Goal: Task Accomplishment & Management: Manage account settings

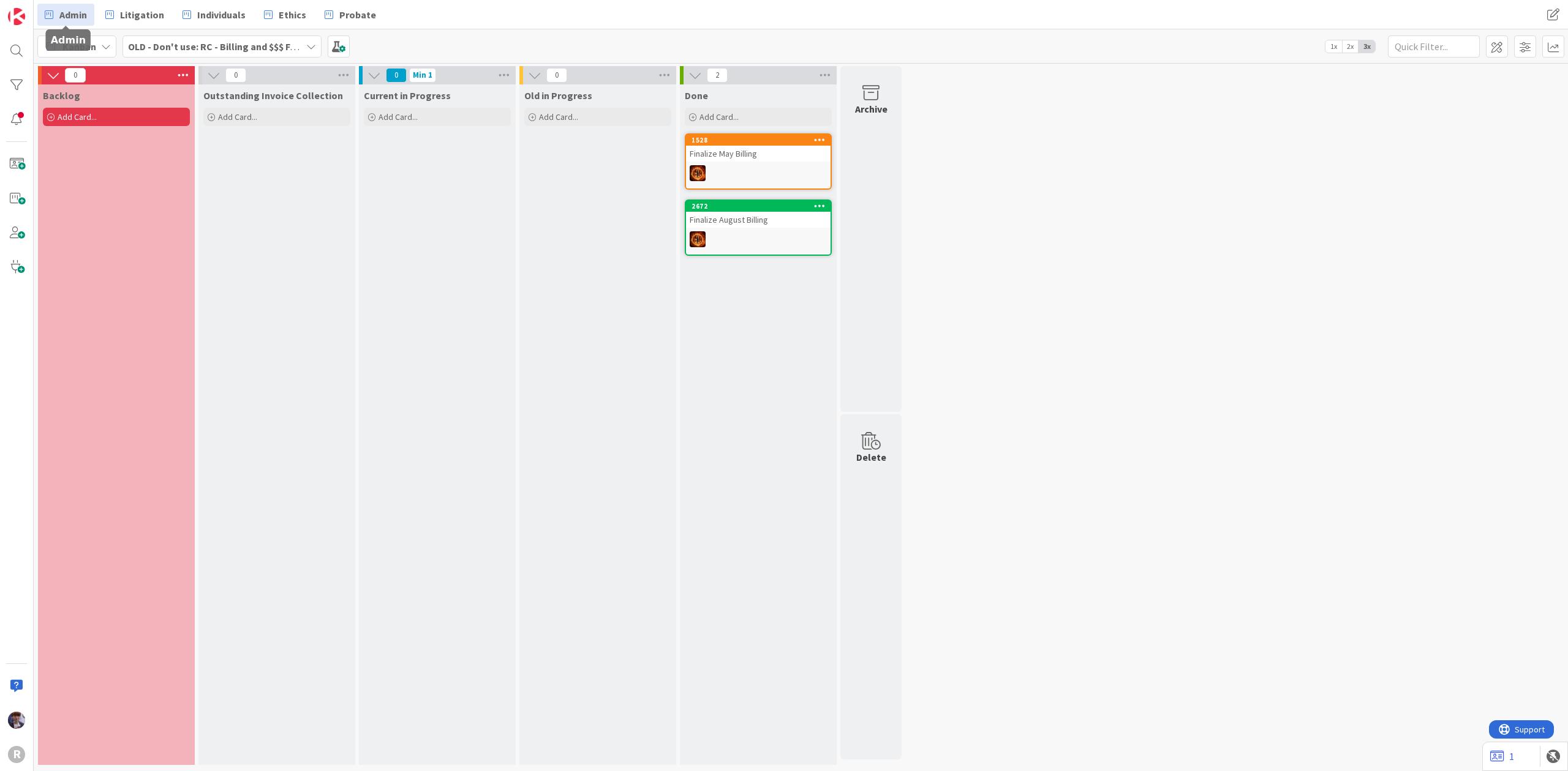
click at [71, 7] on span "Admin" at bounding box center [73, 15] width 28 height 15
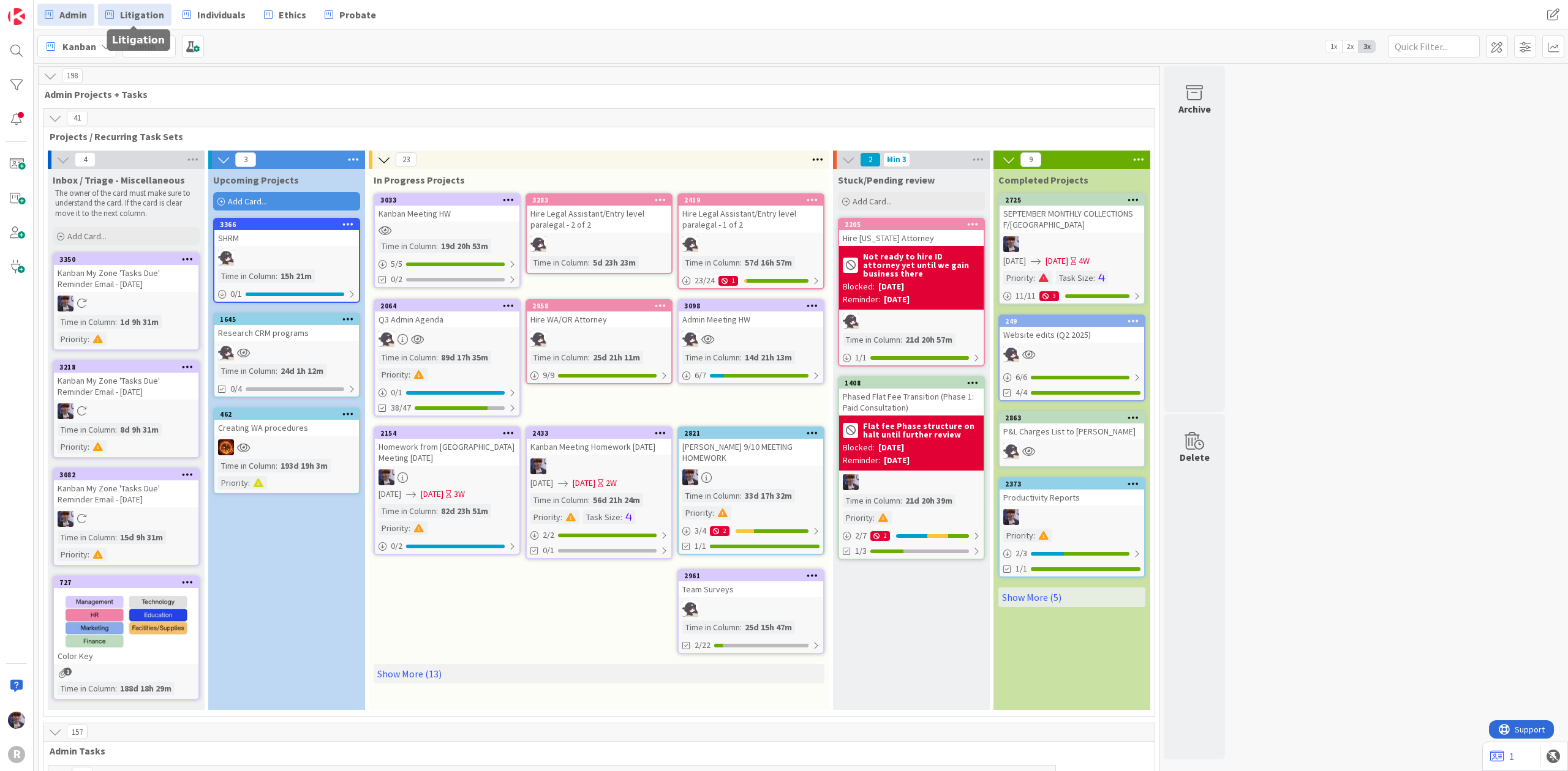
click at [133, 13] on span "Litigation" at bounding box center [142, 15] width 44 height 15
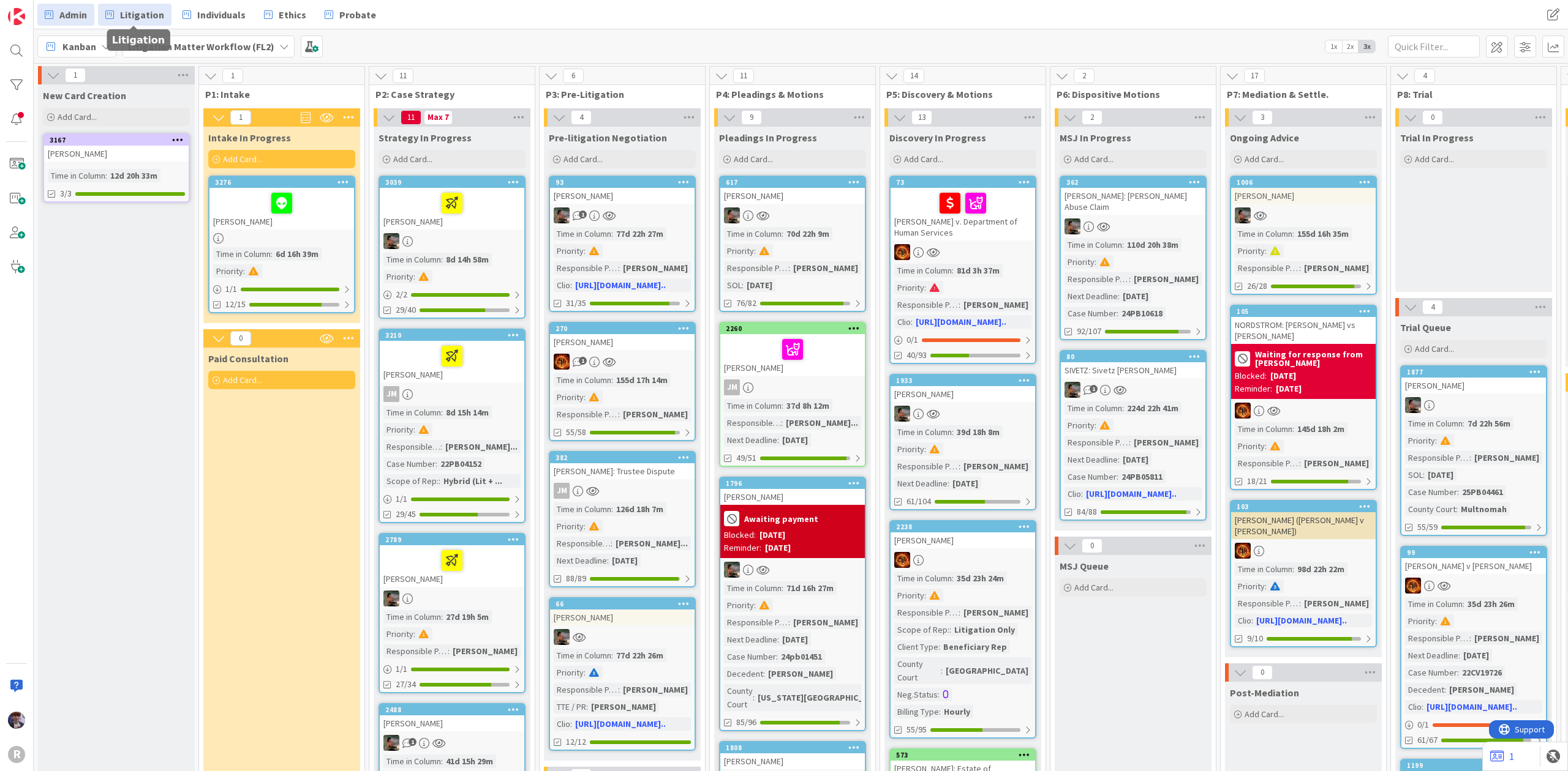
click at [84, 5] on link "Admin" at bounding box center [66, 14] width 57 height 22
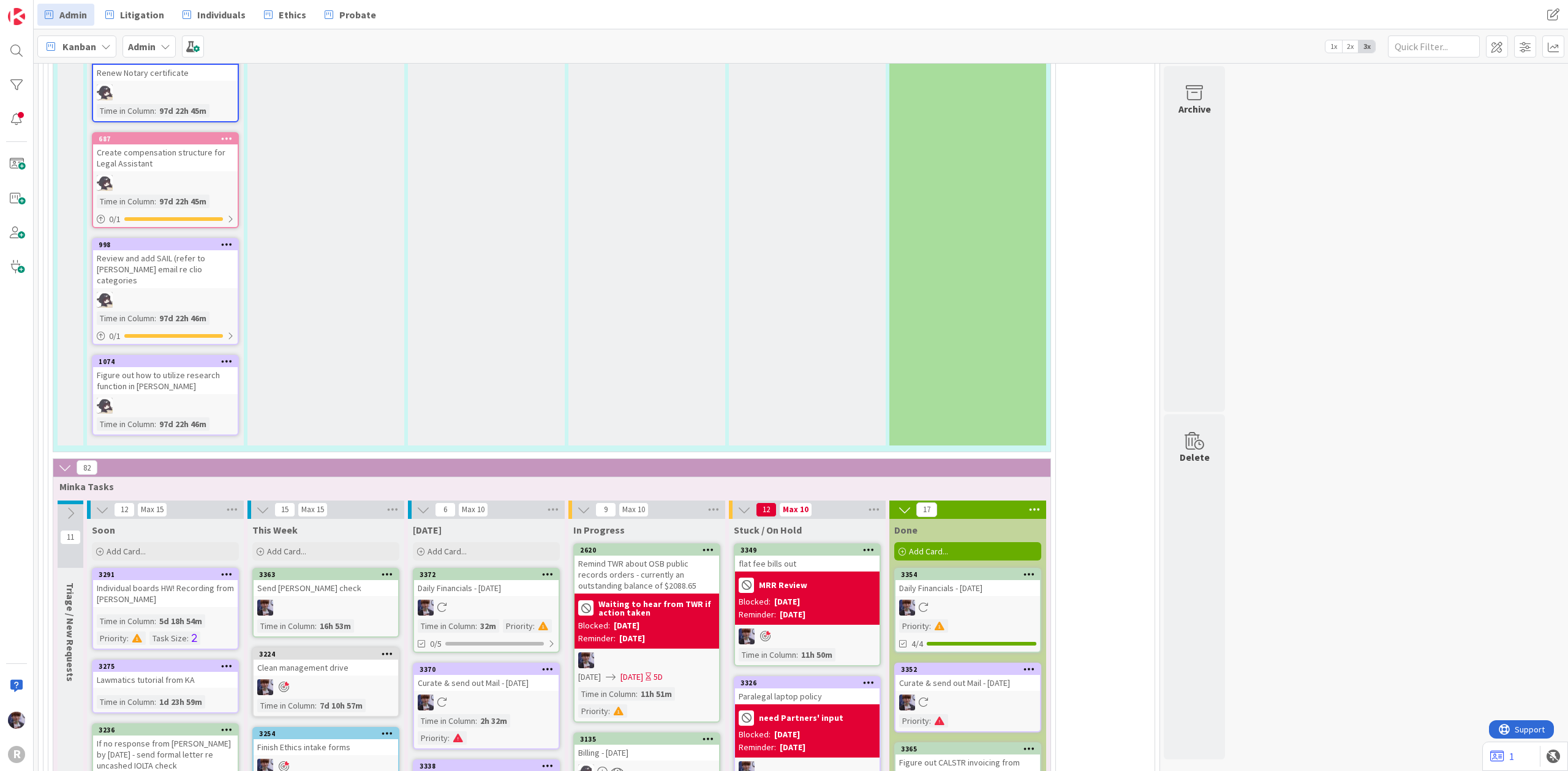
scroll to position [2530, 0]
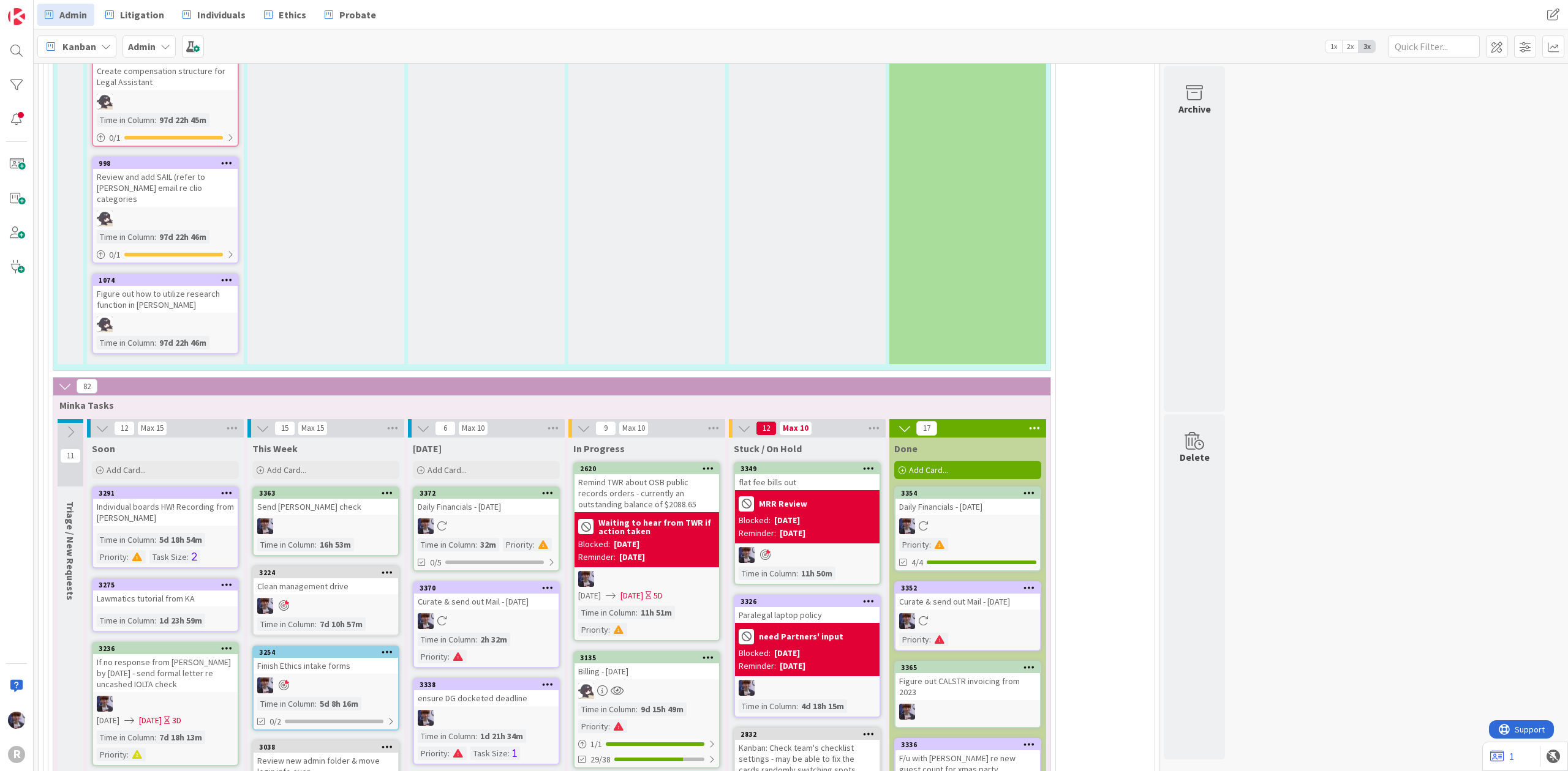
click at [443, 438] on div "[DATE] Add Card..." at bounding box center [486, 460] width 157 height 44
click at [443, 461] on div "Add Card..." at bounding box center [486, 470] width 147 height 18
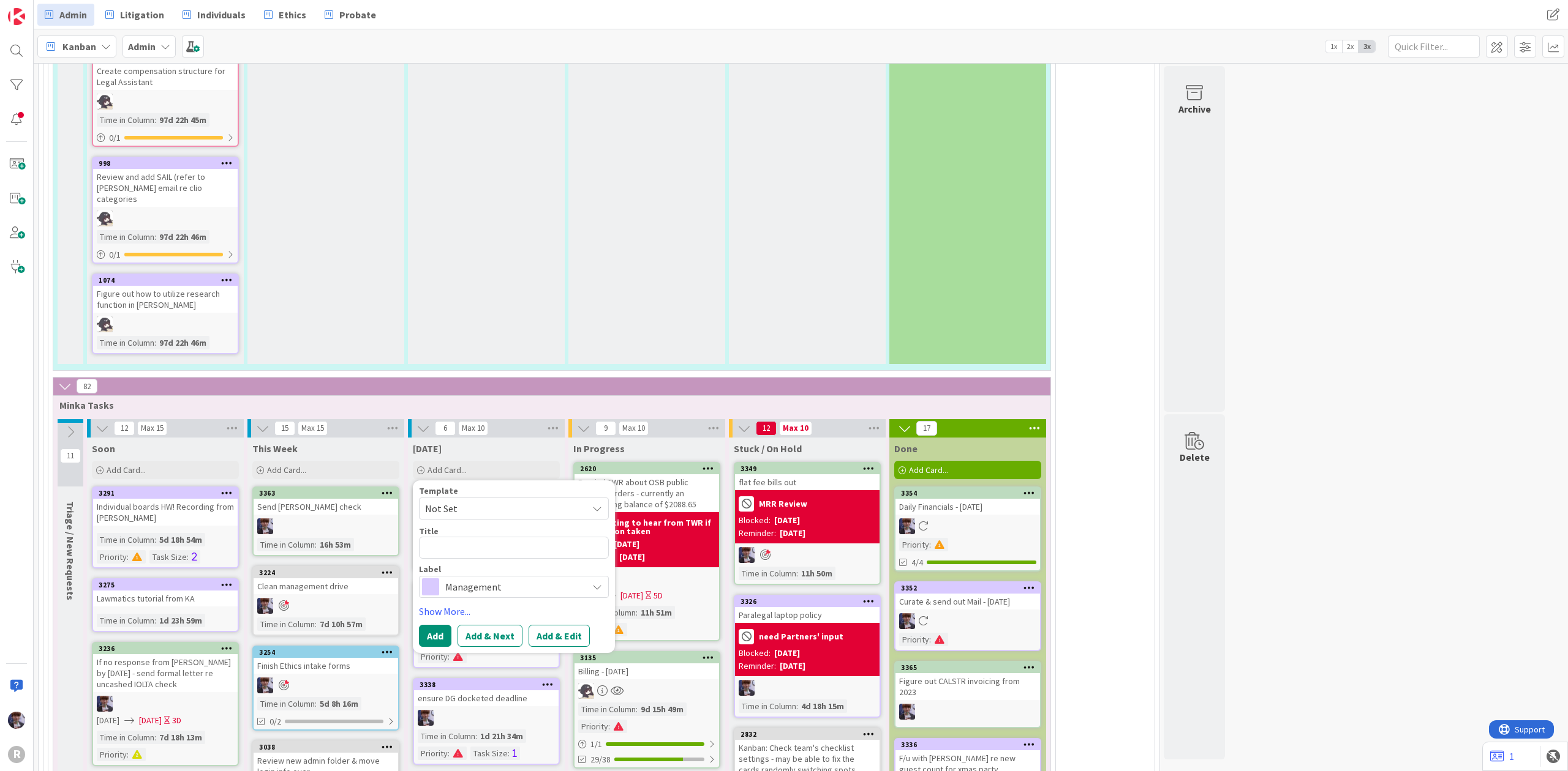
type textarea "x"
type textarea "A"
type textarea "x"
type textarea "Ad"
type textarea "x"
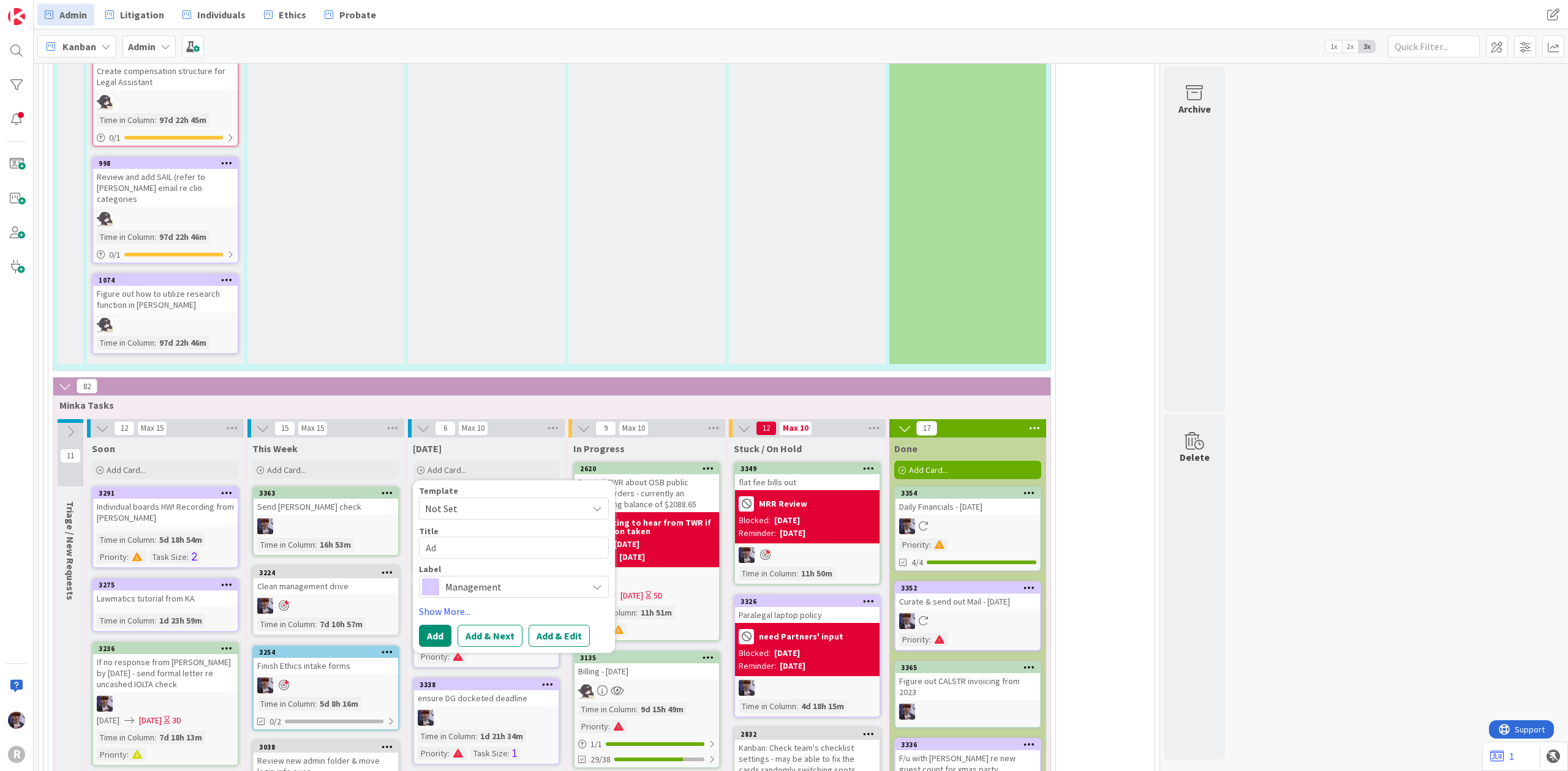
type textarea "Adv"
type textarea "x"
type textarea "Adva"
type textarea "x"
type textarea "Advan"
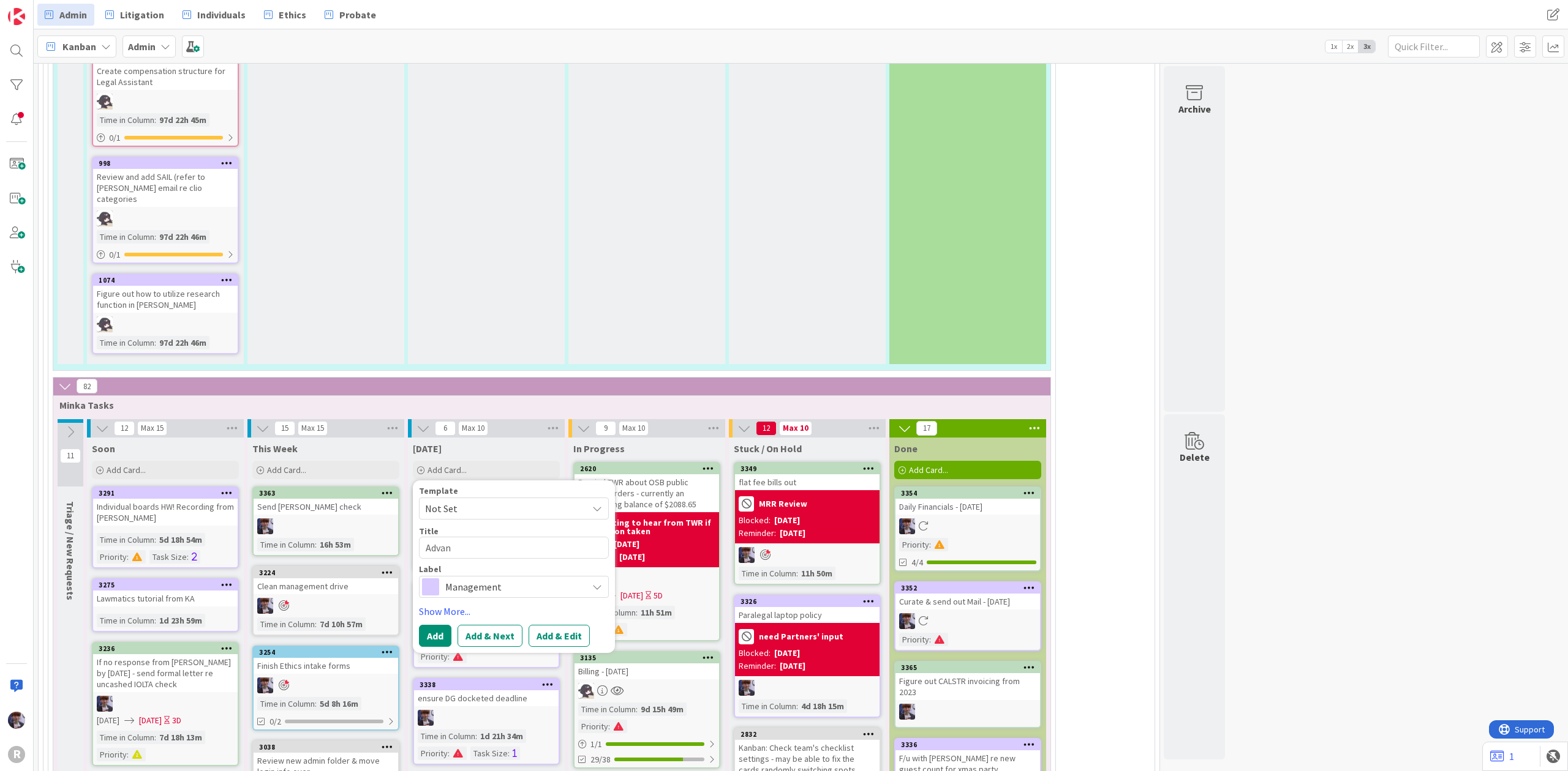
type textarea "x"
type textarea "Advanc"
type textarea "x"
type textarea "Advance"
type textarea "x"
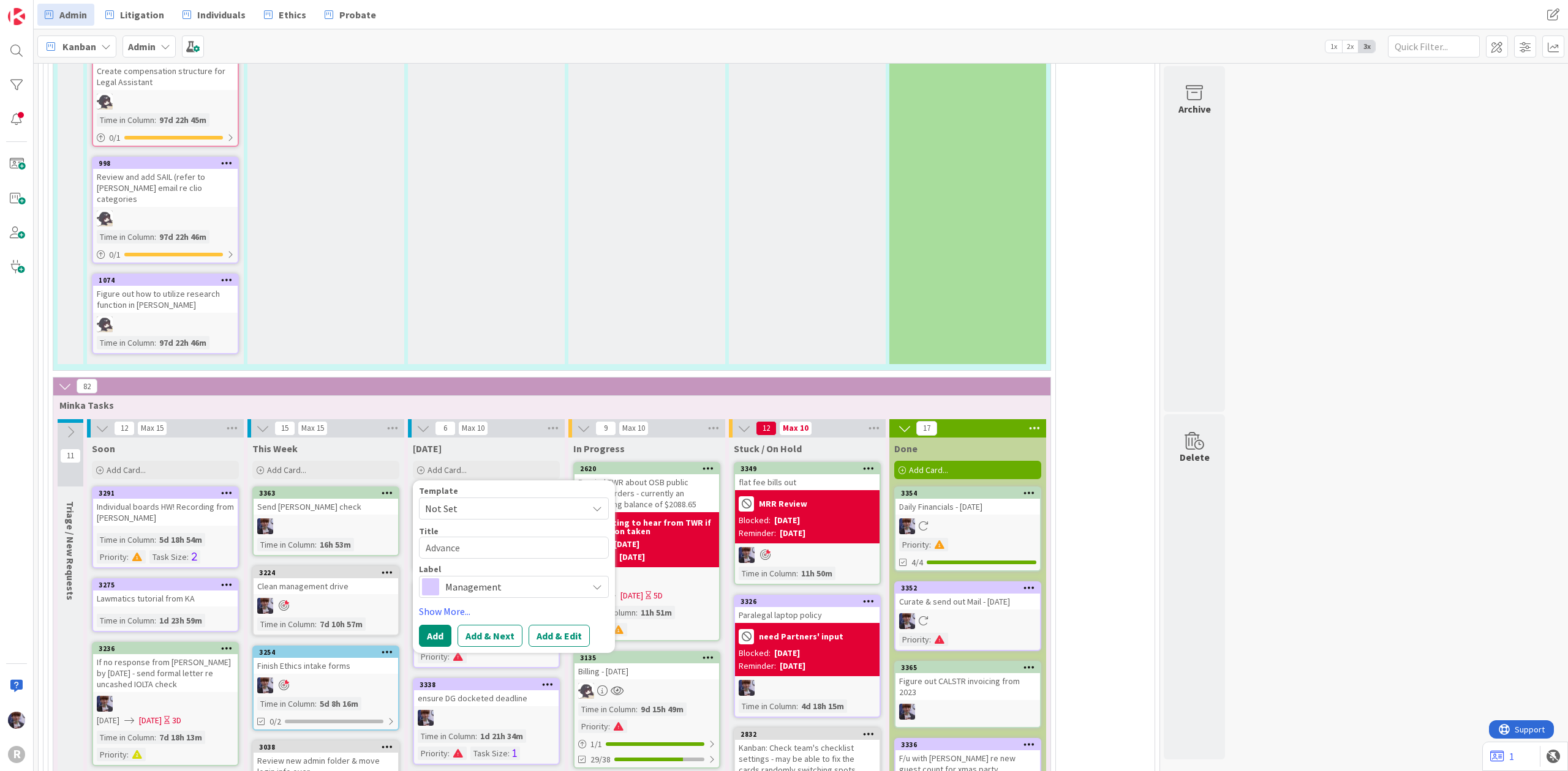
type textarea "Advanced"
type textarea "x"
type textarea "Advanced"
type textarea "x"
type textarea "Advanced f"
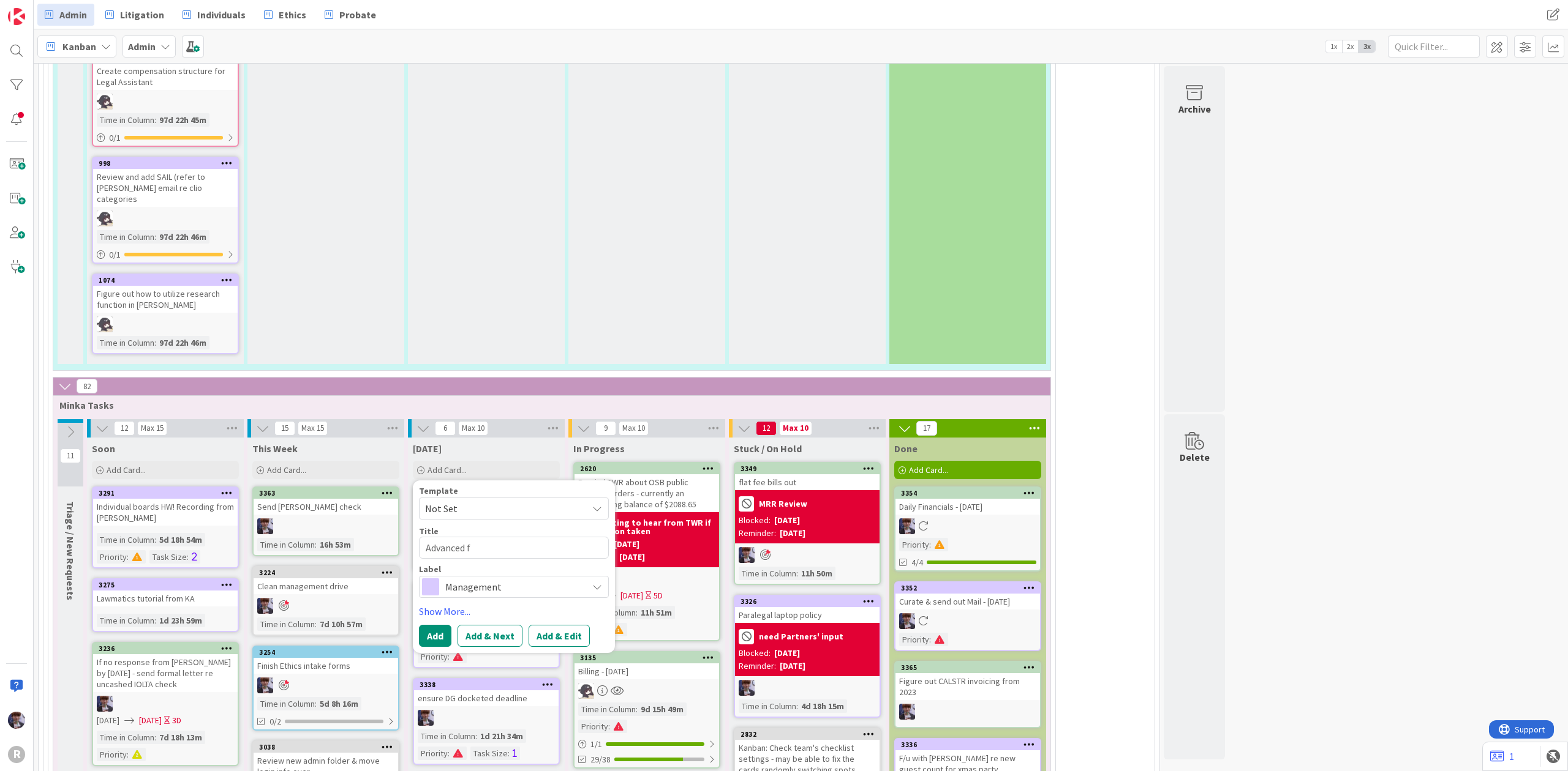
type textarea "x"
type textarea "Advanced fe"
type textarea "x"
type textarea "Advanced fee"
type textarea "x"
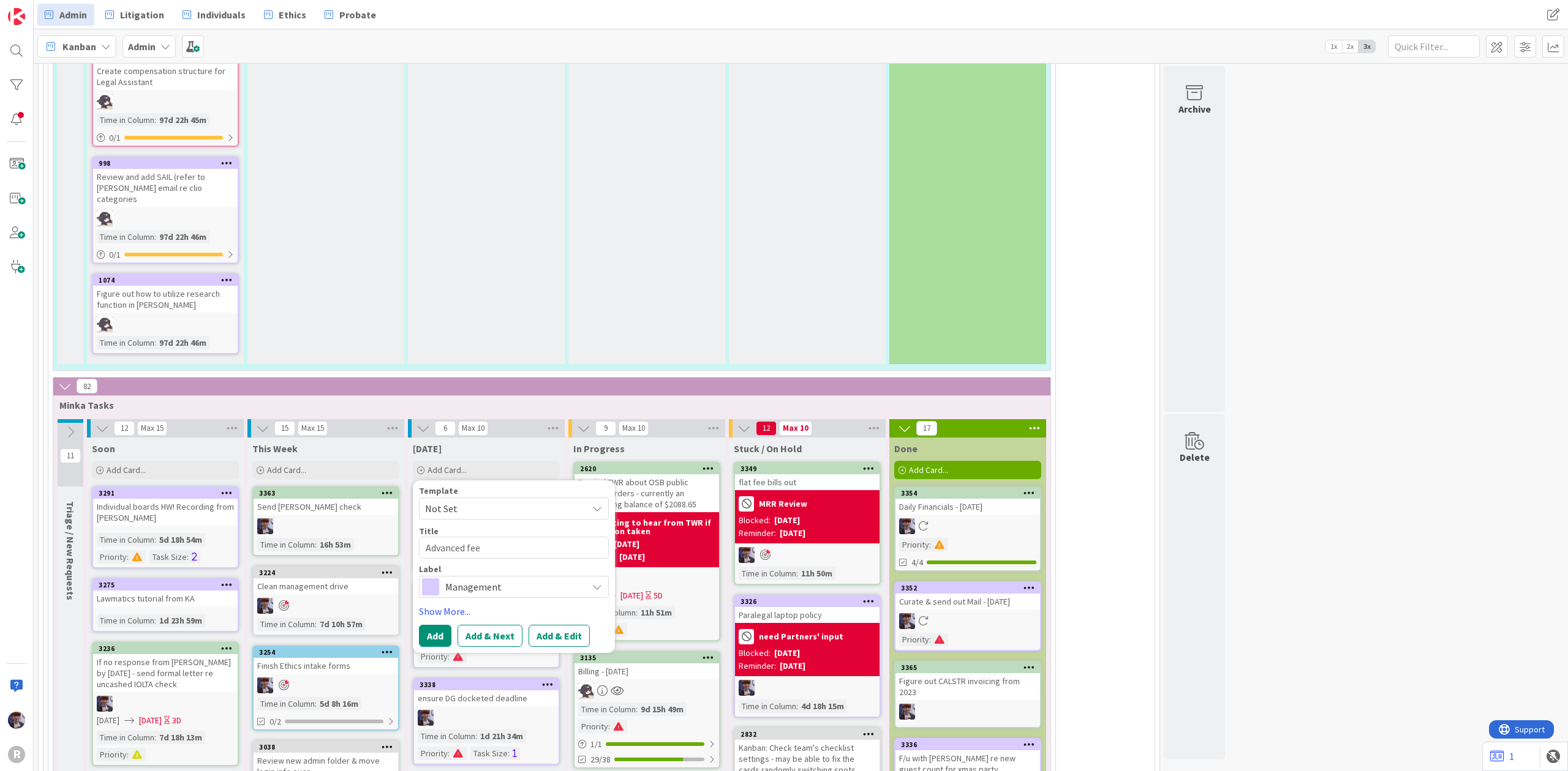
type textarea "Advanced fees"
type textarea "x"
type textarea "Advanced fees"
type textarea "x"
type textarea "Advanced fees"
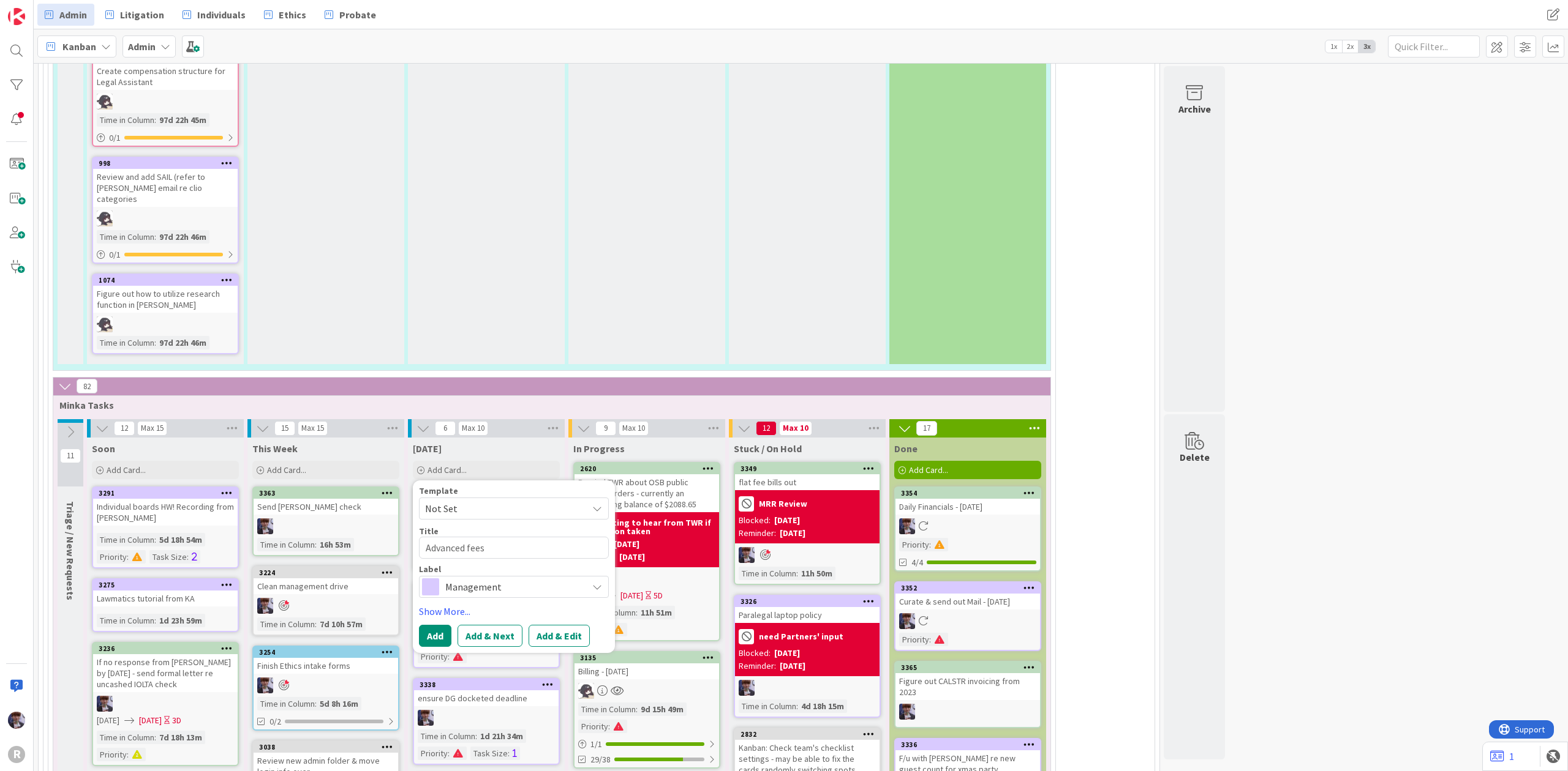
type textarea "x"
type textarea "Advanced fee"
type textarea "x"
type textarea "Advanced fe"
type textarea "x"
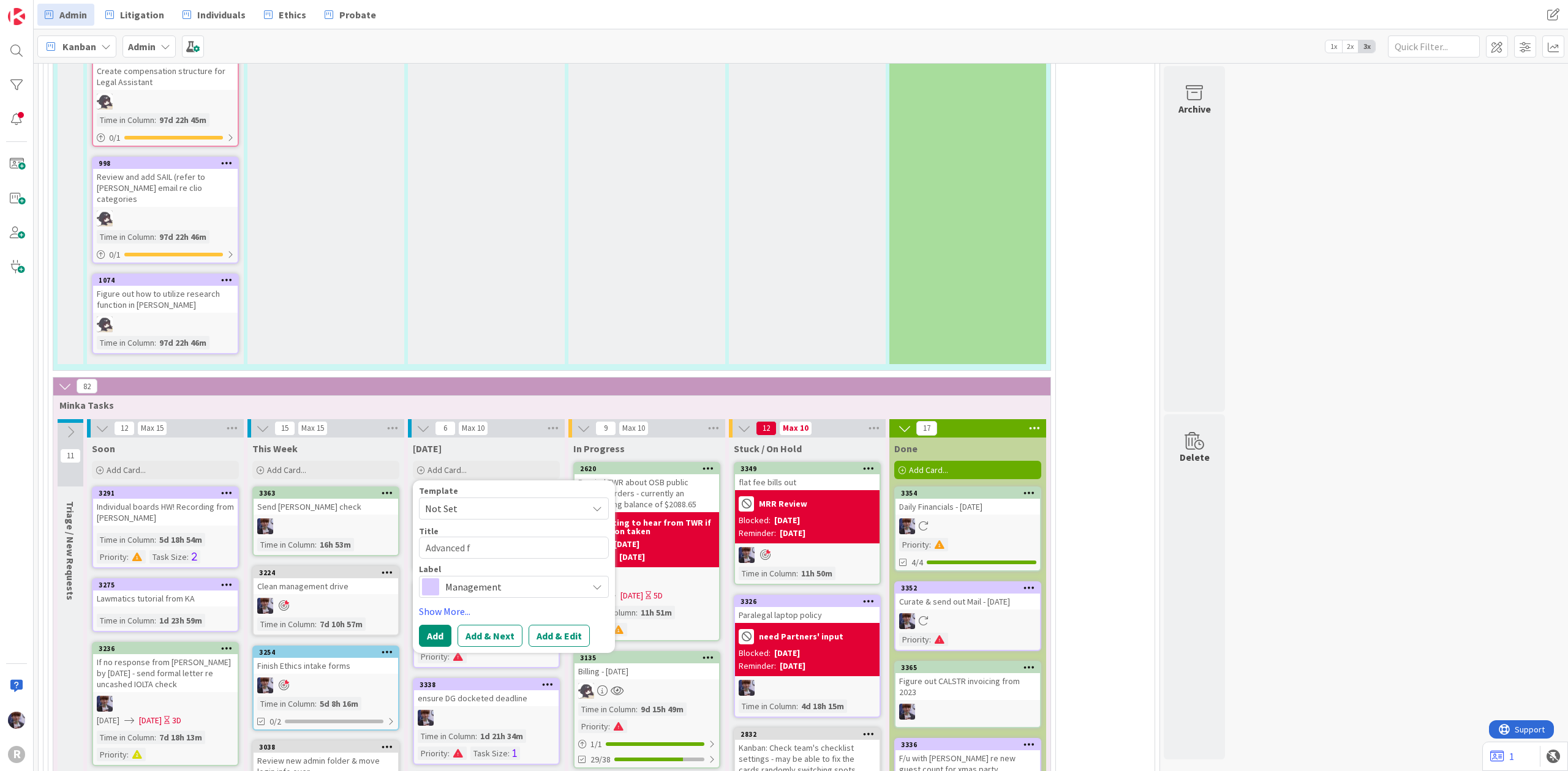
type textarea "Advanced"
type textarea "x"
type textarea "Advanced f"
type textarea "x"
type textarea "Advanced fe"
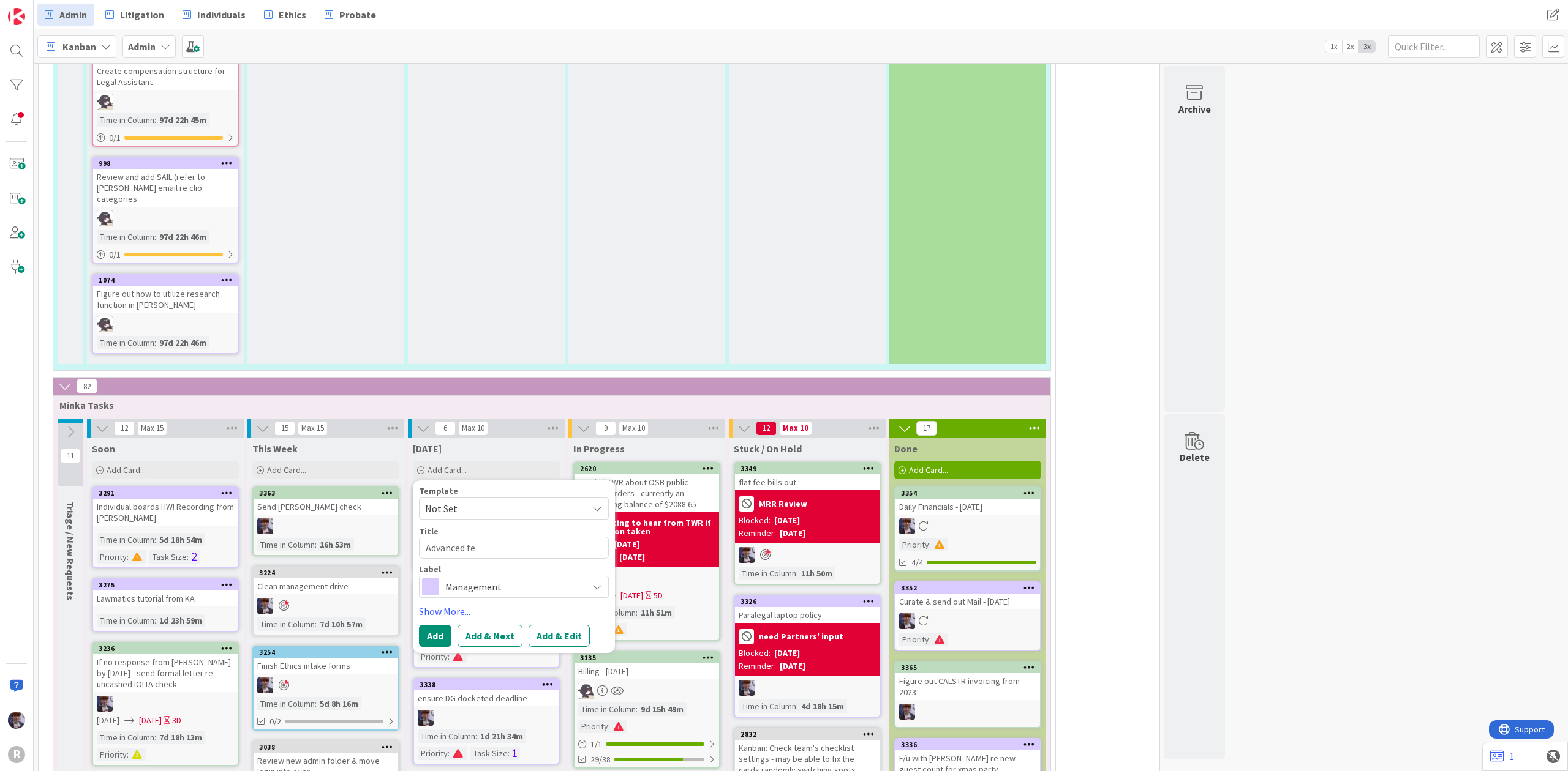
type textarea "x"
type textarea "Advanced fee"
type textarea "x"
type textarea "Advanced fees"
type textarea "x"
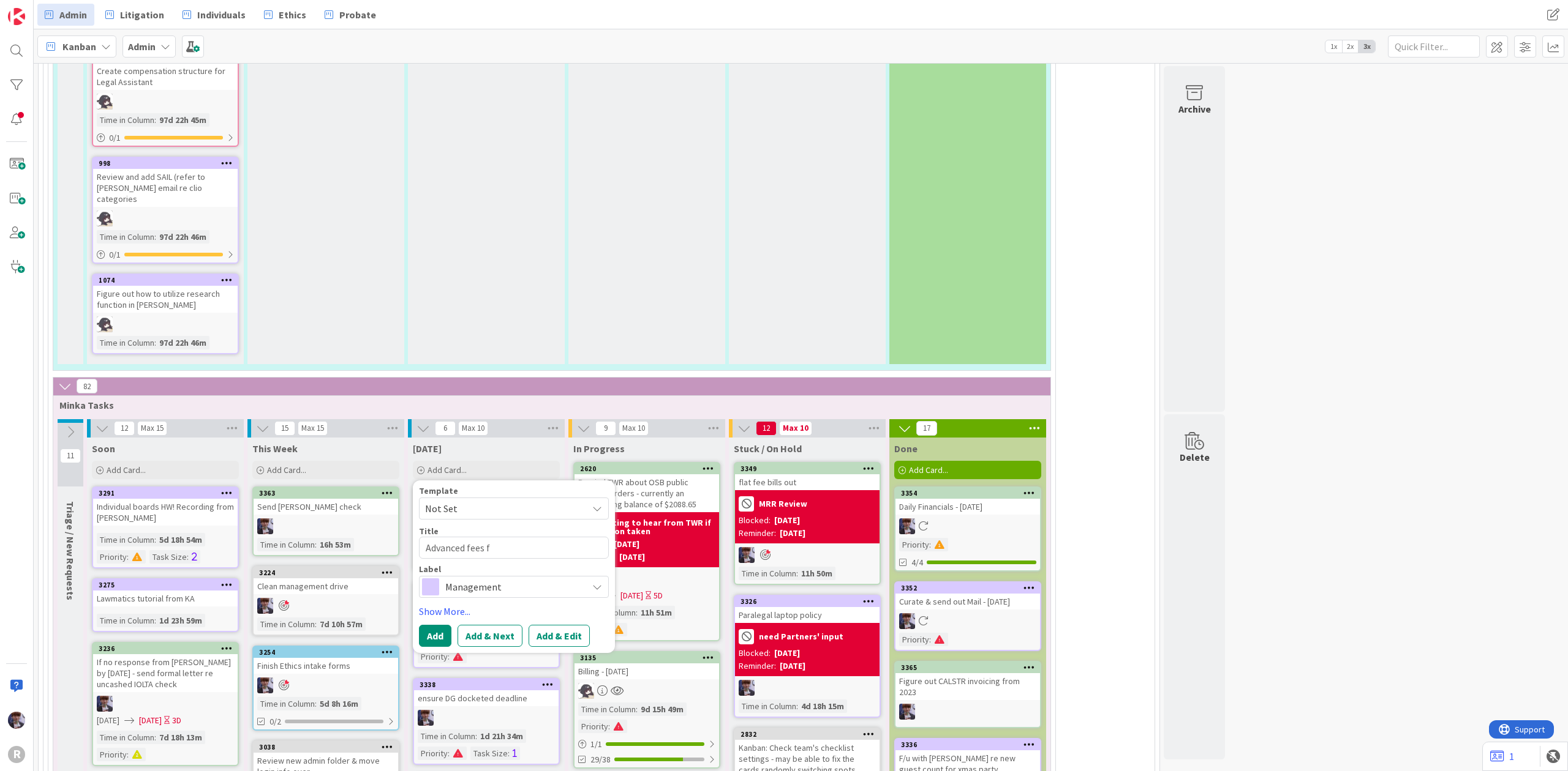
type textarea "Advanced fees fo"
type textarea "x"
type textarea "Advanced fees for"
type textarea "x"
type textarea "Advanced fees for"
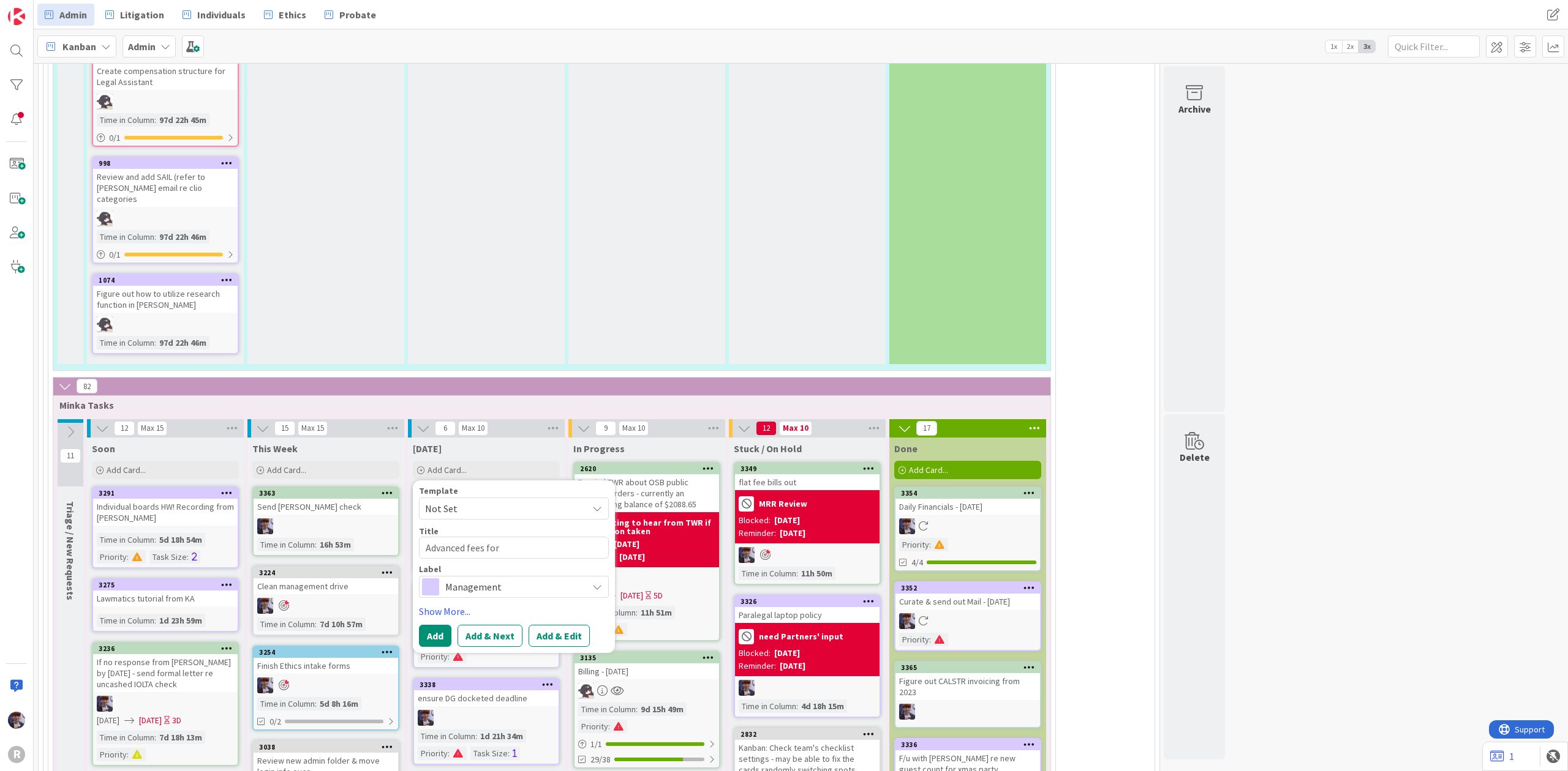
type textarea "x"
type textarea "Advanced fees for J"
type textarea "x"
type textarea "Advanced fees for JS"
type textarea "x"
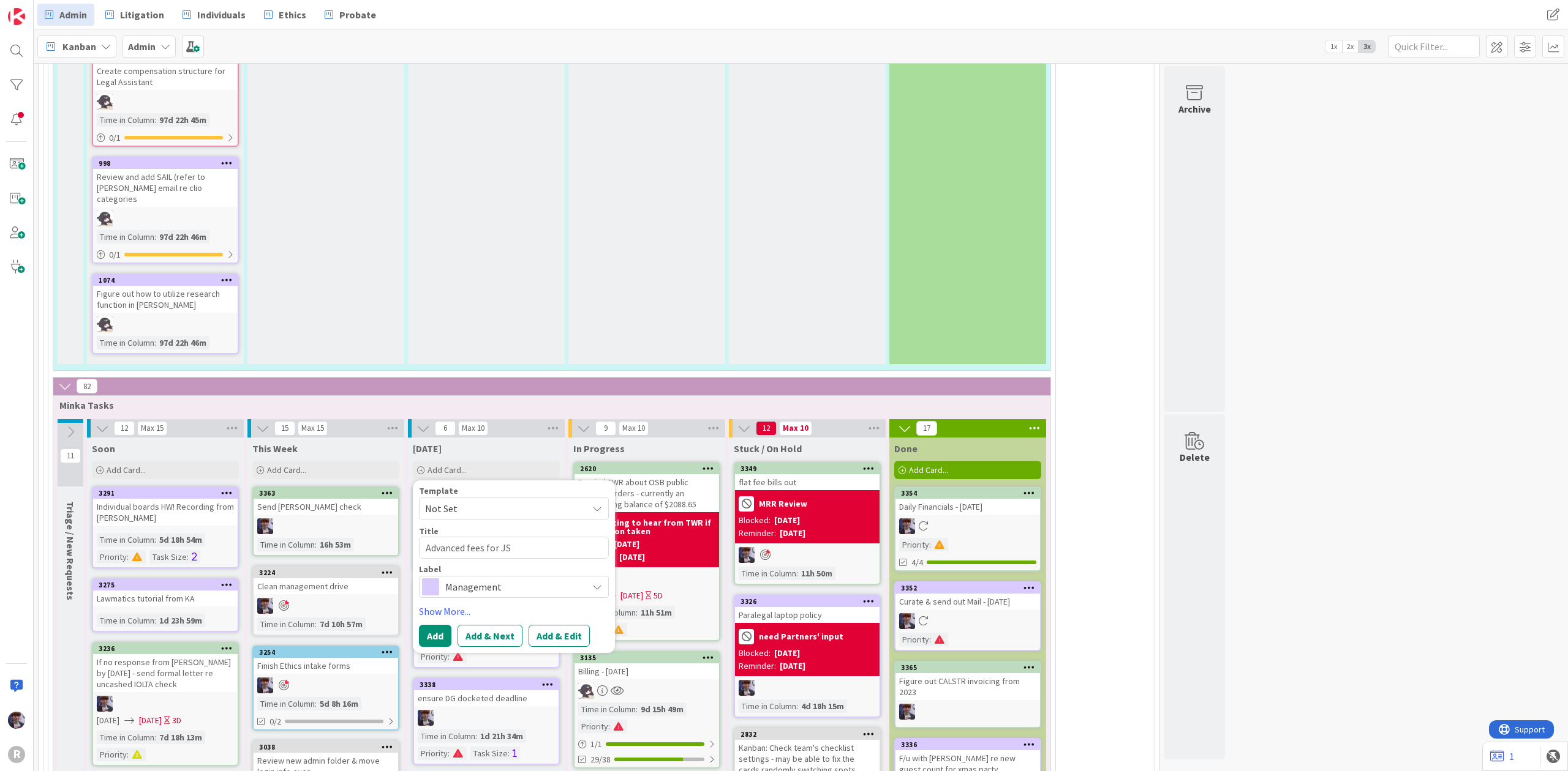
type textarea "Advanced fees for JS"
type textarea "x"
type textarea "Advanced fees for JS &"
type textarea "x"
type textarea "Advanced fees for JS &"
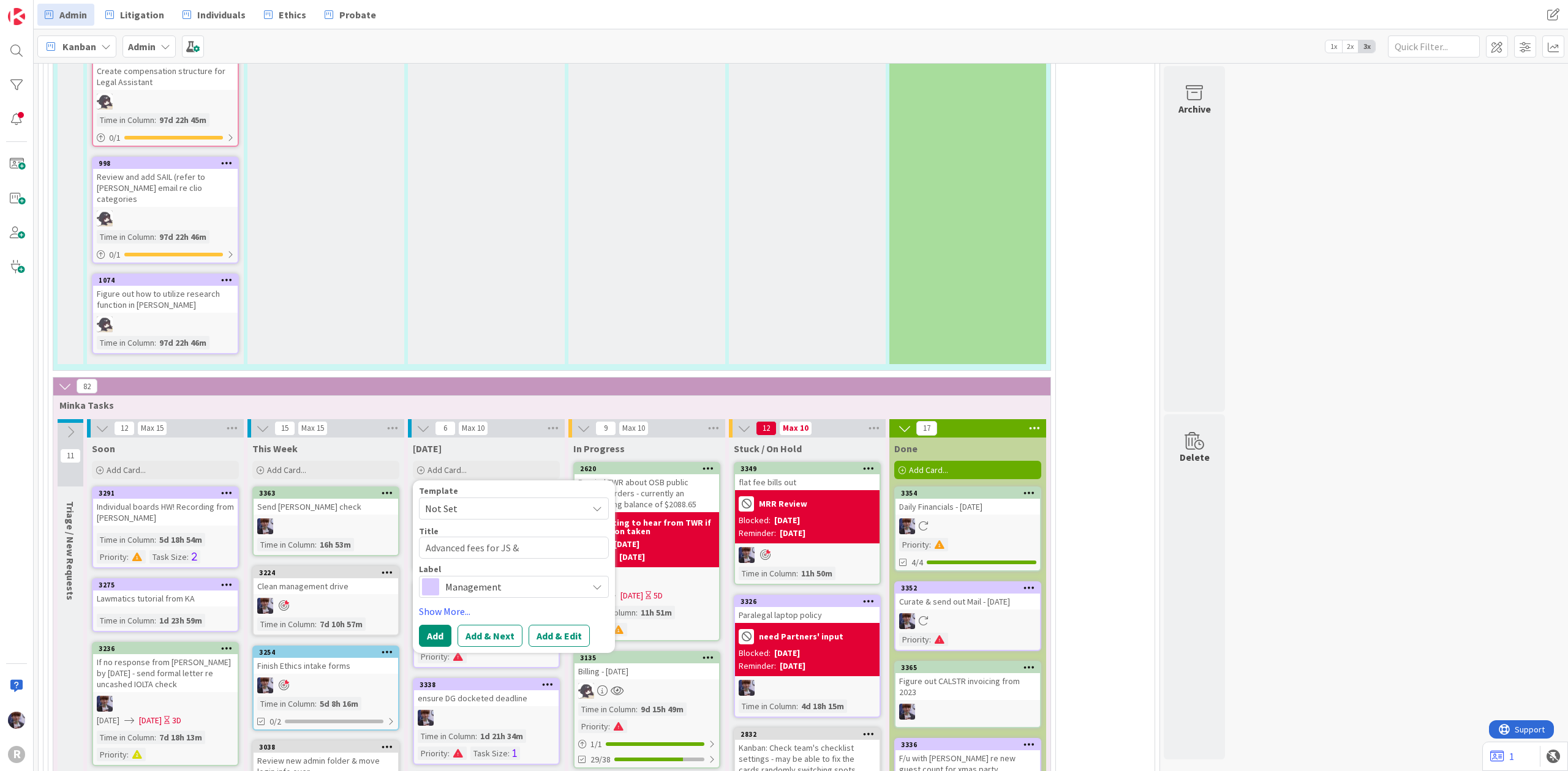
type textarea "x"
type textarea "Advanced fees for JS & D"
type textarea "x"
type textarea "Advanced fees for JS & DG"
click at [459, 576] on div "Management" at bounding box center [513, 586] width 190 height 22
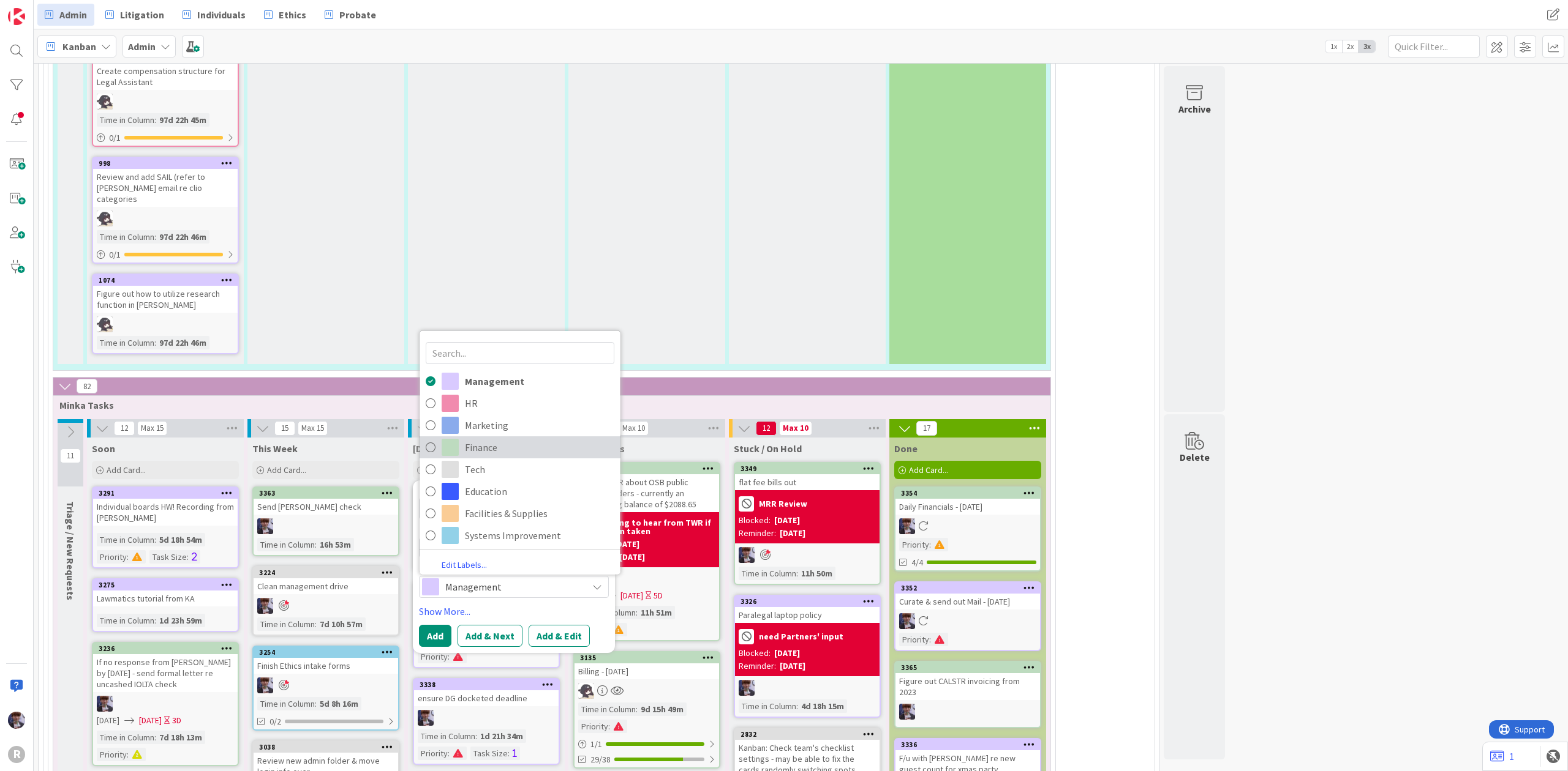
click at [477, 438] on span "Finance" at bounding box center [539, 447] width 149 height 18
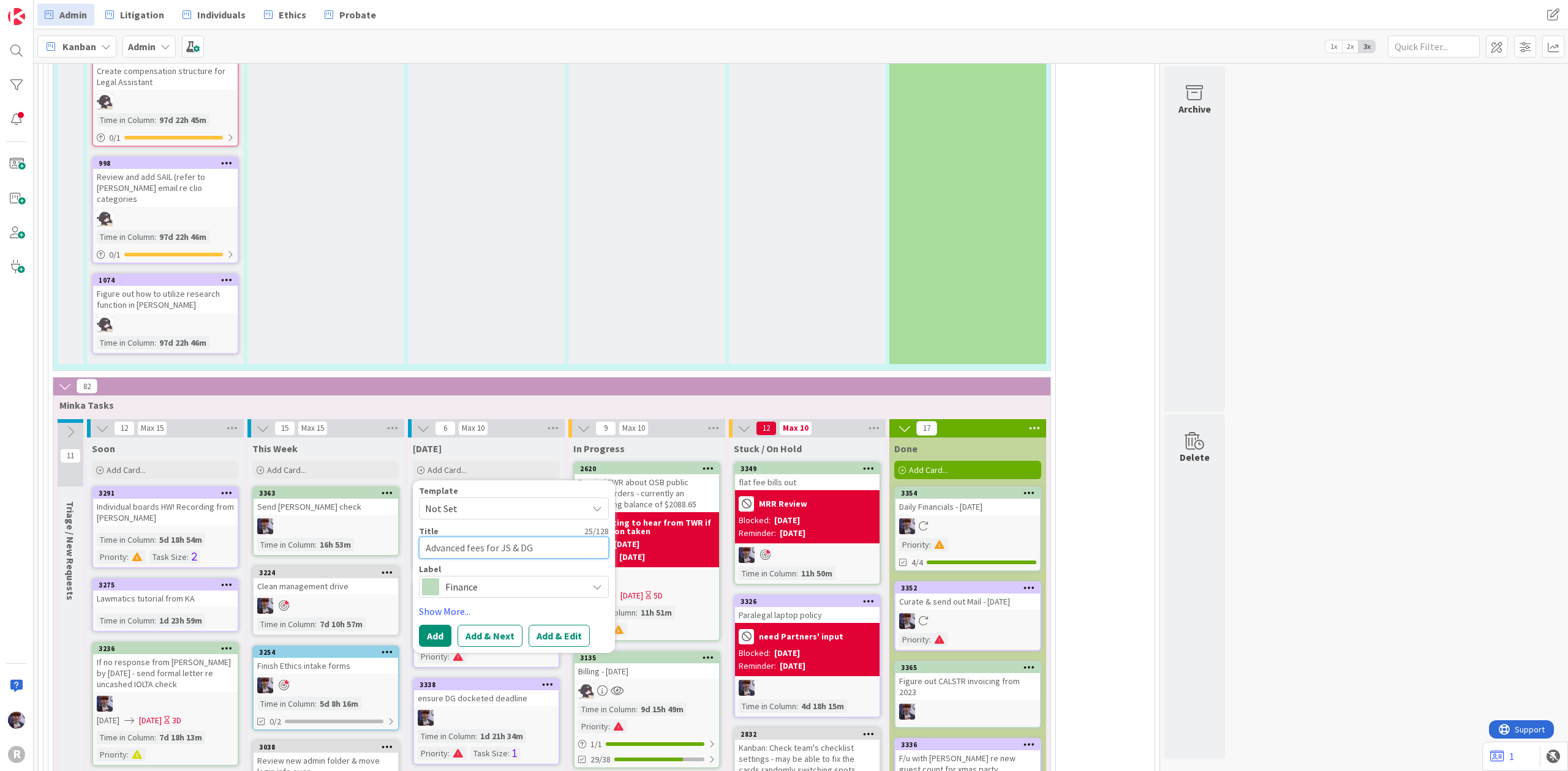
click at [423, 537] on textarea "Advanced fees for JS & DG" at bounding box center [513, 549] width 190 height 23
type textarea "x"
type textarea "CAdvanced fees for JS & DG"
type textarea "x"
type textarea "ClAdvanced fees for JS & DG"
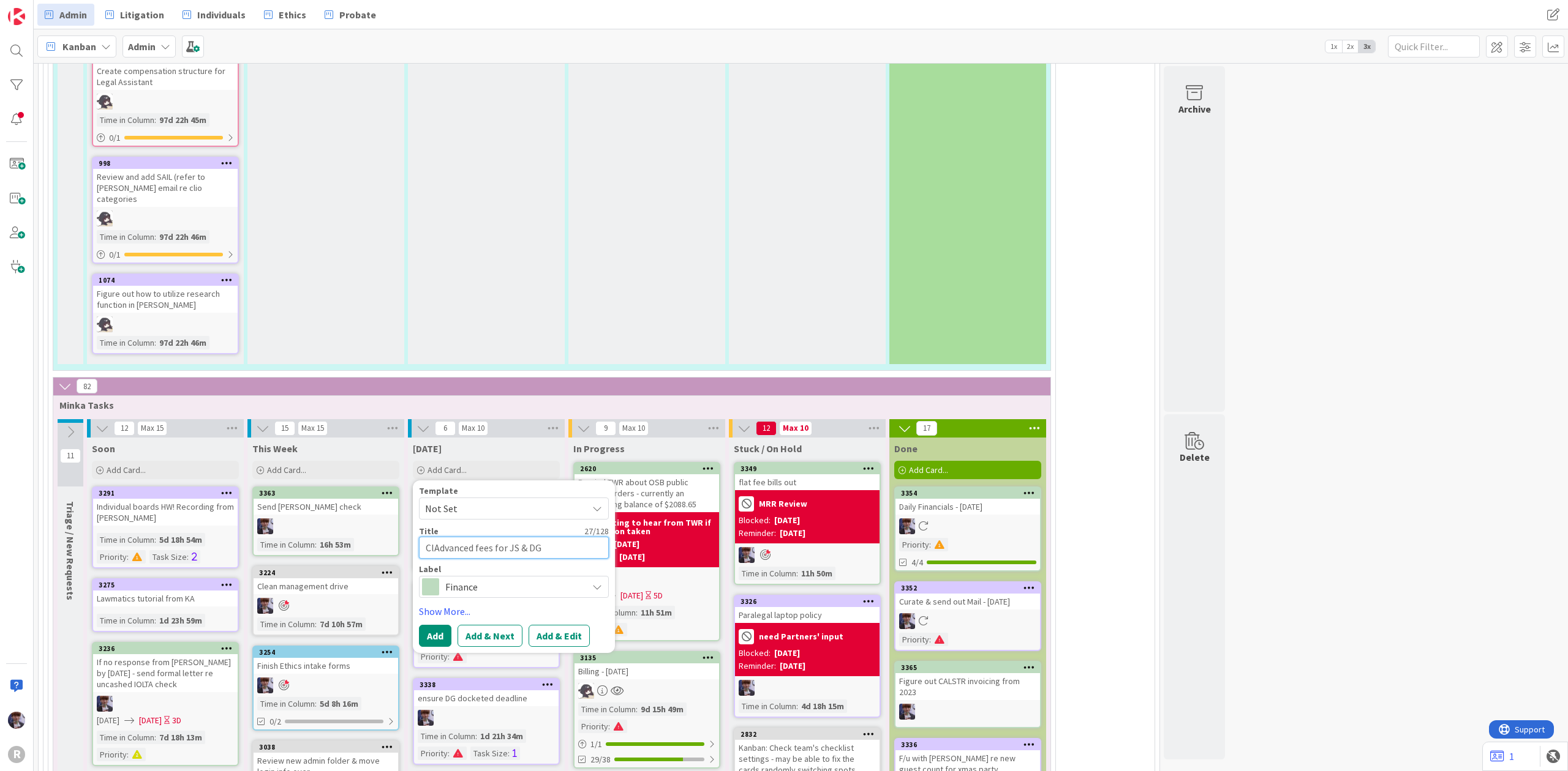
type textarea "x"
type textarea "CliAdvanced fees for JS & DG"
type textarea "x"
type textarea "ClieAdvanced fees for JS & DG"
type textarea "x"
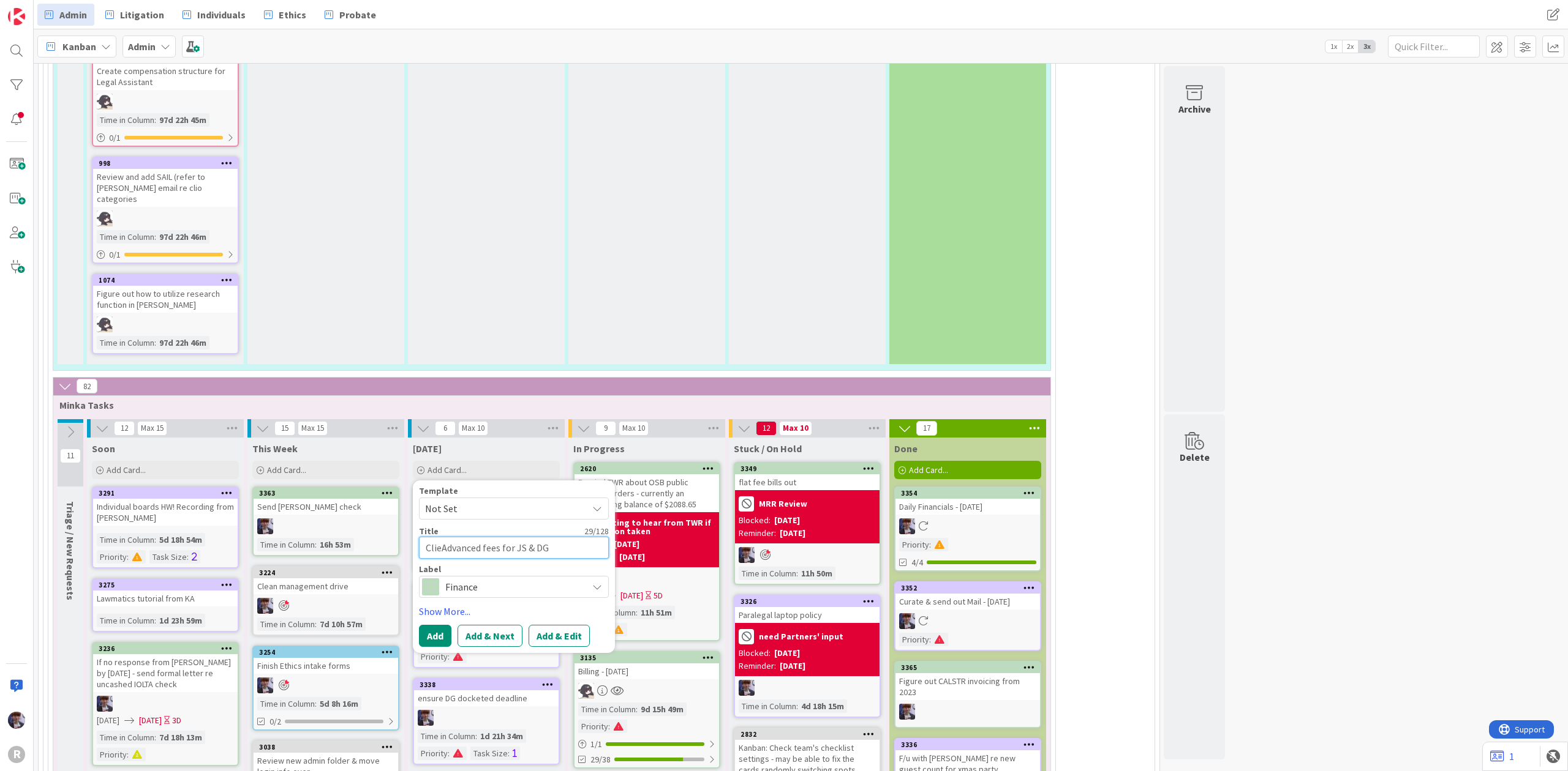
type textarea "ClienAdvanced fees for JS & DG"
type textarea "x"
type textarea "ClientAdvanced fees for JS & DG"
type textarea "x"
type textarea "Client Advanced fees for JS & DG"
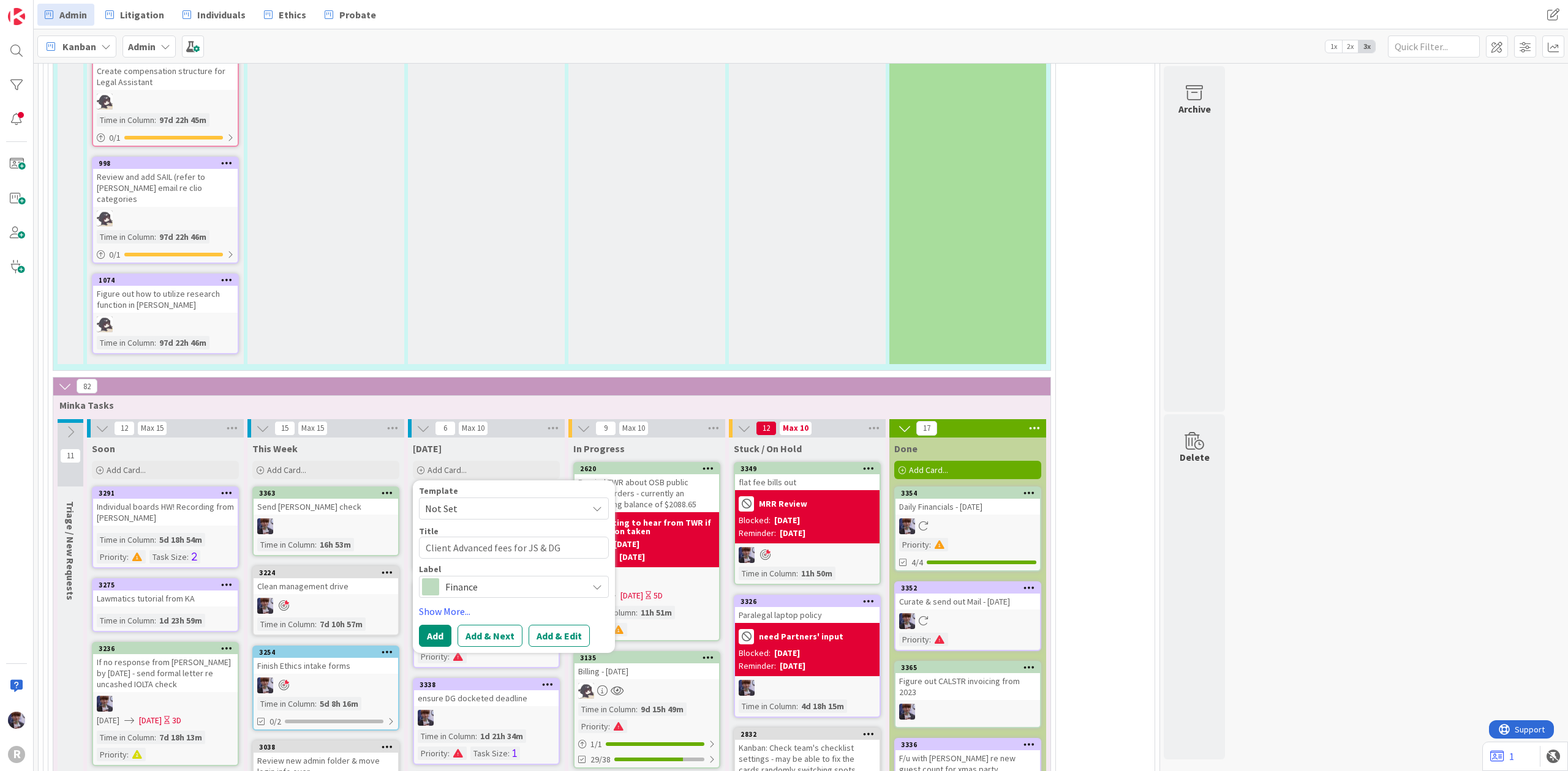
click at [478, 578] on span "Finance" at bounding box center [514, 586] width 136 height 17
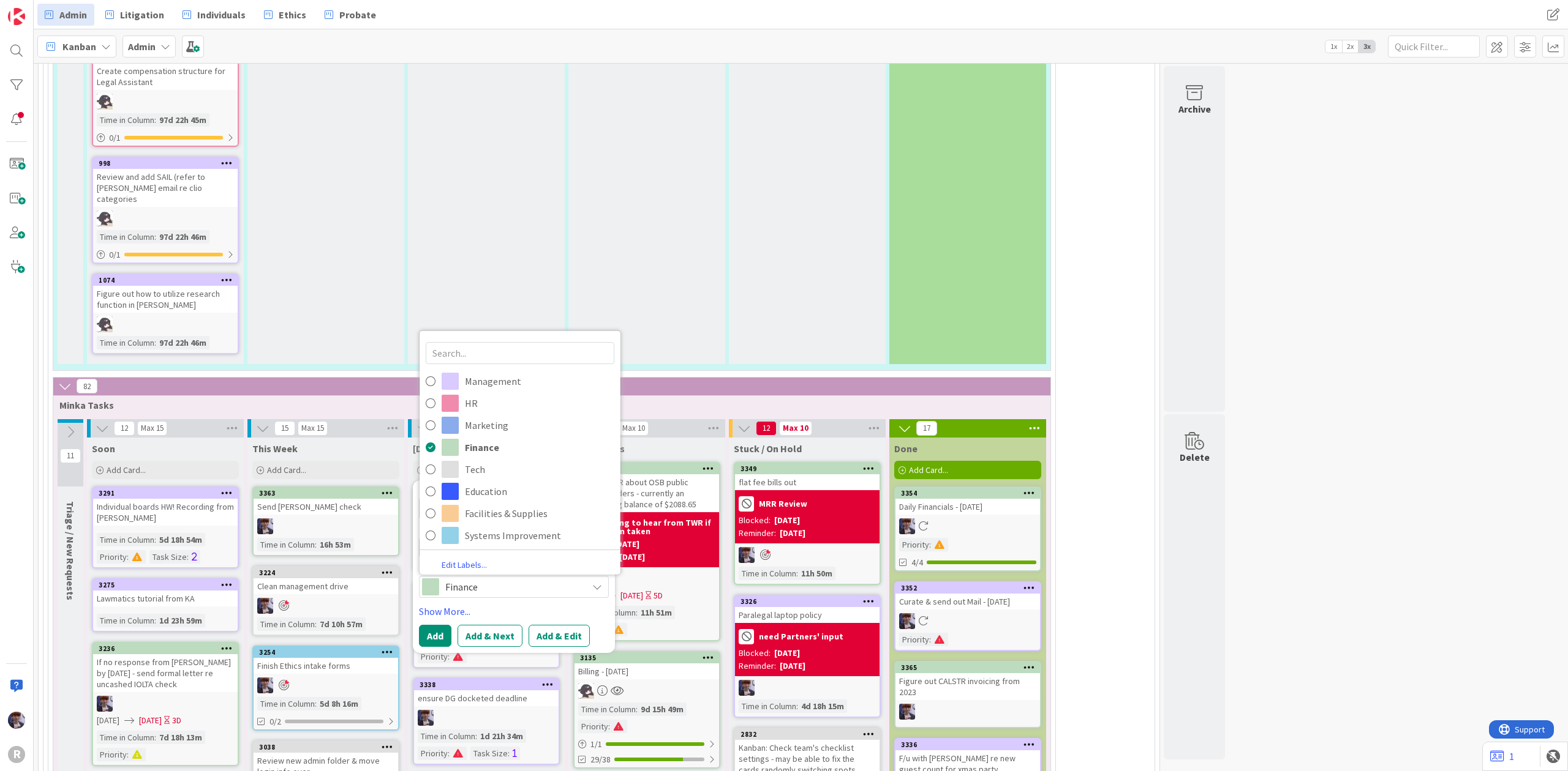
click at [478, 578] on span "Finance" at bounding box center [514, 586] width 136 height 17
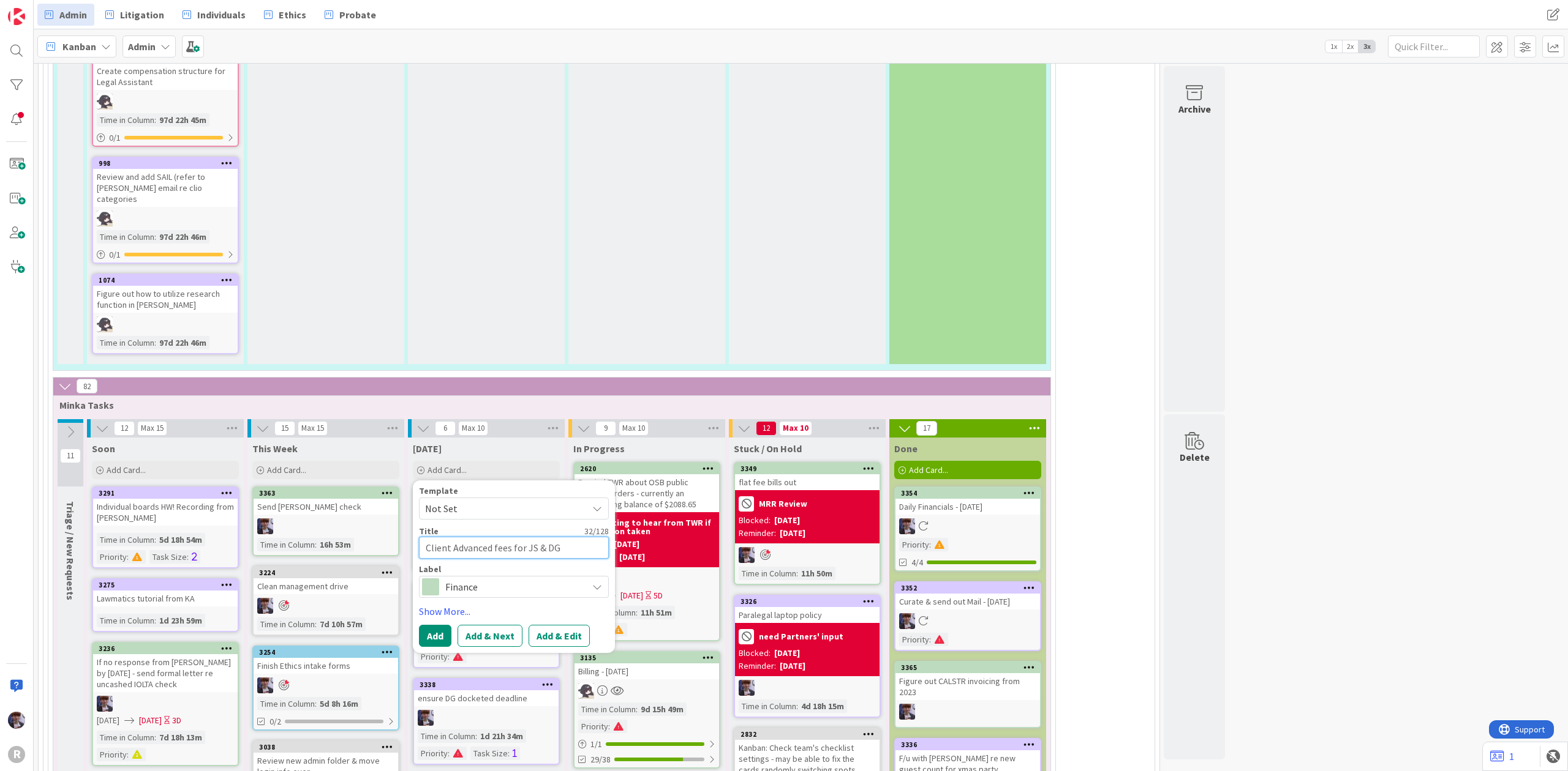
click at [430, 537] on textarea "Client Advanced fees for JS & DG" at bounding box center [513, 549] width 190 height 23
click at [428, 537] on textarea "Client Advanced fees for JS & DG" at bounding box center [513, 549] width 190 height 23
type textarea "x"
type textarea "PClient Advanced fees for JS & DG"
type textarea "x"
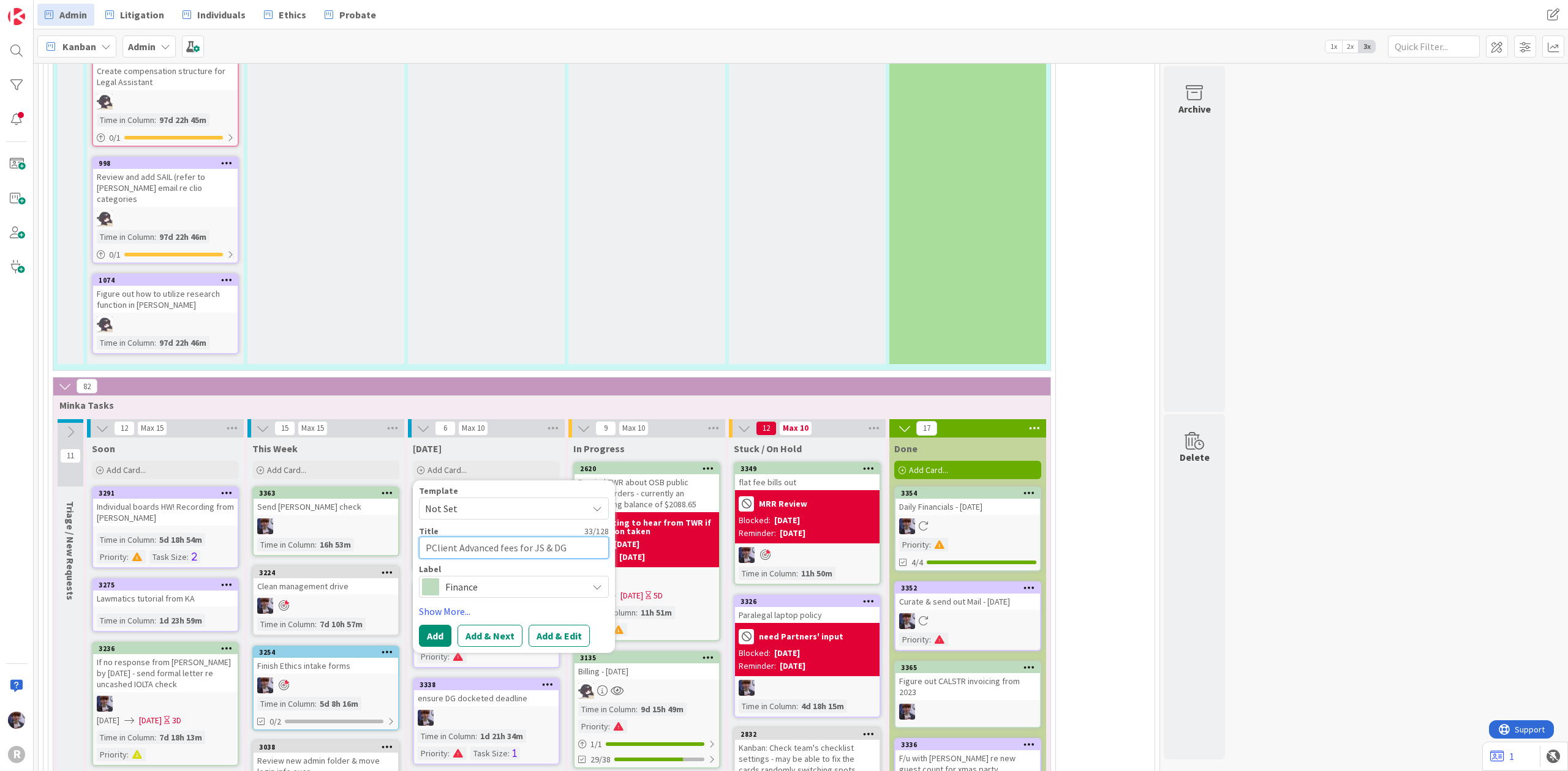
type textarea "PaClient Advanced fees for JS & DG"
type textarea "x"
type textarea "PaiClient Advanced fees for JS & DG"
type textarea "x"
type textarea "PaidClient Advanced fees for JS & DG"
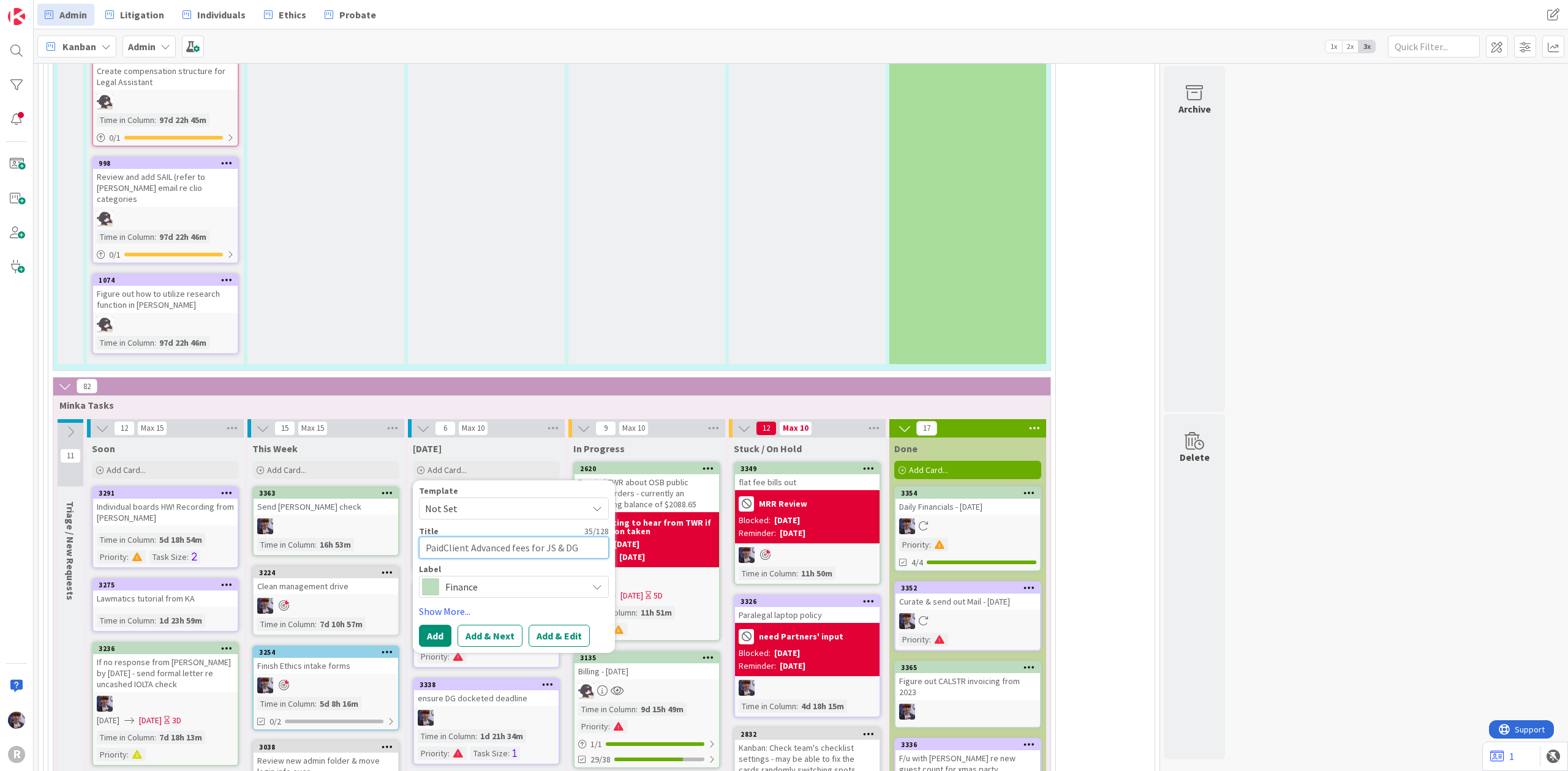
type textarea "x"
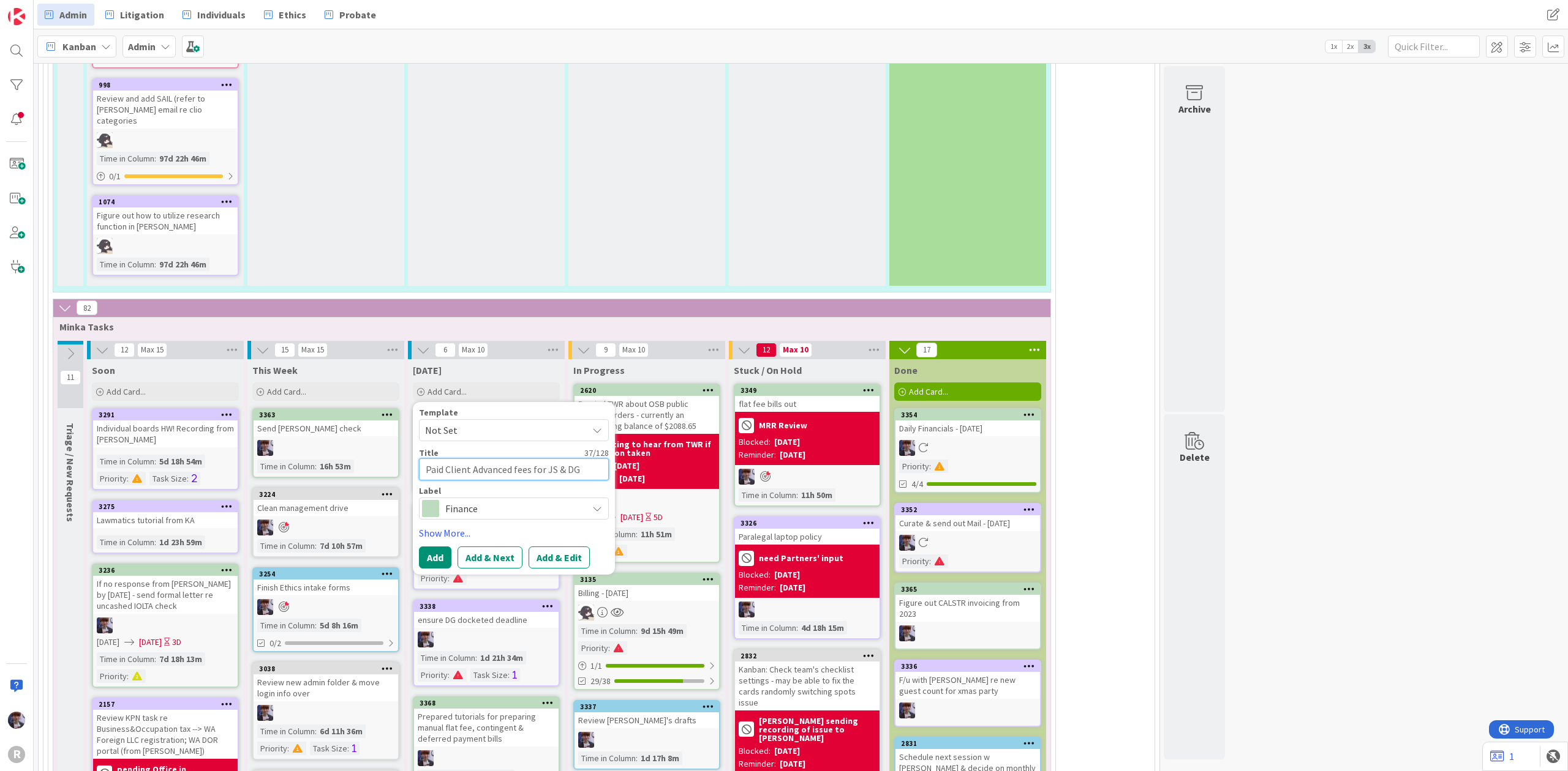
scroll to position [2694, 0]
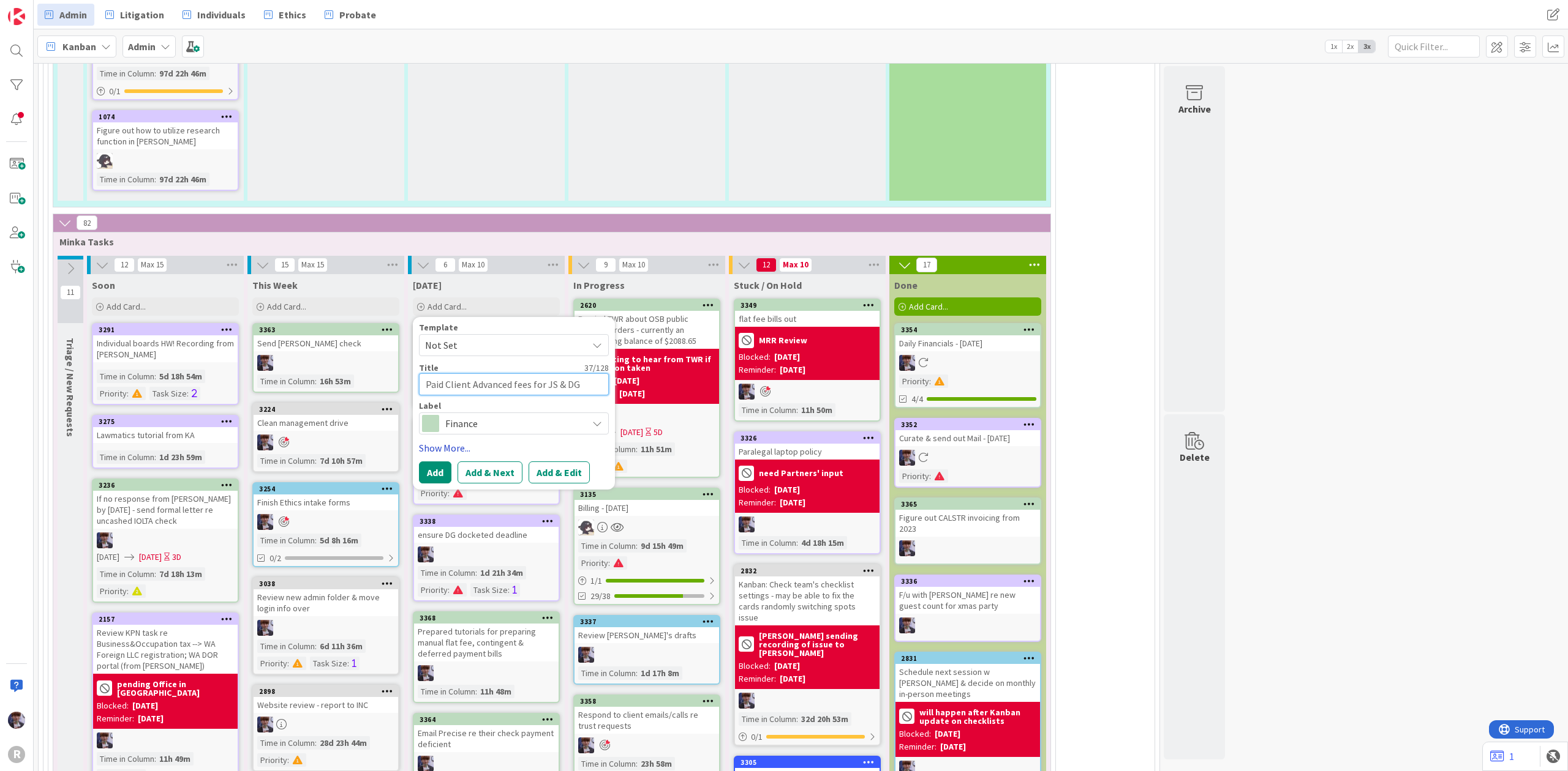
type textarea "Paid Client Advanced fees for JS & DG"
click at [446, 440] on link "Show More..." at bounding box center [513, 448] width 190 height 15
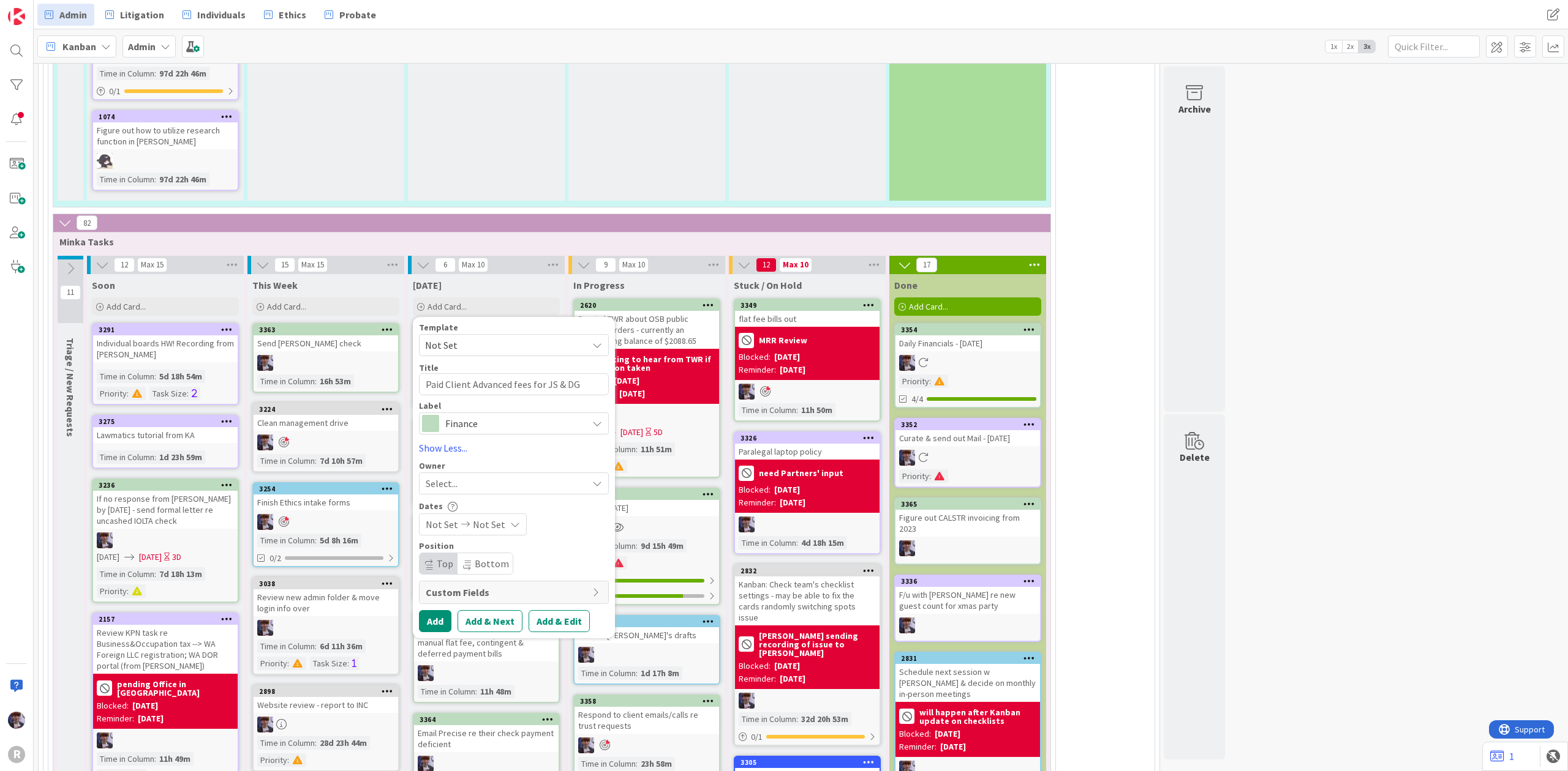
click at [514, 472] on div "Select..." at bounding box center [513, 483] width 190 height 22
click at [513, 578] on span "[PERSON_NAME]" at bounding box center [496, 587] width 59 height 18
click at [450, 610] on button "Add" at bounding box center [435, 621] width 33 height 22
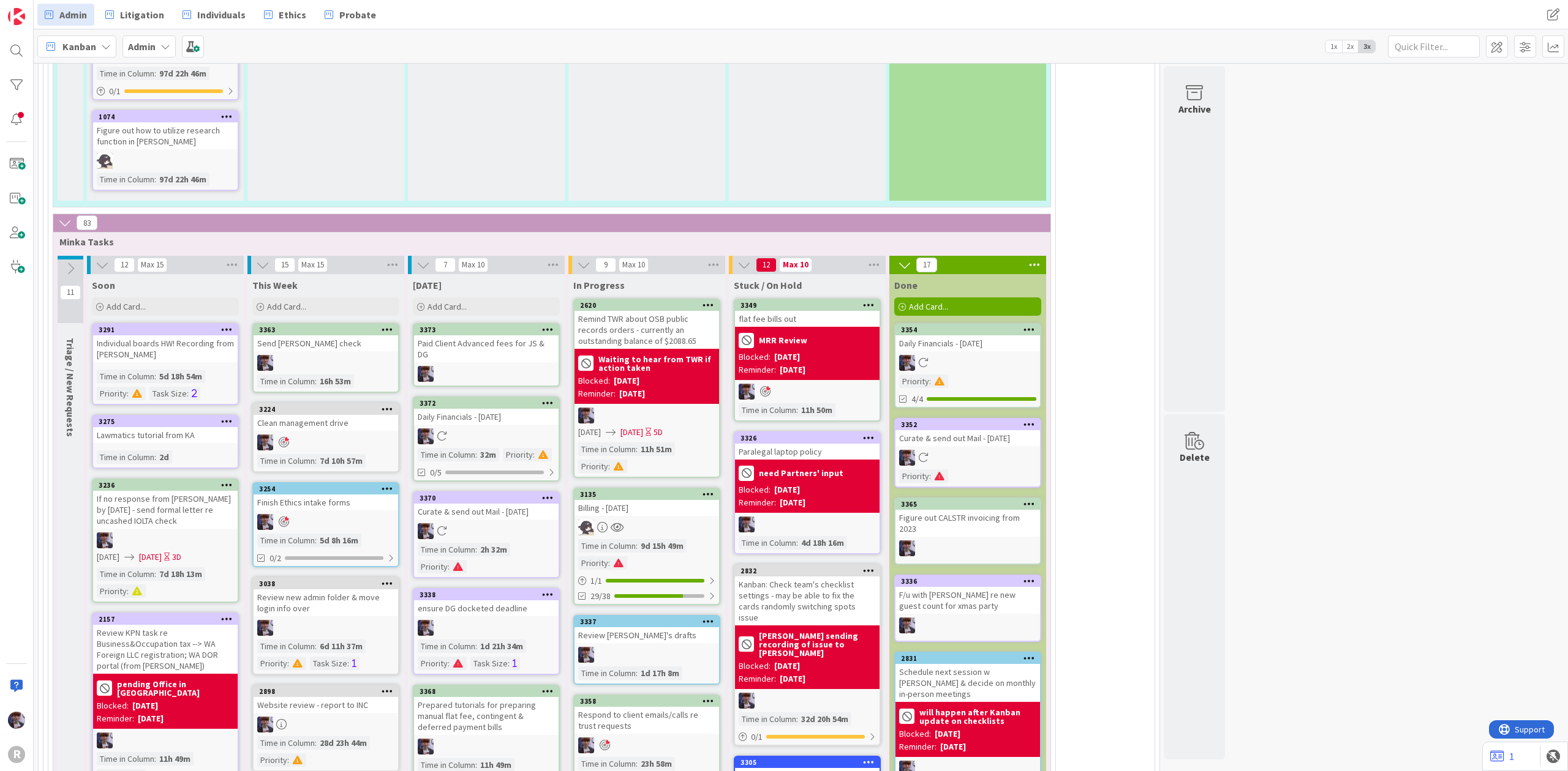
click at [485, 335] on div "Paid Client Advanced fees for JS & DG" at bounding box center [487, 349] width 144 height 27
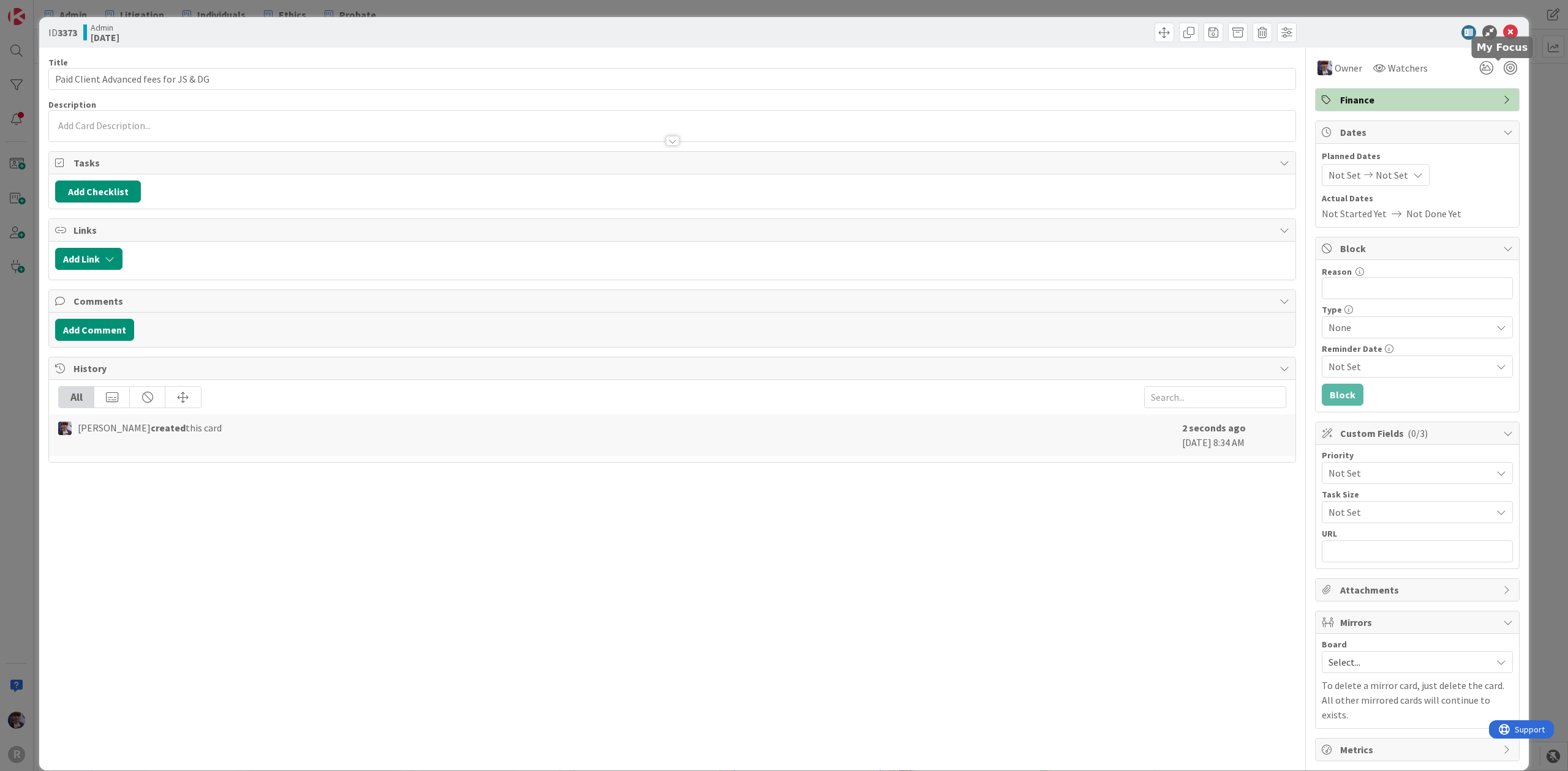
click at [1541, 81] on div "ID 3373 Admin [DATE] Title 37 / 128 Paid Client Advanced fees for JS & DG Descr…" at bounding box center [784, 386] width 1568 height 771
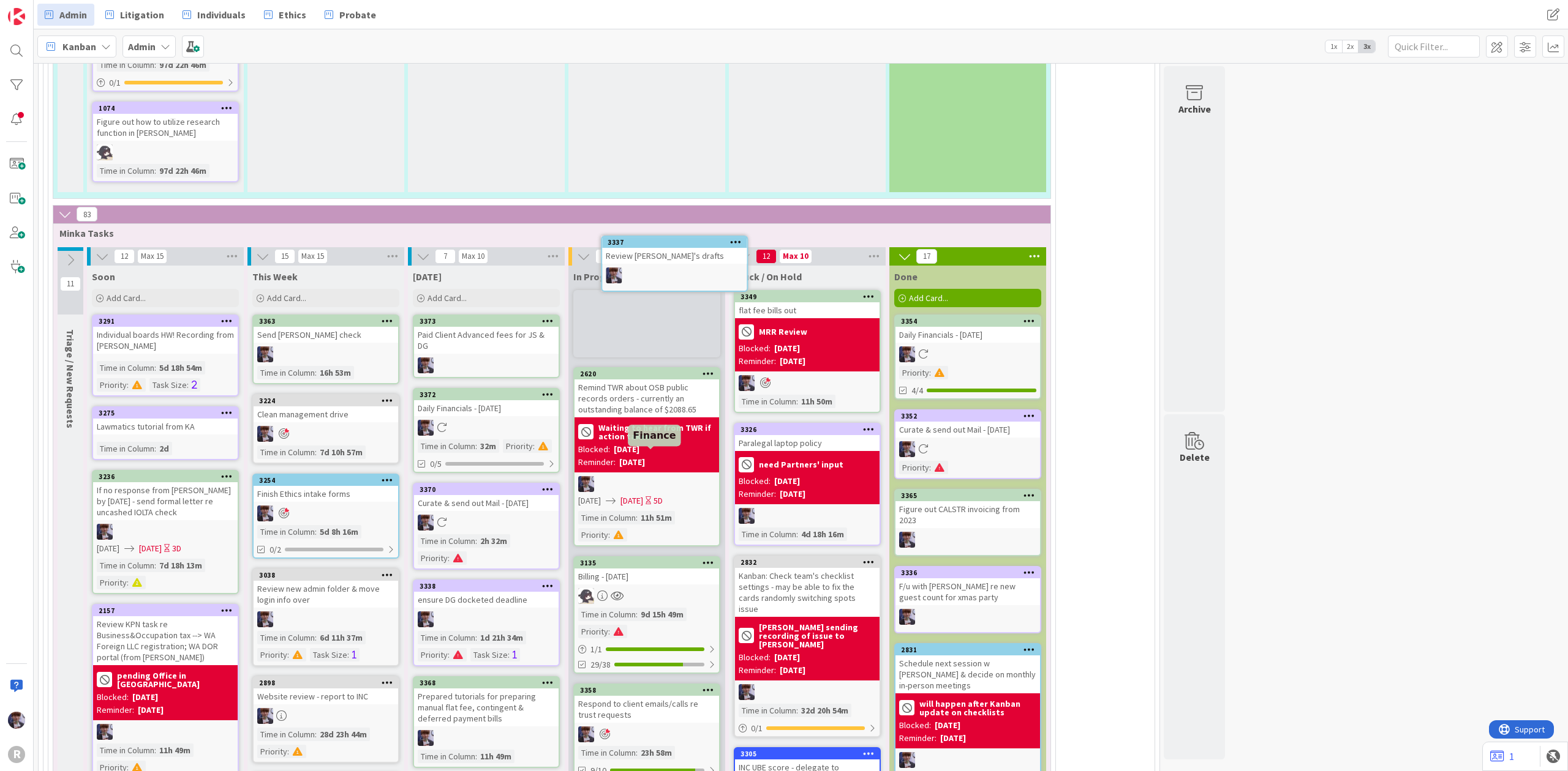
scroll to position [2687, 0]
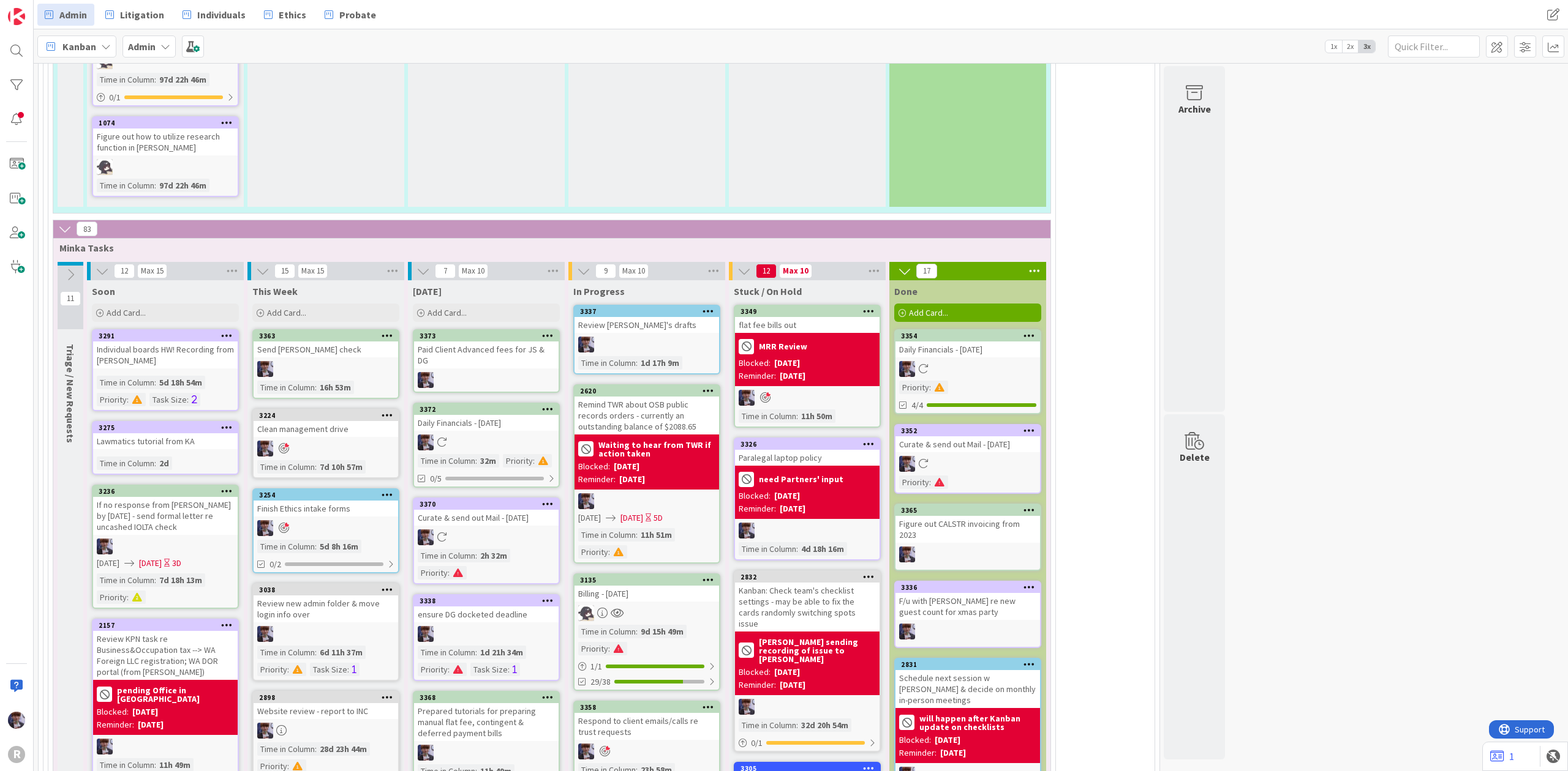
click at [709, 307] on icon at bounding box center [708, 311] width 11 height 8
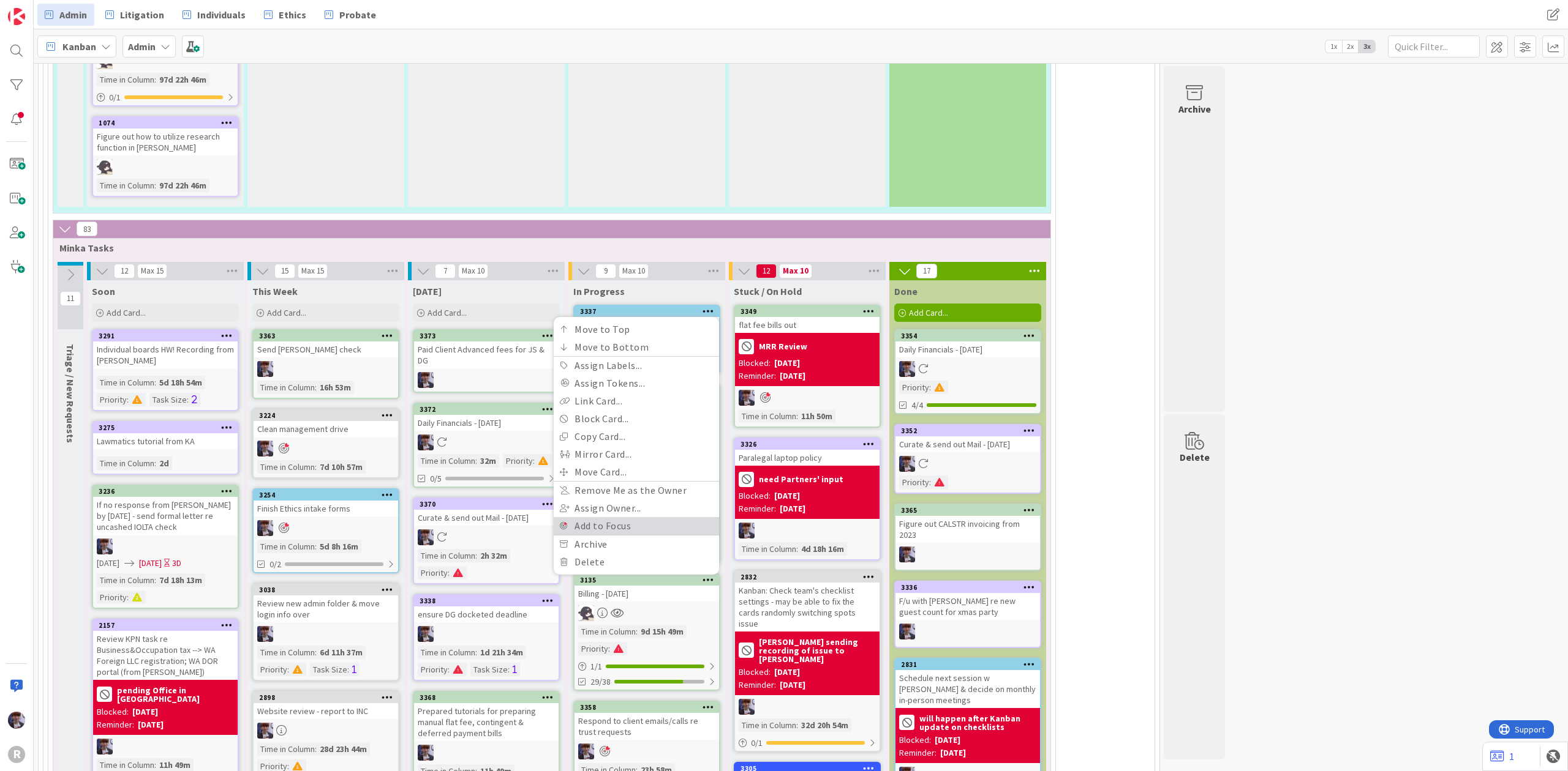
click at [629, 518] on link "Add to Focus" at bounding box center [637, 527] width 166 height 18
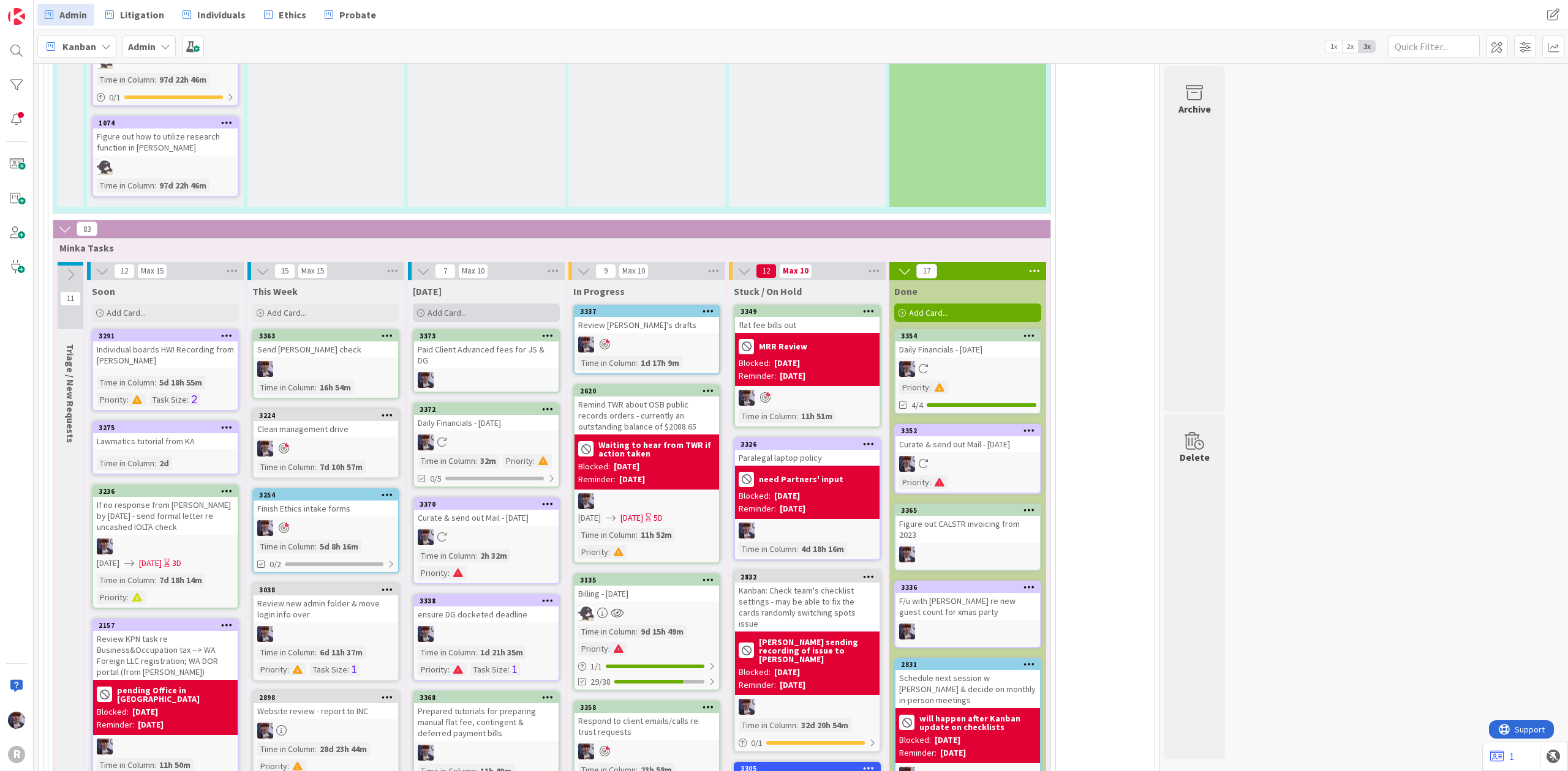
click at [475, 303] on div "Add Card..." at bounding box center [486, 313] width 147 height 18
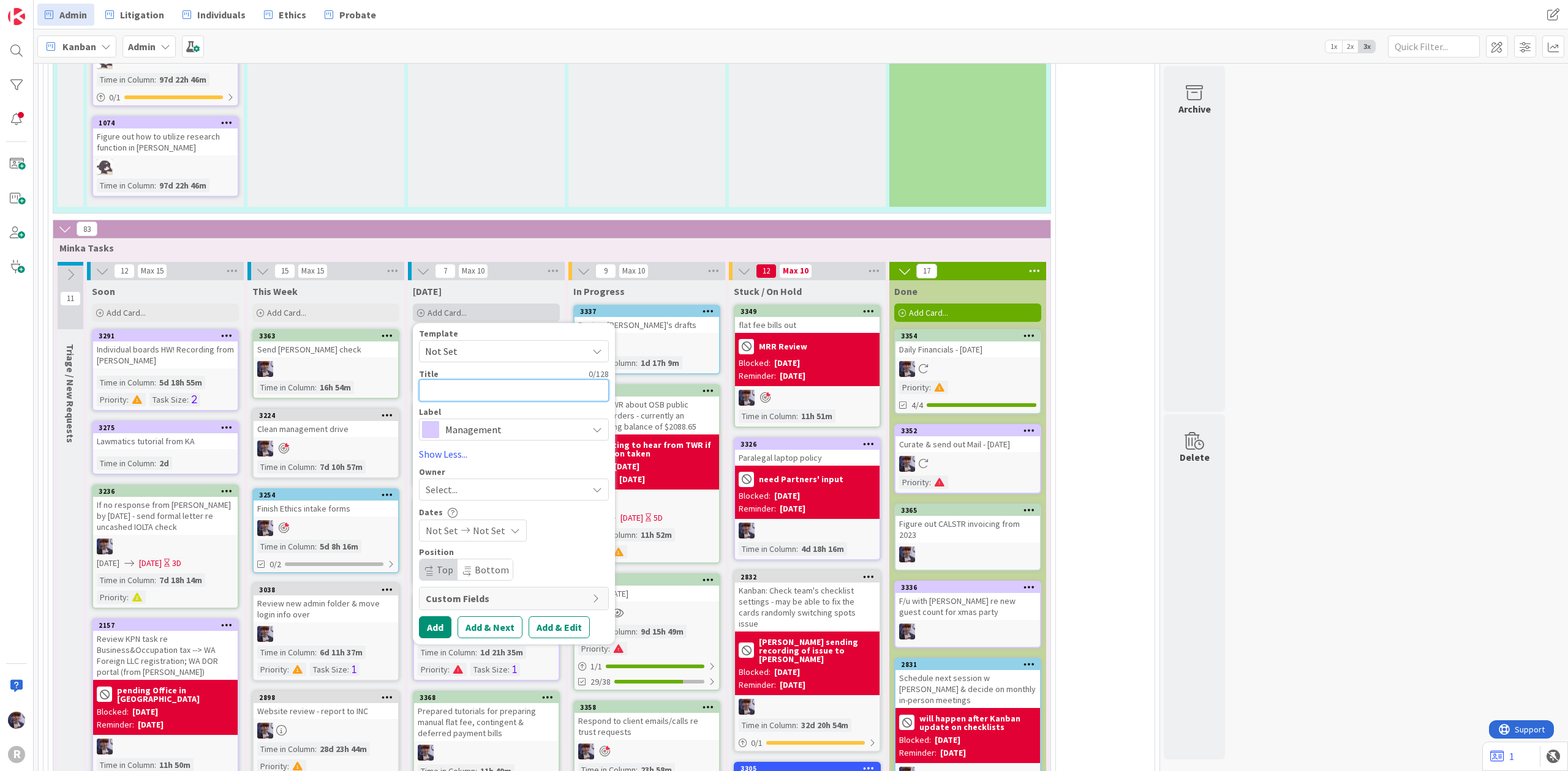
type textarea "x"
type textarea "P"
type textarea "x"
type textarea "Pr"
type textarea "x"
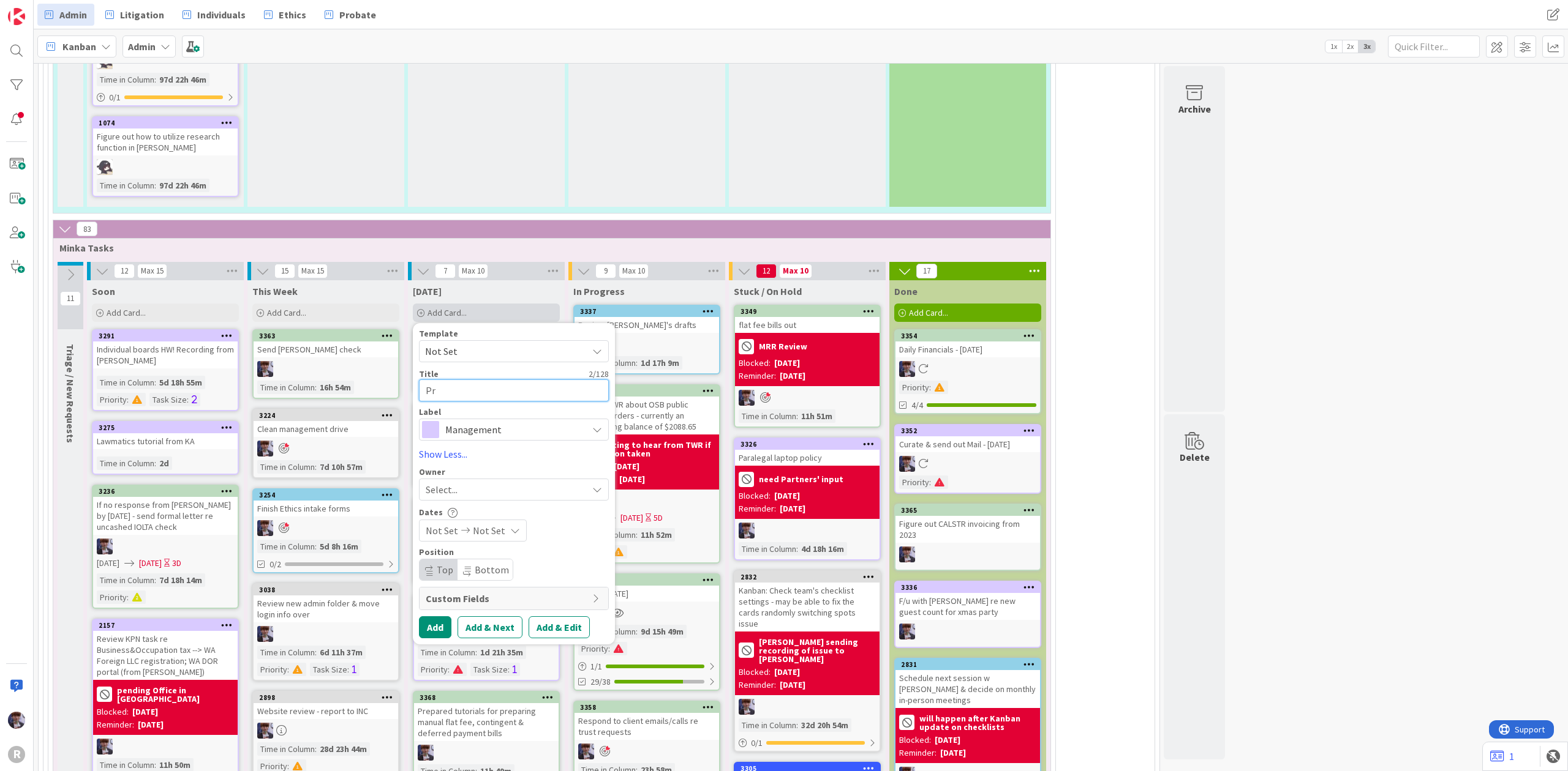
type textarea "Pro"
type textarea "x"
type textarea "Prod"
type textarea "x"
type textarea "Produ"
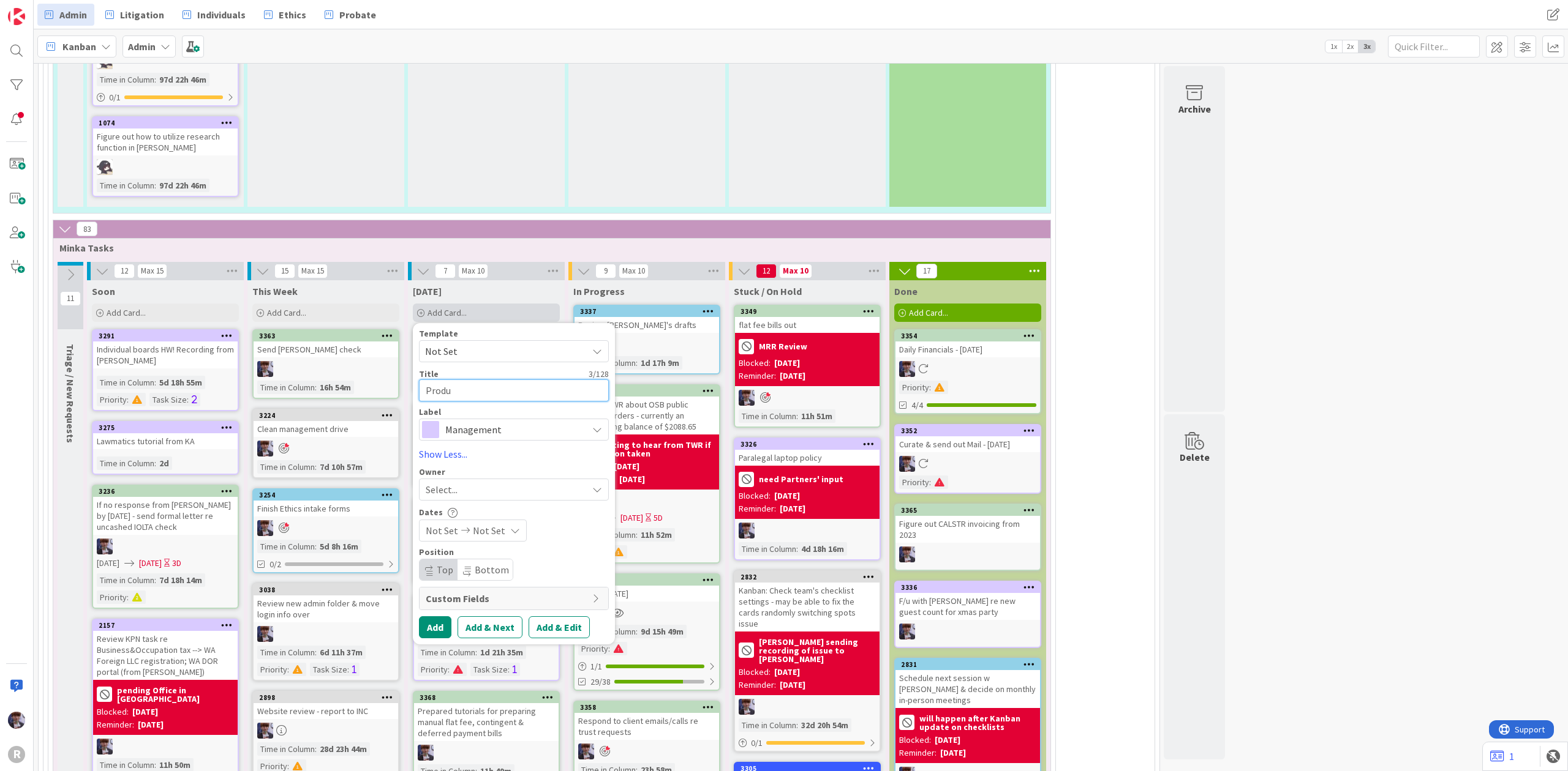
type textarea "x"
type textarea "Produc"
type textarea "x"
type textarea "Product"
type textarea "x"
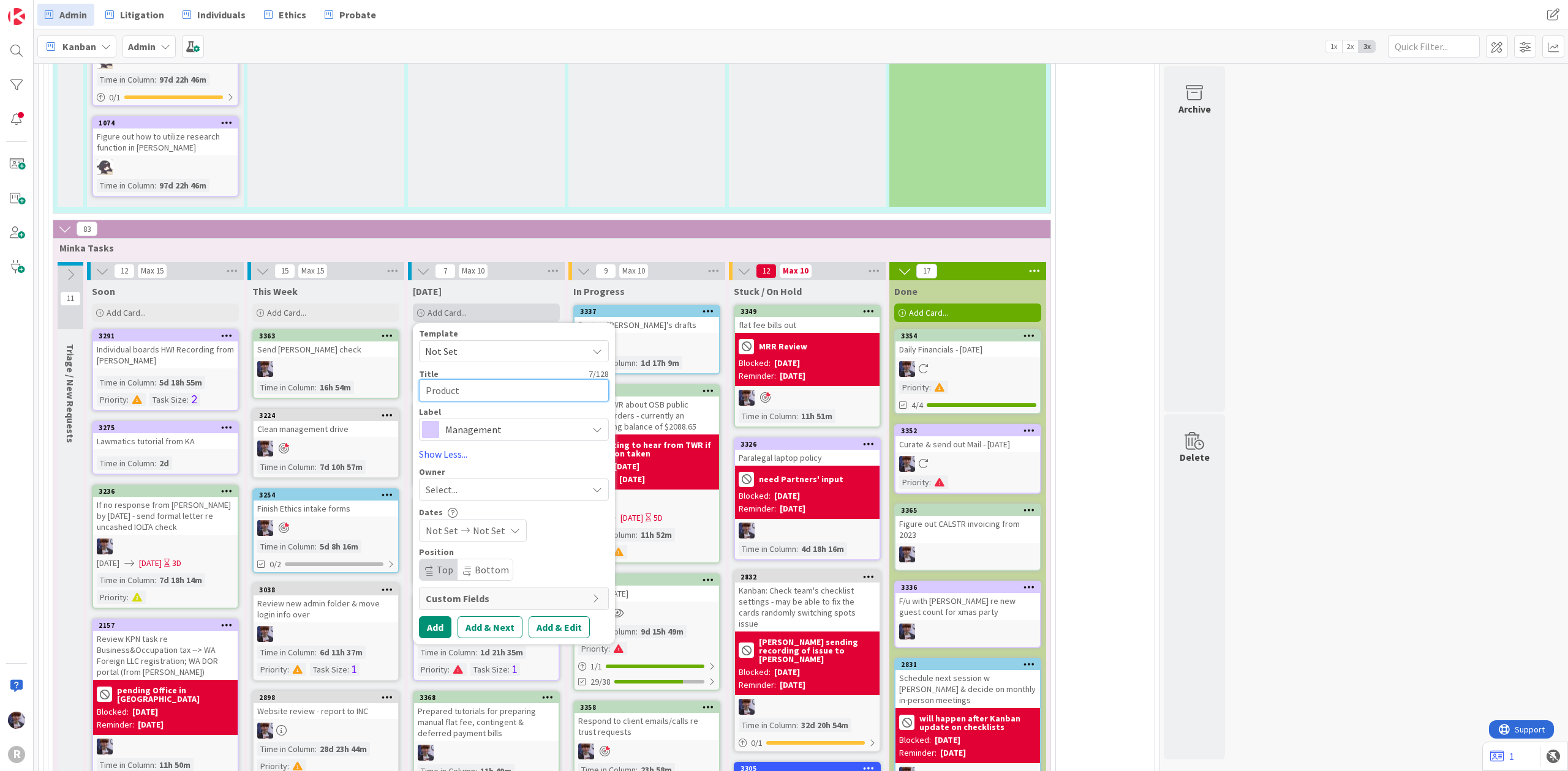
type textarea "Producti"
type textarea "x"
type textarea "Productivi"
type textarea "x"
type textarea "Productivit"
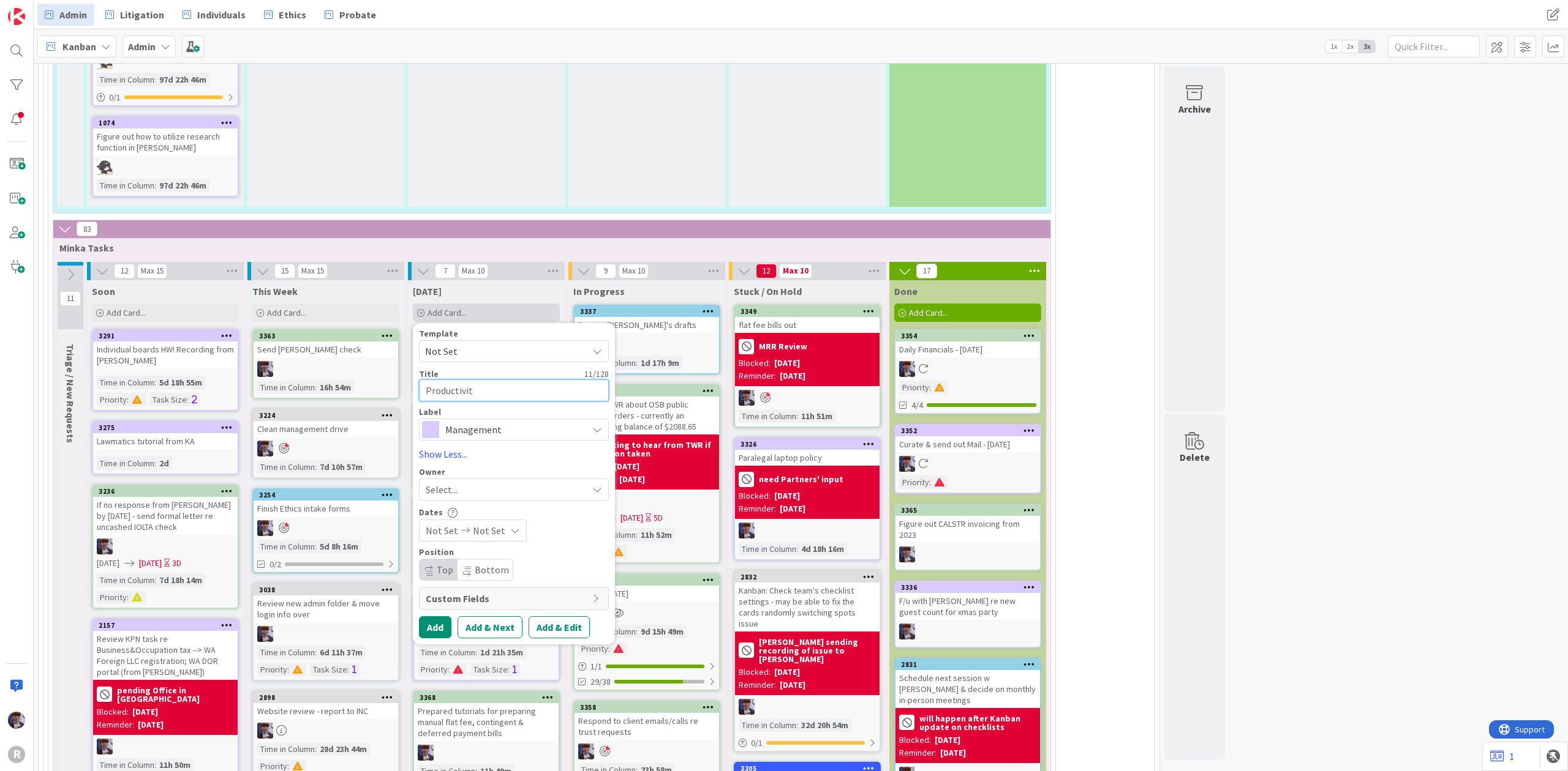
type textarea "x"
type textarea "Productivity"
type textarea "x"
type textarea "Productivity"
type textarea "x"
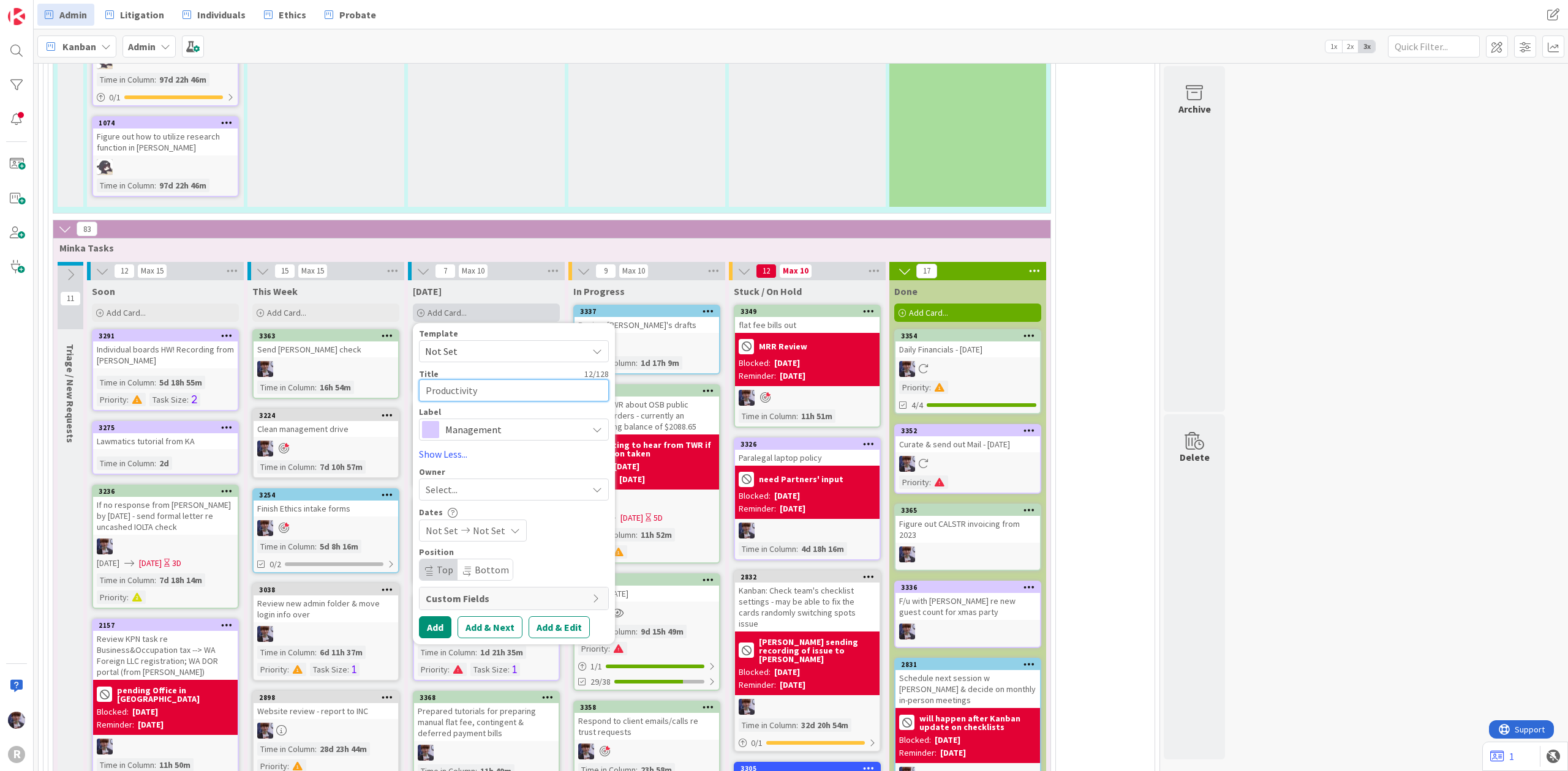
type textarea "Productivity r"
type textarea "x"
type textarea "Productivity re"
type textarea "x"
type textarea "Productivity rep"
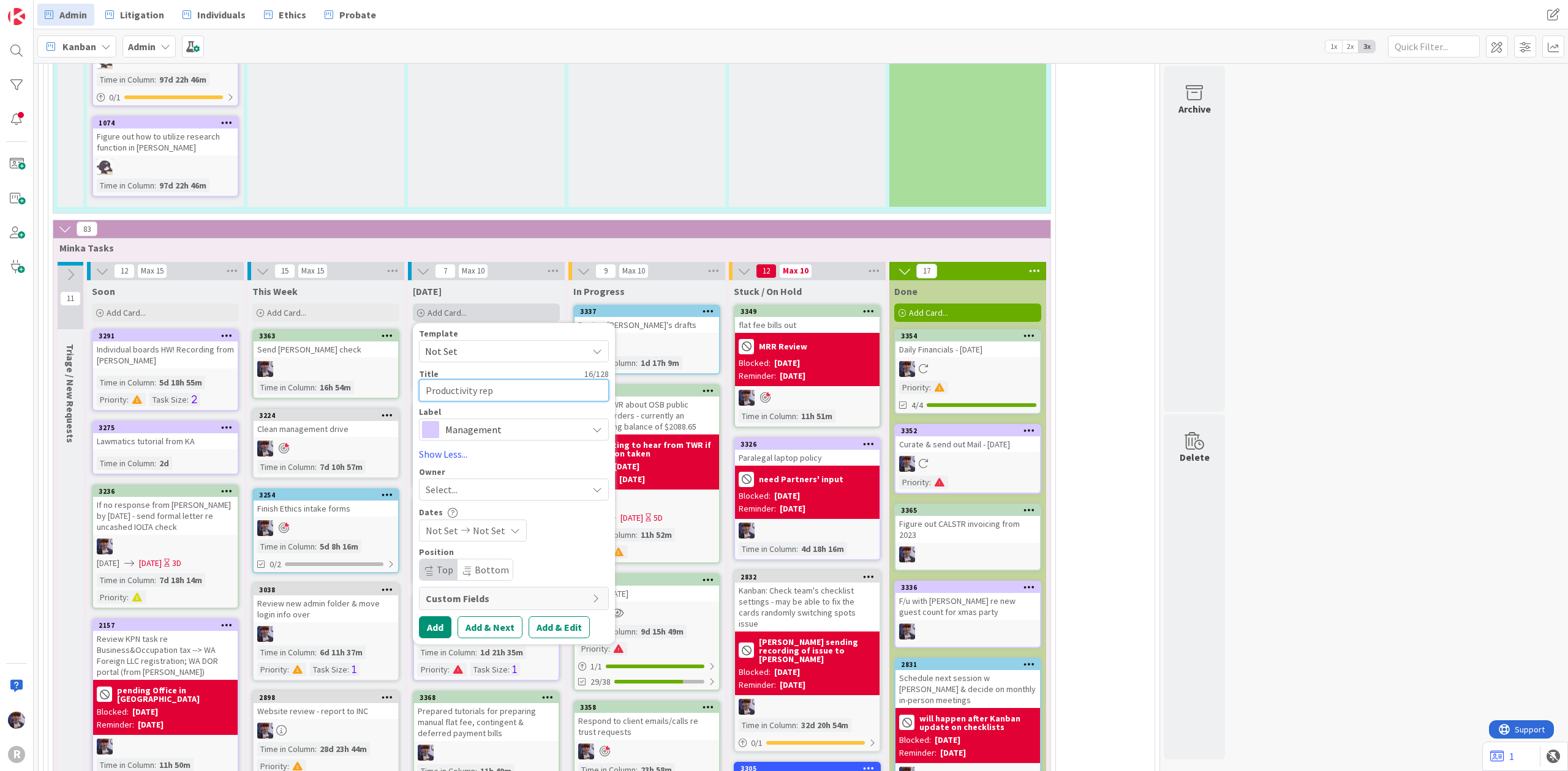
type textarea "x"
type textarea "Productivity repo"
type textarea "x"
type textarea "Productivity repor"
type textarea "x"
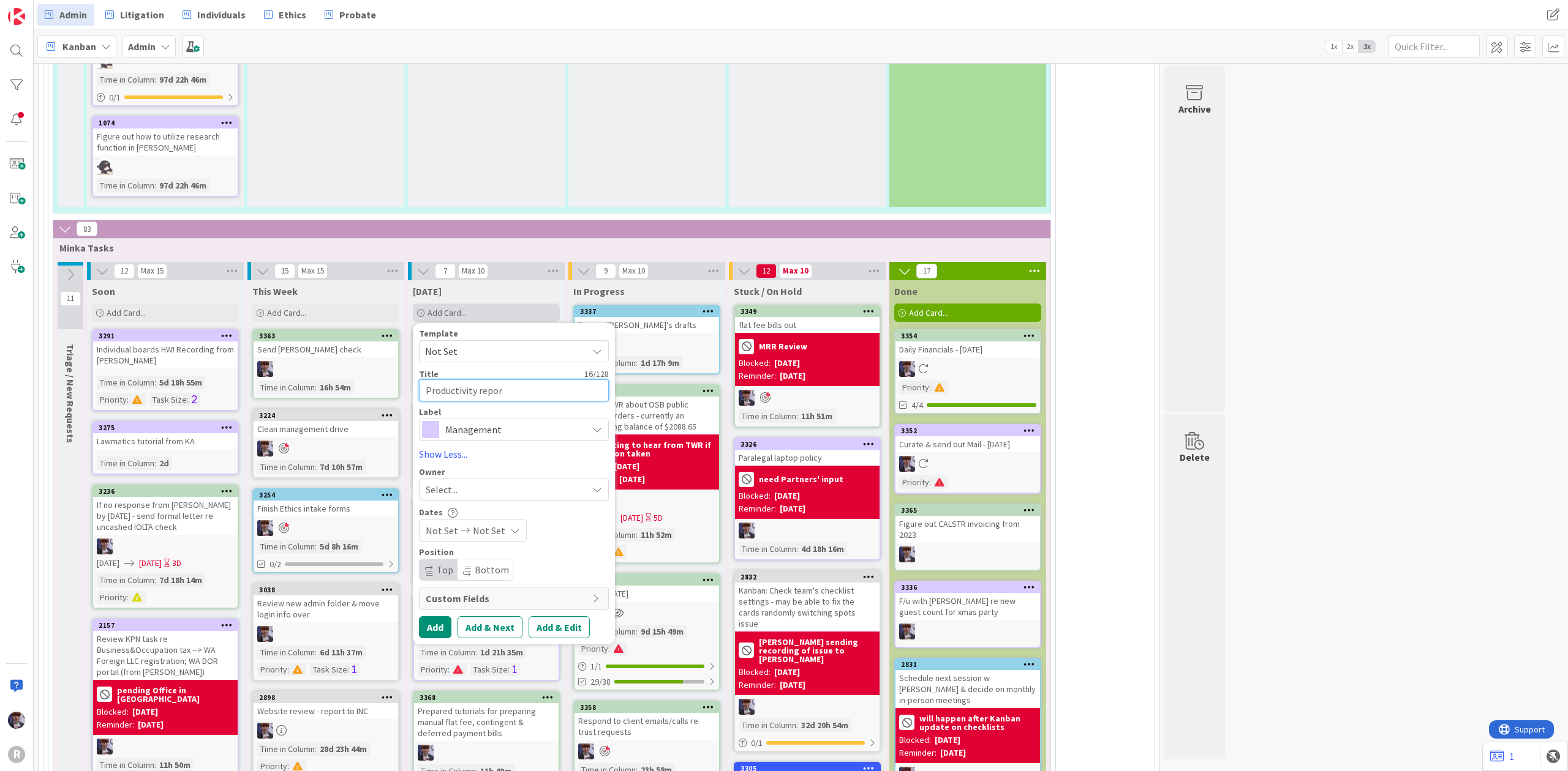
type textarea "Productivity report"
type textarea "x"
type textarea "Productivity report"
click at [520, 421] on span "Management" at bounding box center [514, 429] width 136 height 17
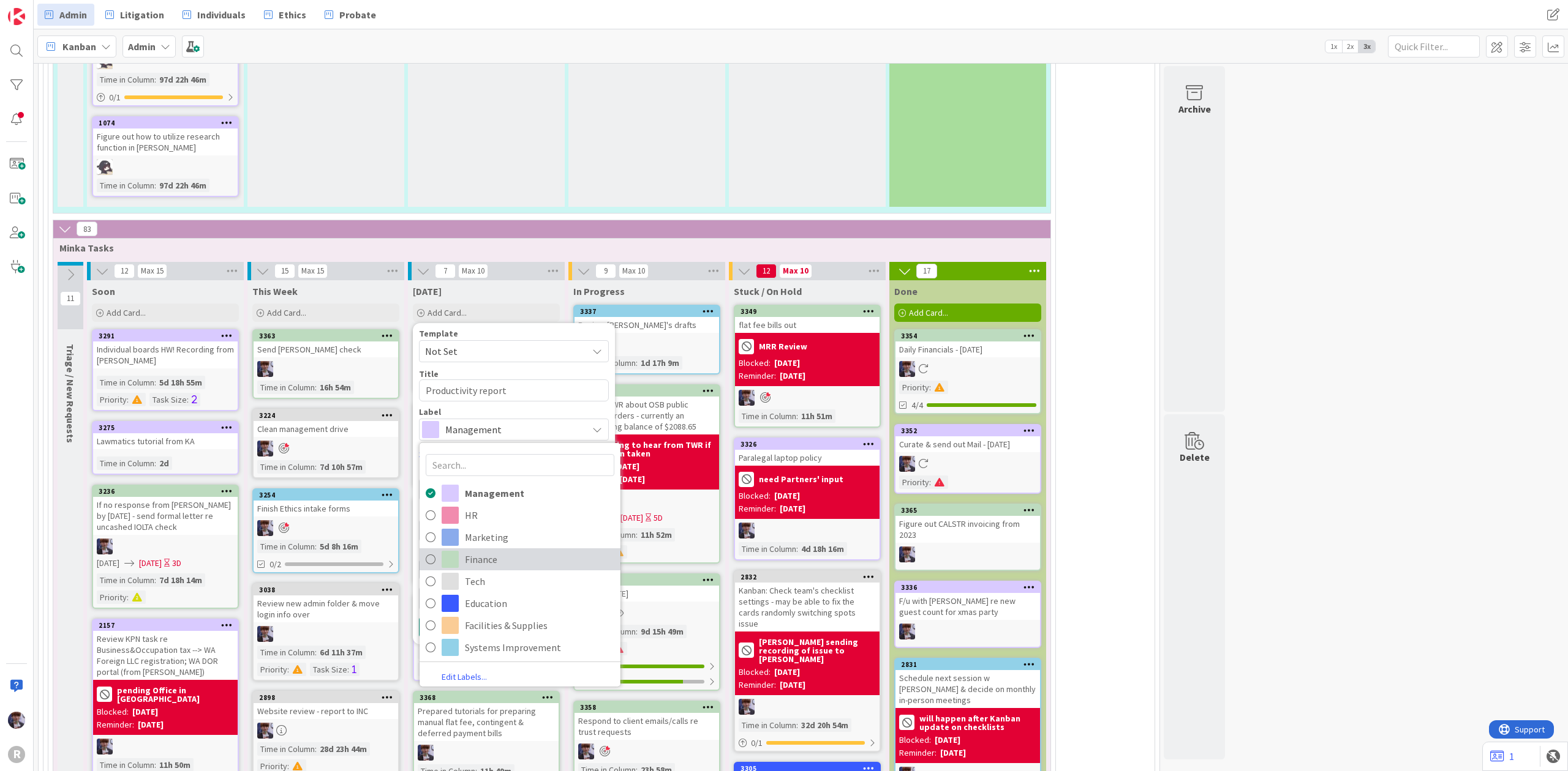
click at [496, 550] on span "Finance" at bounding box center [539, 559] width 149 height 18
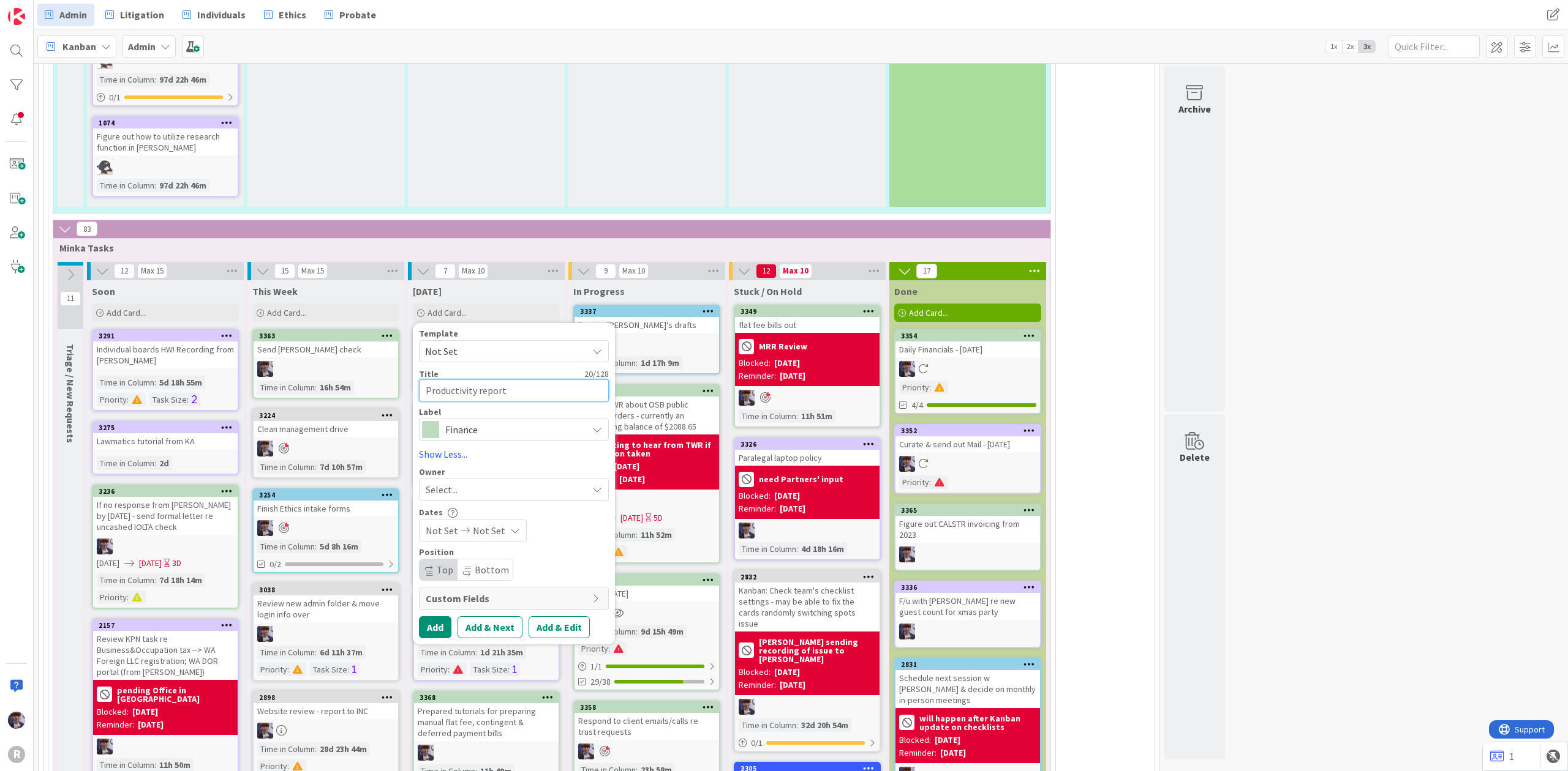
click at [533, 380] on textarea "Productivity report" at bounding box center [513, 391] width 190 height 23
click at [514, 482] on div "Select..." at bounding box center [506, 490] width 162 height 15
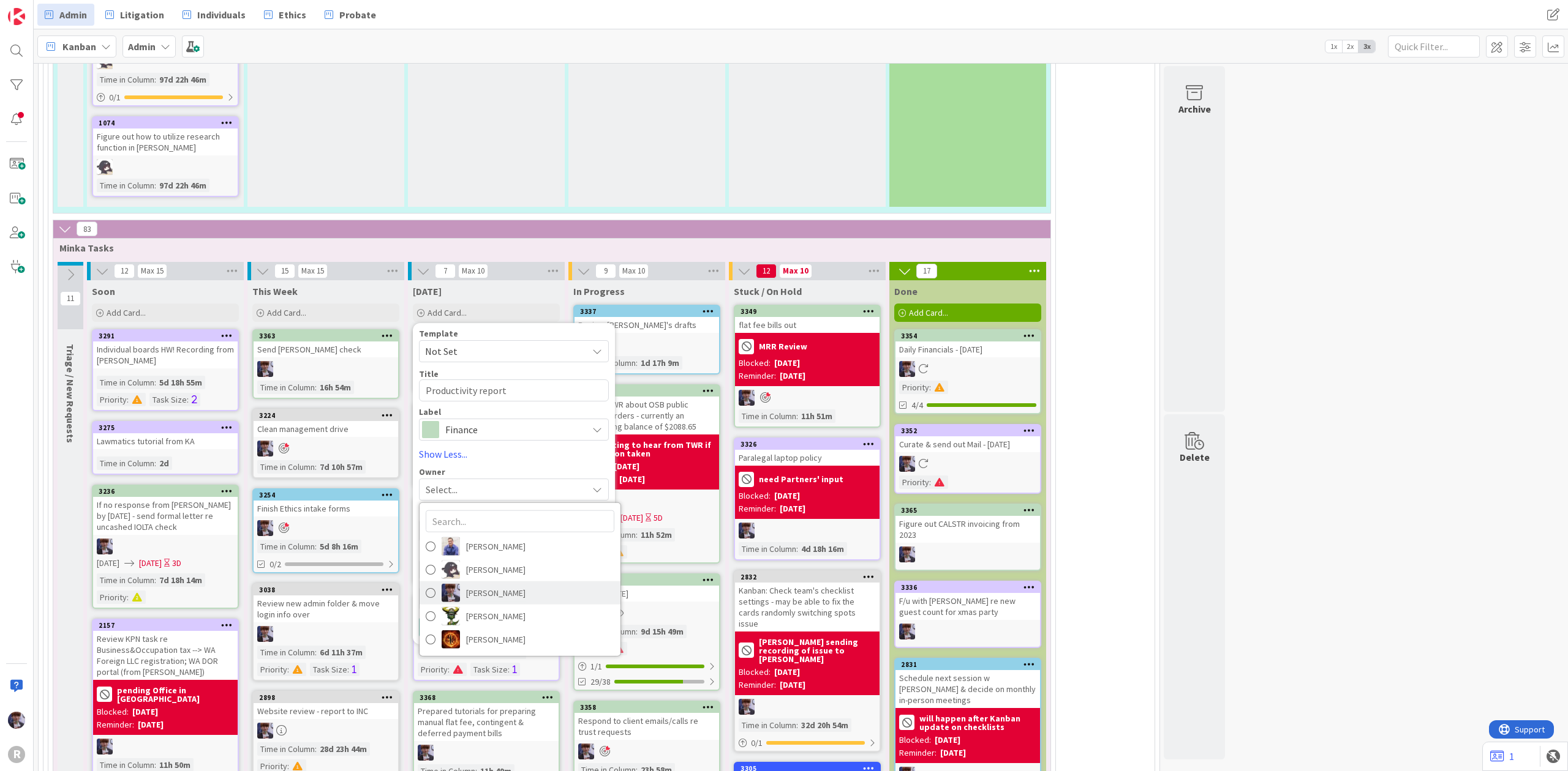
click at [493, 584] on span "[PERSON_NAME]" at bounding box center [496, 593] width 59 height 18
type textarea "x"
click at [423, 617] on button "Add" at bounding box center [435, 627] width 33 height 22
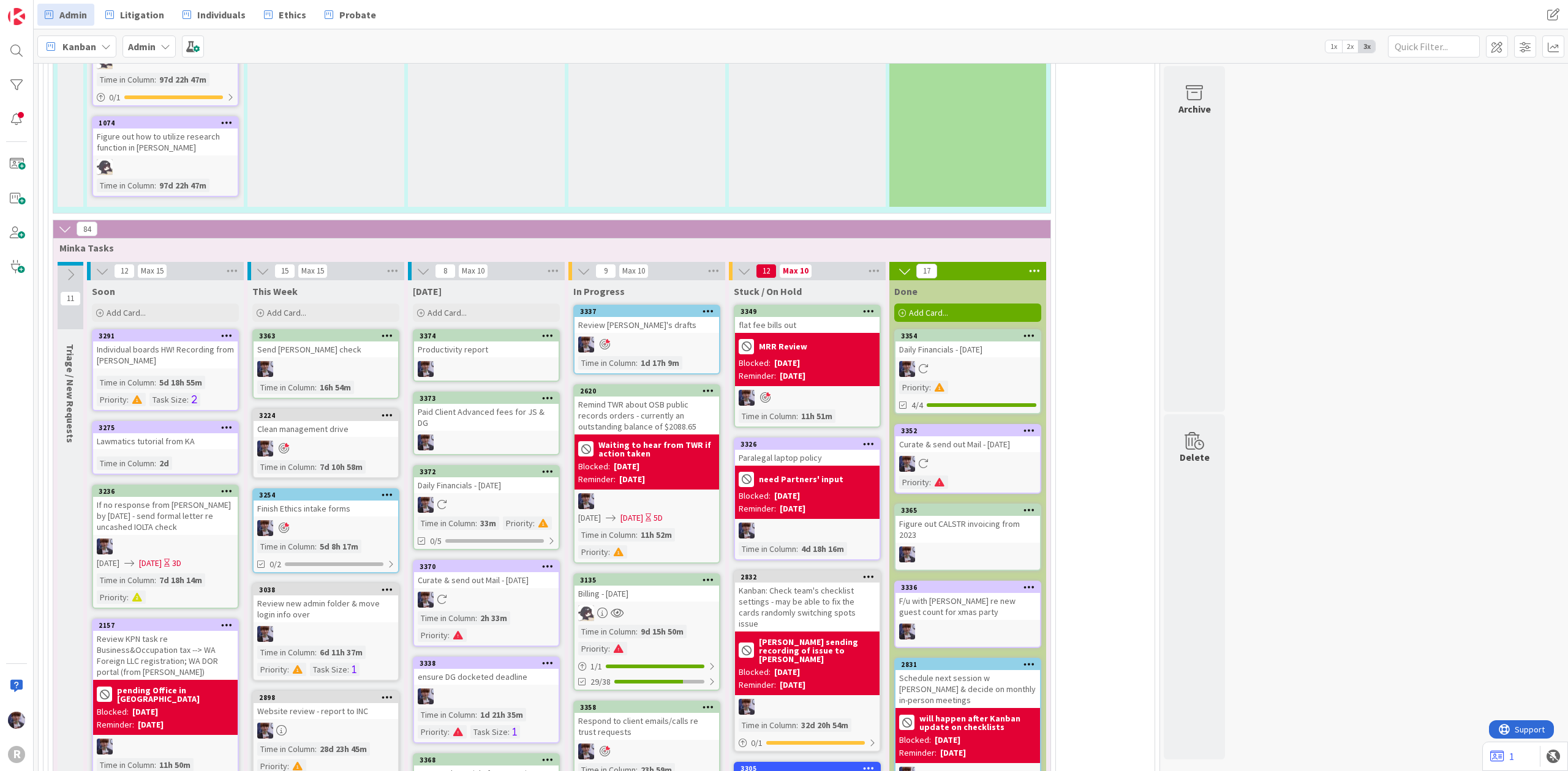
click at [485, 341] on div "Productivity report" at bounding box center [487, 349] width 144 height 16
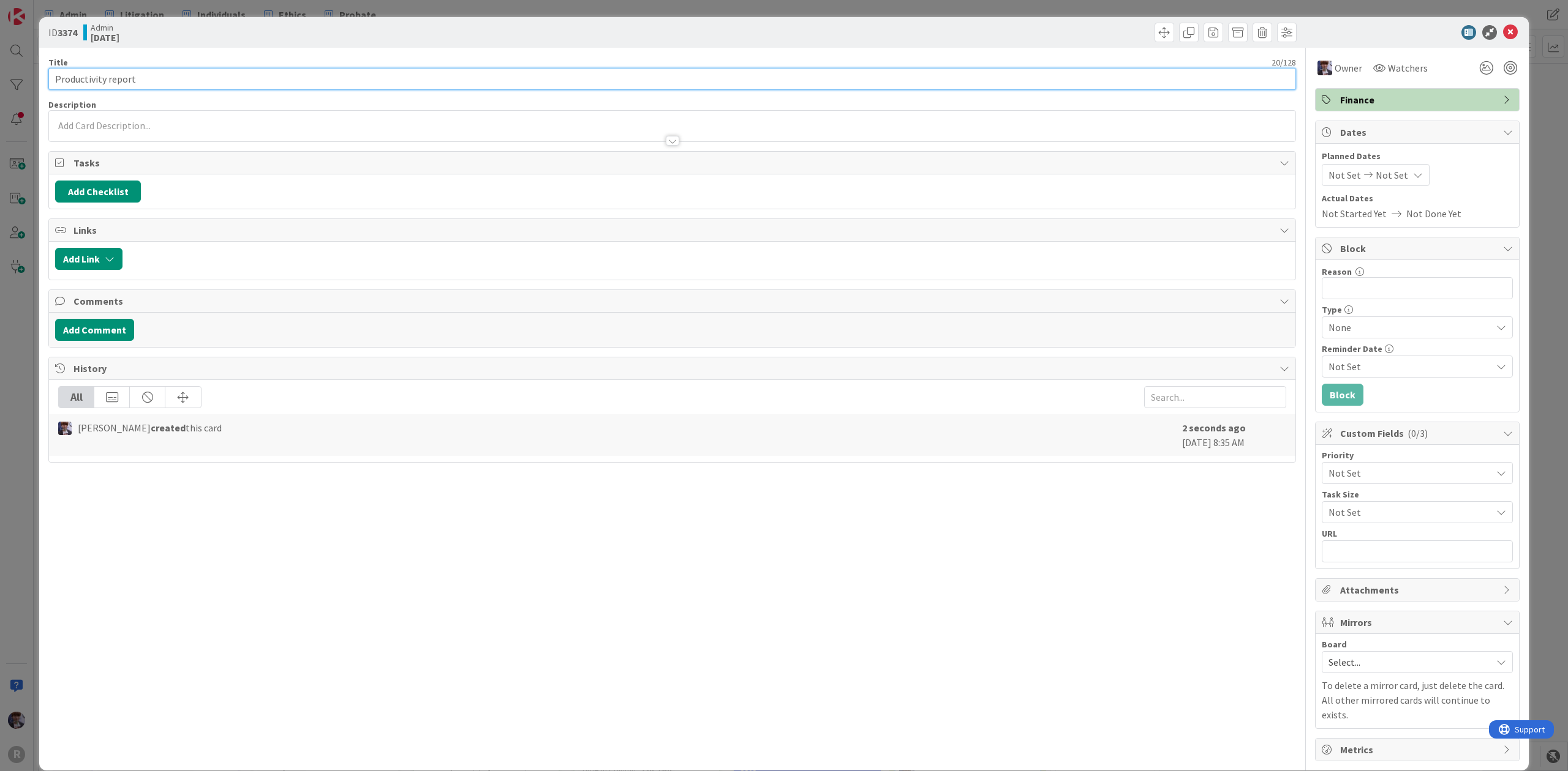
drag, startPoint x: 103, startPoint y: 79, endPoint x: -52, endPoint y: 71, distance: 155.2
click at [0, 71] on html "R Admin Litigation Individuals Ethics Probate Admin Litigation Individuals Ethi…" at bounding box center [784, 386] width 1568 height 771
click at [153, 74] on input "Clio Time report" at bounding box center [672, 79] width 1247 height 22
type input "Clio Time report for the admin meeting"
click at [27, 287] on div "ID 3374 Admin [DATE] Title 38 / 128 Clio Time report for the admin meeting Desc…" at bounding box center [784, 386] width 1568 height 771
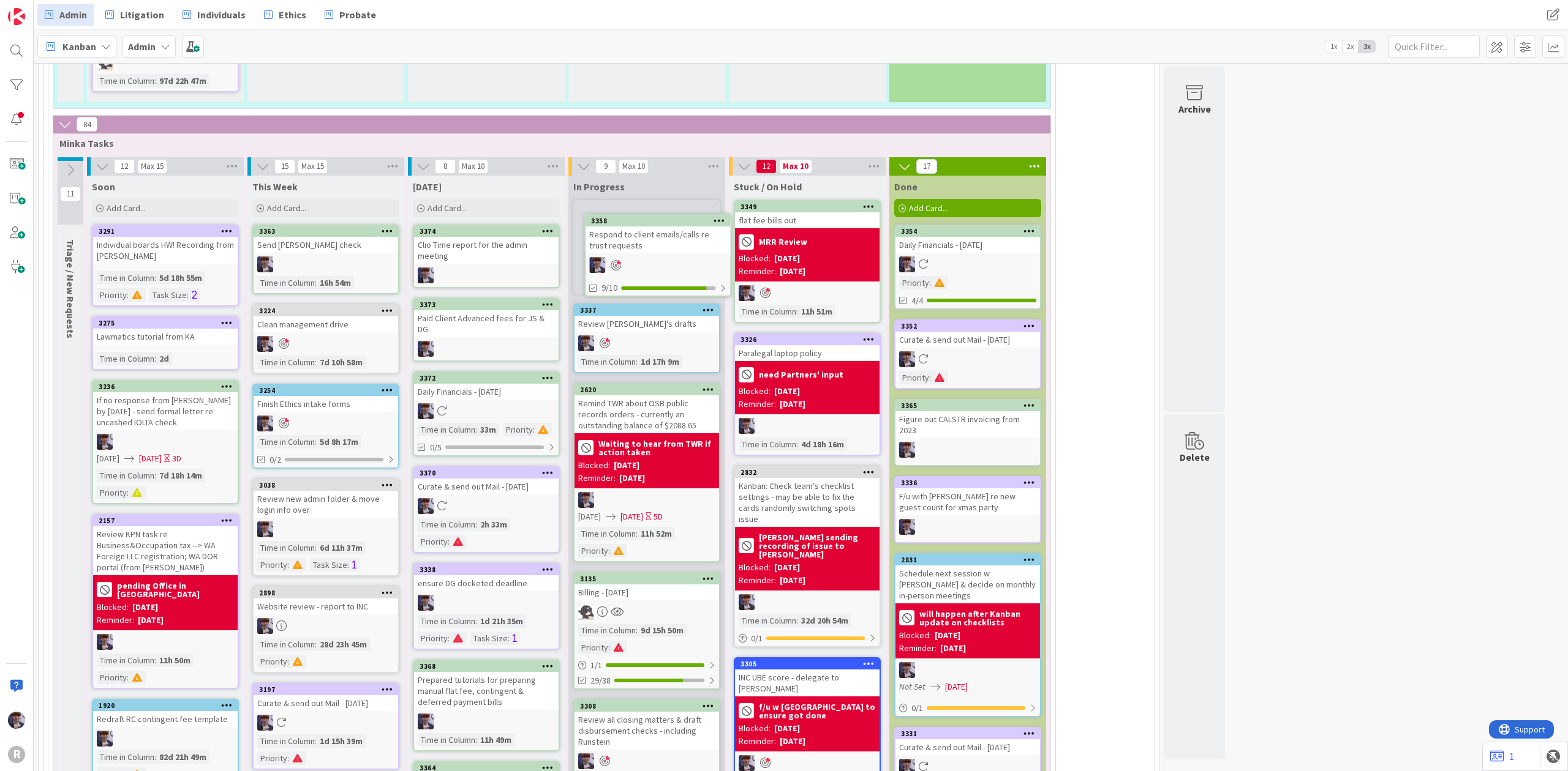
scroll to position [2751, 0]
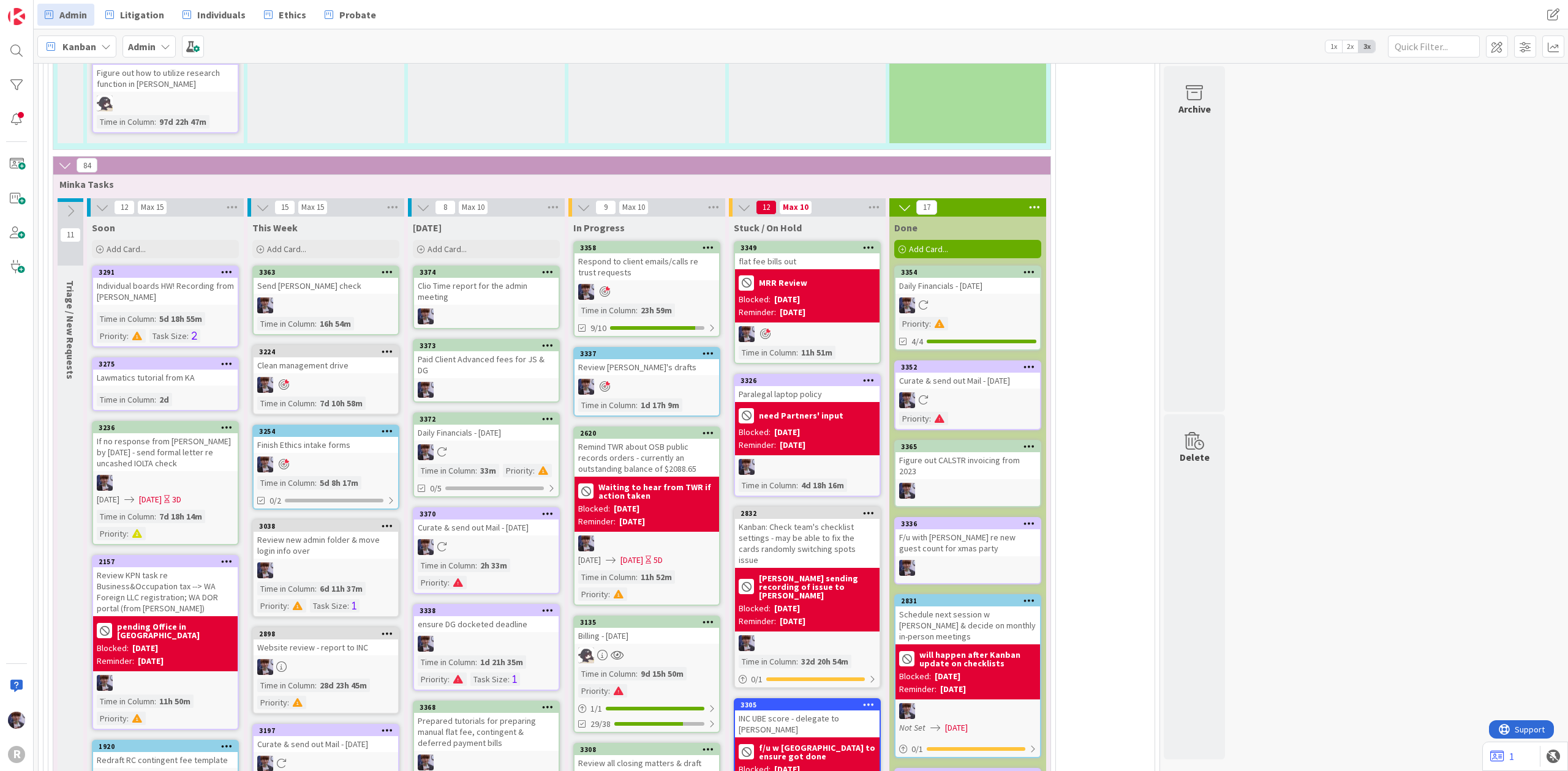
click at [549, 267] on icon at bounding box center [548, 271] width 11 height 8
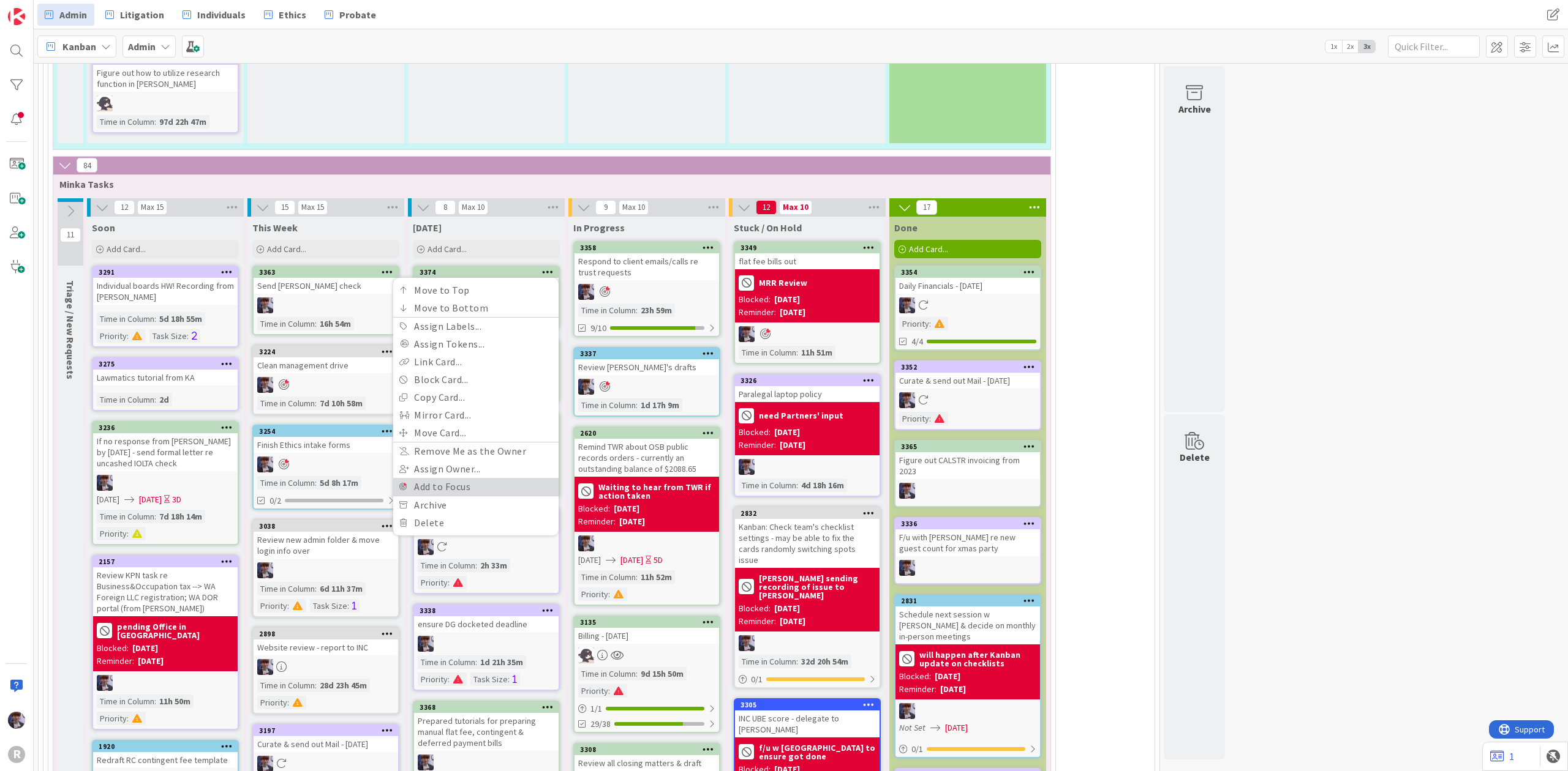
click at [466, 478] on link "Add to Focus" at bounding box center [476, 487] width 166 height 18
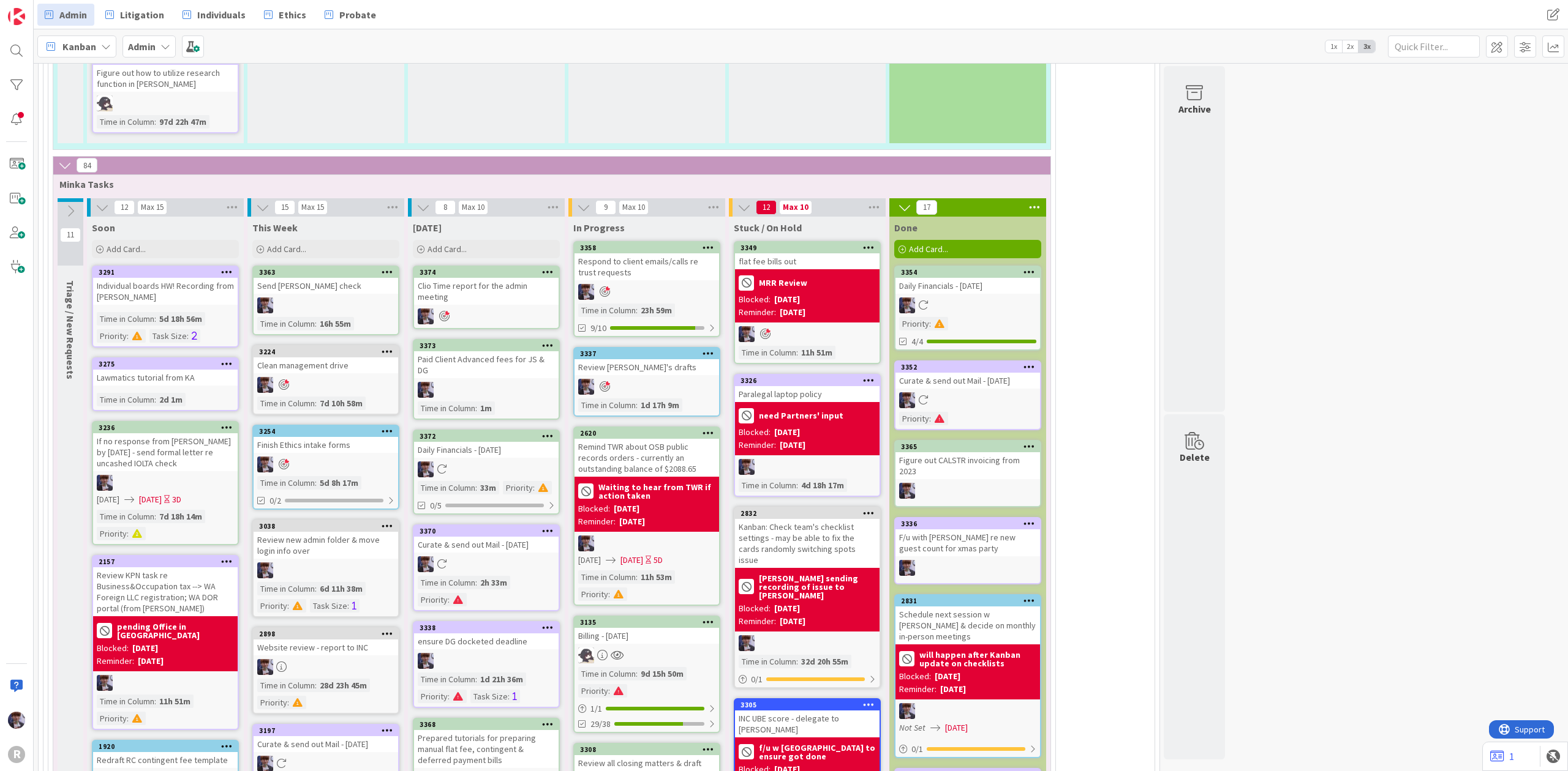
click at [544, 431] on icon at bounding box center [548, 436] width 11 height 8
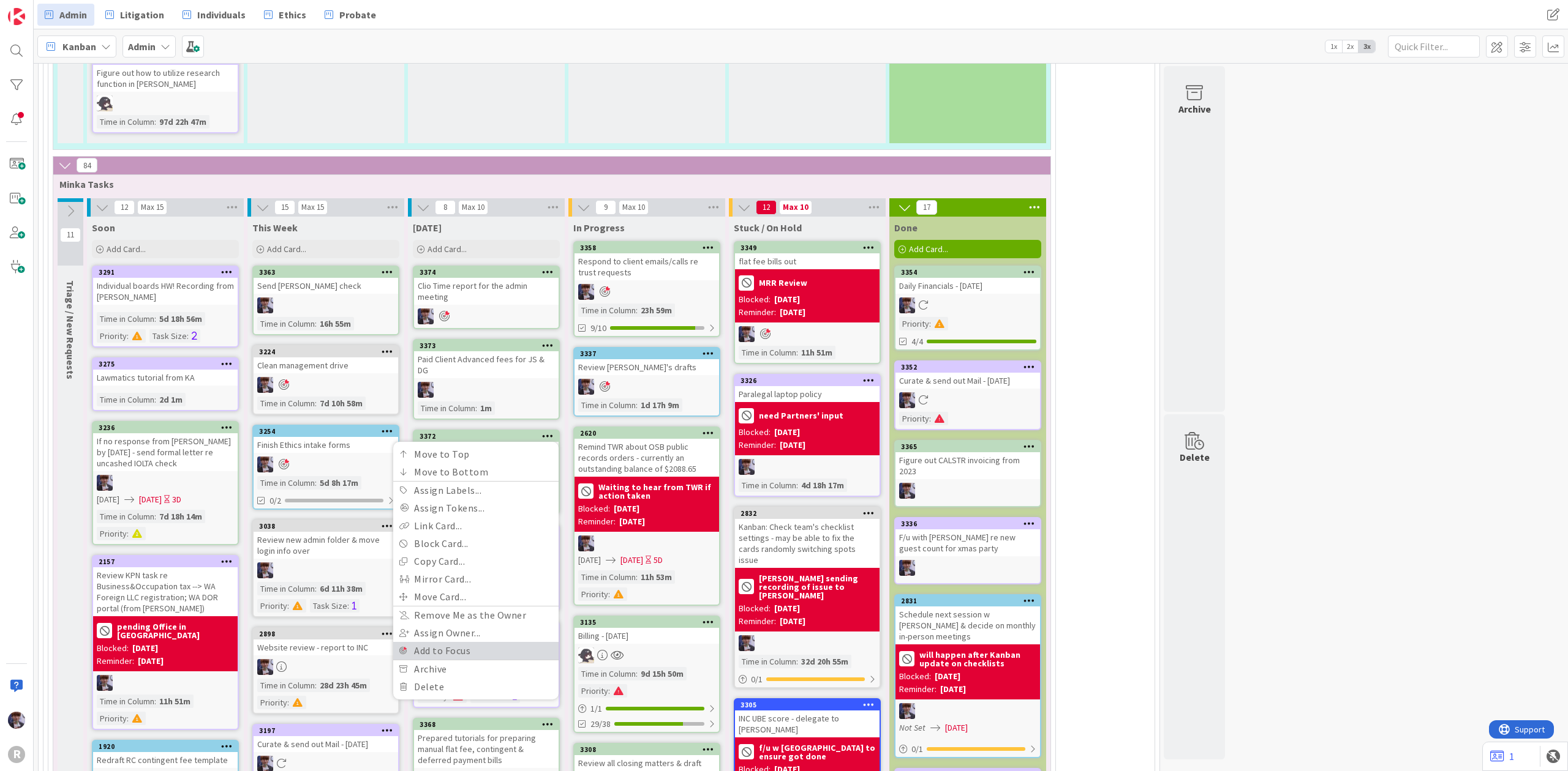
click at [469, 642] on link "Add to Focus" at bounding box center [476, 651] width 166 height 18
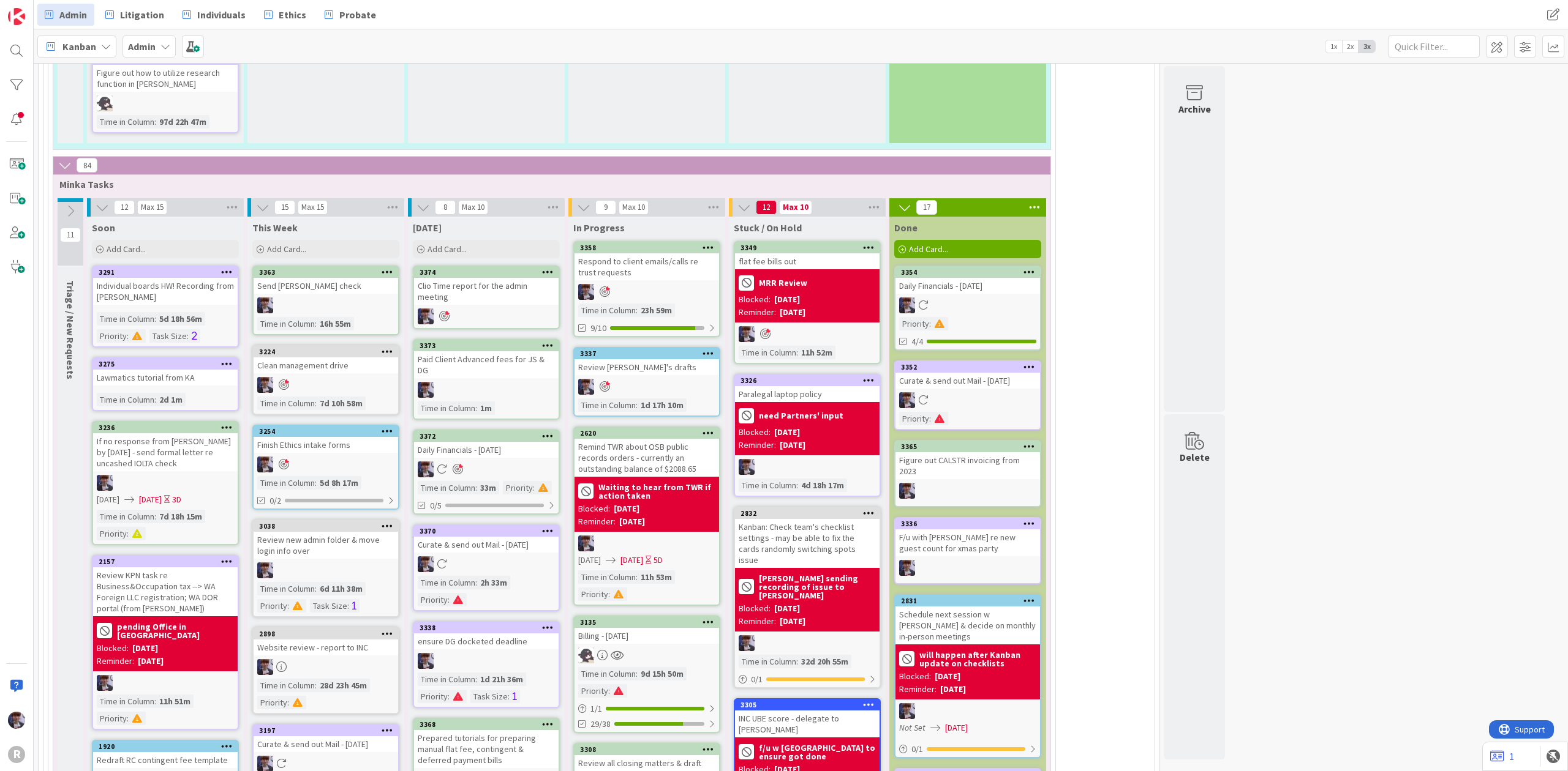
click at [387, 347] on icon at bounding box center [387, 351] width 11 height 8
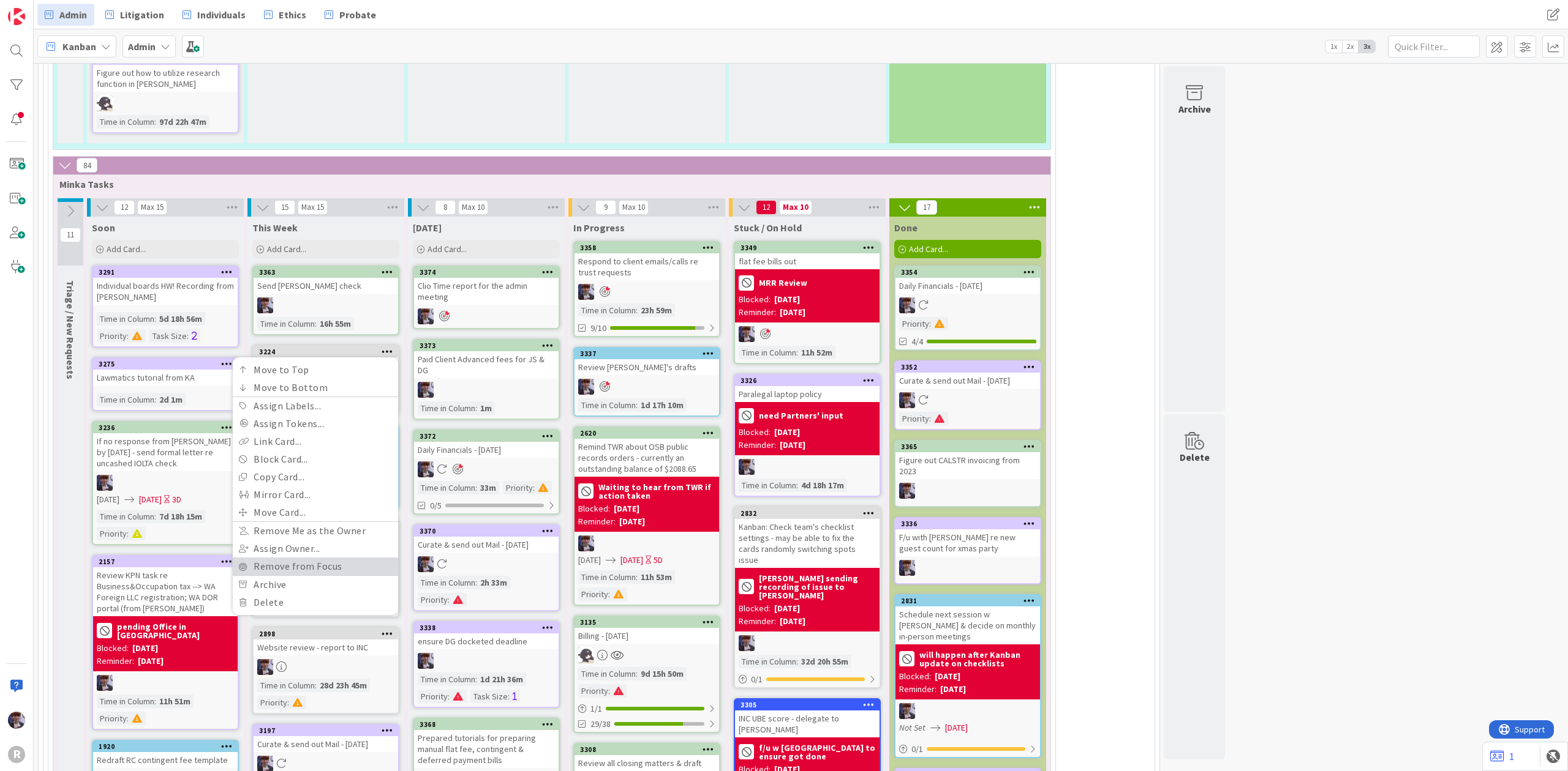
click at [281, 558] on link "Remove from Focus" at bounding box center [316, 567] width 166 height 18
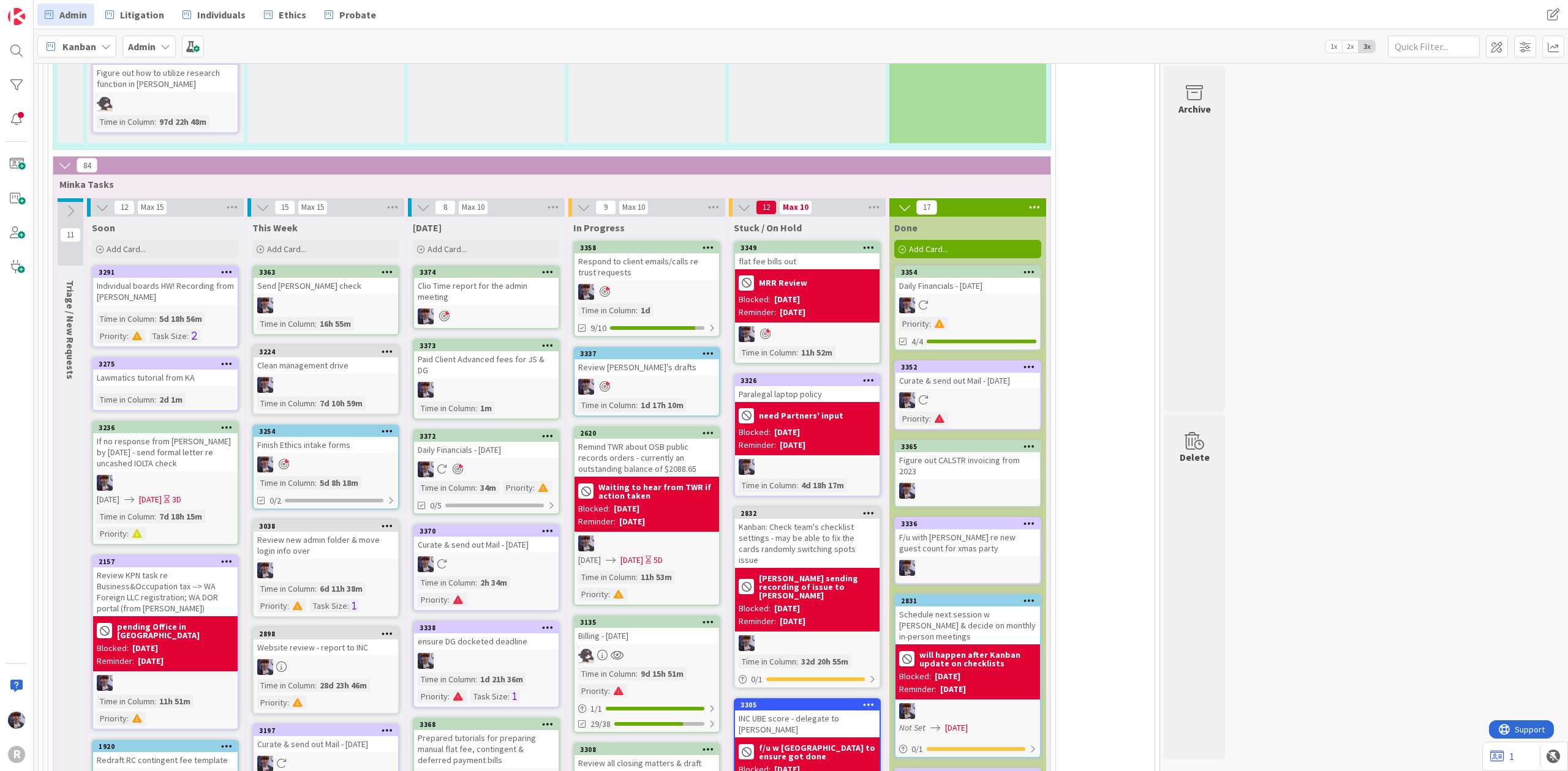
click at [382, 427] on icon at bounding box center [387, 431] width 11 height 8
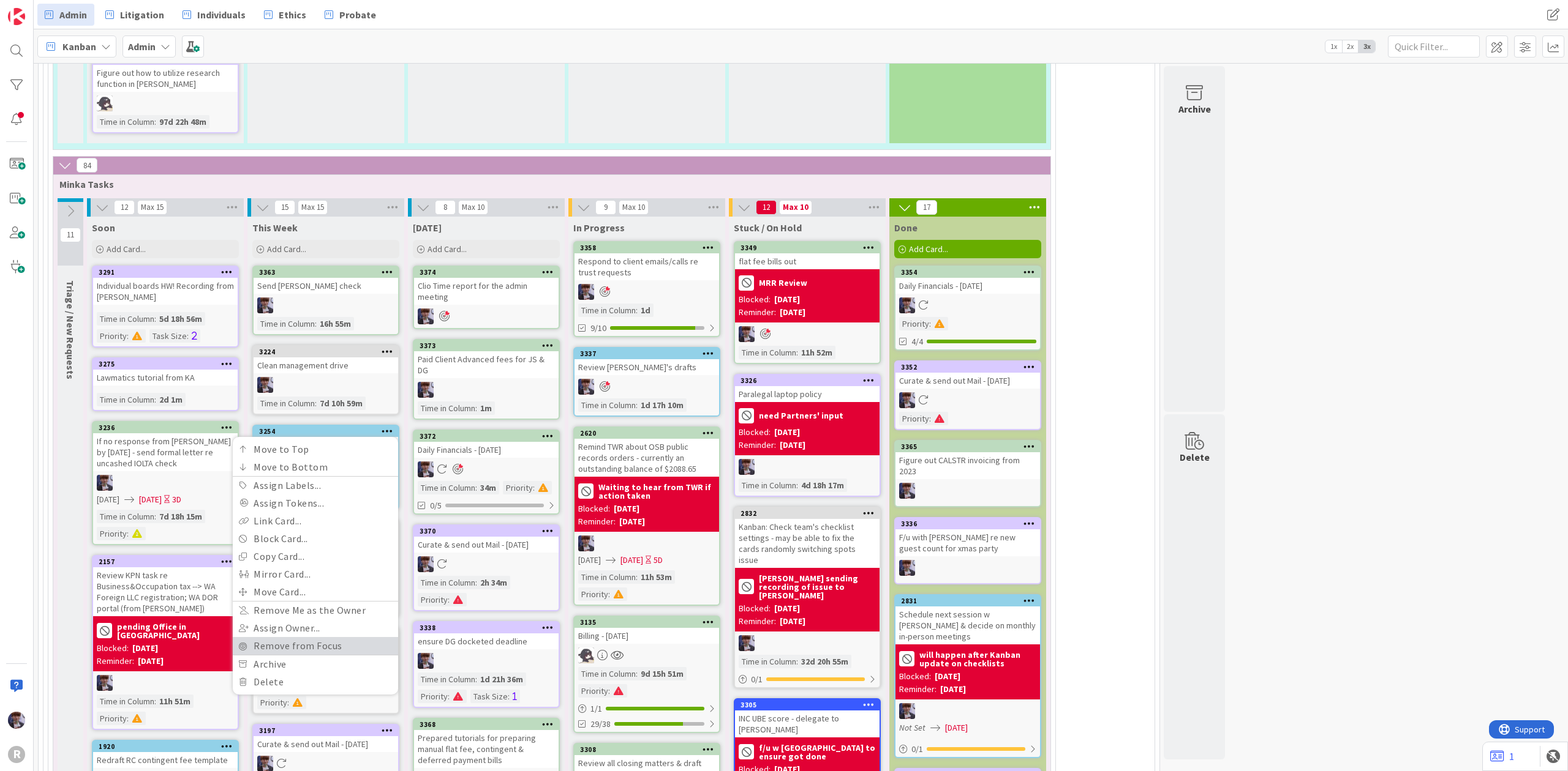
click at [282, 637] on link "Remove from Focus" at bounding box center [316, 646] width 166 height 18
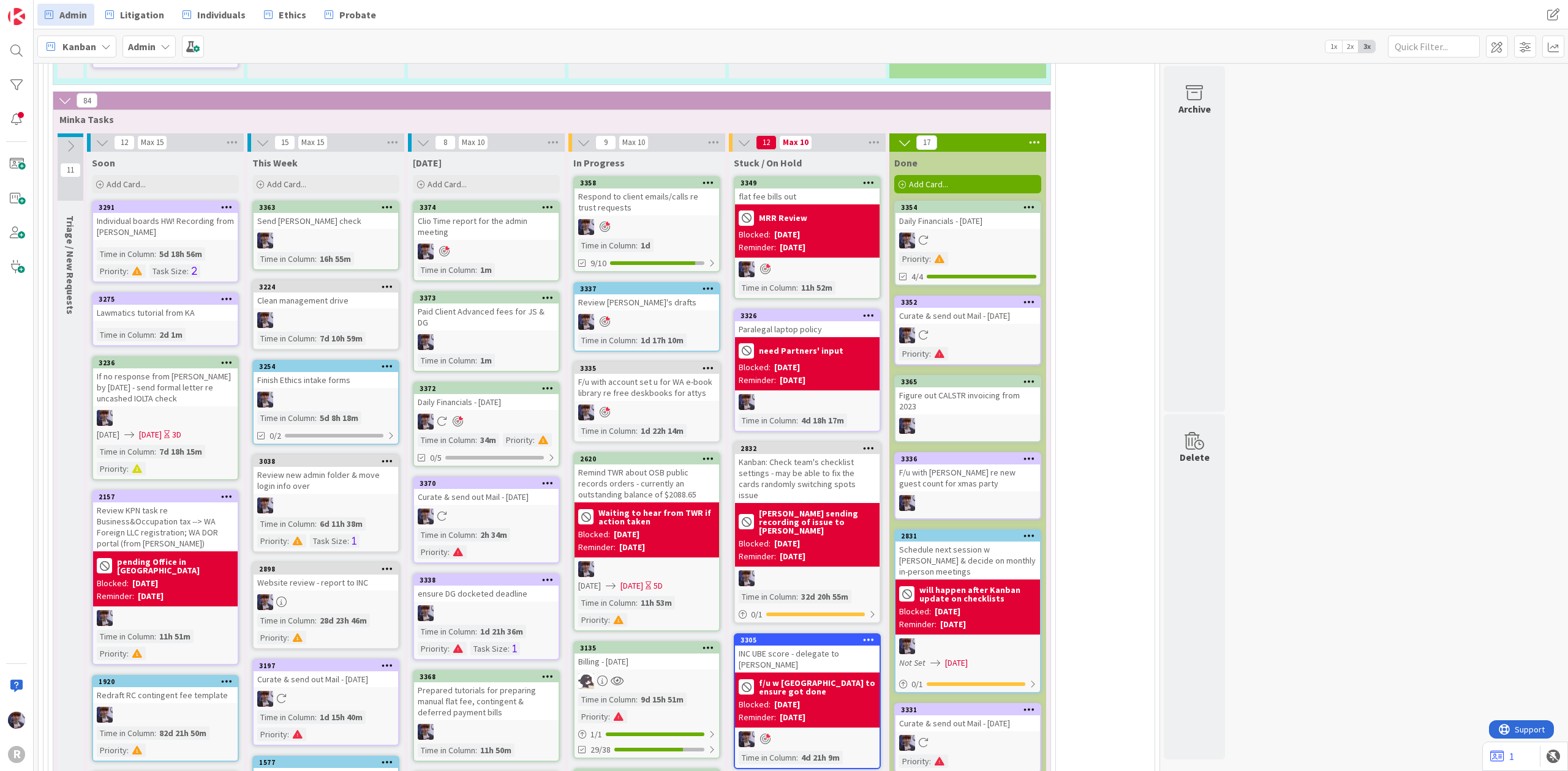
scroll to position [2750, 0]
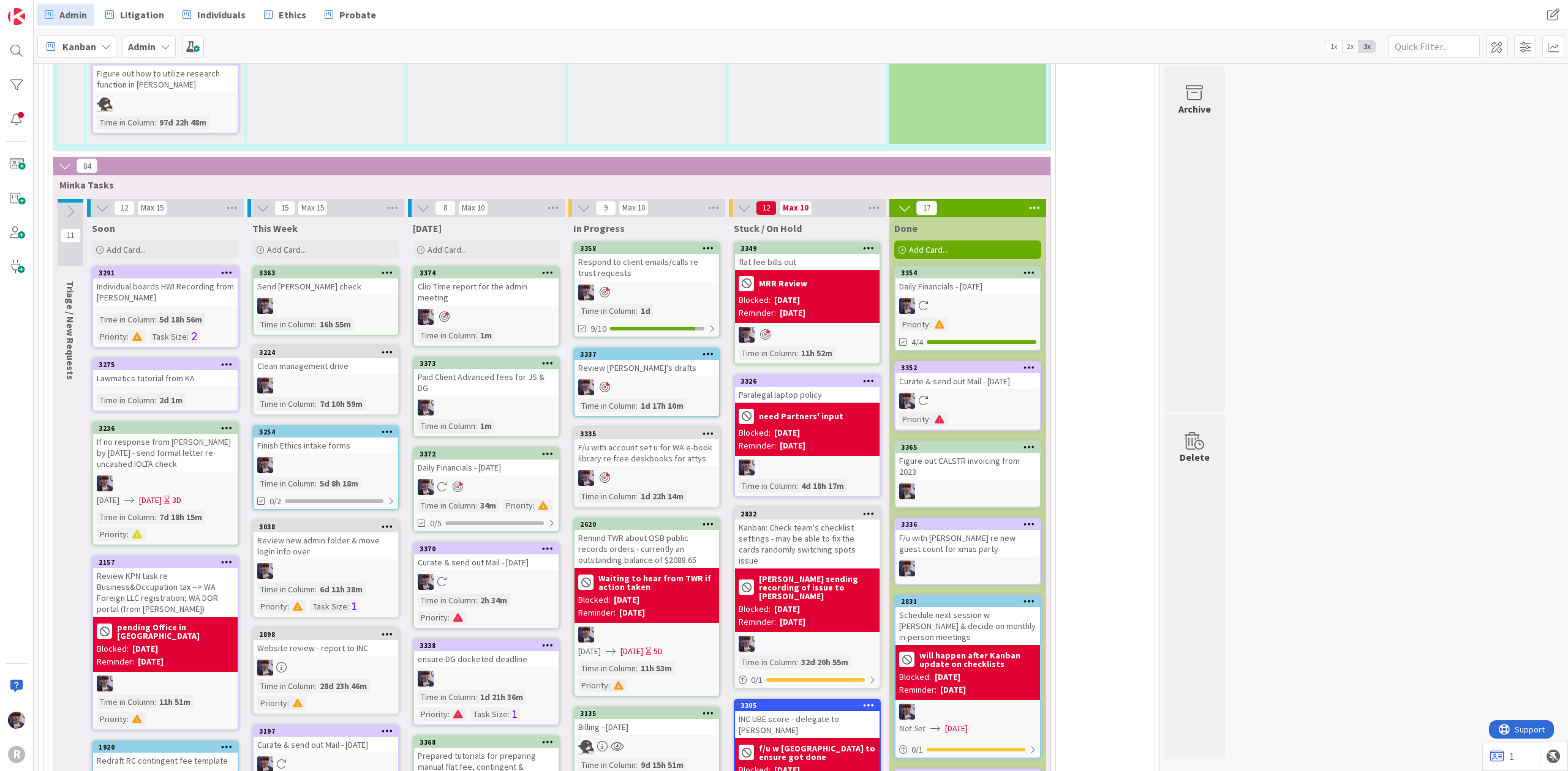
click at [1026, 268] on icon at bounding box center [1029, 272] width 11 height 8
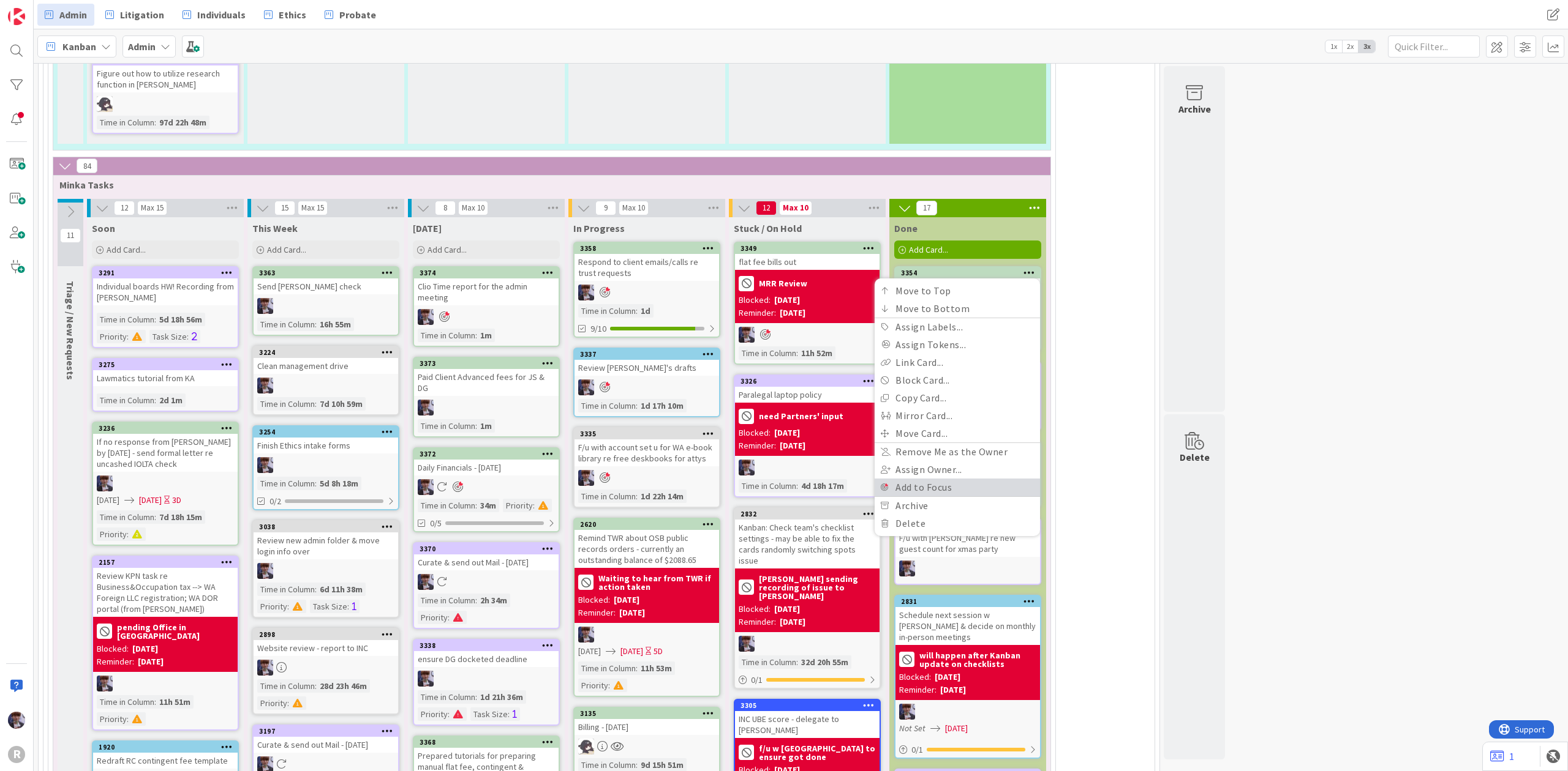
click at [975, 479] on link "Add to Focus" at bounding box center [958, 488] width 166 height 18
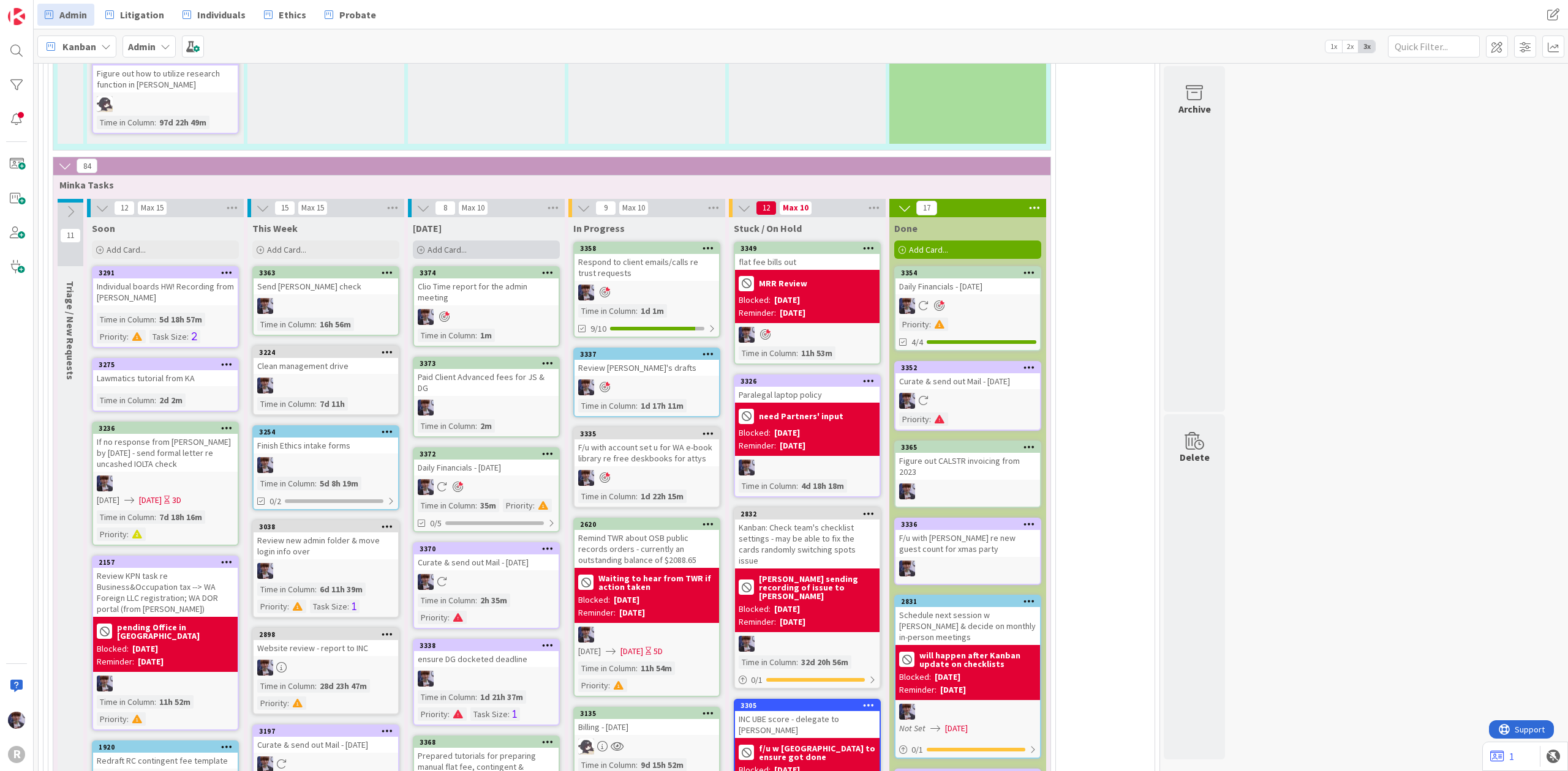
click at [430, 244] on span "Add Card..." at bounding box center [447, 249] width 39 height 11
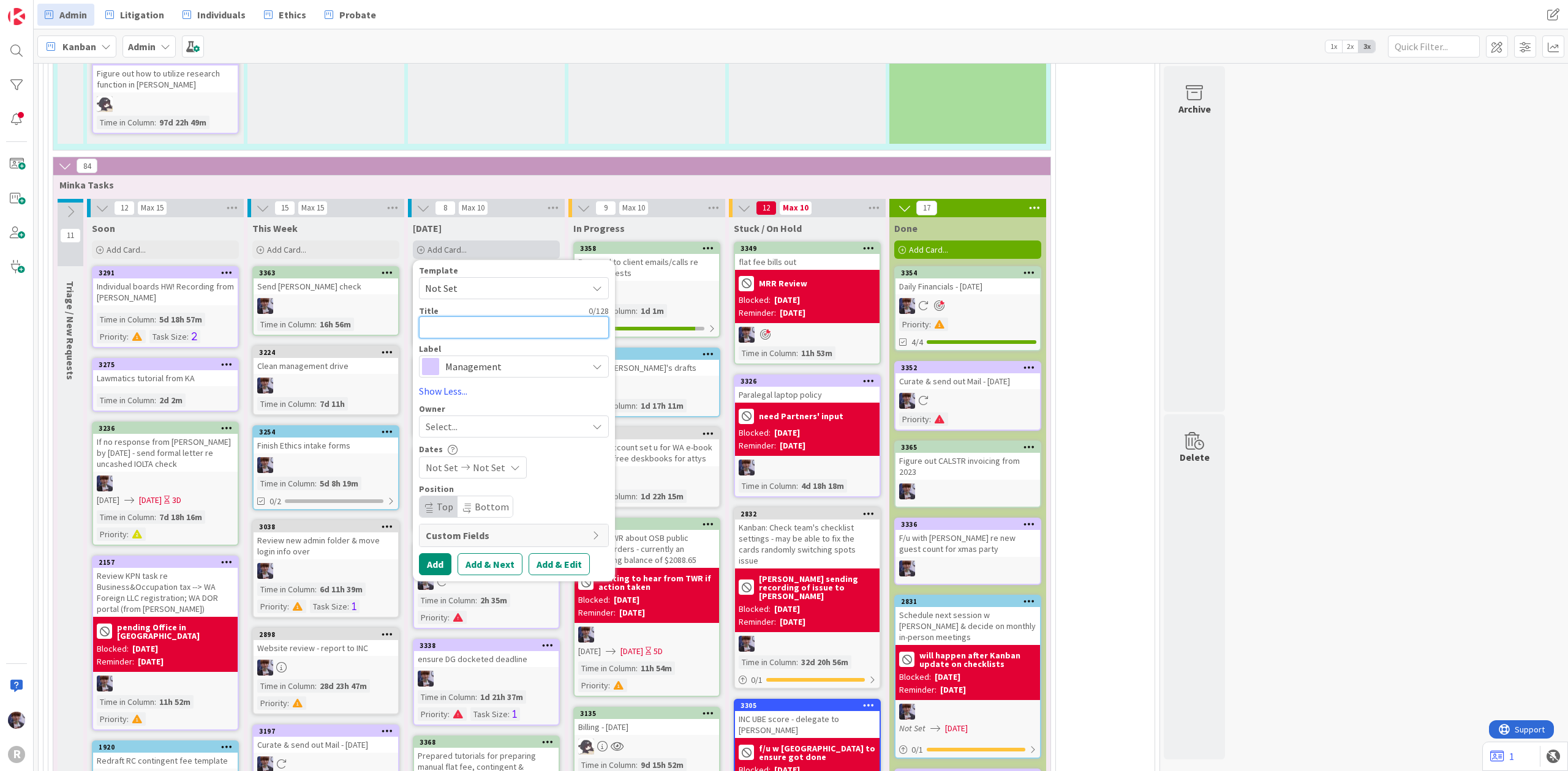
type textarea "x"
type textarea "A"
type textarea "x"
type textarea "As"
type textarea "x"
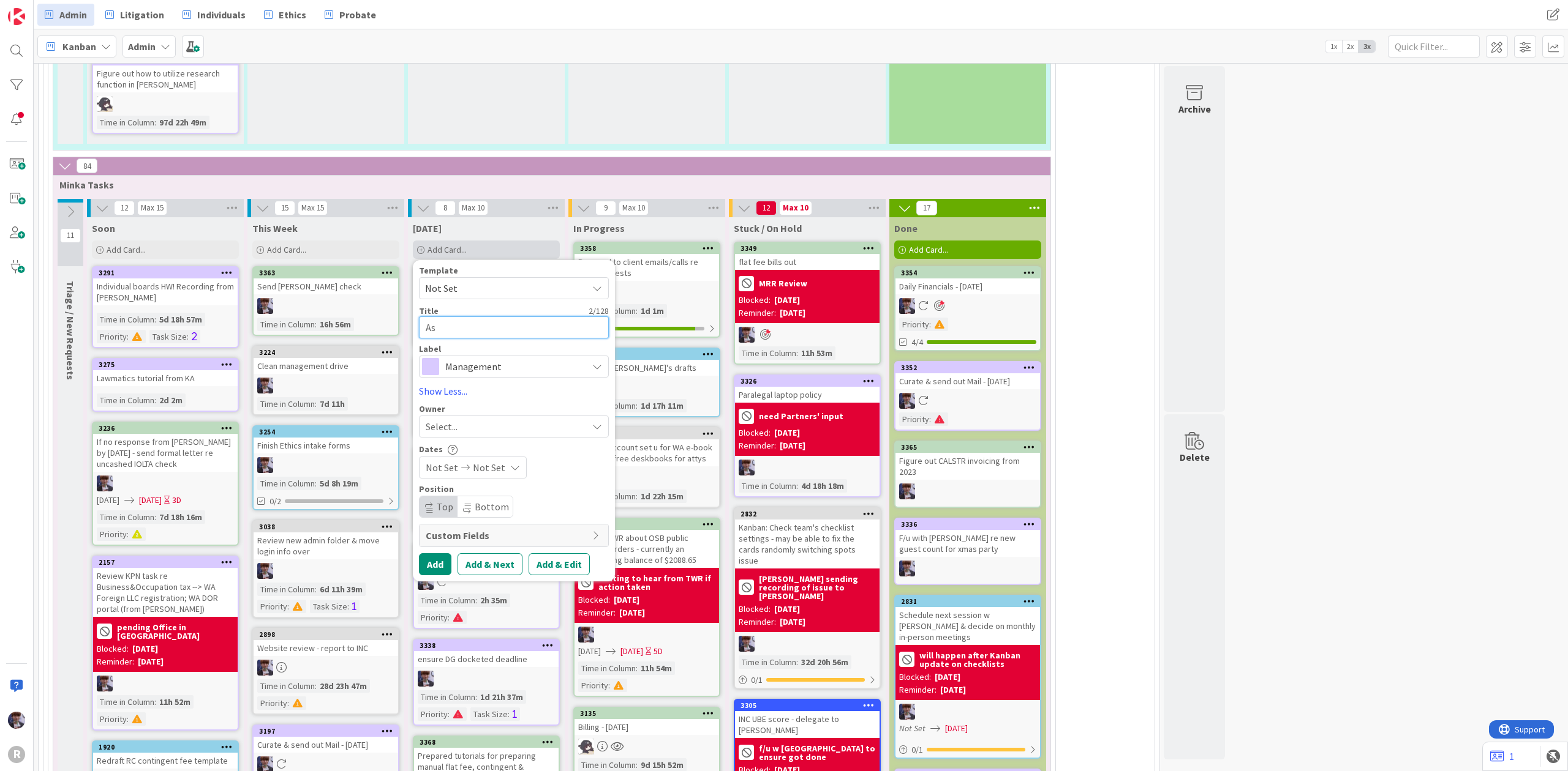
type textarea "Asm"
type textarea "x"
type textarea "Asmi"
type textarea "x"
type textarea "Asmin"
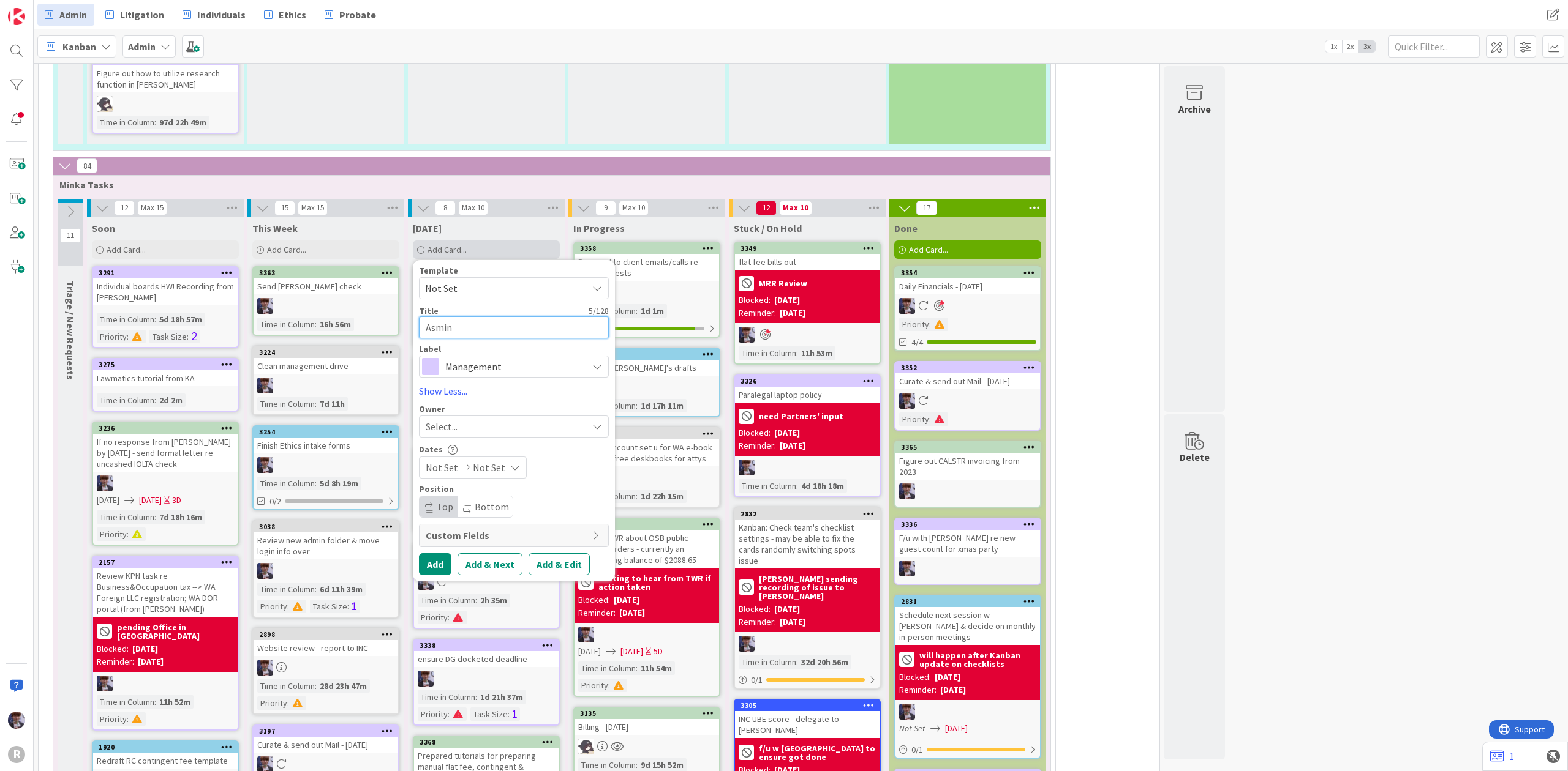
type textarea "x"
type textarea "Asmin"
type textarea "x"
type textarea "Asmin"
type textarea "x"
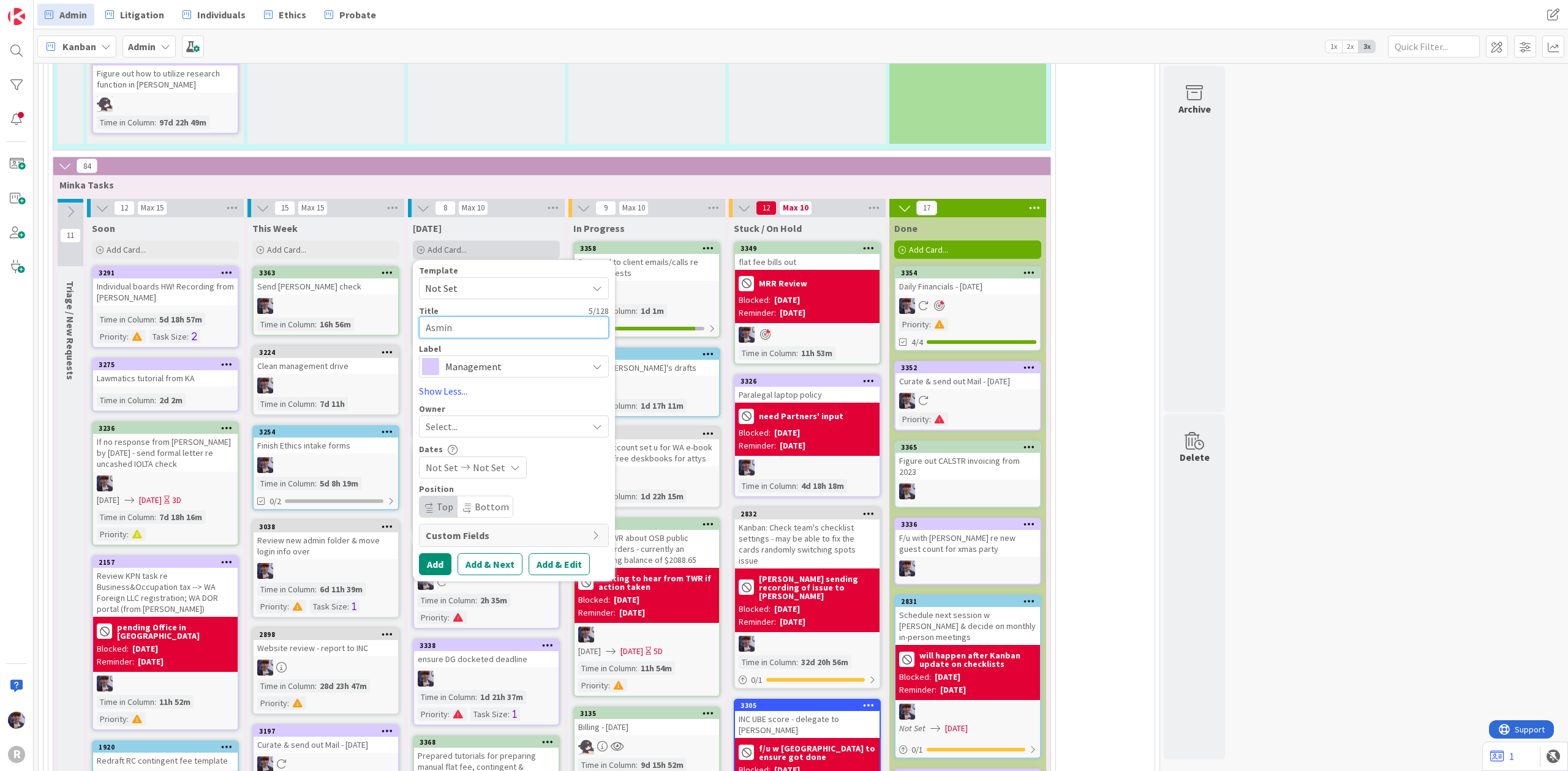
type textarea "Asmi"
type textarea "x"
type textarea "Asm"
type textarea "x"
type textarea "As"
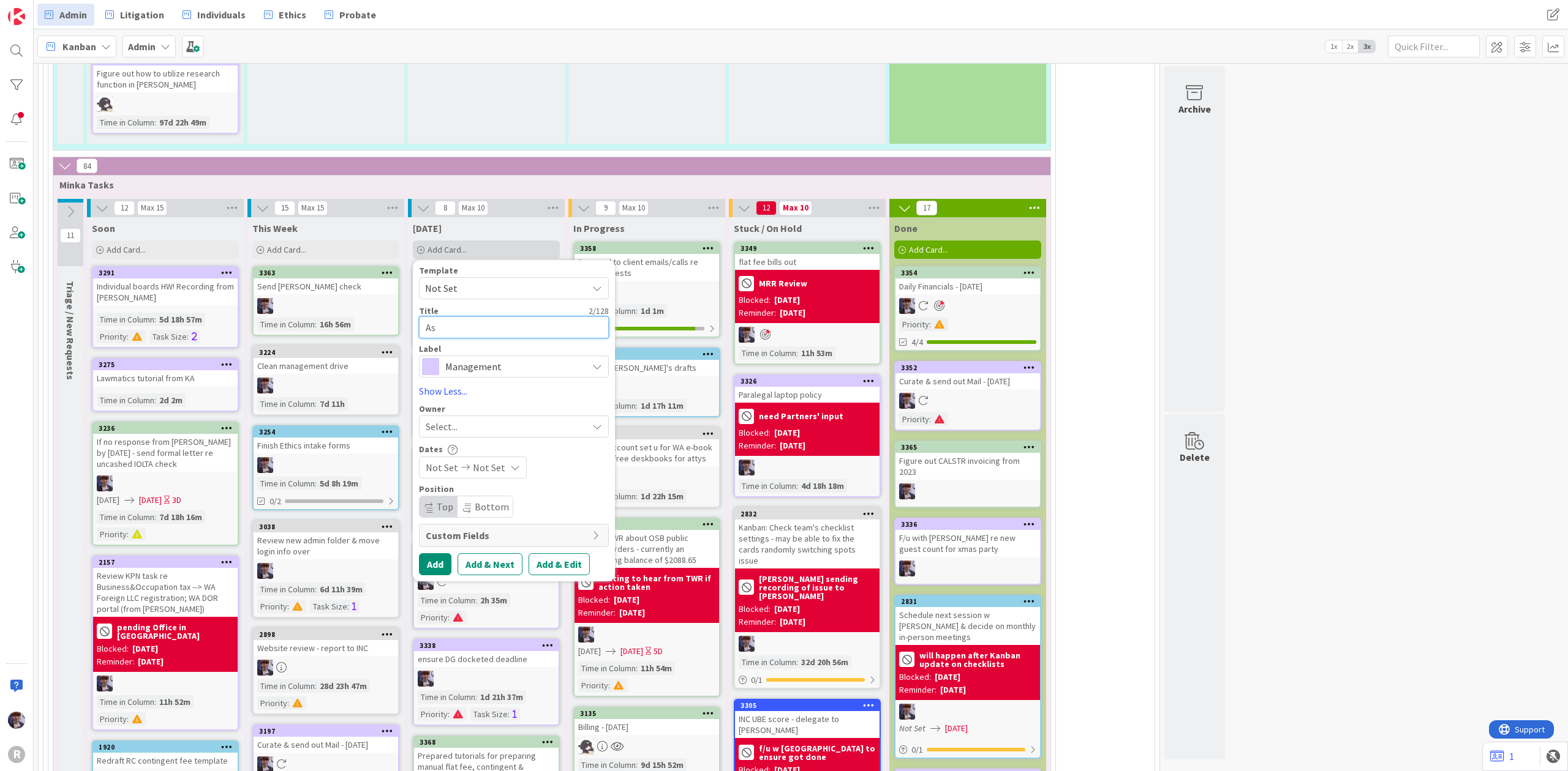
type textarea "x"
type textarea "A"
type textarea "x"
type textarea "Ad"
type textarea "x"
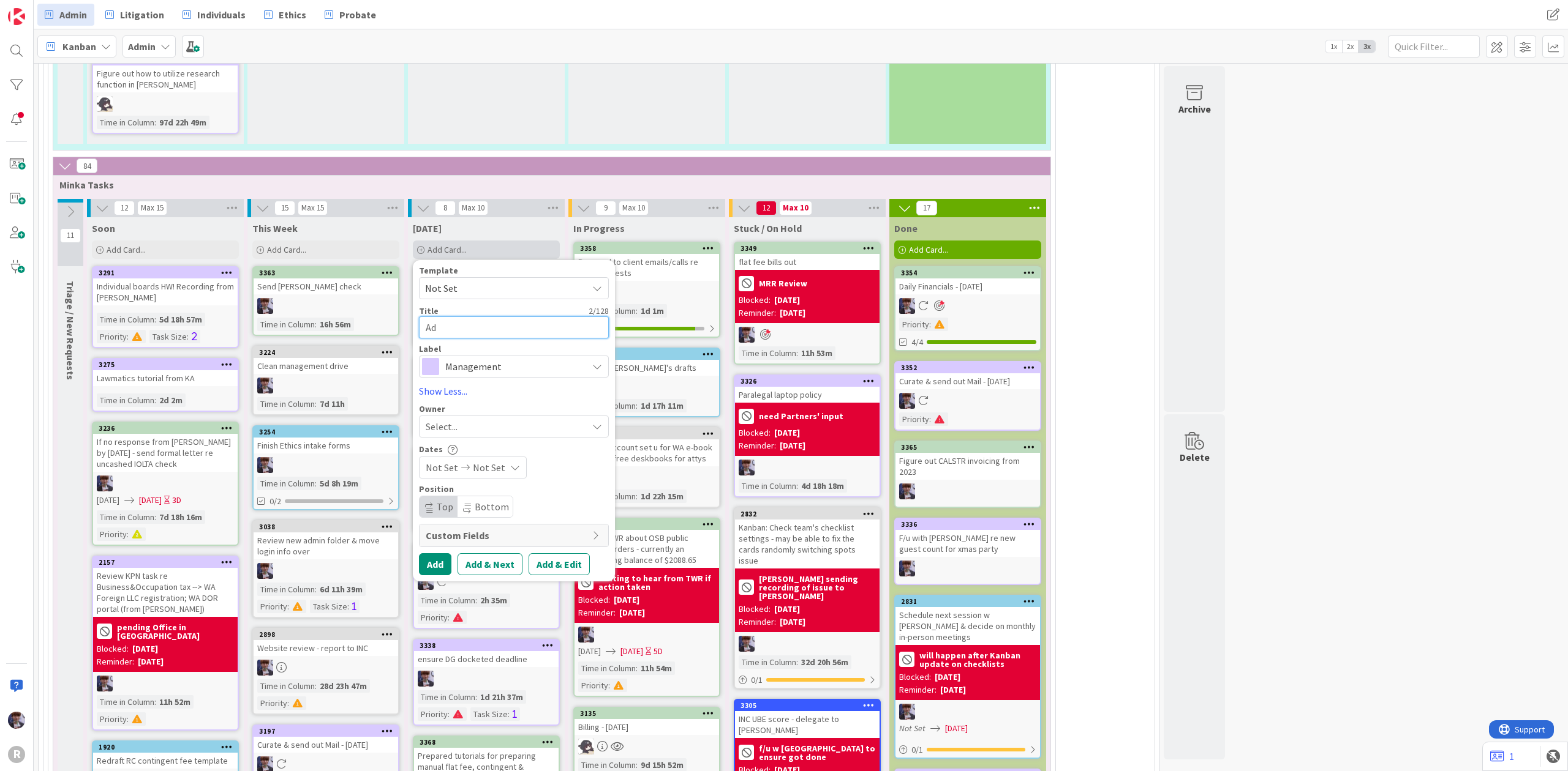
type textarea "Adm"
type textarea "x"
type textarea "Admi"
type textarea "x"
type textarea "Admin"
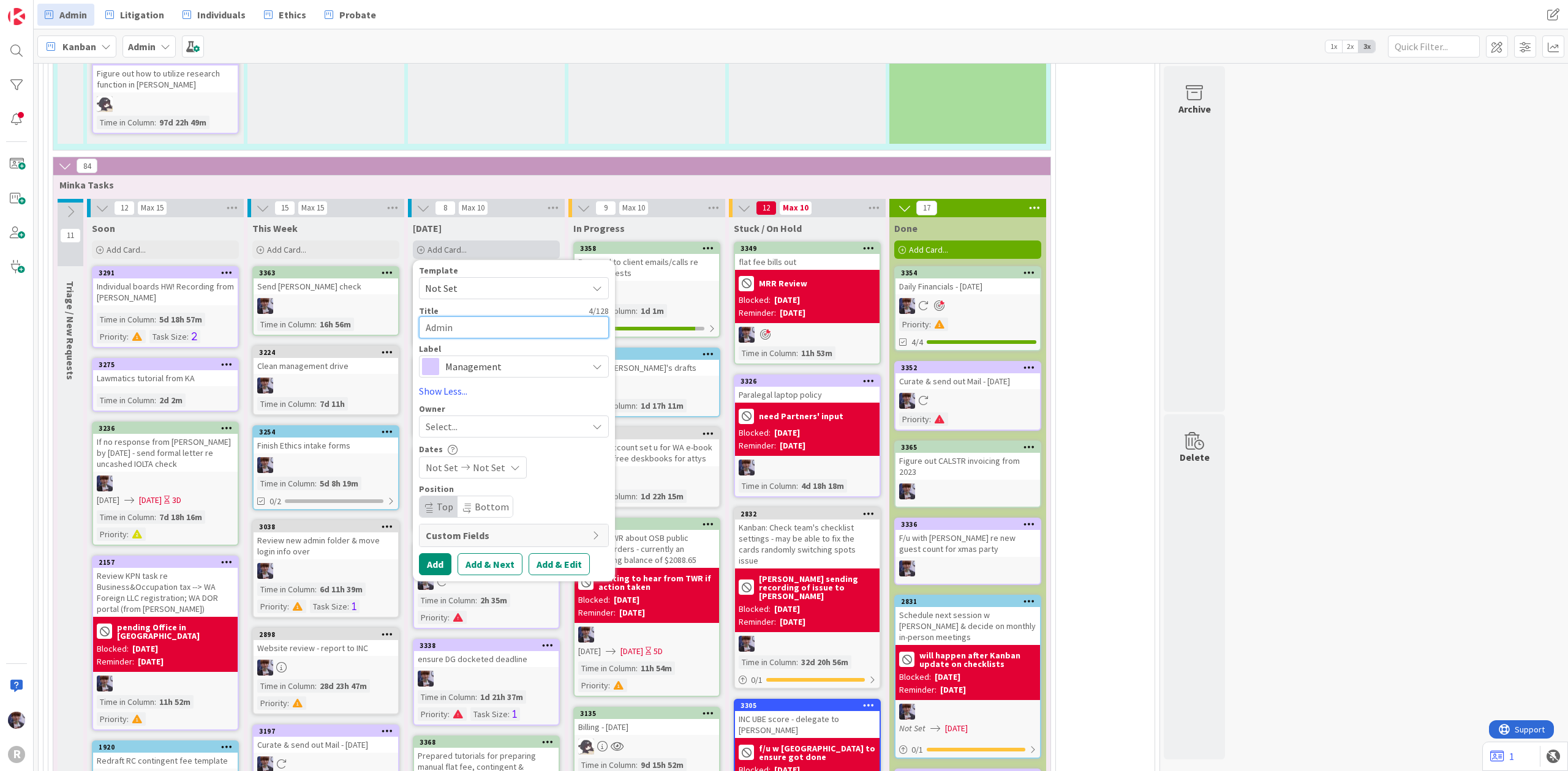
type textarea "x"
type textarea "Admin"
type textarea "x"
type textarea "Admin me"
type textarea "x"
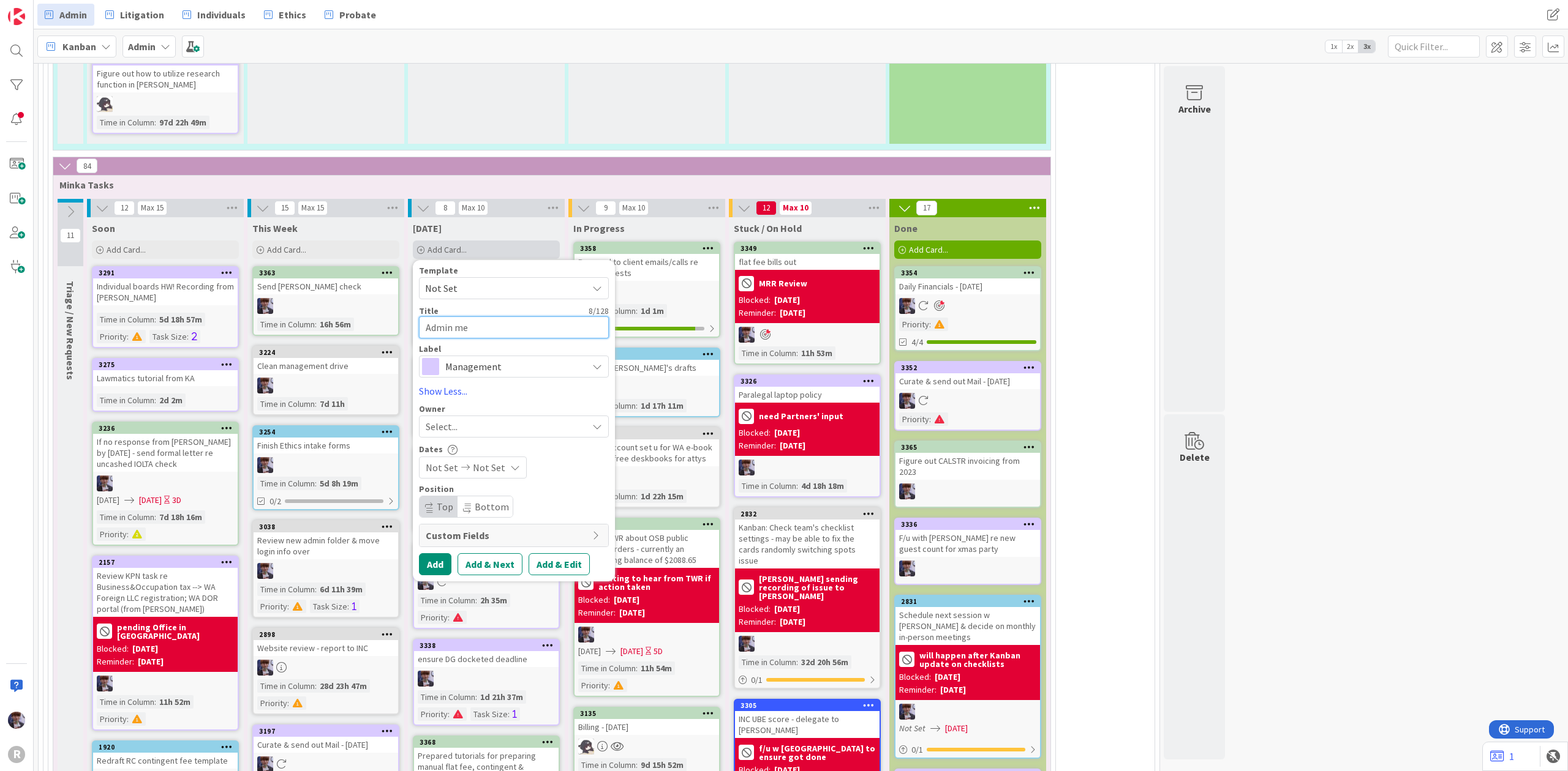
type textarea "Admin mee"
type textarea "x"
type textarea "Admin meet"
type textarea "x"
type textarea "Admin meeti"
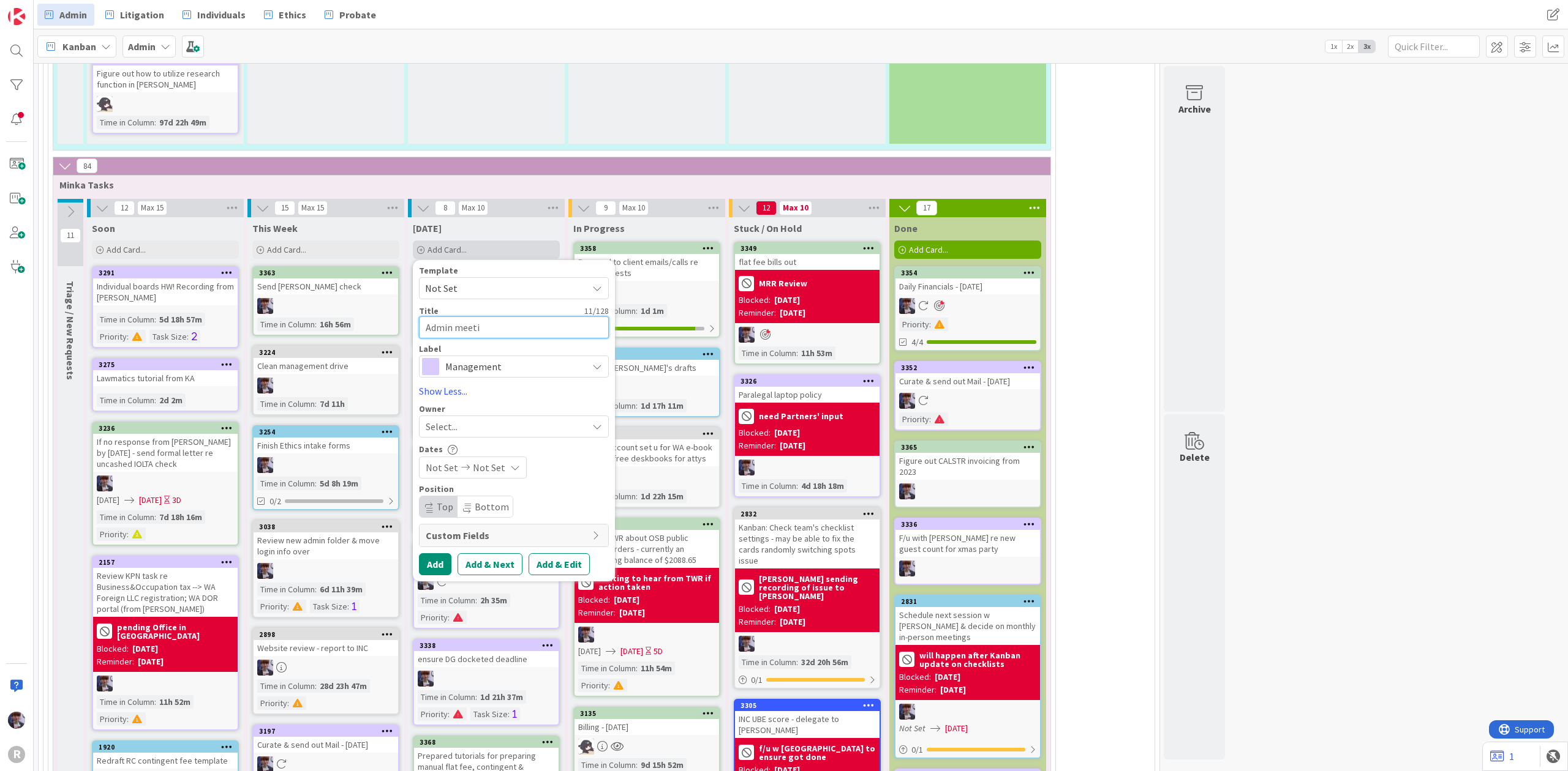
type textarea "x"
type textarea "Admin meetin"
type textarea "x"
type textarea "Admin meeting"
type textarea "x"
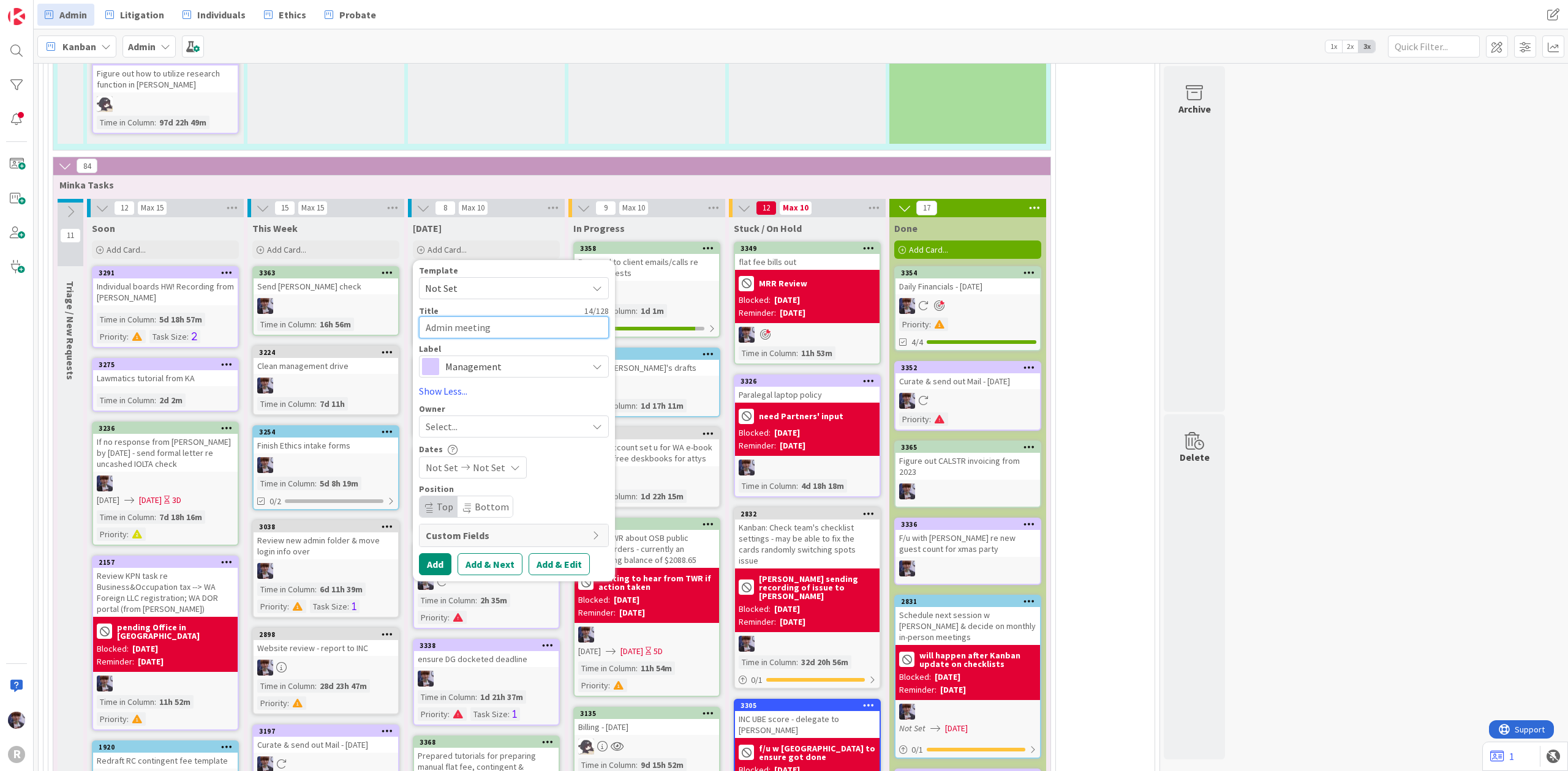
type textarea "Admin meeting"
click at [534, 317] on textarea "Admin meeting" at bounding box center [513, 328] width 190 height 23
type textarea "x"
type textarea "Admin meeting 3"
type textarea "x"
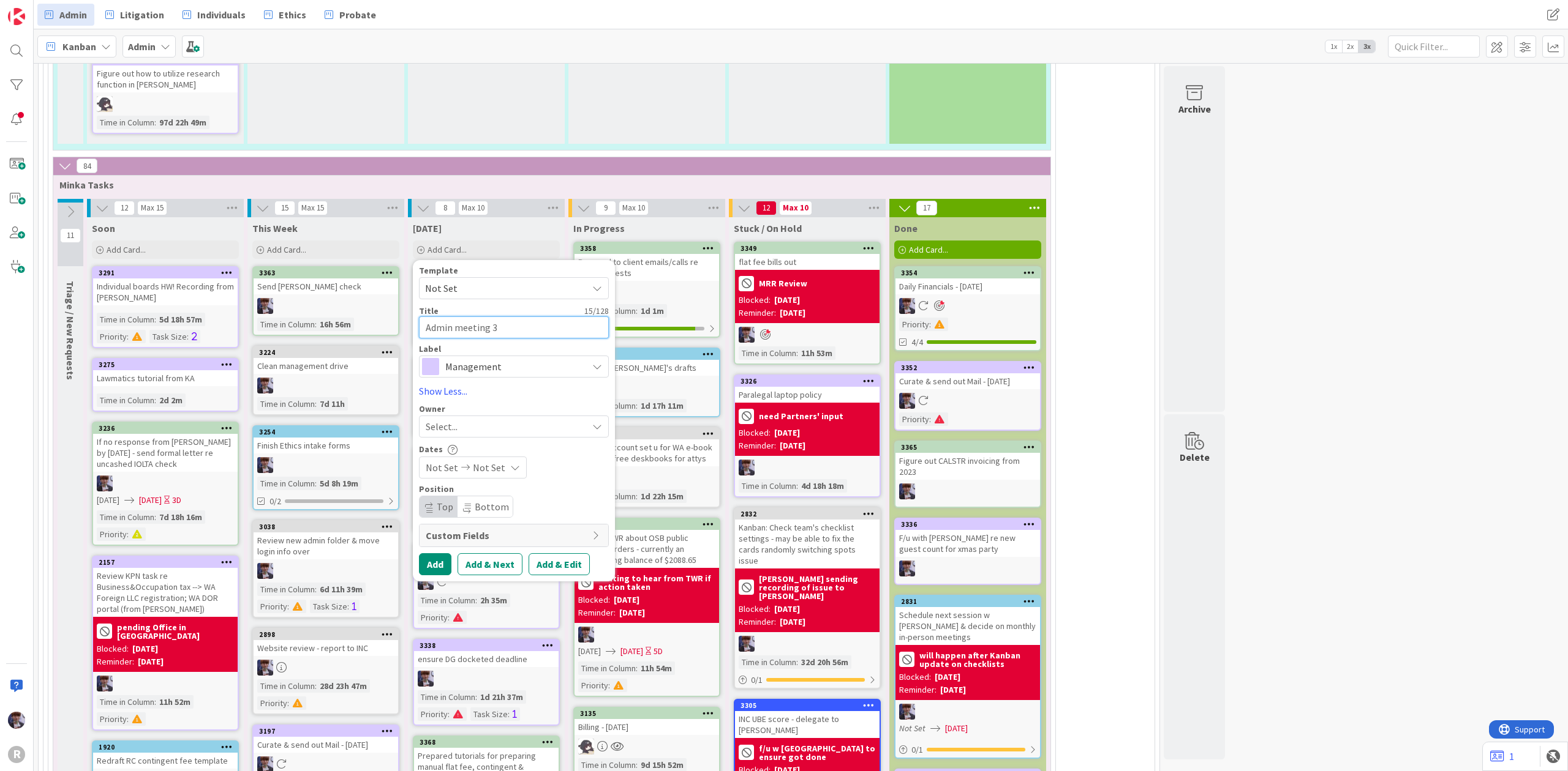
type textarea "Admin meeting 3."
type textarea "x"
type textarea "Admin meeting 3.3"
type textarea "x"
type textarea "Admin meeting 3.30"
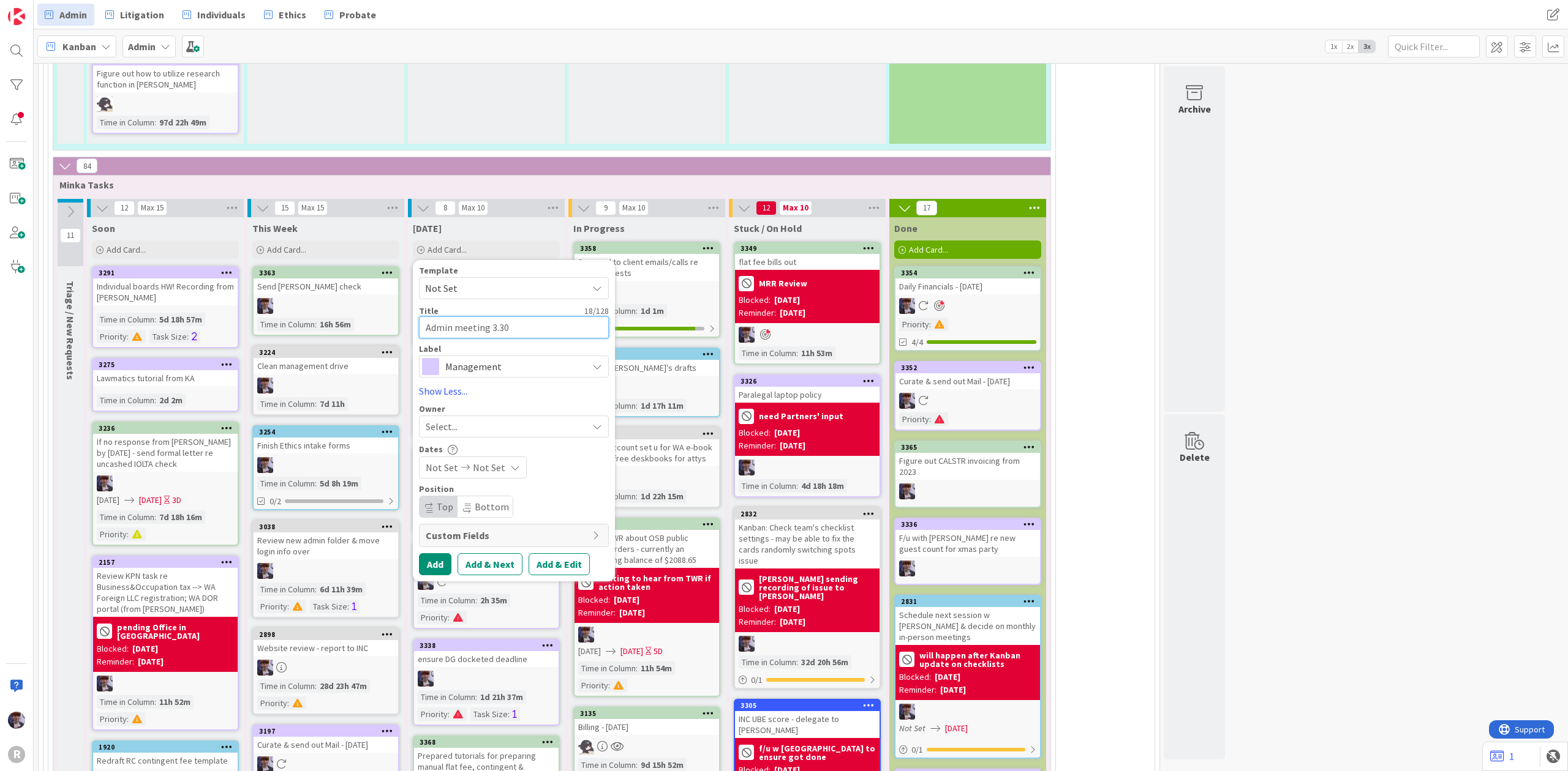
type textarea "x"
type textarea "Admin meeting 3.30 p"
type textarea "x"
type textarea "Admin meeting 3.30 pm"
click at [470, 416] on div "Select..." at bounding box center [513, 427] width 190 height 22
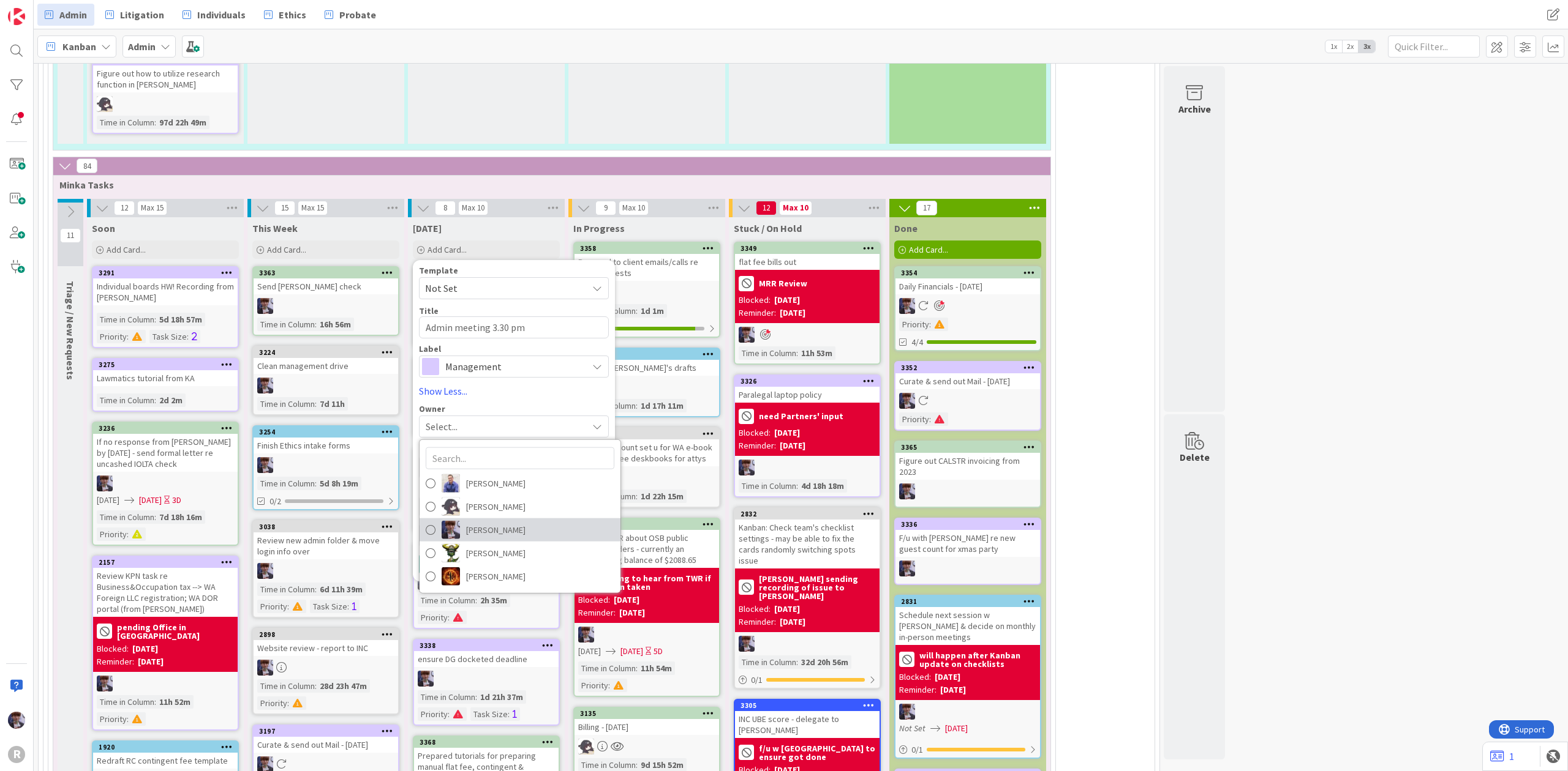
drag, startPoint x: 478, startPoint y: 496, endPoint x: 462, endPoint y: 522, distance: 30.5
click at [479, 521] on span "[PERSON_NAME]" at bounding box center [496, 530] width 59 height 18
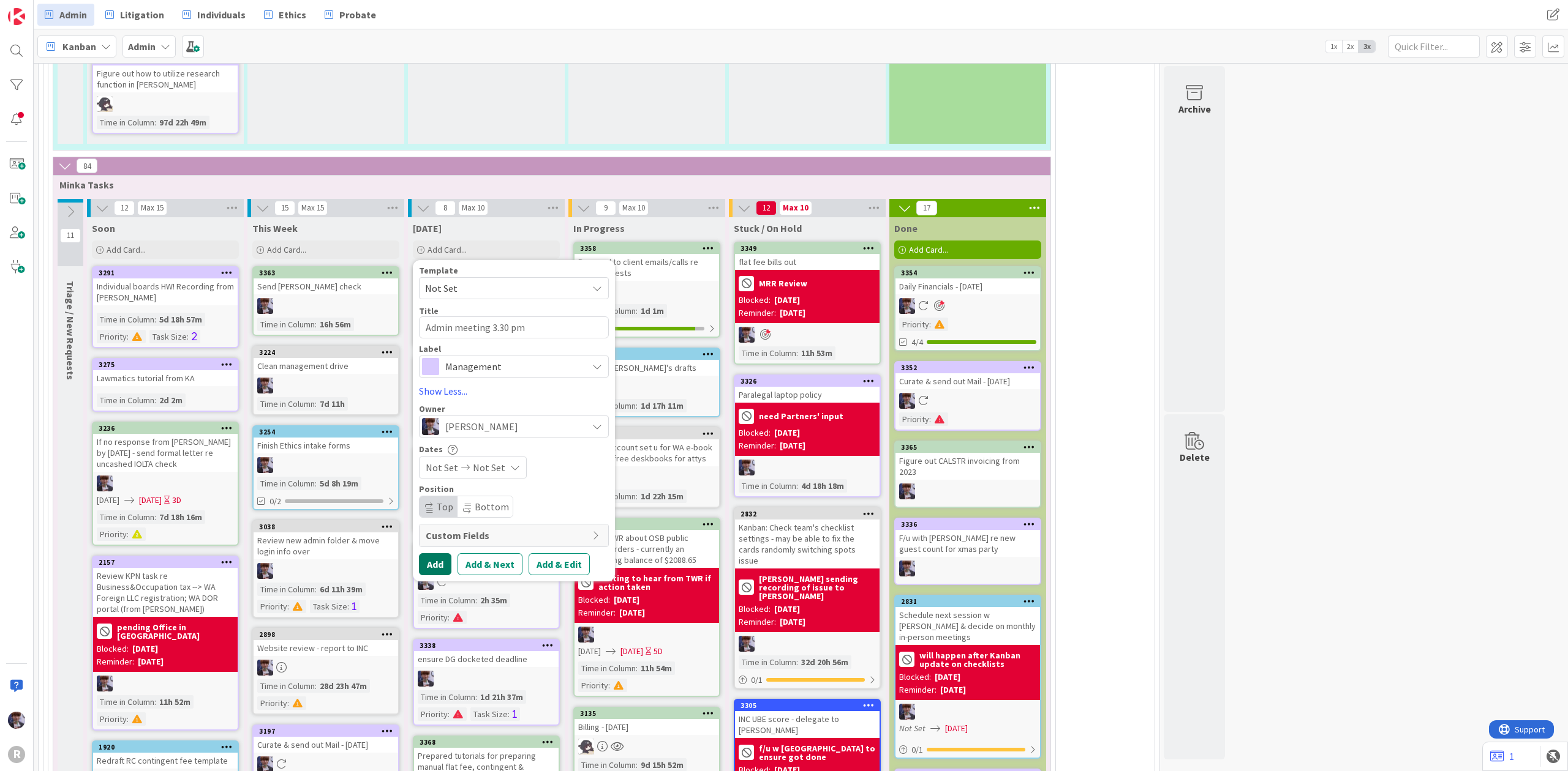
click at [430, 554] on button "Add" at bounding box center [435, 564] width 33 height 22
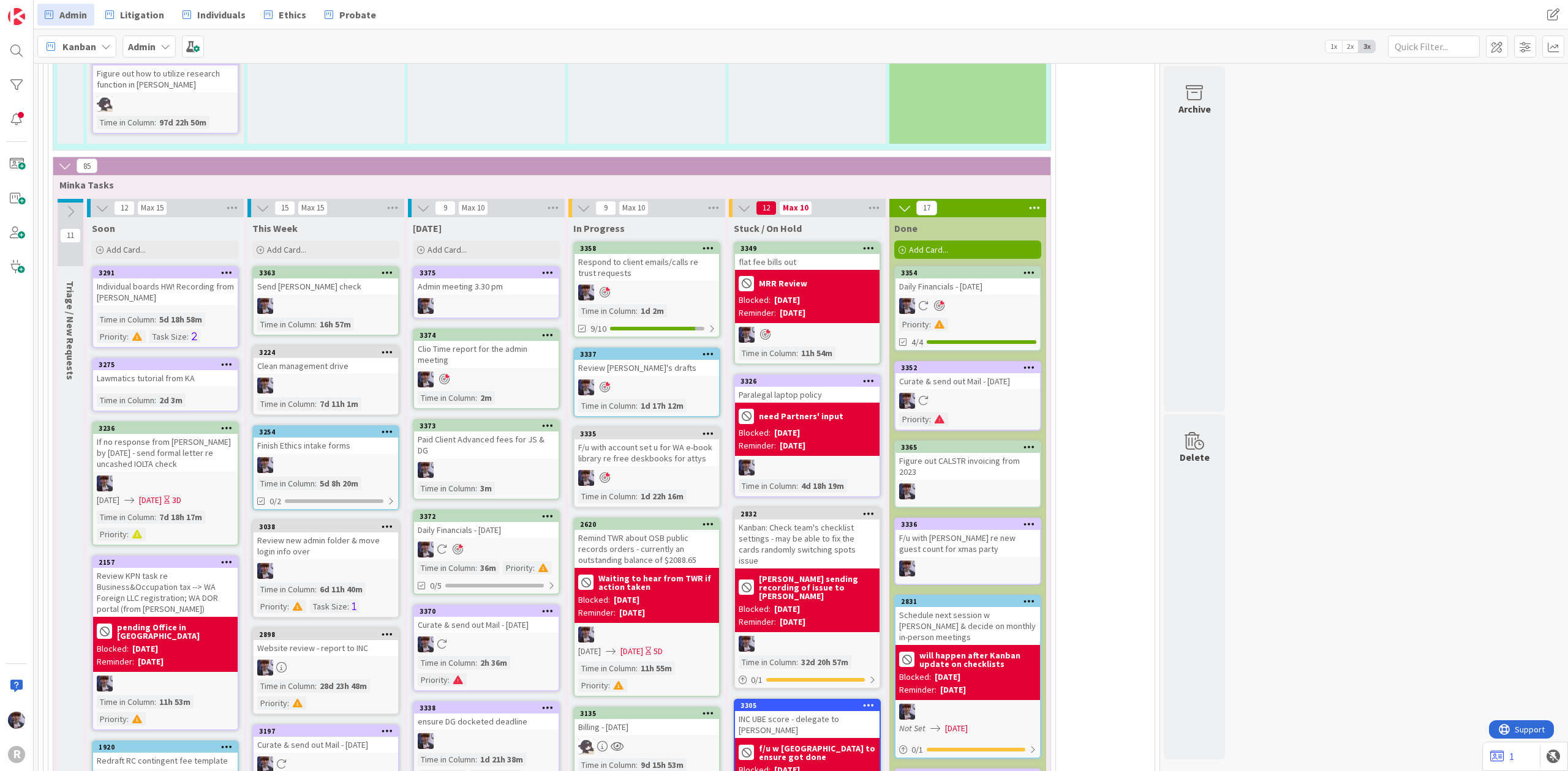
click at [549, 268] on icon at bounding box center [548, 272] width 11 height 8
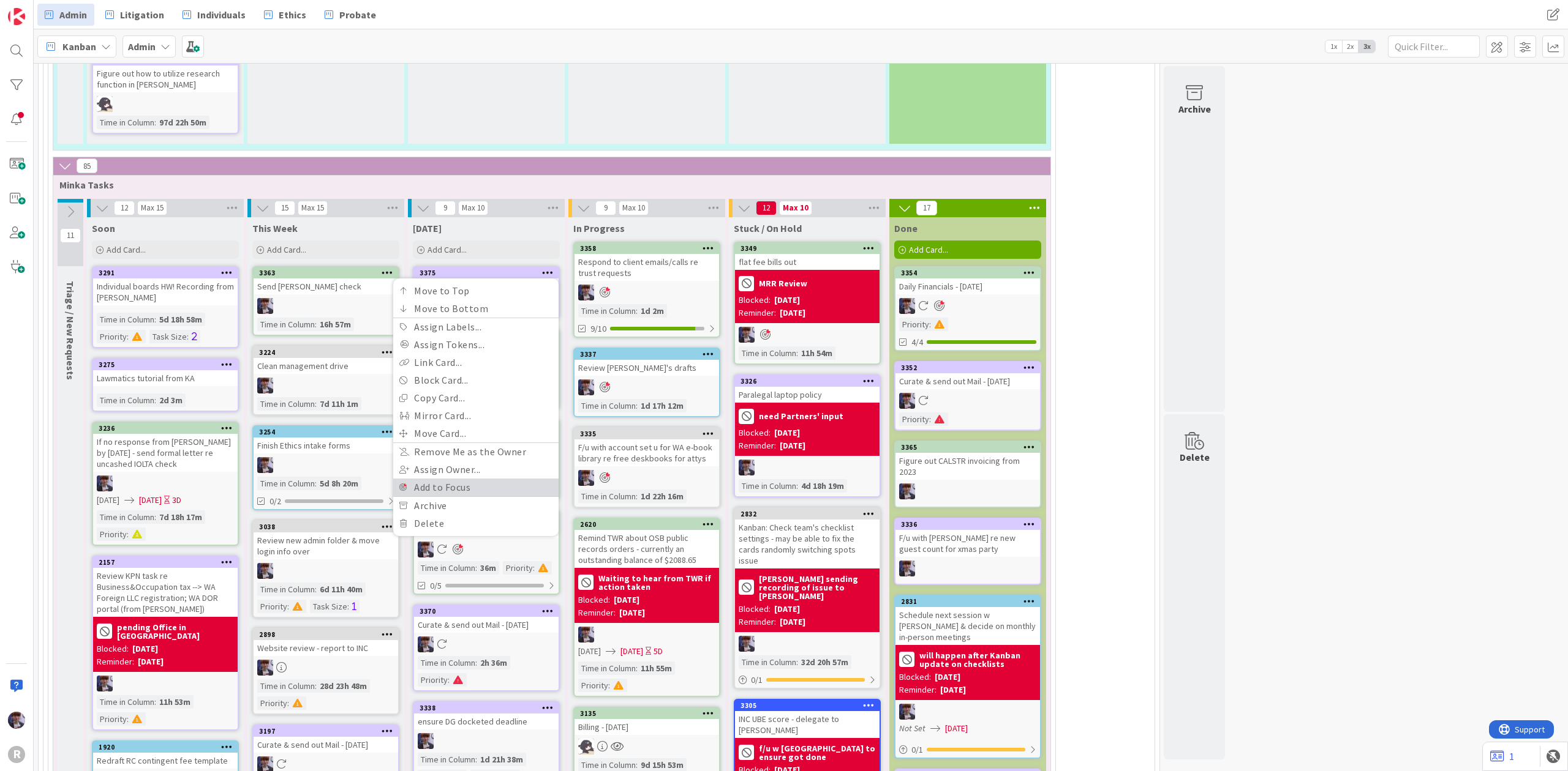
click at [450, 479] on link "Add to Focus" at bounding box center [476, 488] width 166 height 18
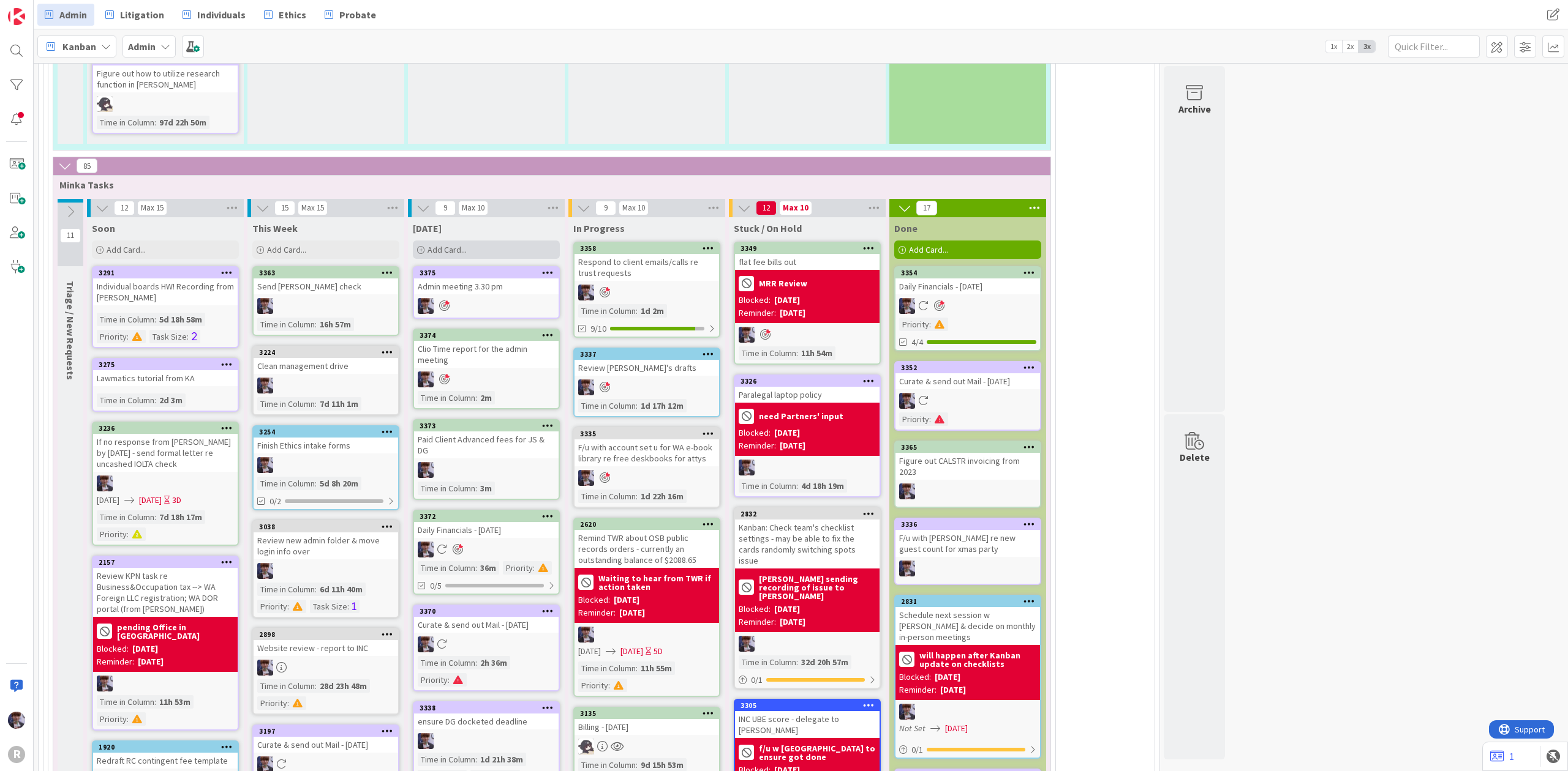
click at [469, 240] on div "Add Card..." at bounding box center [486, 249] width 147 height 18
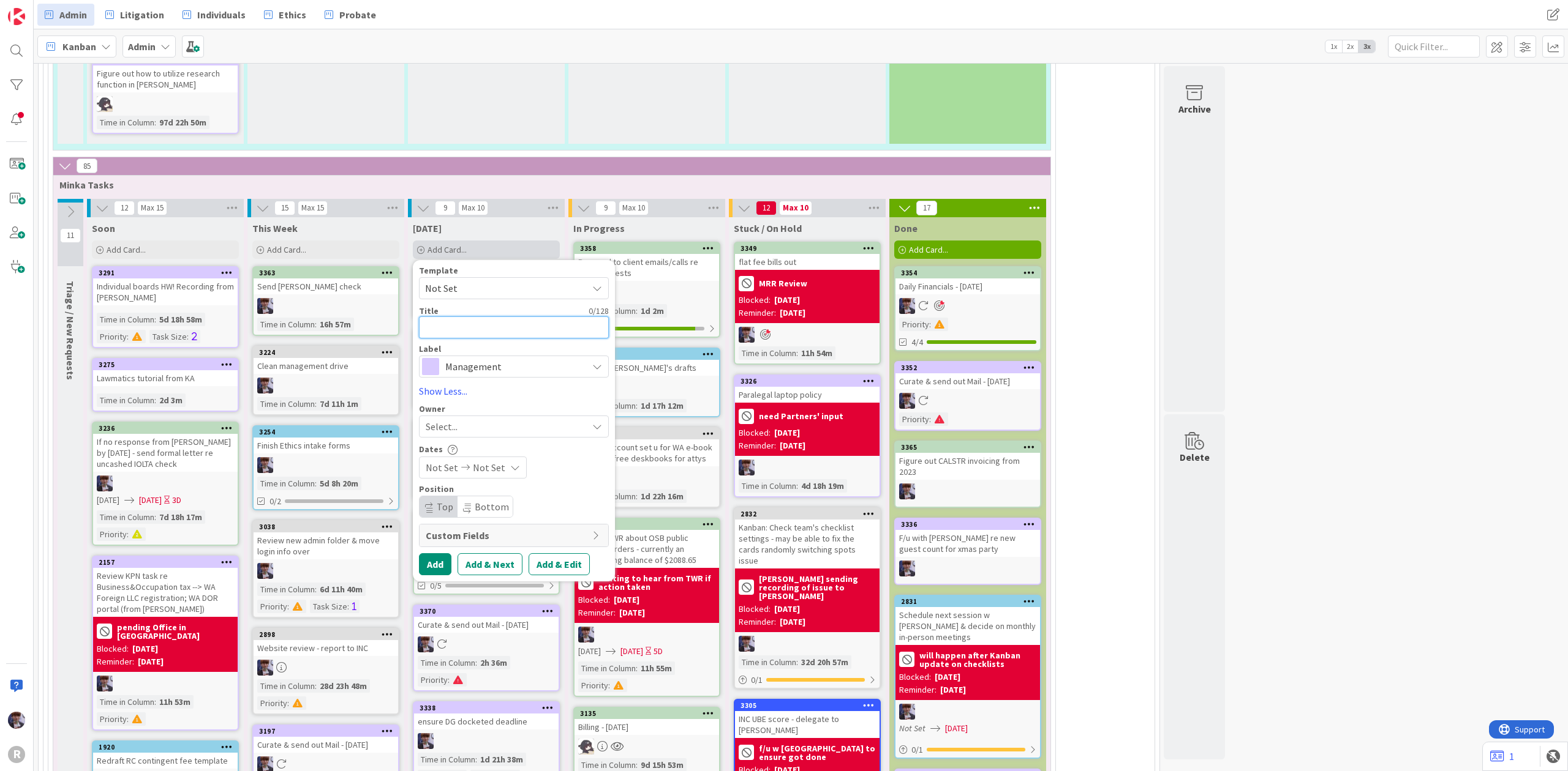
type textarea "x"
type textarea "C"
type textarea "x"
type textarea "Cl"
type textarea "x"
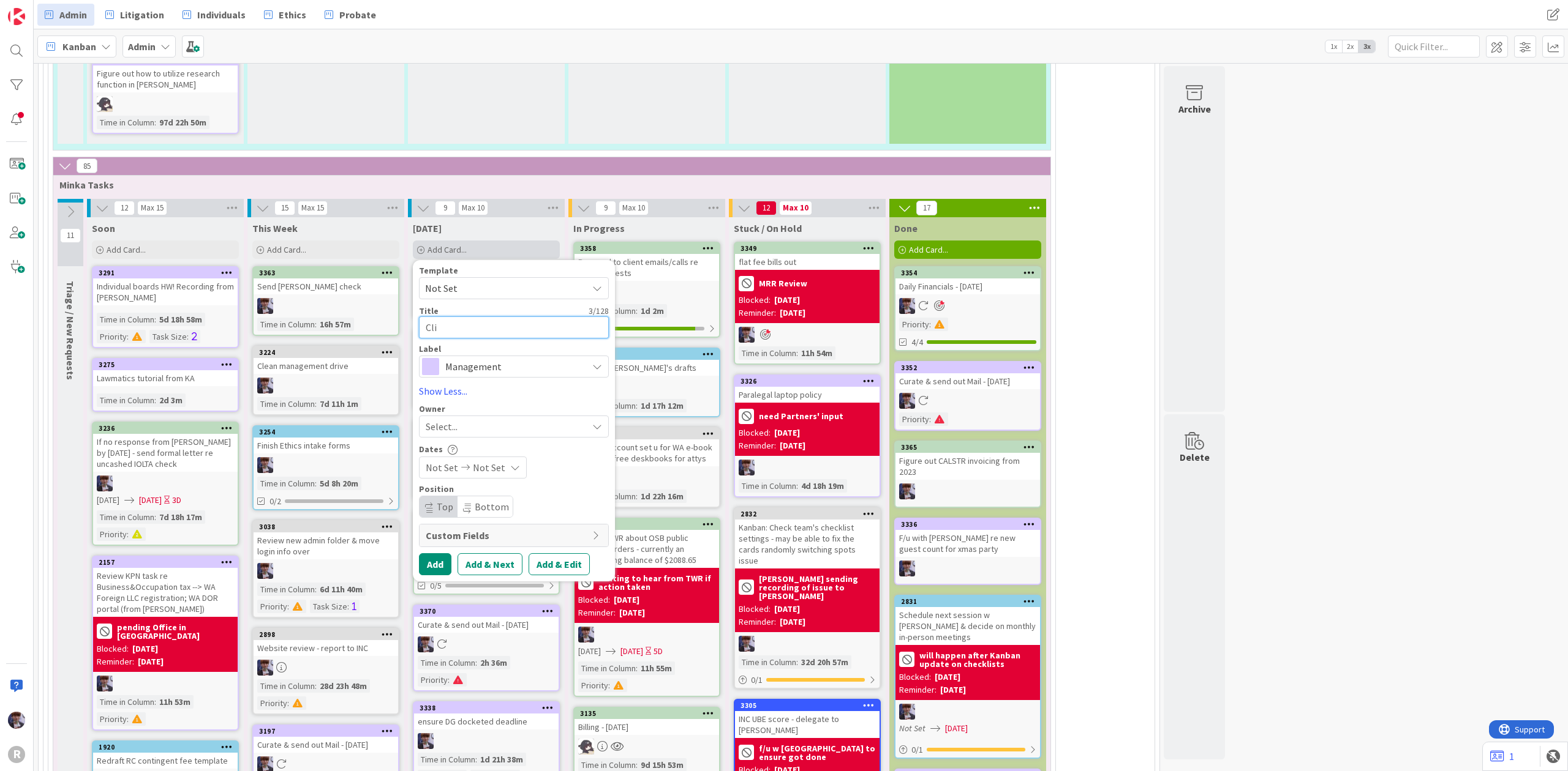
type textarea "Clie"
type textarea "x"
type textarea "Clien"
type textarea "x"
type textarea "Client"
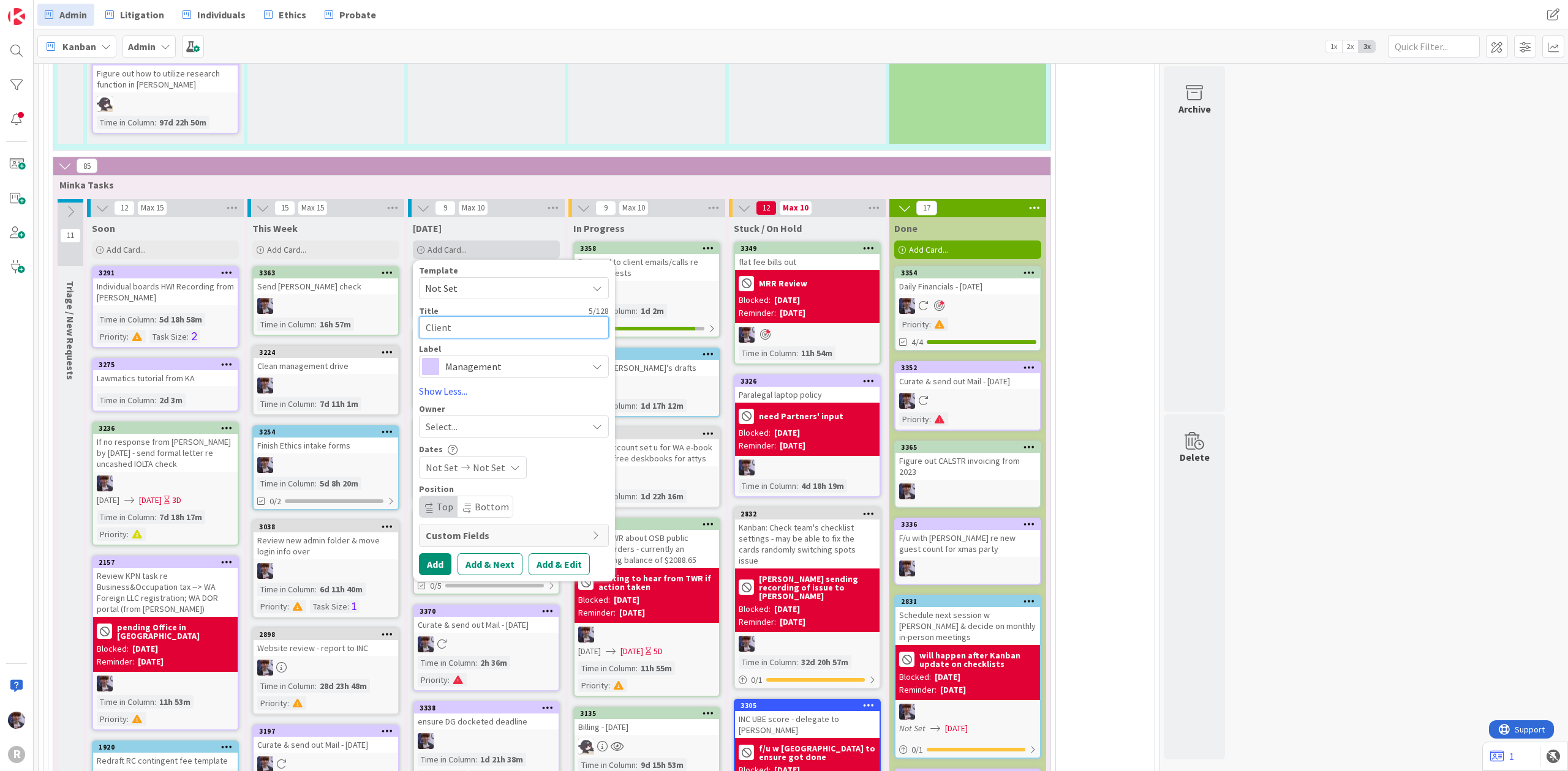
type textarea "x"
type textarea "Client"
type textarea "x"
type textarea "Client i"
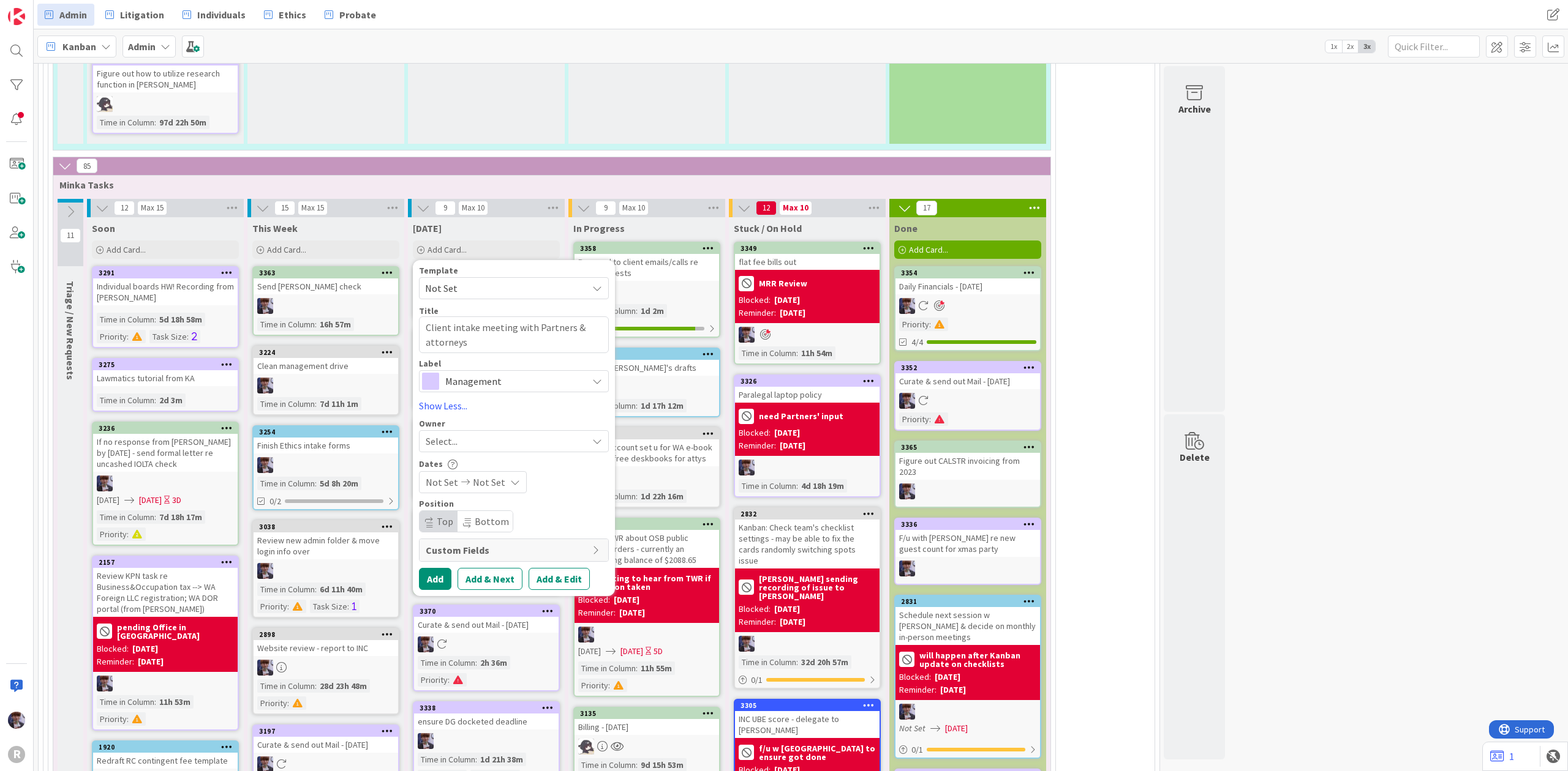
click at [491, 431] on div "Select..." at bounding box center [513, 441] width 190 height 22
click at [482, 536] on span "[PERSON_NAME]" at bounding box center [496, 545] width 59 height 18
click at [437, 568] on button "Add" at bounding box center [435, 579] width 33 height 22
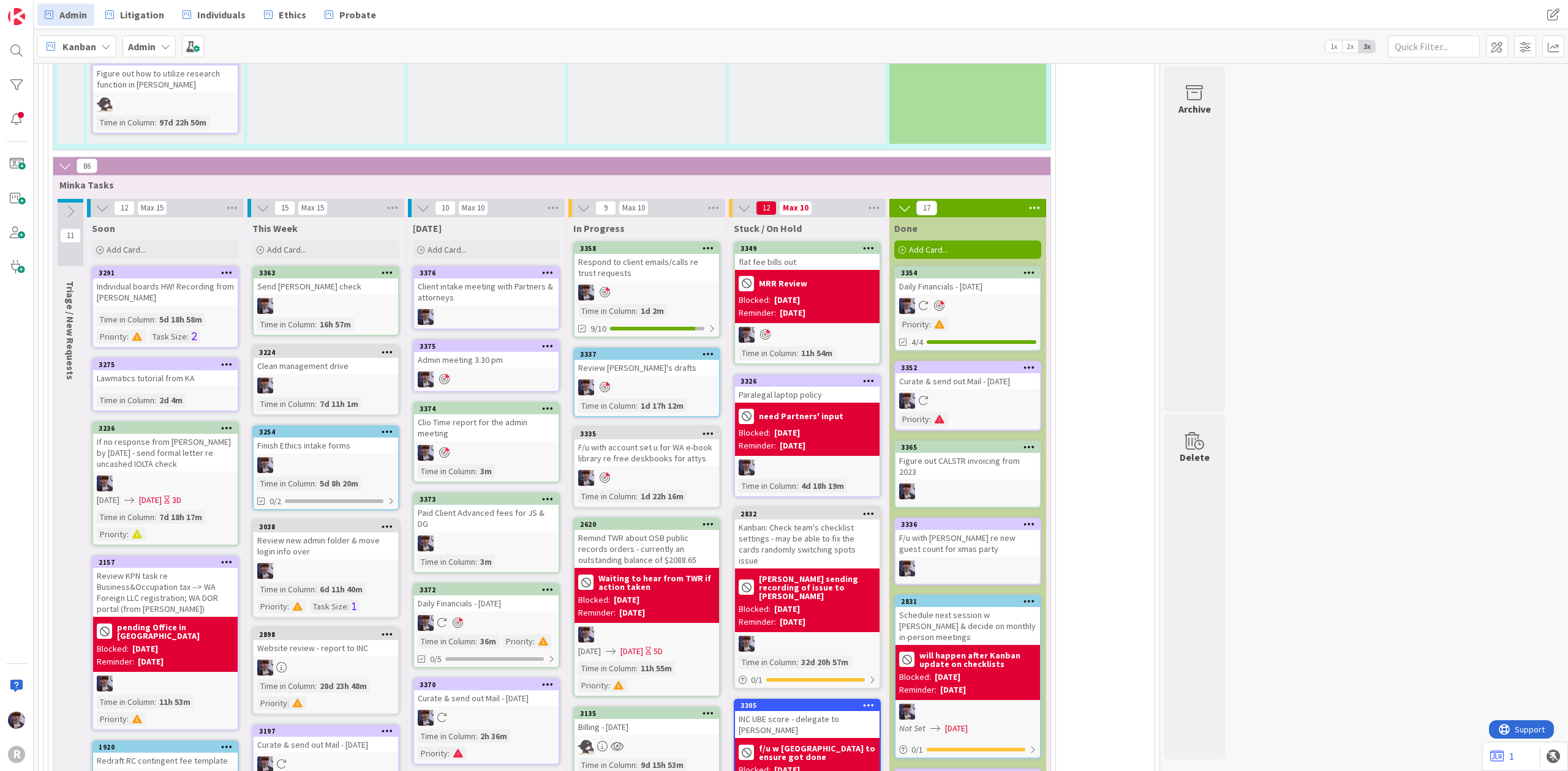
click at [554, 268] on icon at bounding box center [548, 272] width 11 height 8
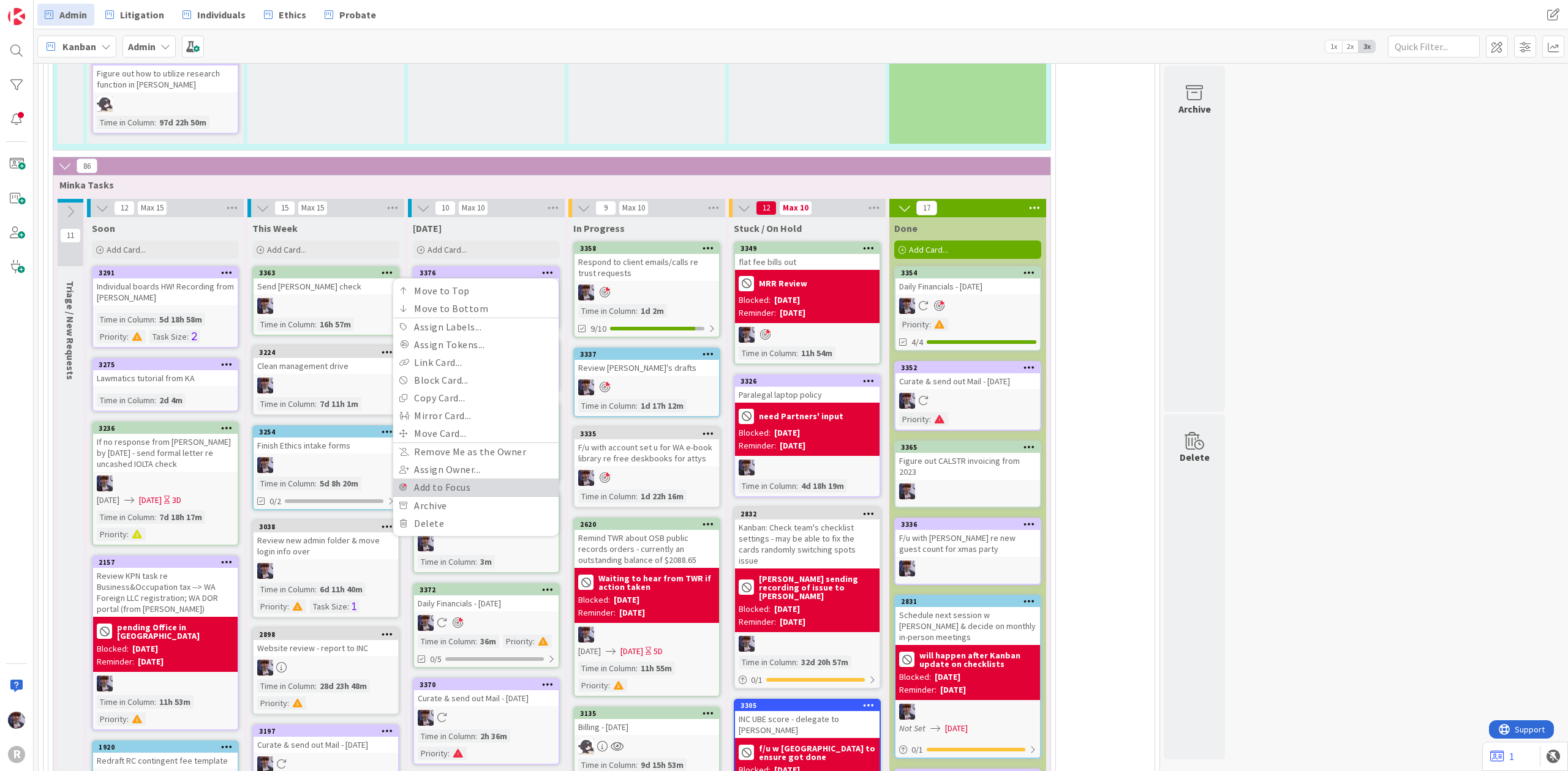
click at [459, 479] on link "Add to Focus" at bounding box center [476, 488] width 166 height 18
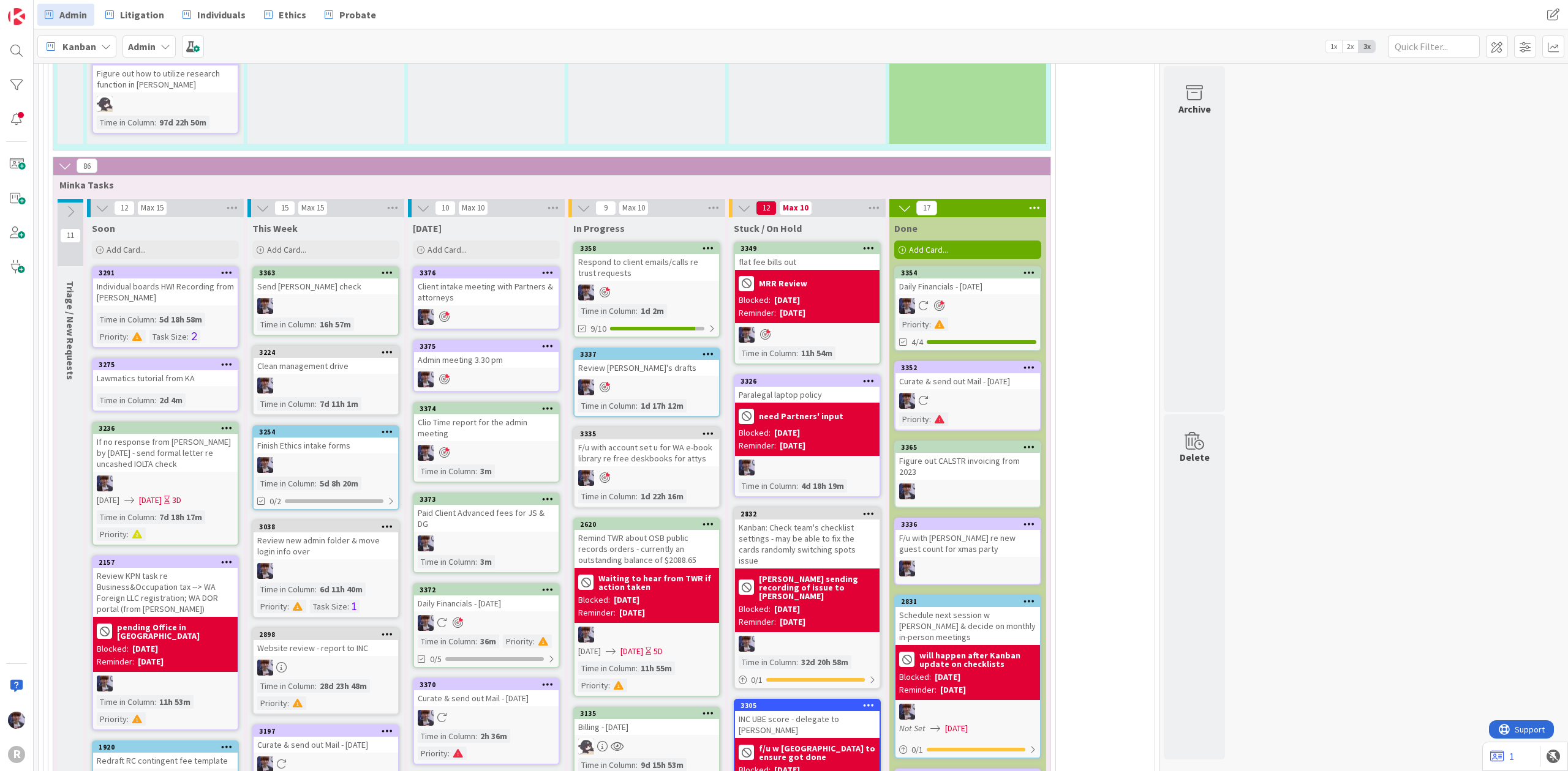
click at [524, 279] on div "Client intake meeting with Partners & attorneys" at bounding box center [487, 292] width 144 height 27
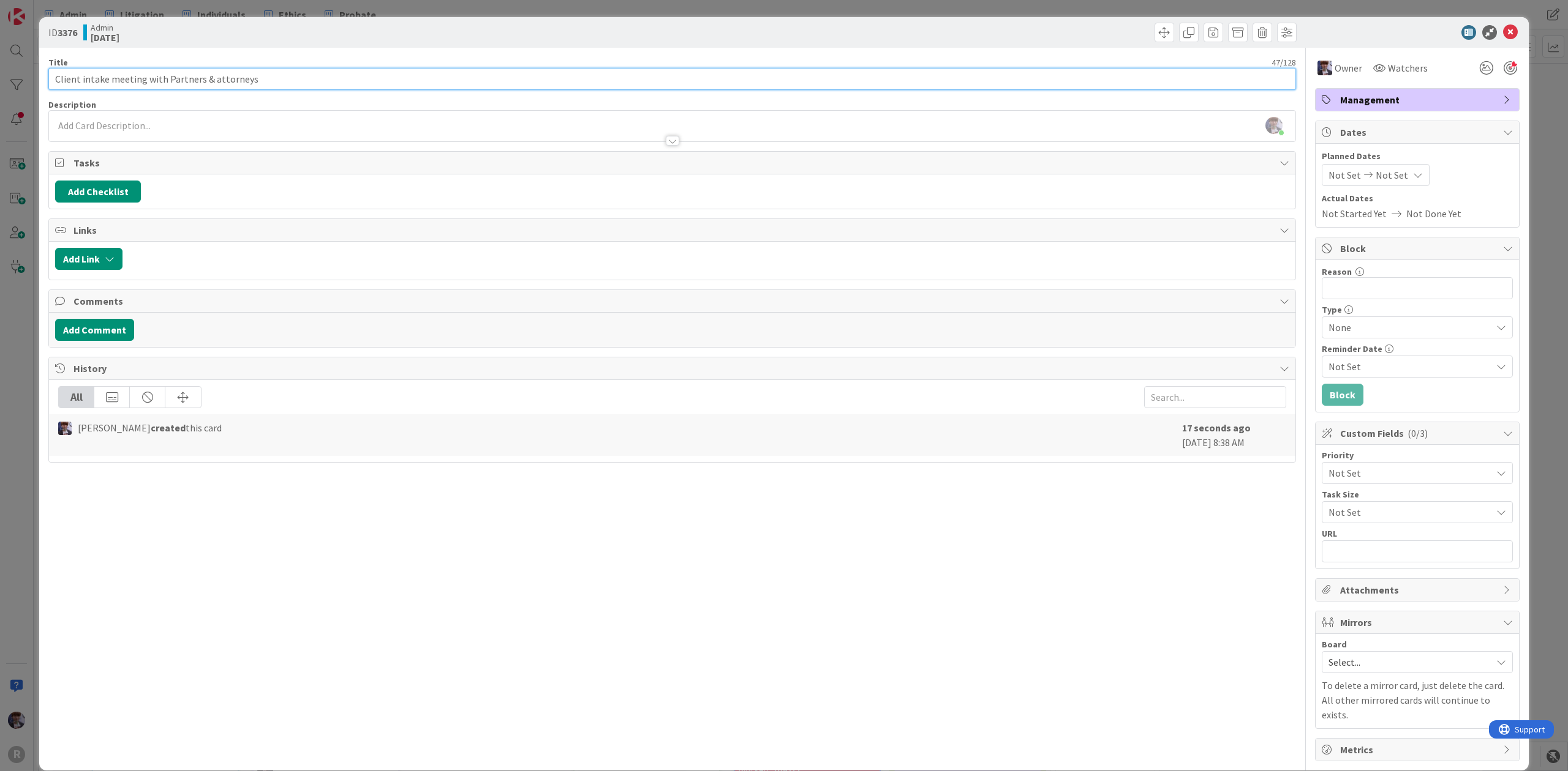
click at [277, 86] on input "Client intake meeting with Partners & attorneys" at bounding box center [672, 79] width 1247 height 22
click at [21, 380] on div "ID 3376 Admin [DATE] Title 52 / 128 Client intake meeting with Partners & attor…" at bounding box center [784, 386] width 1568 height 771
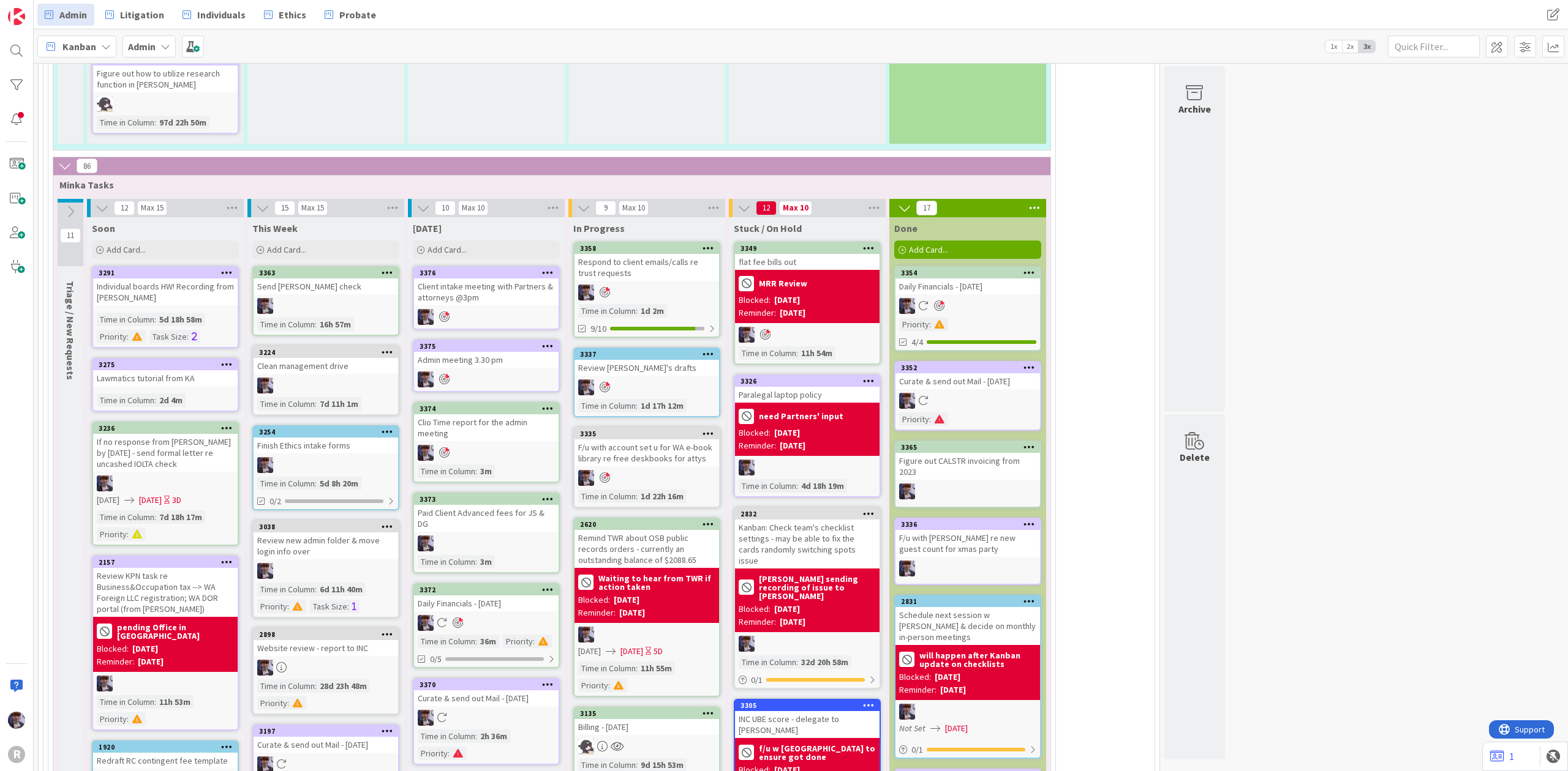
click at [94, 47] on span "Kanban" at bounding box center [79, 47] width 34 height 15
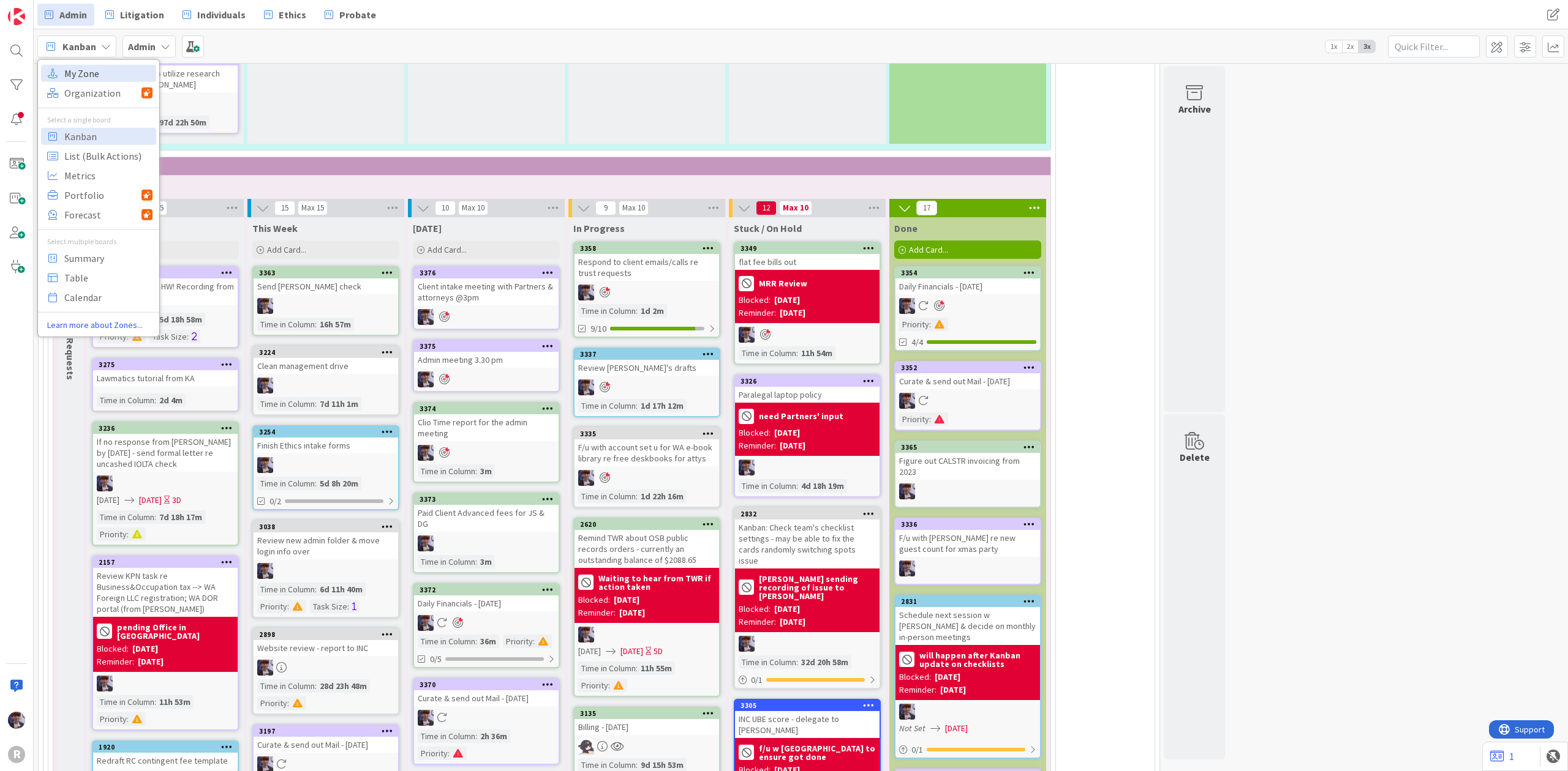
click at [91, 71] on span "My Zone" at bounding box center [107, 73] width 88 height 18
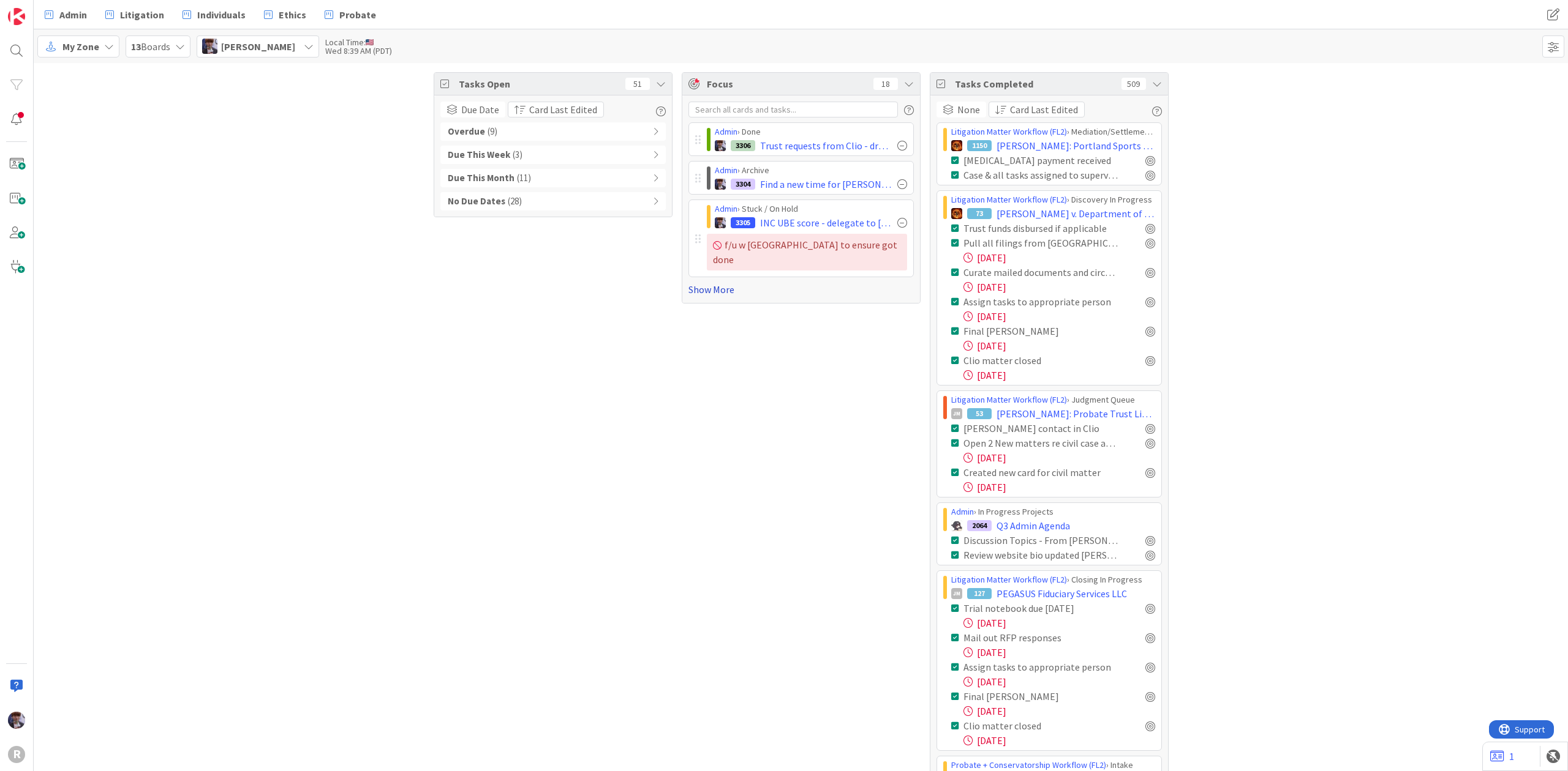
click at [699, 282] on link "Show More" at bounding box center [801, 290] width 226 height 15
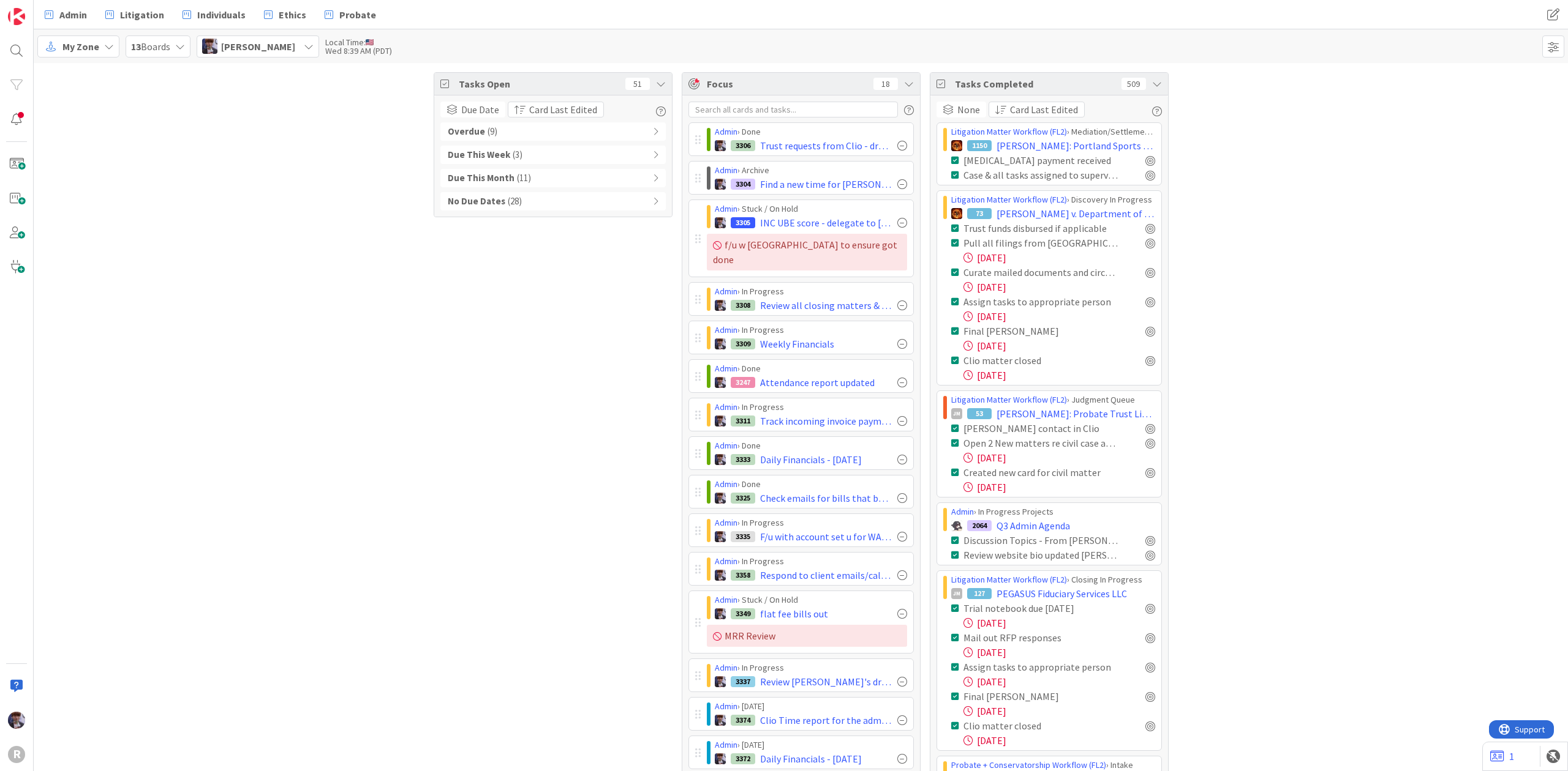
click at [1154, 85] on icon at bounding box center [1157, 84] width 10 height 10
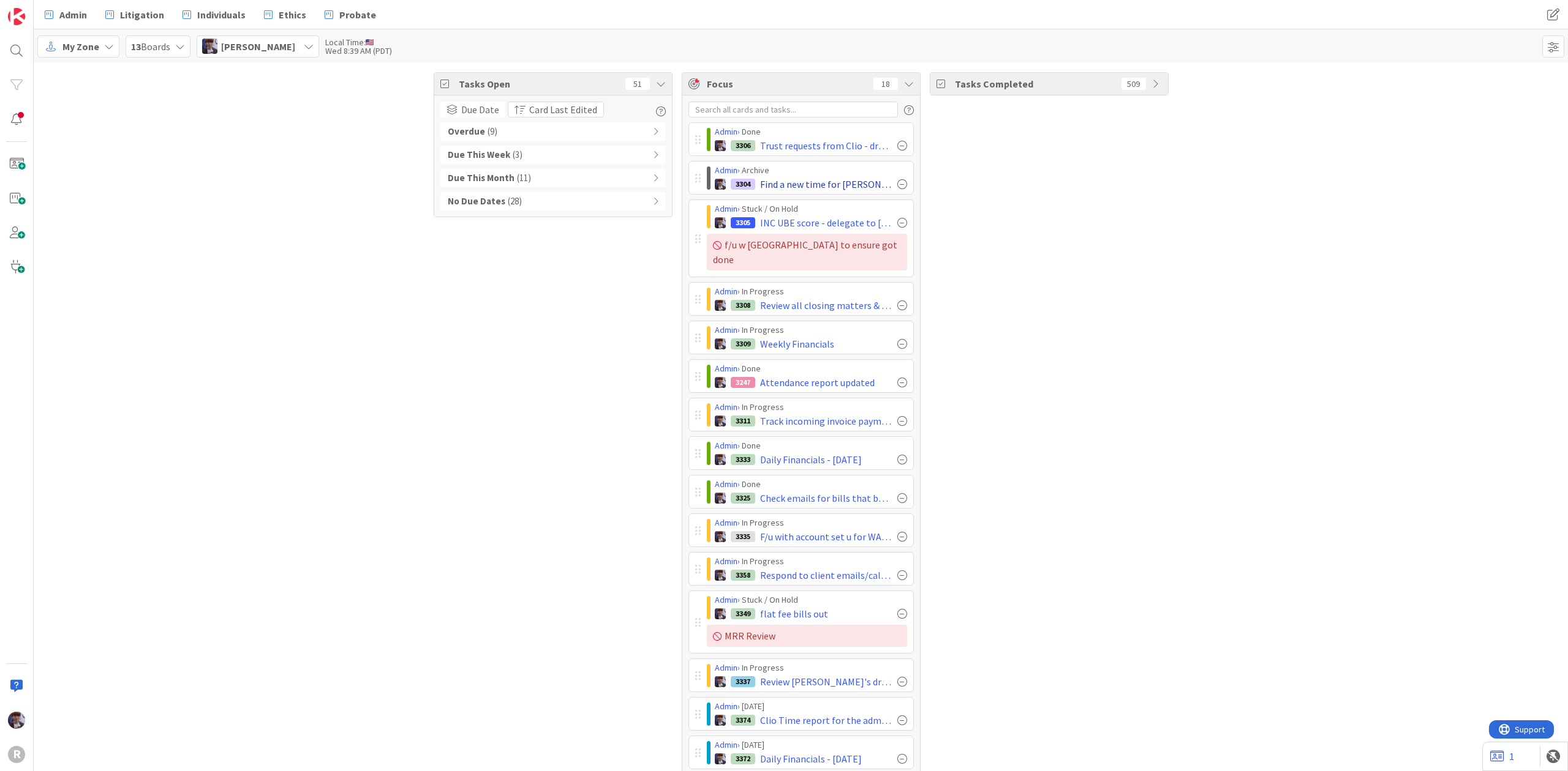
click at [897, 185] on div at bounding box center [902, 185] width 10 height 10
click at [778, 147] on span "Trust requests from Clio - draft a new message & figure out amounts for auto re…" at bounding box center [825, 146] width 132 height 15
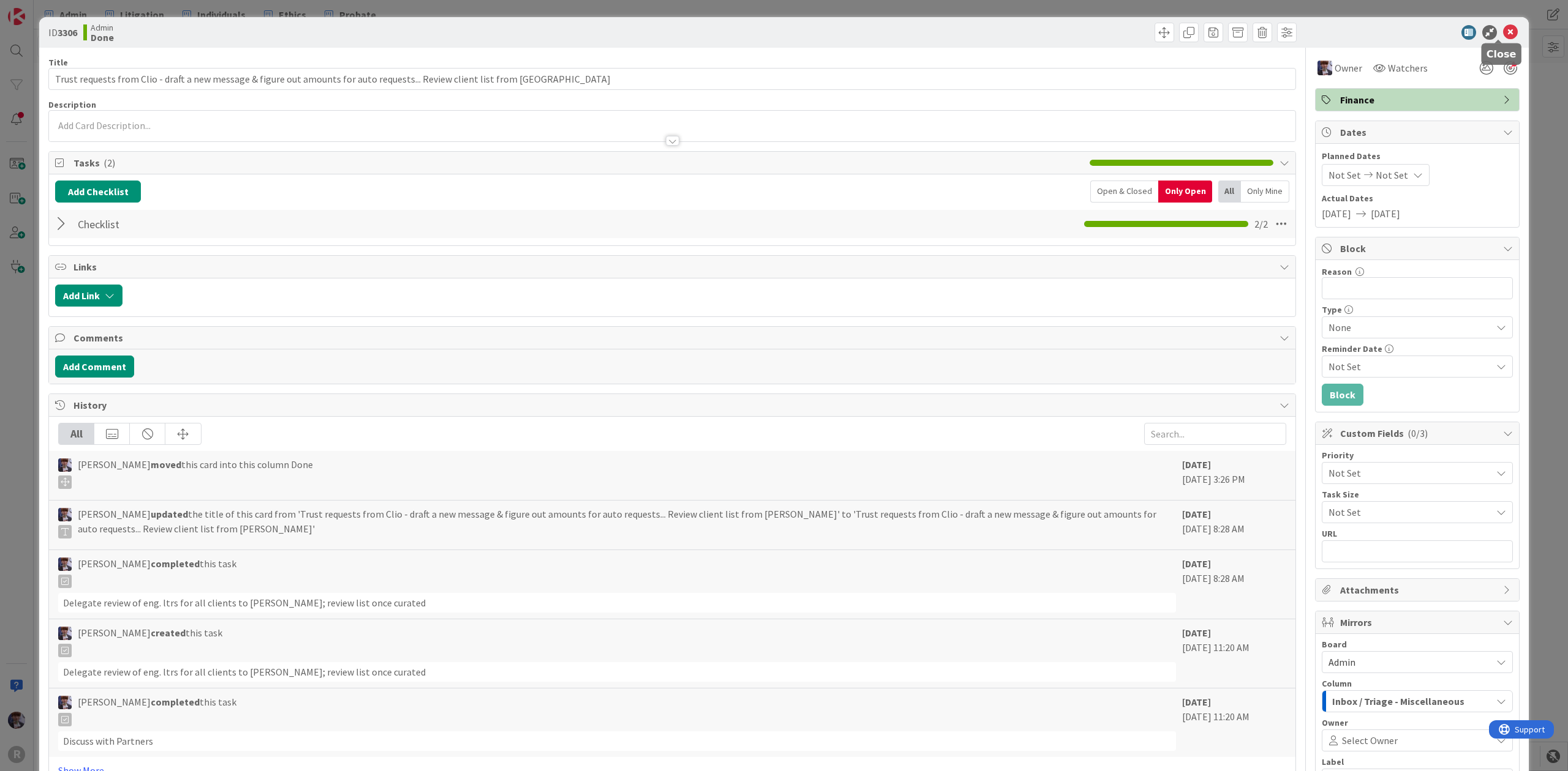
click at [1505, 35] on icon at bounding box center [1510, 33] width 15 height 15
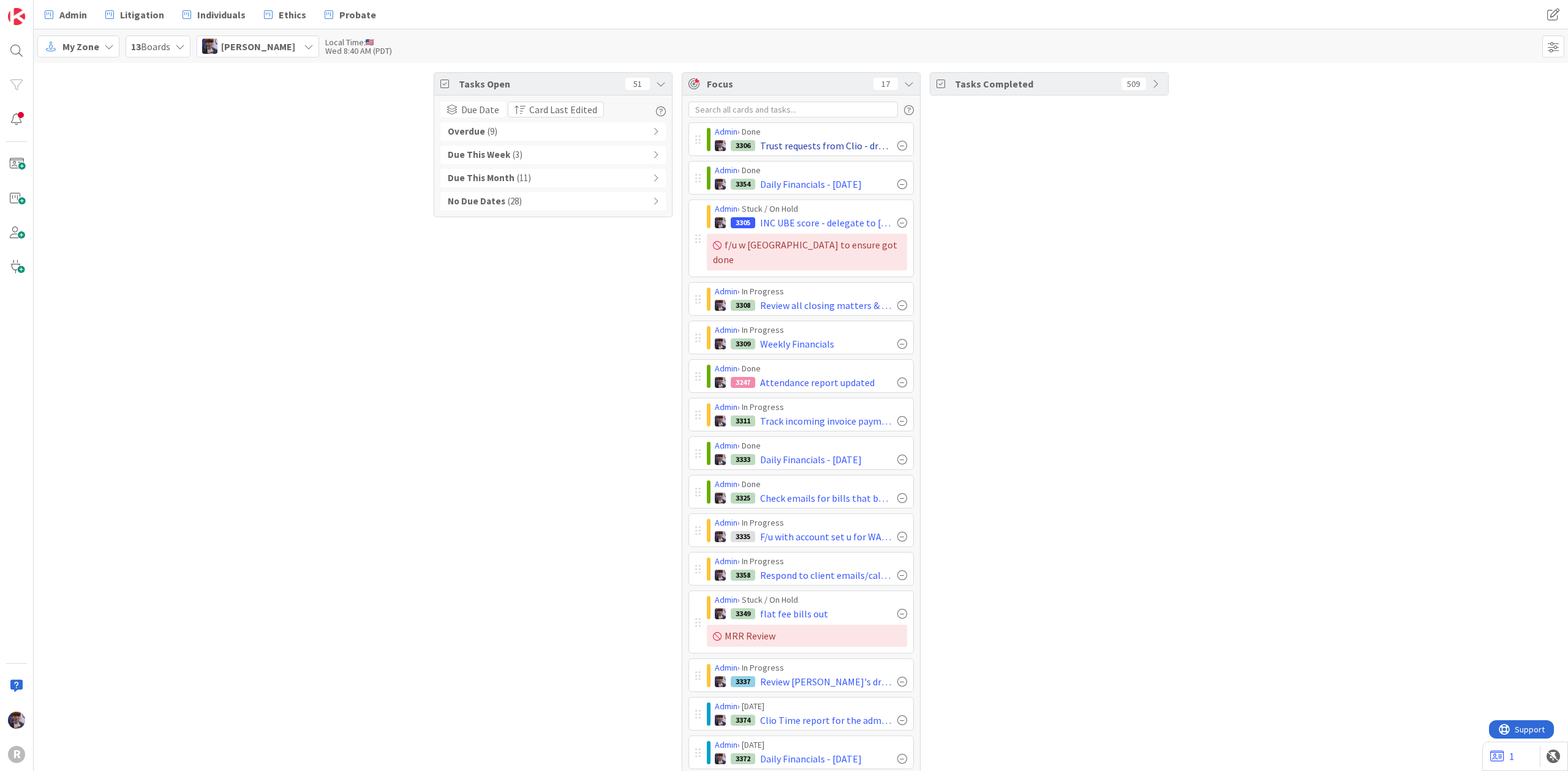
click at [897, 144] on div at bounding box center [902, 146] width 10 height 10
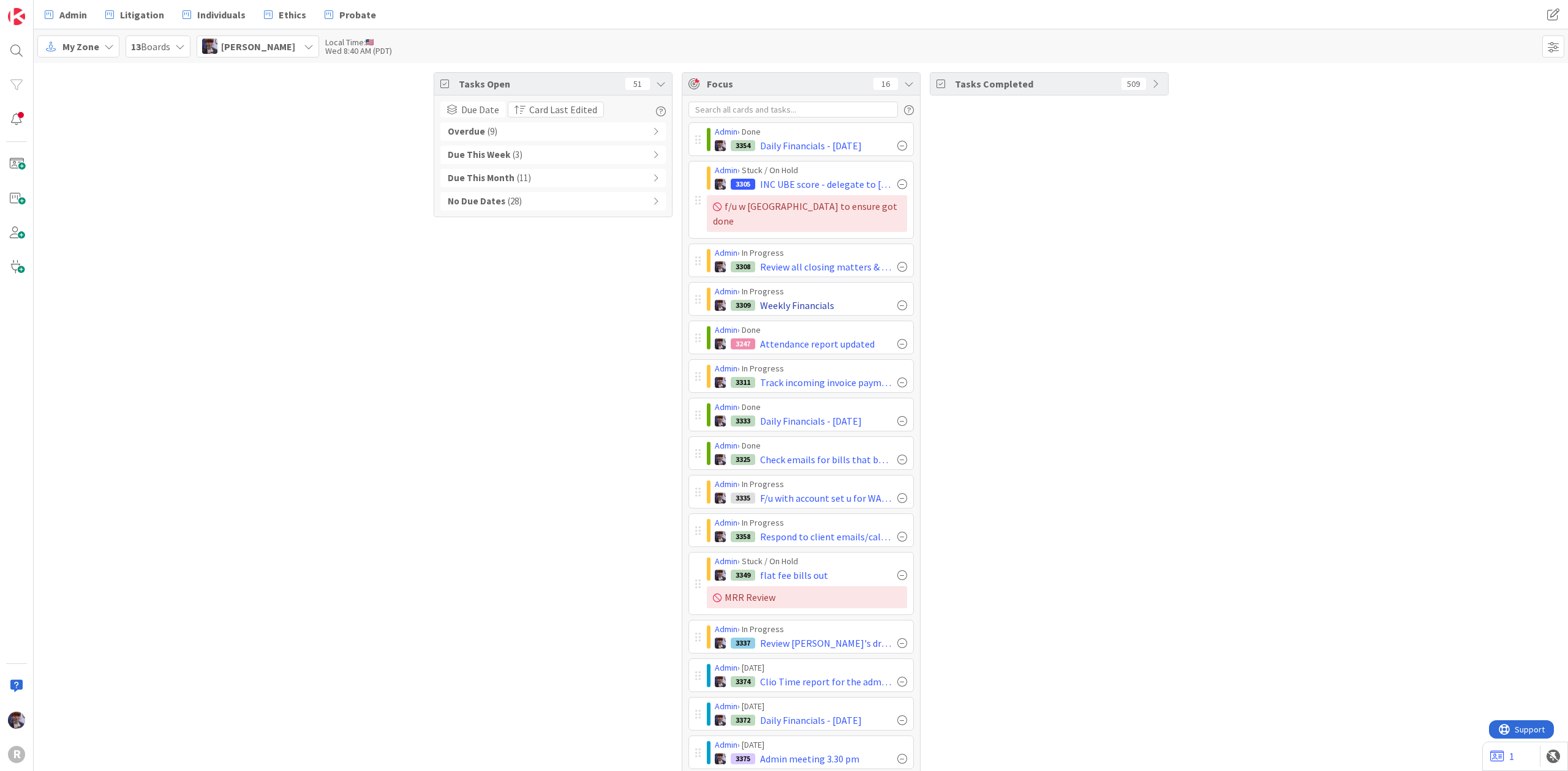
click at [897, 300] on div at bounding box center [902, 305] width 10 height 10
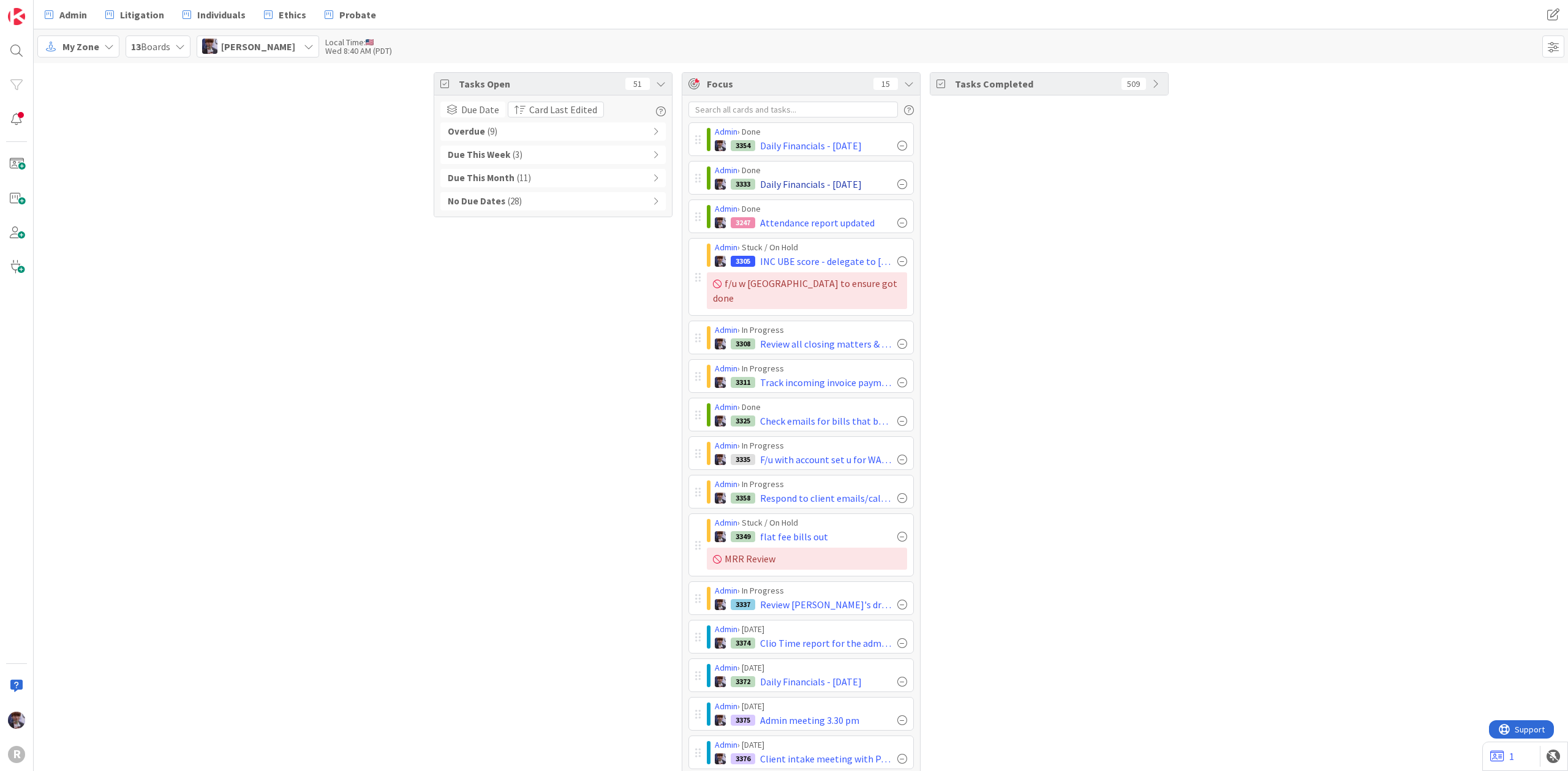
click at [897, 185] on div at bounding box center [902, 185] width 10 height 10
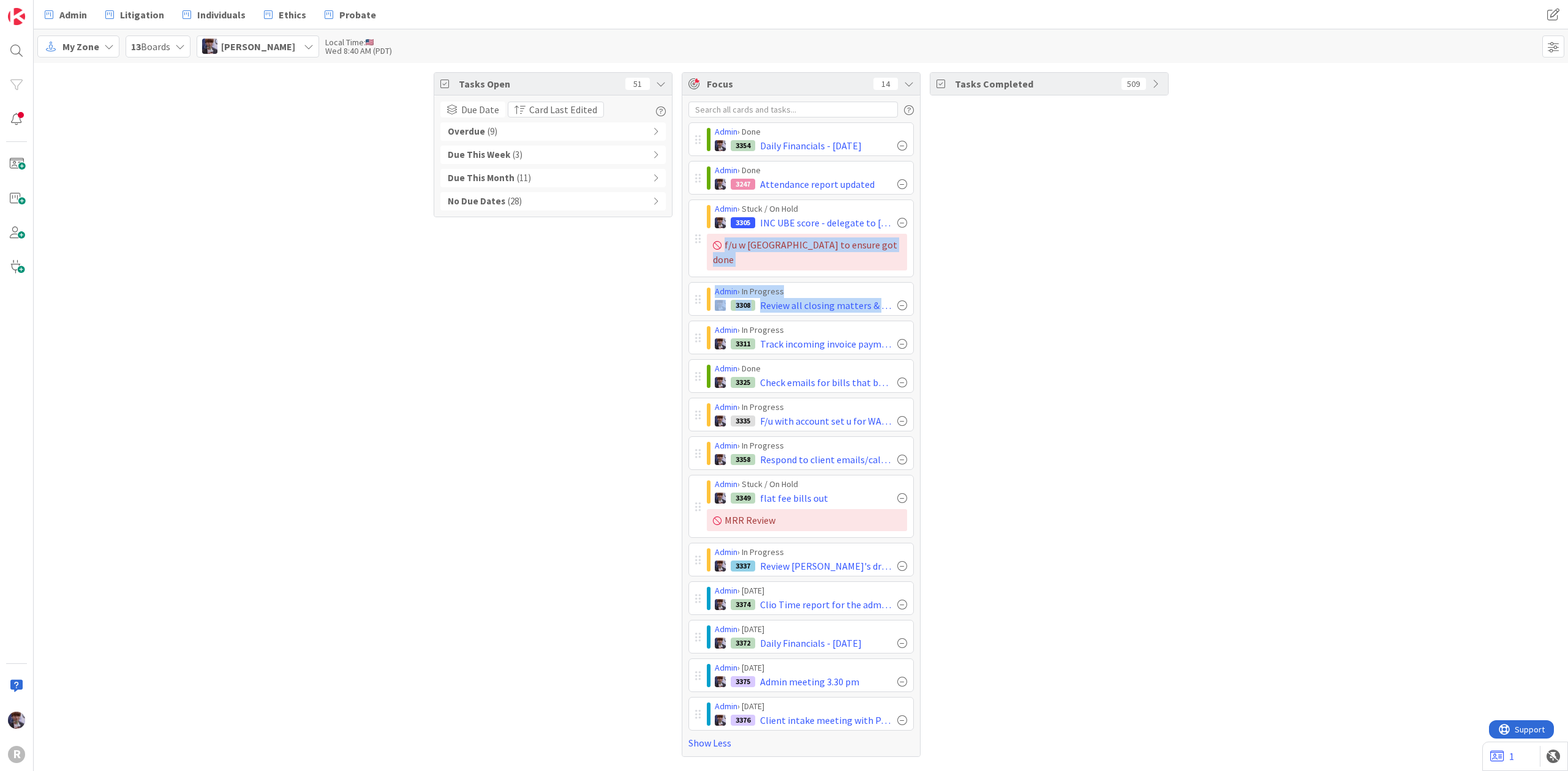
drag, startPoint x: 701, startPoint y: 323, endPoint x: 701, endPoint y: 239, distance: 84.0
click at [701, 239] on div "Admin › Done 3354 Daily Financials - [DATE] Admin › Done 3247 Attendance report…" at bounding box center [801, 427] width 226 height 609
click at [708, 328] on div at bounding box center [708, 338] width 3 height 23
click at [658, 296] on div "Tasks Open 51 Due Date Card Last Edited Overdue ( 9 ) Due This Week ( 3 ) Due T…" at bounding box center [552, 414] width 239 height 685
click at [902, 223] on div "3305 INC UBE score - delegate to [PERSON_NAME]" at bounding box center [811, 223] width 192 height 15
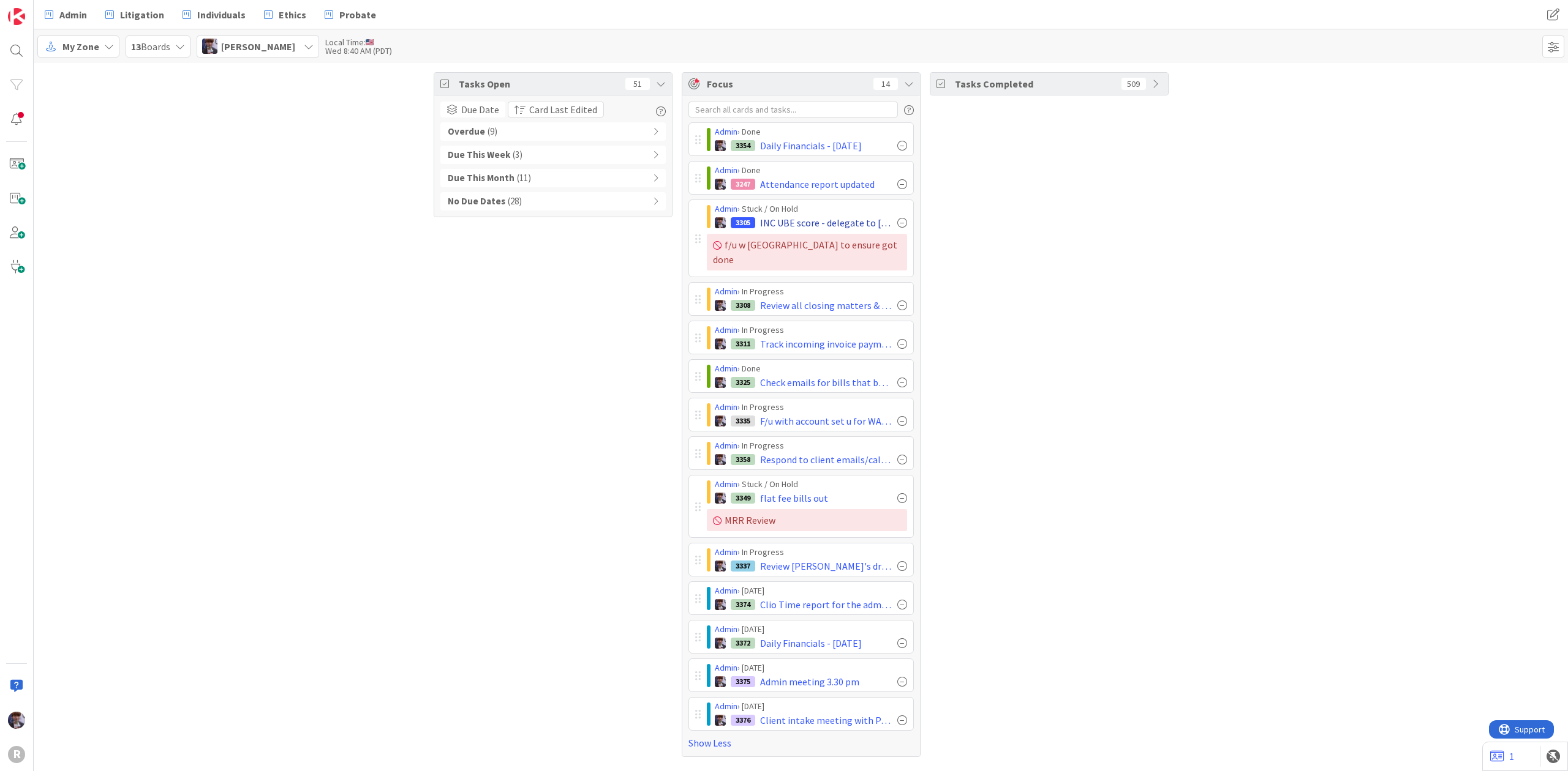
click at [904, 223] on div at bounding box center [902, 223] width 10 height 10
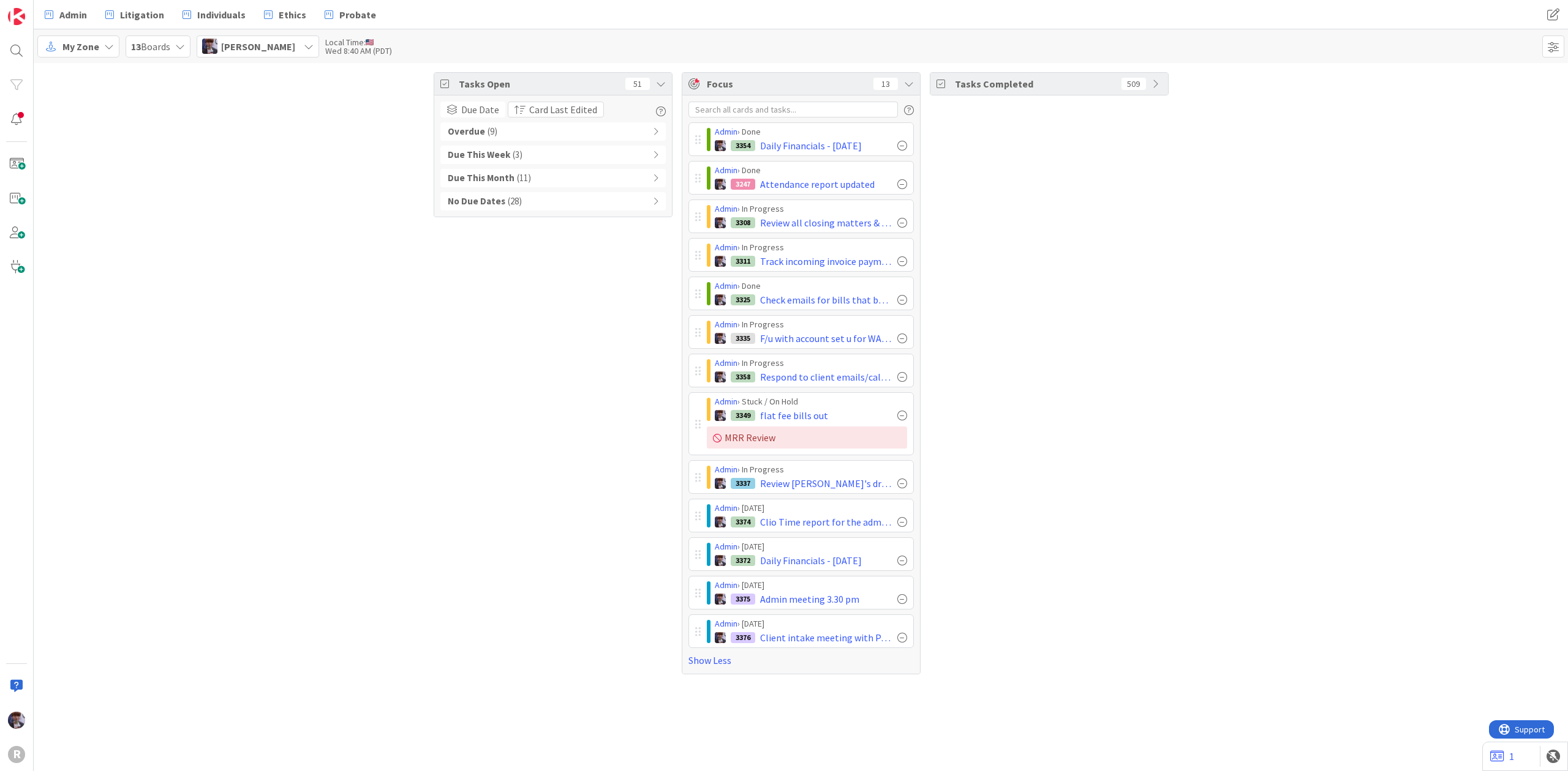
click at [694, 254] on div "Admin › In Progress 3311 Track incoming invoice payments in the IOLTA report" at bounding box center [801, 254] width 226 height 34
drag, startPoint x: 696, startPoint y: 254, endPoint x: 698, endPoint y: 202, distance: 52.0
click at [698, 202] on div "Admin › Done 3354 Daily Financials - [DATE] Admin › Done 3247 Attendance report…" at bounding box center [801, 385] width 226 height 526
click at [900, 185] on div at bounding box center [902, 185] width 10 height 10
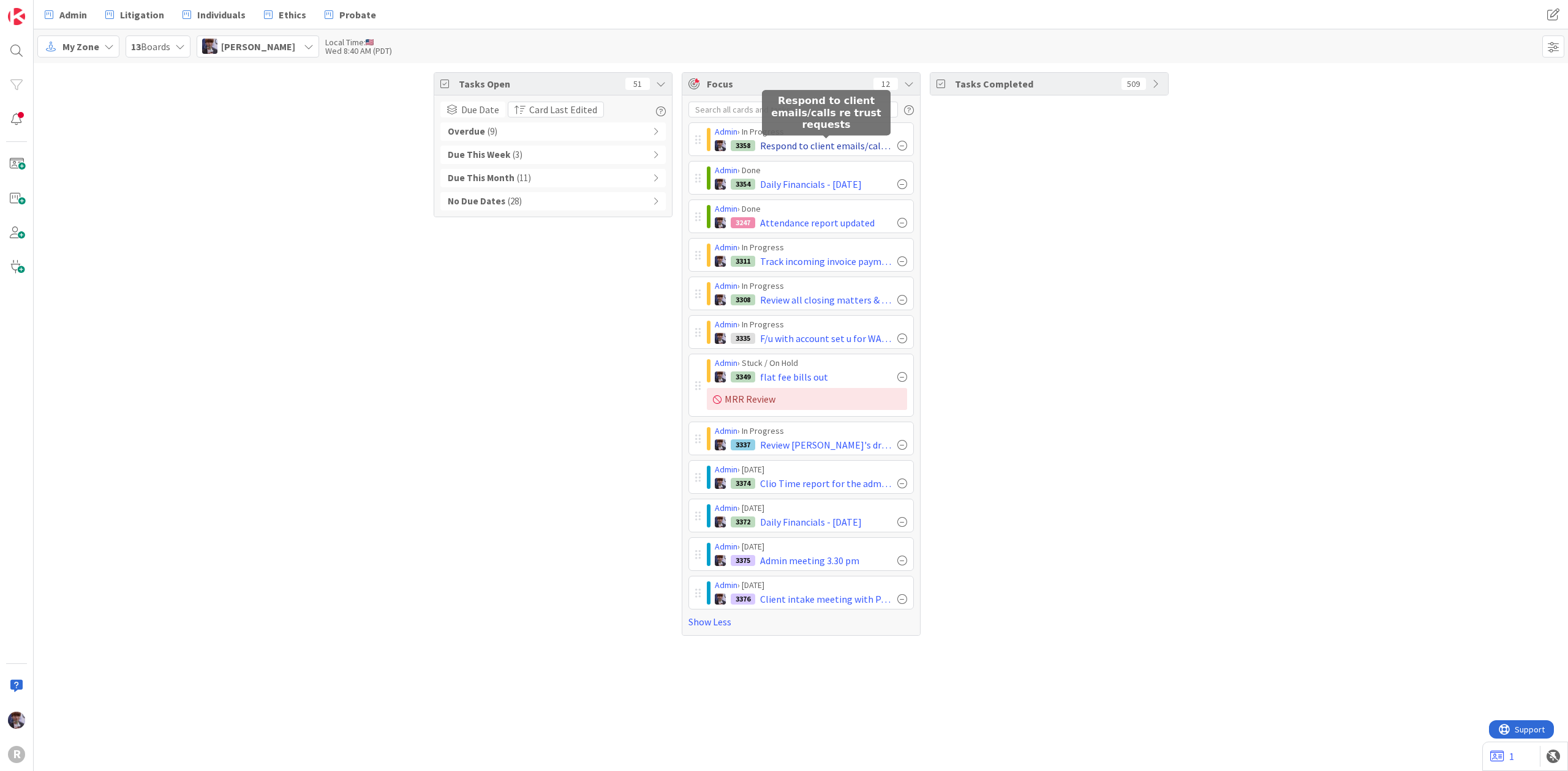
click at [862, 148] on span "Respond to client emails/calls re trust requests" at bounding box center [825, 146] width 132 height 15
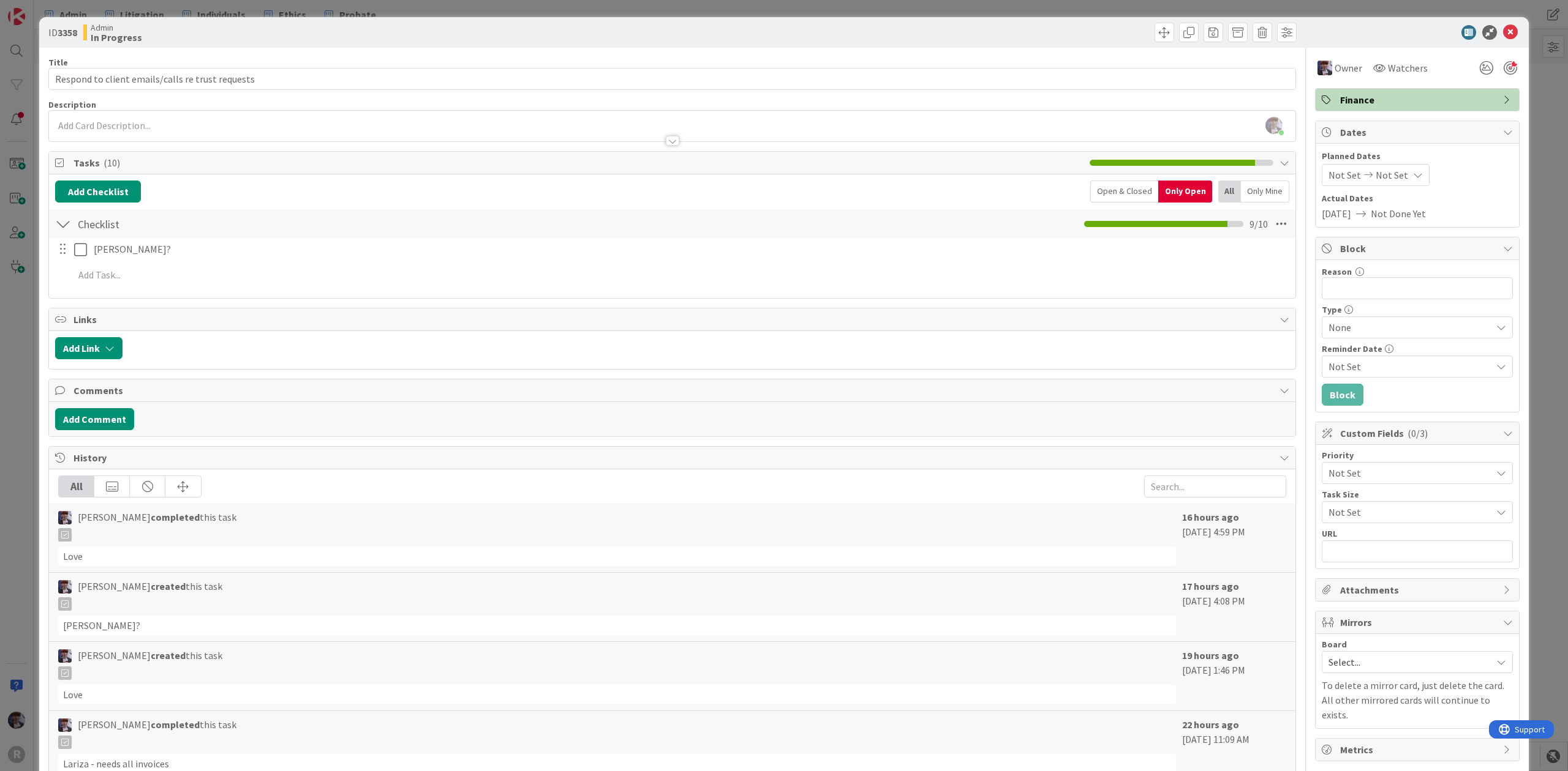
click at [1095, 196] on div "Open & Closed" at bounding box center [1123, 191] width 68 height 22
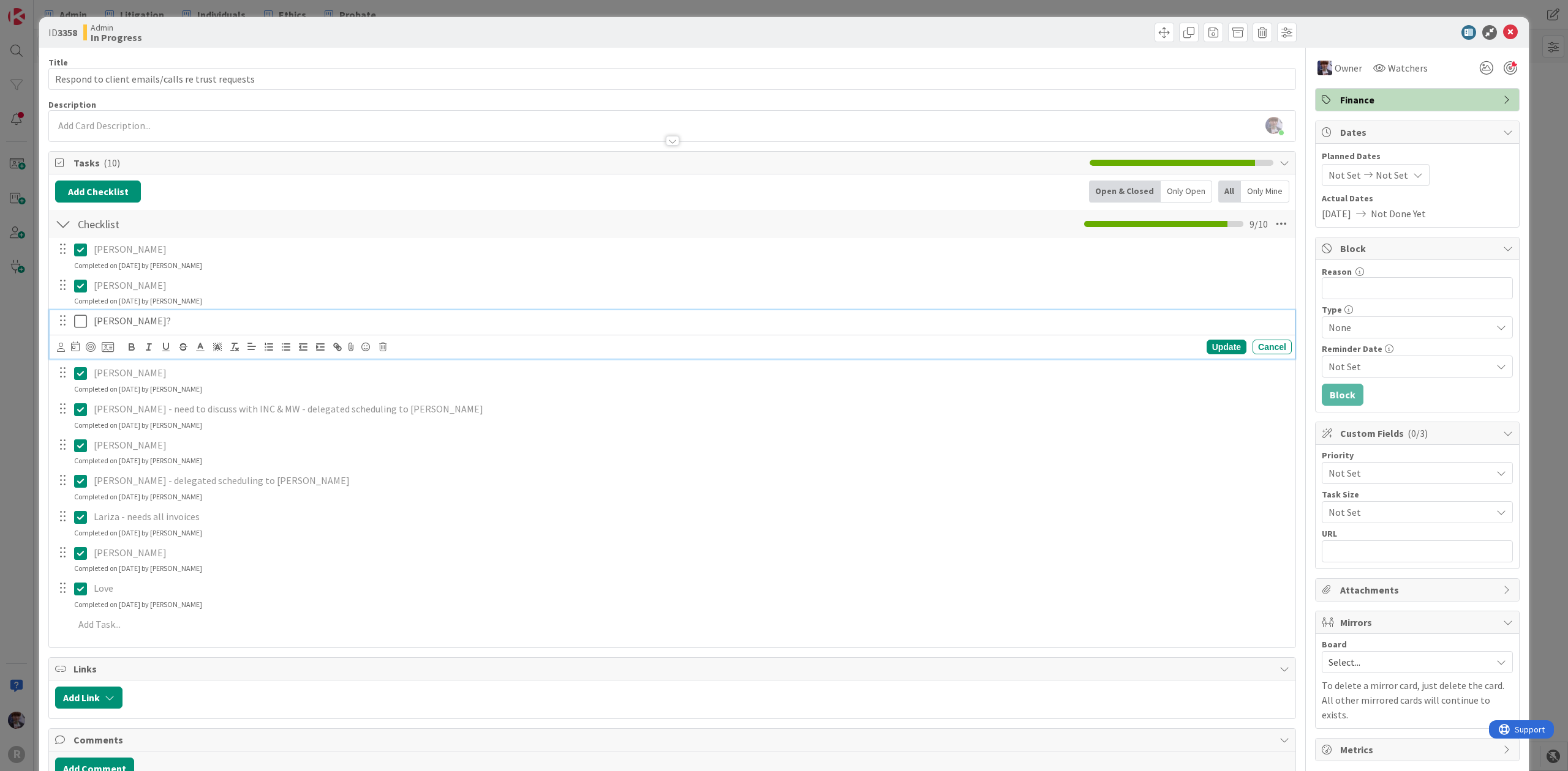
click at [130, 324] on p "[PERSON_NAME]?" at bounding box center [690, 321] width 1193 height 14
click at [40, 474] on div "ID 3358 Admin In Progress Title 49 / 128 Respond to client emails/calls re trus…" at bounding box center [784, 626] width 1489 height 1218
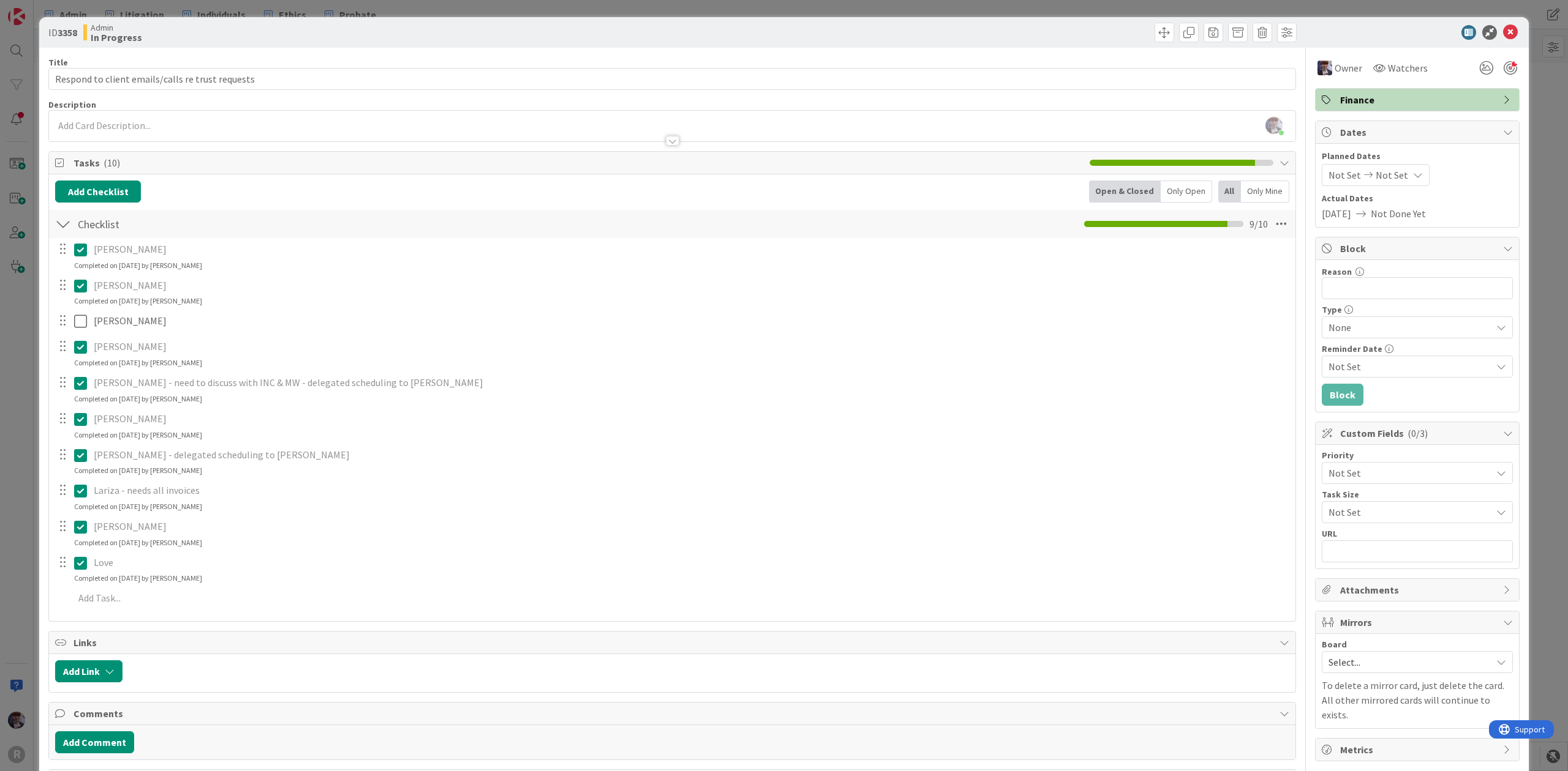
click at [21, 427] on div "ID 3358 Admin In Progress Title 49 / 128 Respond to client emails/calls re trus…" at bounding box center [784, 386] width 1568 height 771
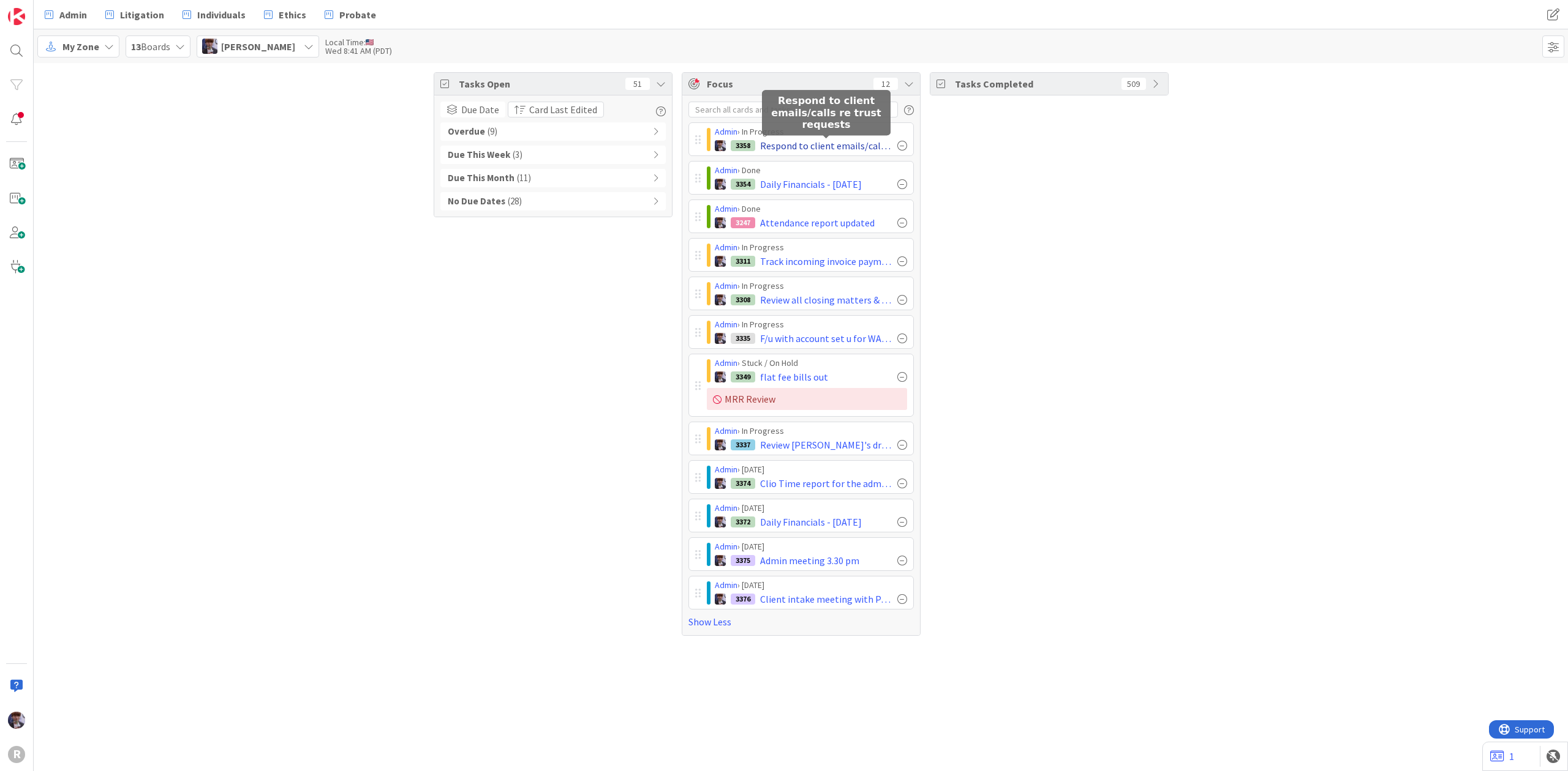
click at [853, 141] on span "Respond to client emails/calls re trust requests" at bounding box center [825, 146] width 132 height 15
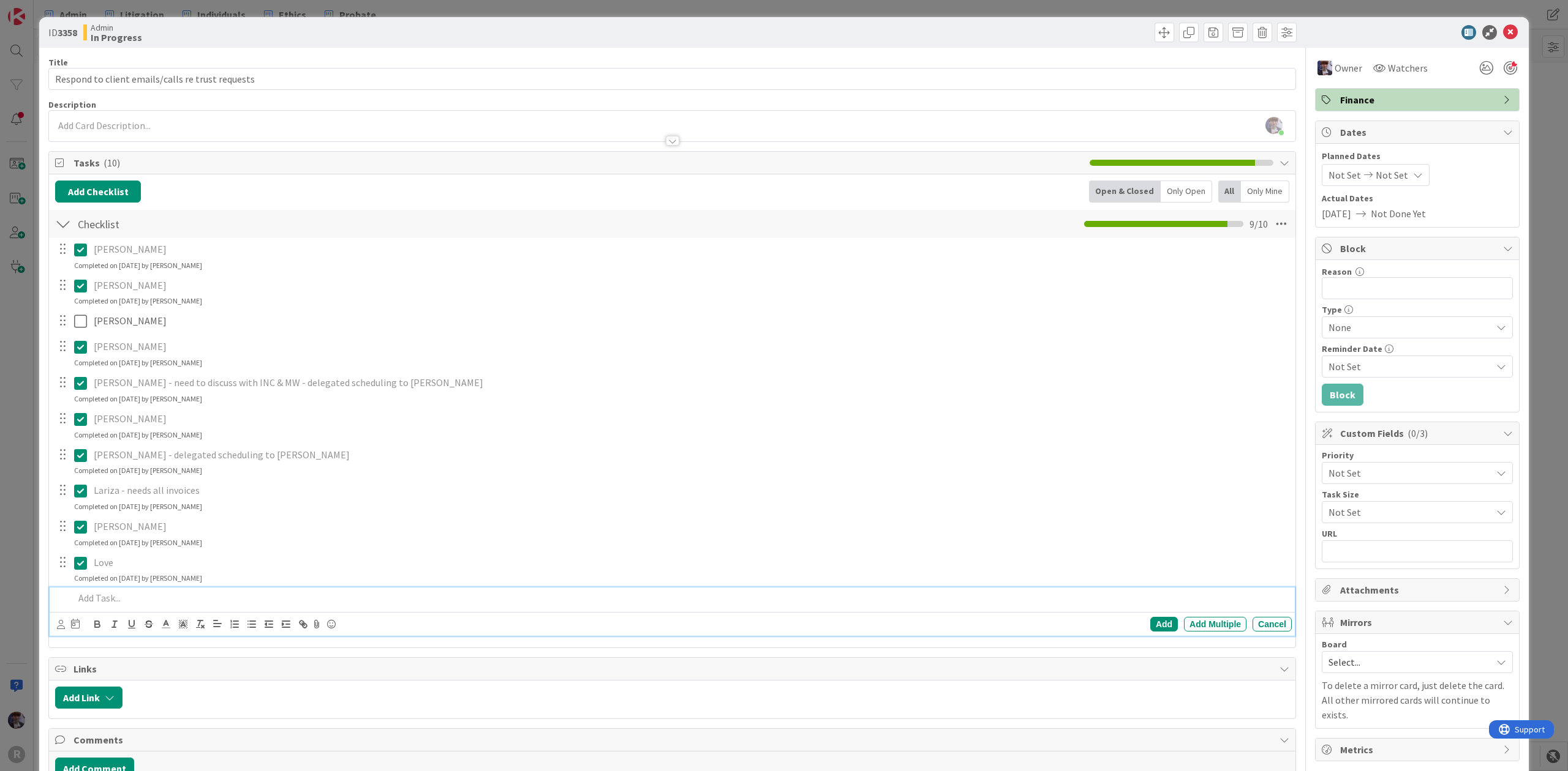
click at [123, 599] on p at bounding box center [680, 598] width 1213 height 14
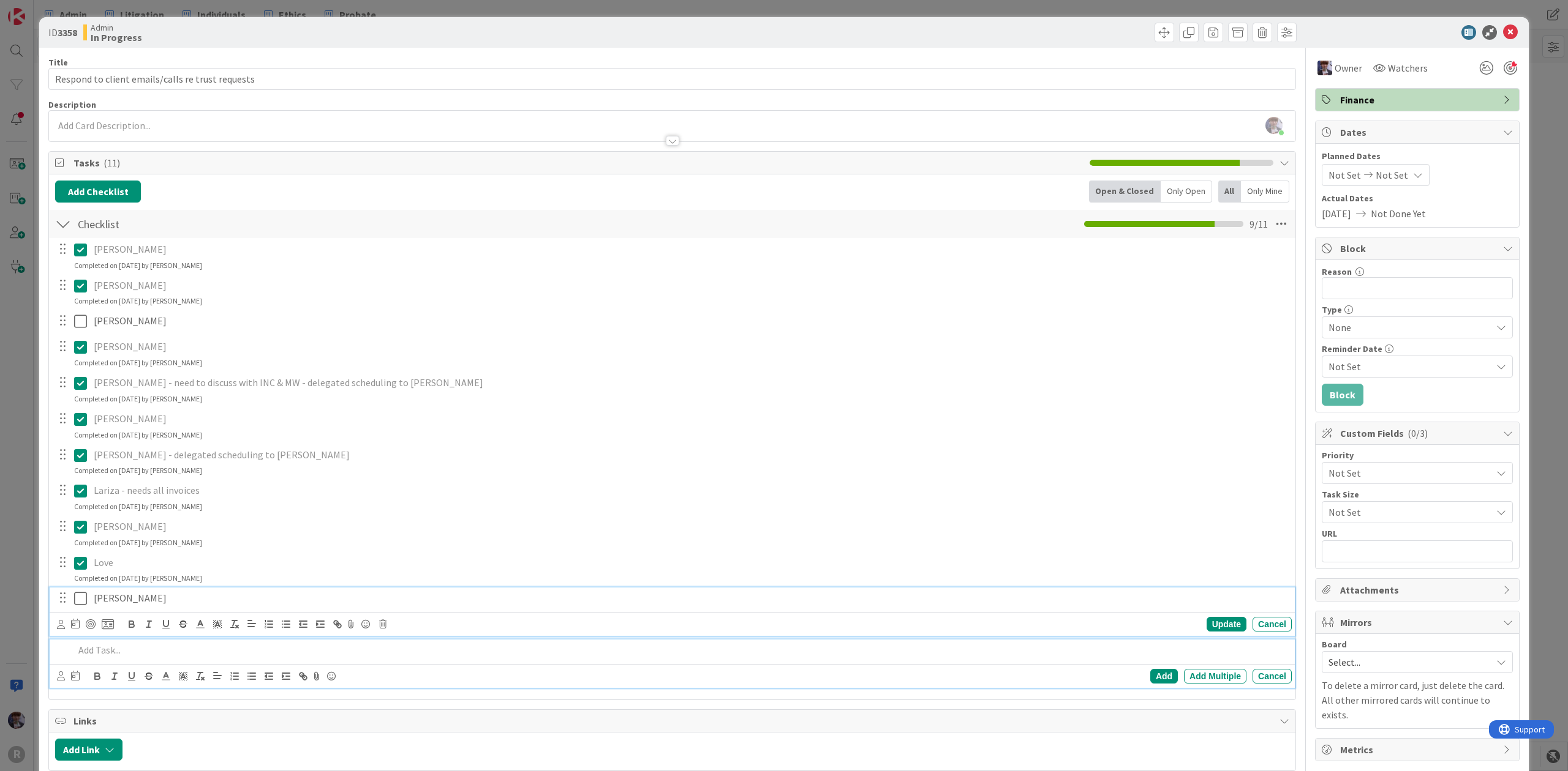
click at [79, 595] on icon at bounding box center [80, 599] width 13 height 15
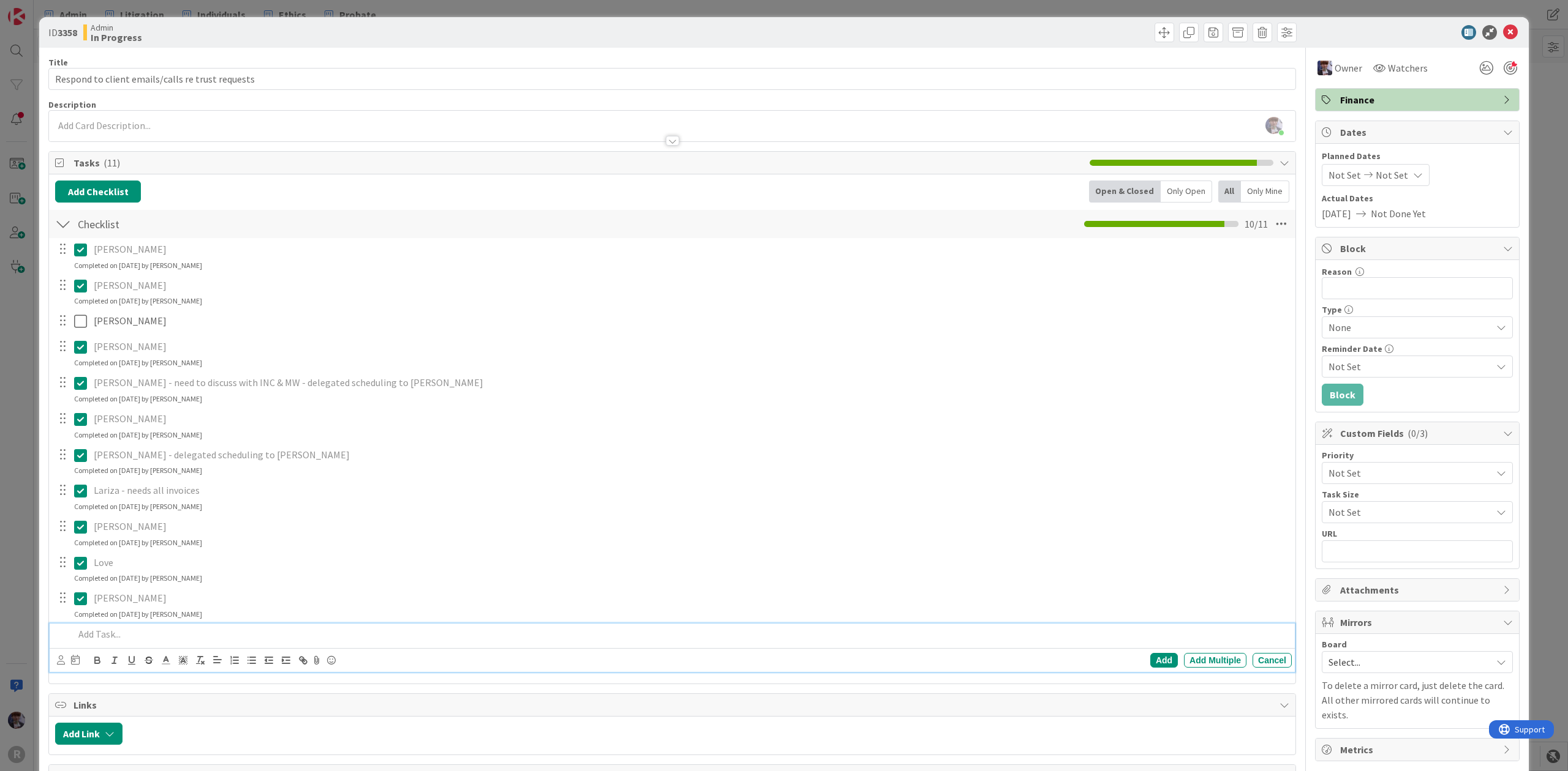
click at [89, 636] on p at bounding box center [680, 634] width 1213 height 14
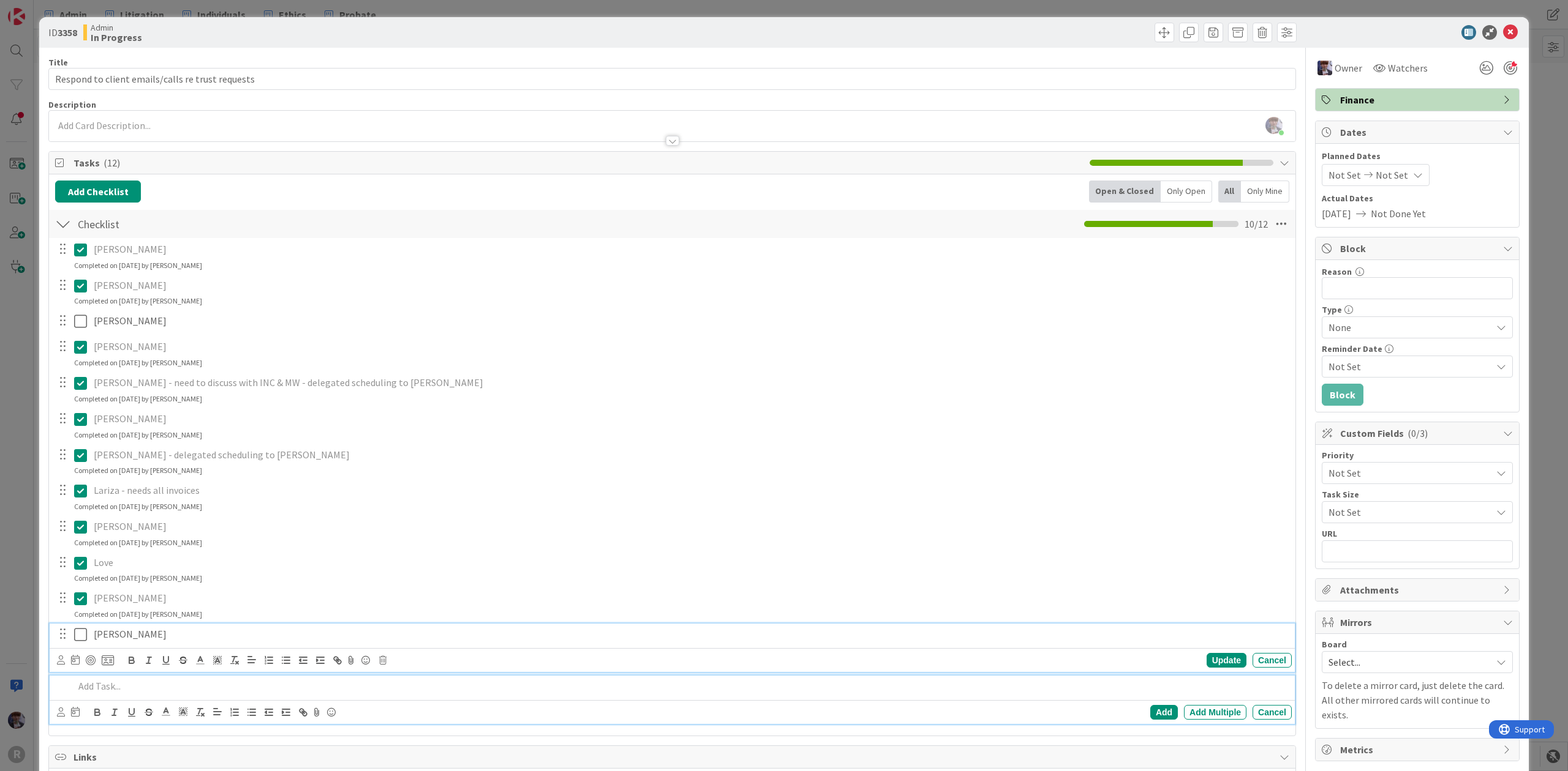
click at [75, 637] on icon at bounding box center [80, 635] width 13 height 15
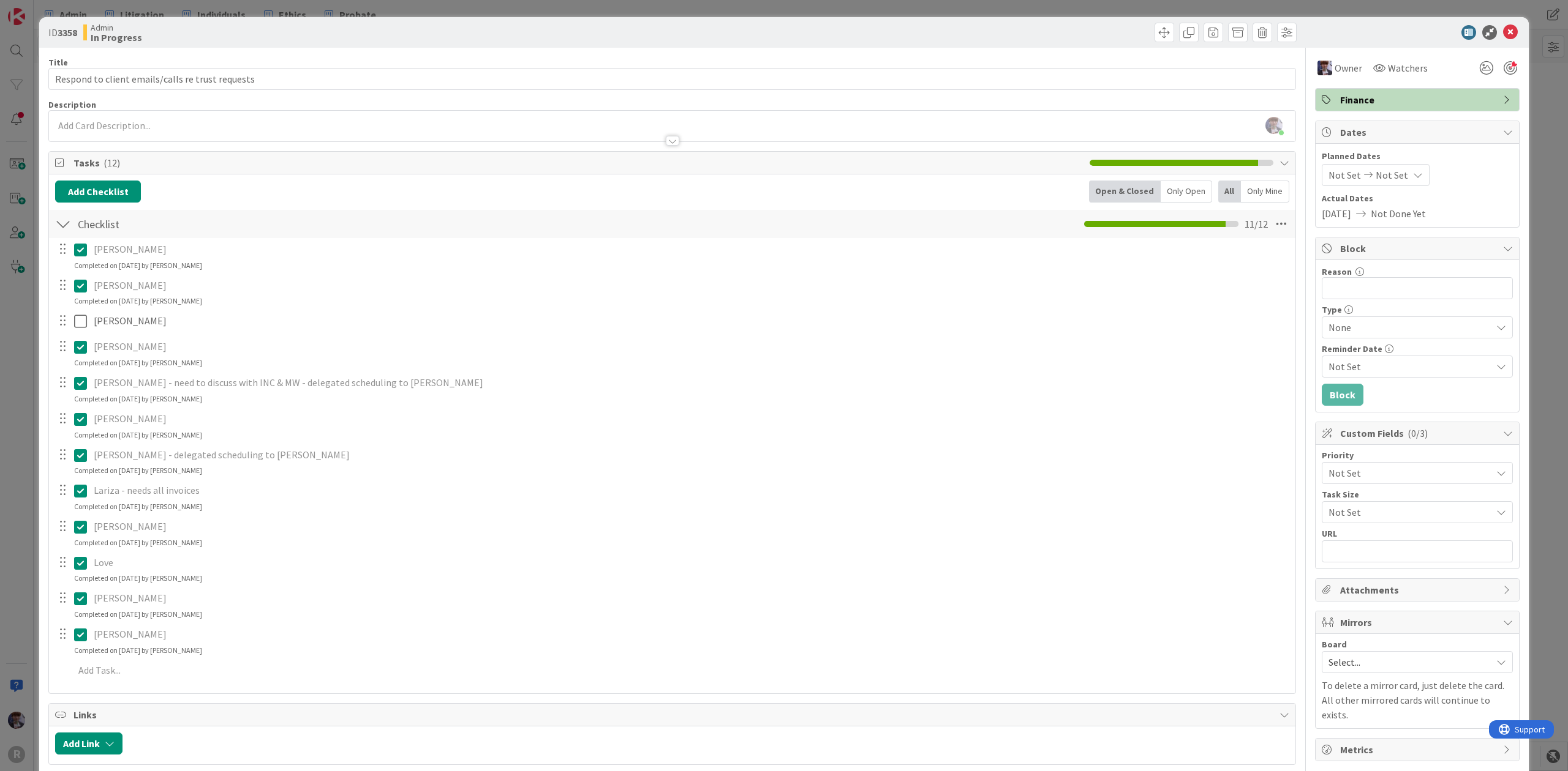
click at [28, 500] on div "ID 3358 Admin In Progress Title 49 / 128 Respond to client emails/calls re trus…" at bounding box center [784, 386] width 1568 height 771
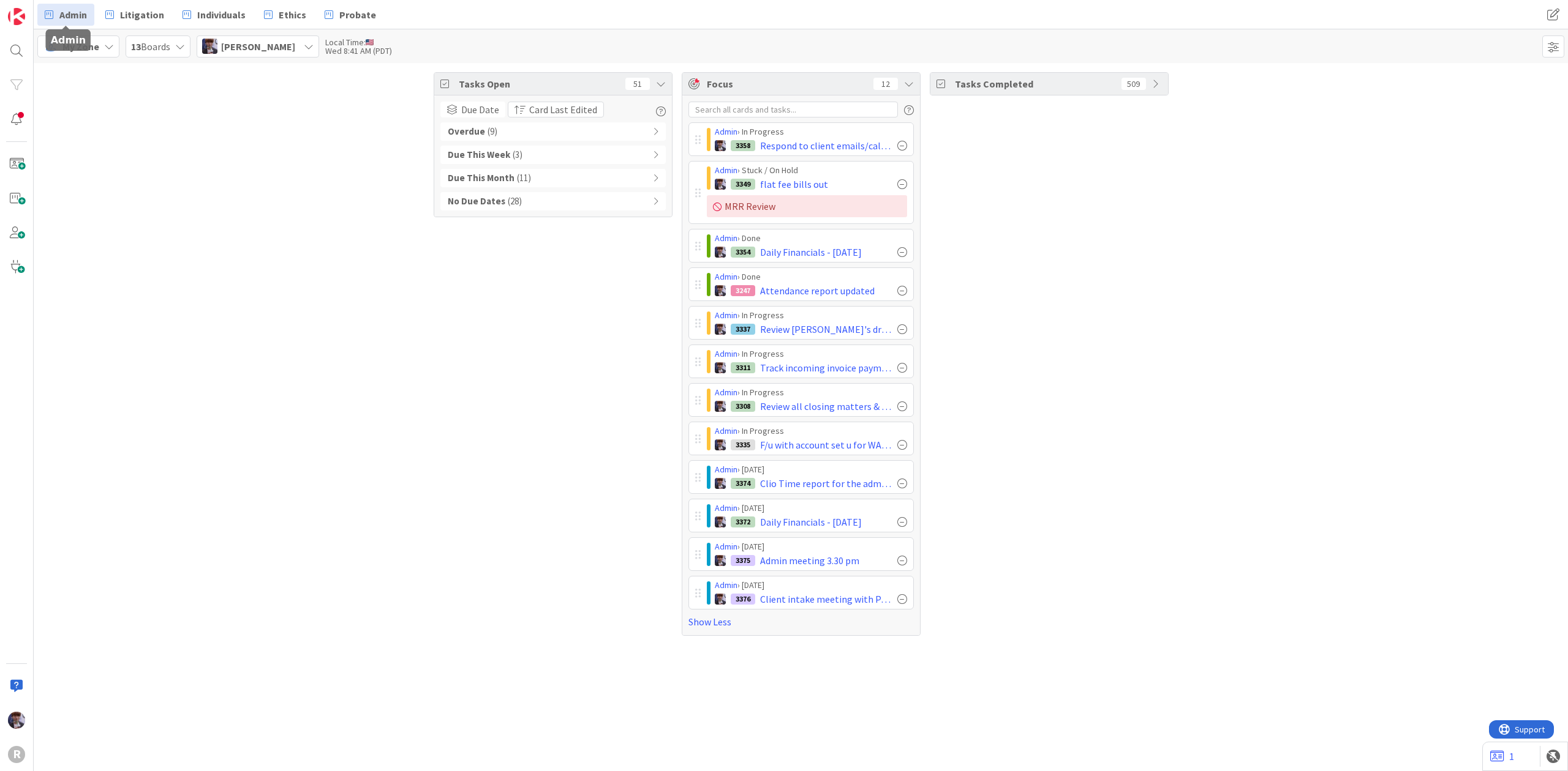
click at [57, 20] on link "Admin" at bounding box center [66, 14] width 57 height 22
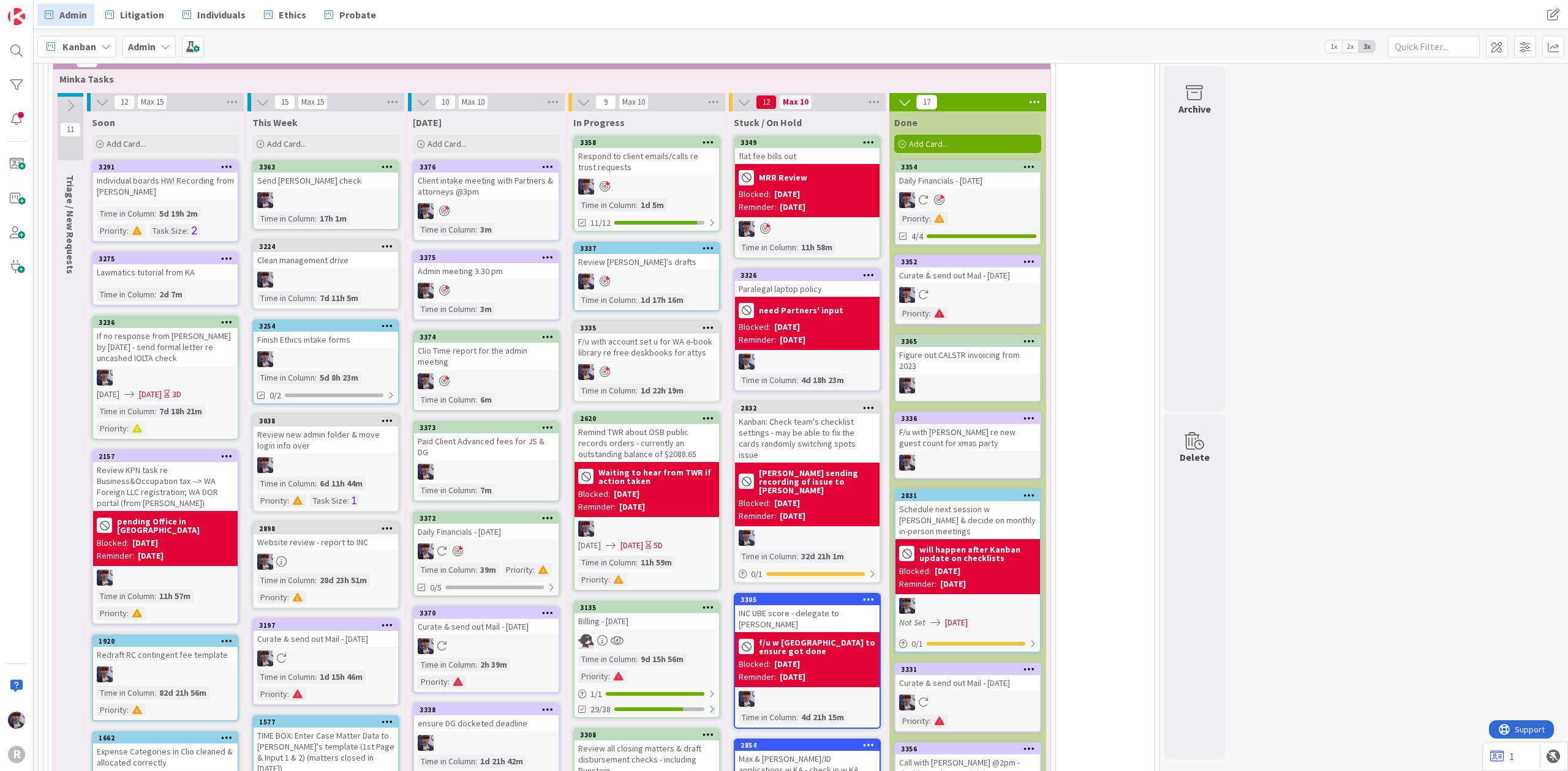
scroll to position [2938, 0]
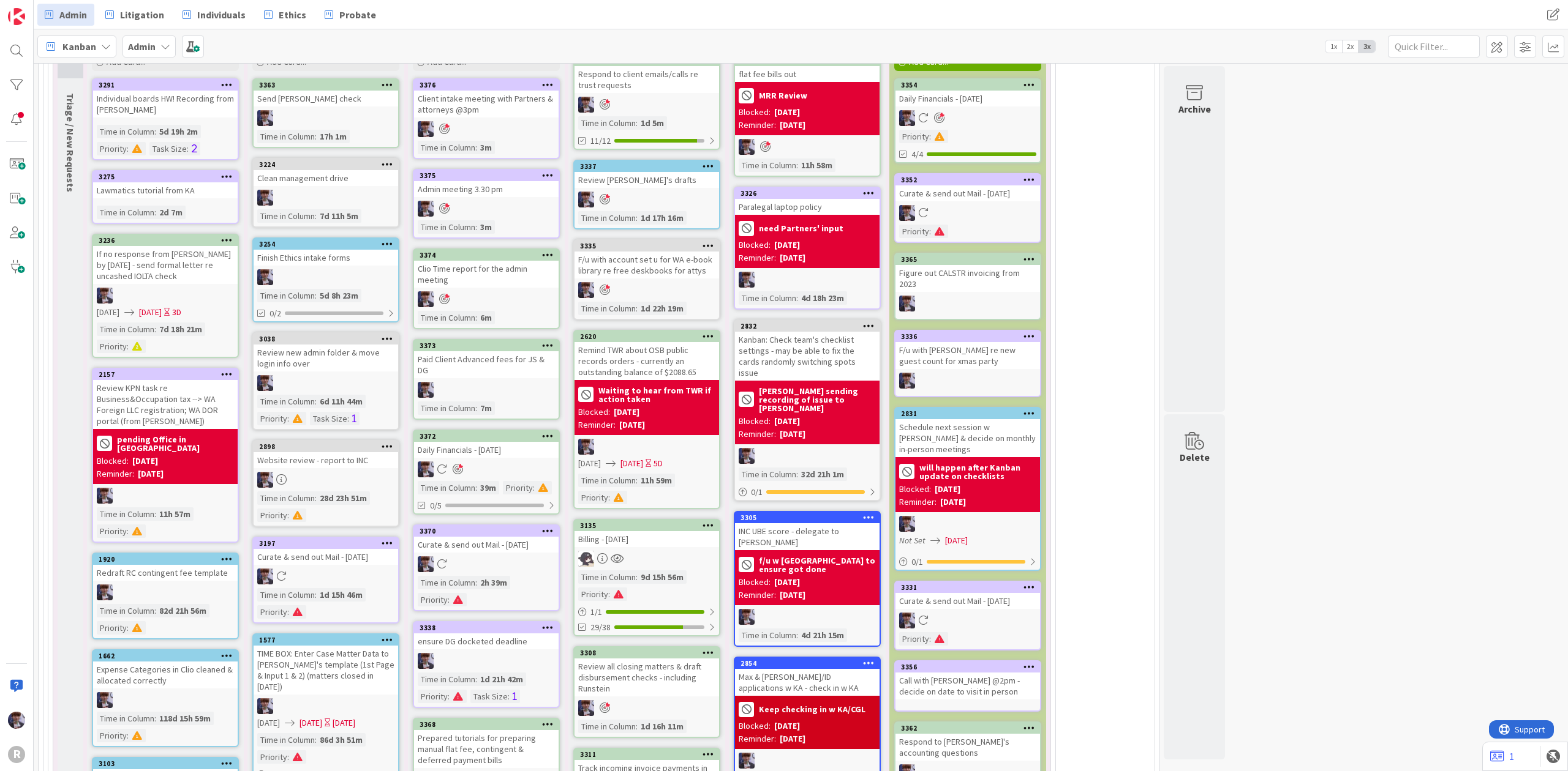
click at [1030, 663] on icon at bounding box center [1029, 667] width 11 height 8
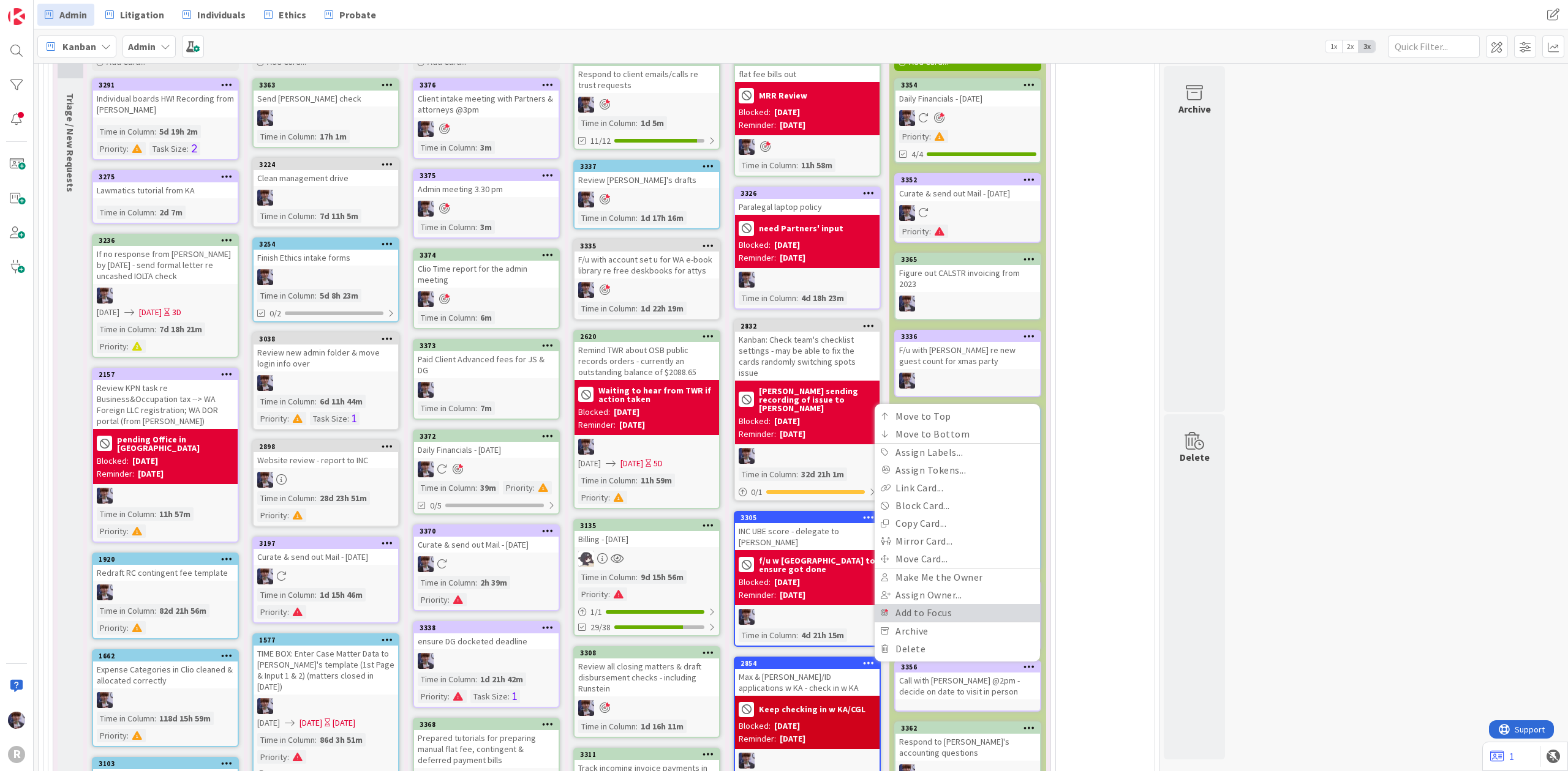
click at [962, 604] on link "Add to Focus" at bounding box center [958, 614] width 166 height 18
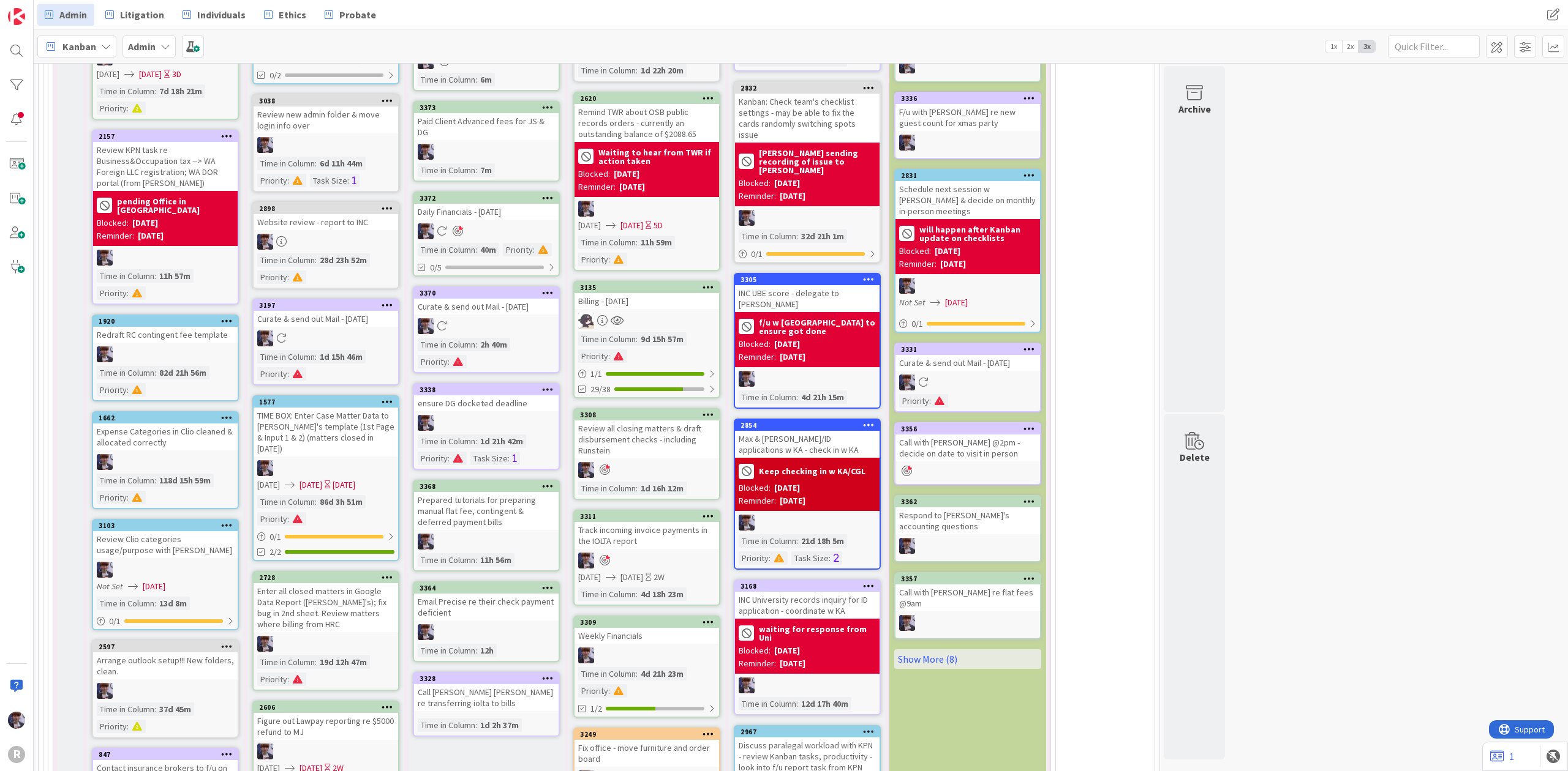
scroll to position [3183, 0]
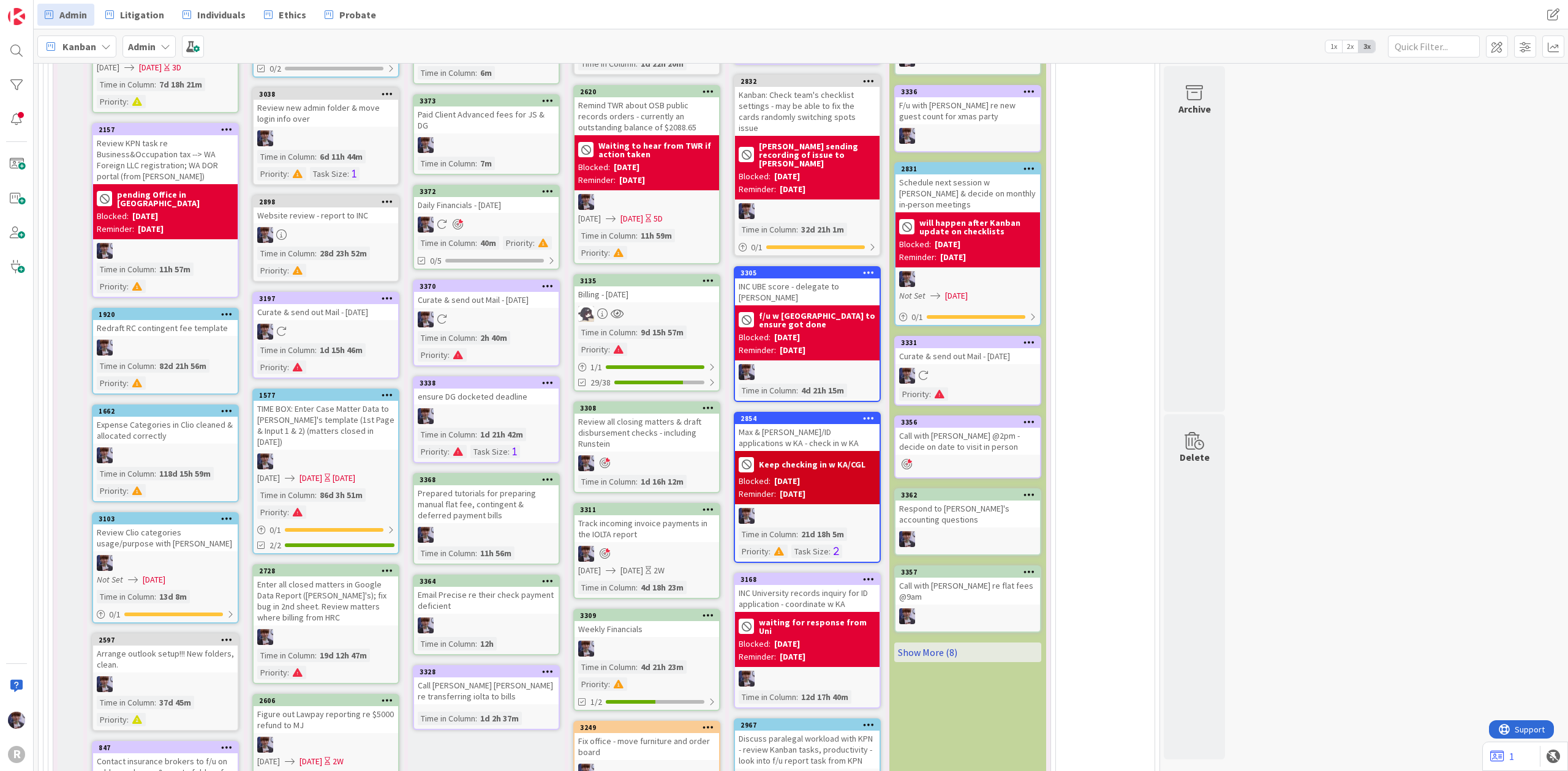
click at [941, 643] on link "Show More (8)" at bounding box center [967, 653] width 147 height 20
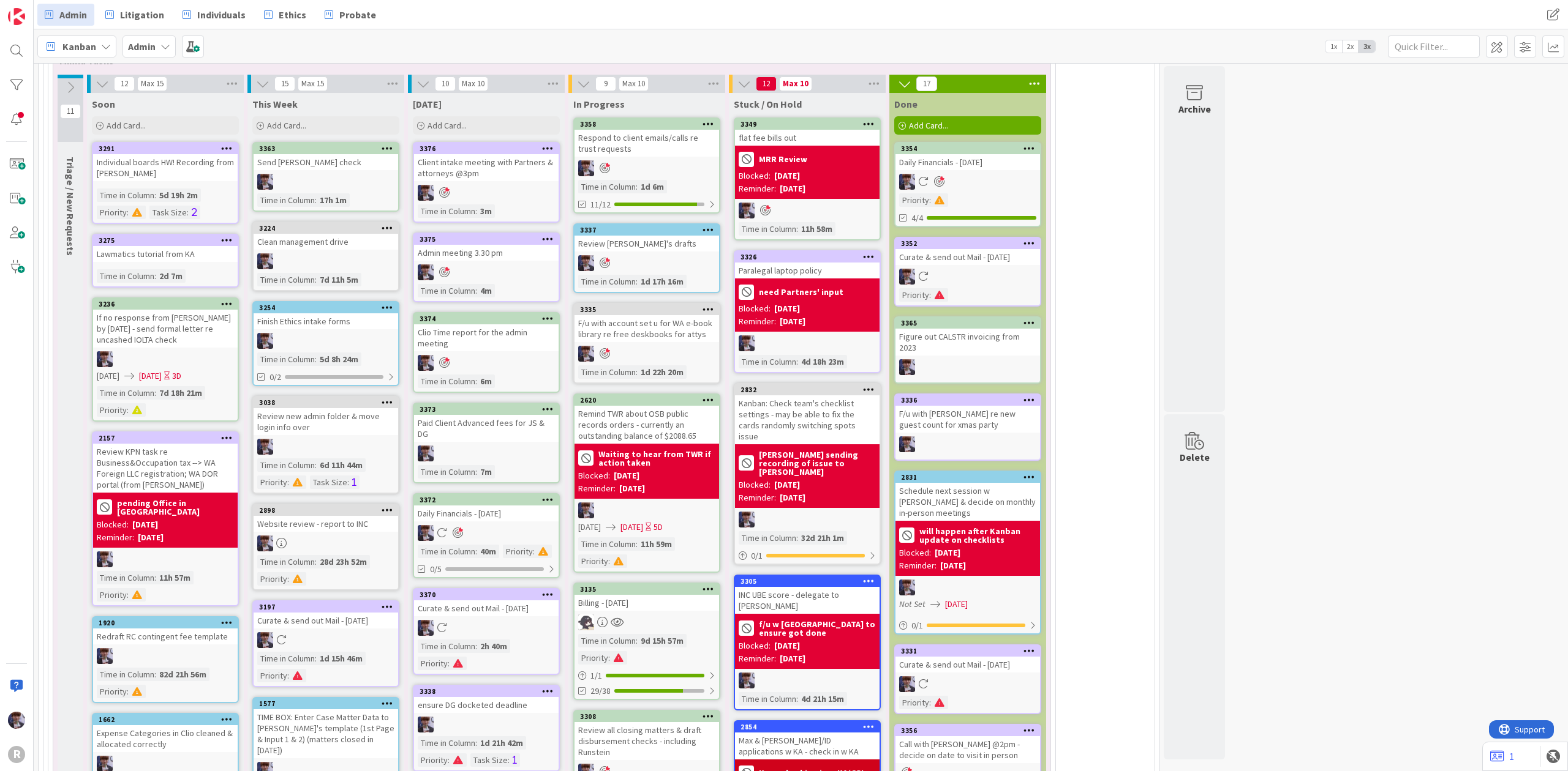
scroll to position [2694, 0]
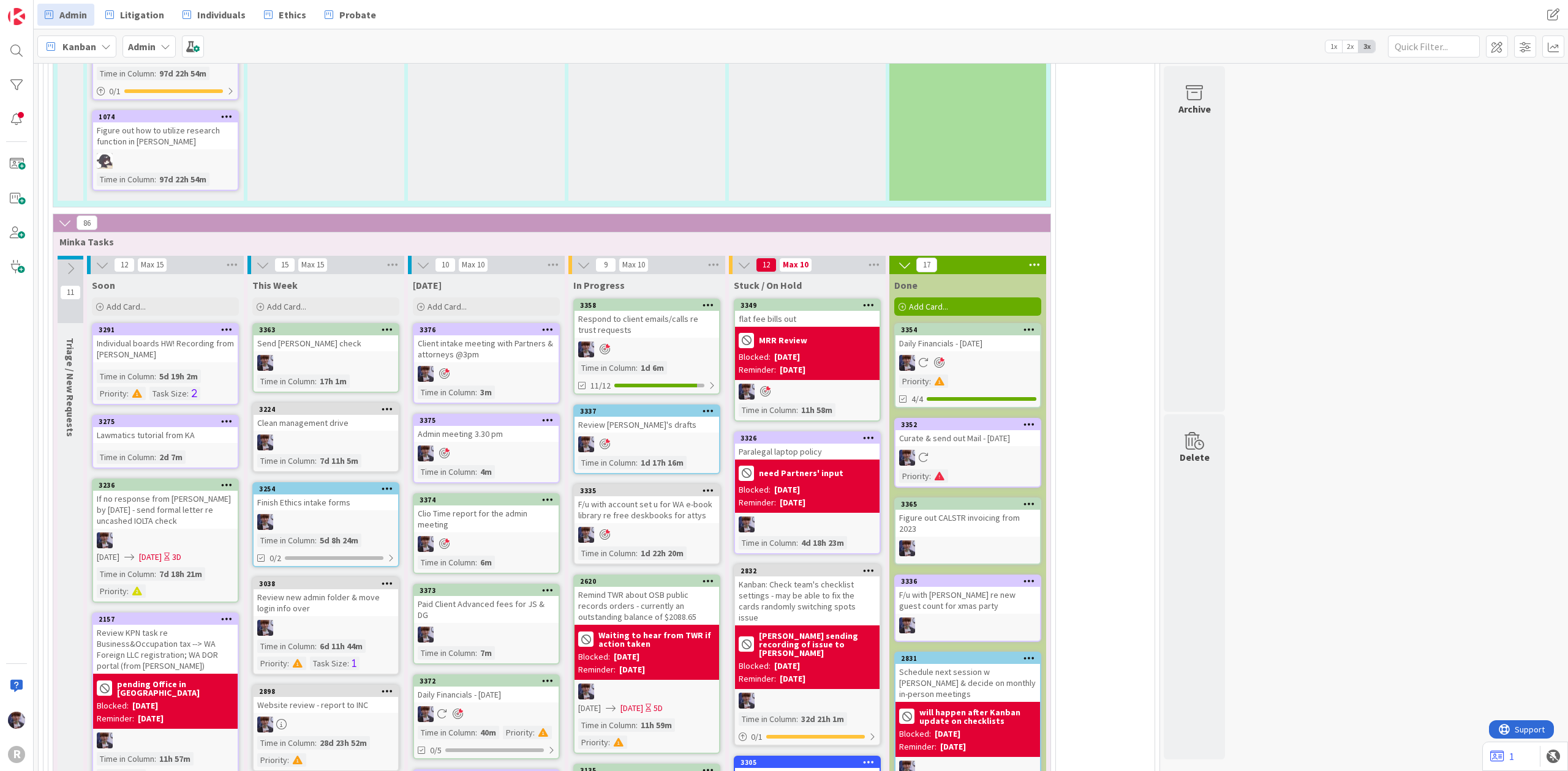
click at [105, 44] on icon at bounding box center [106, 47] width 10 height 10
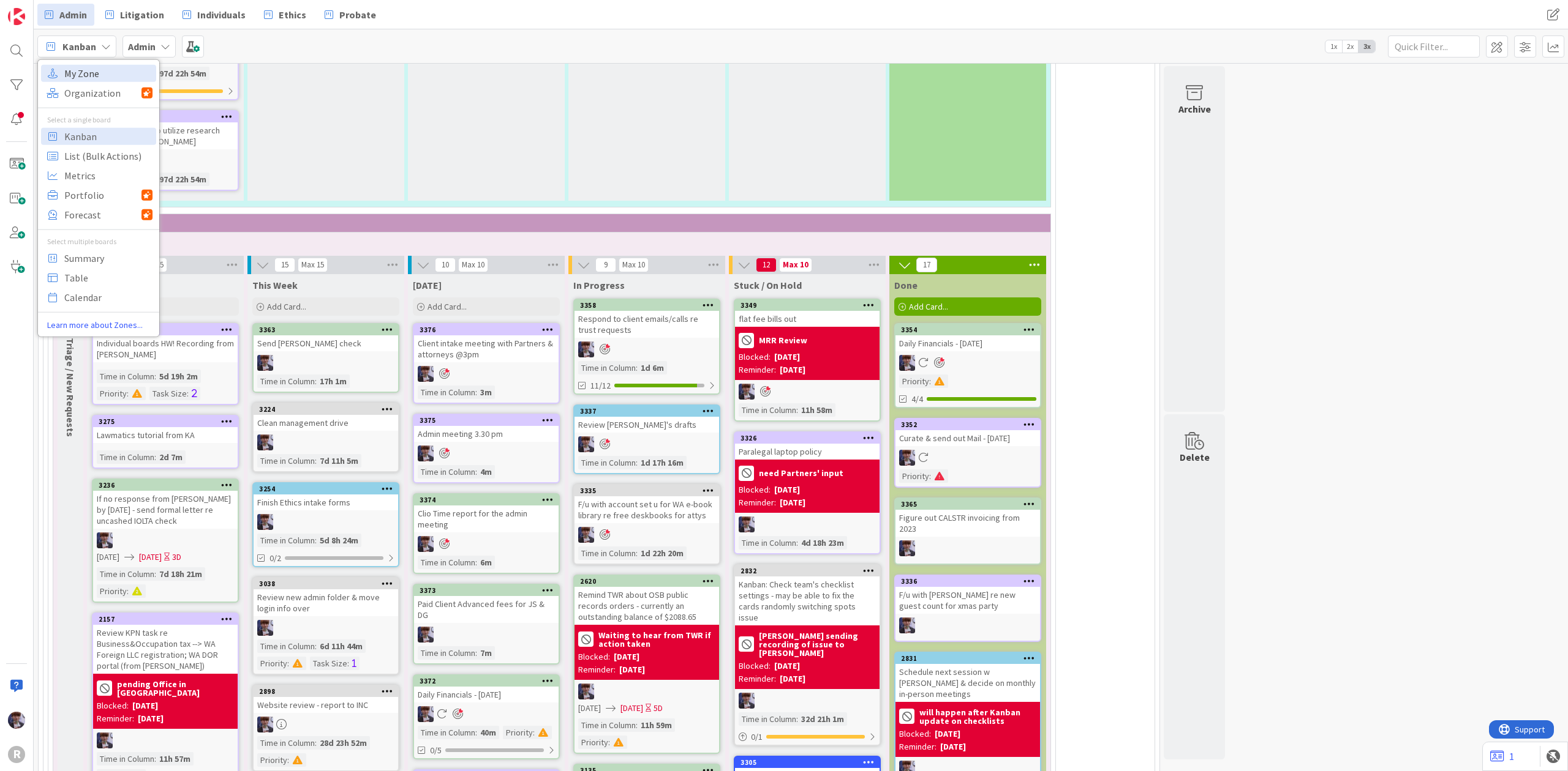
click at [98, 74] on span "My Zone" at bounding box center [107, 73] width 88 height 18
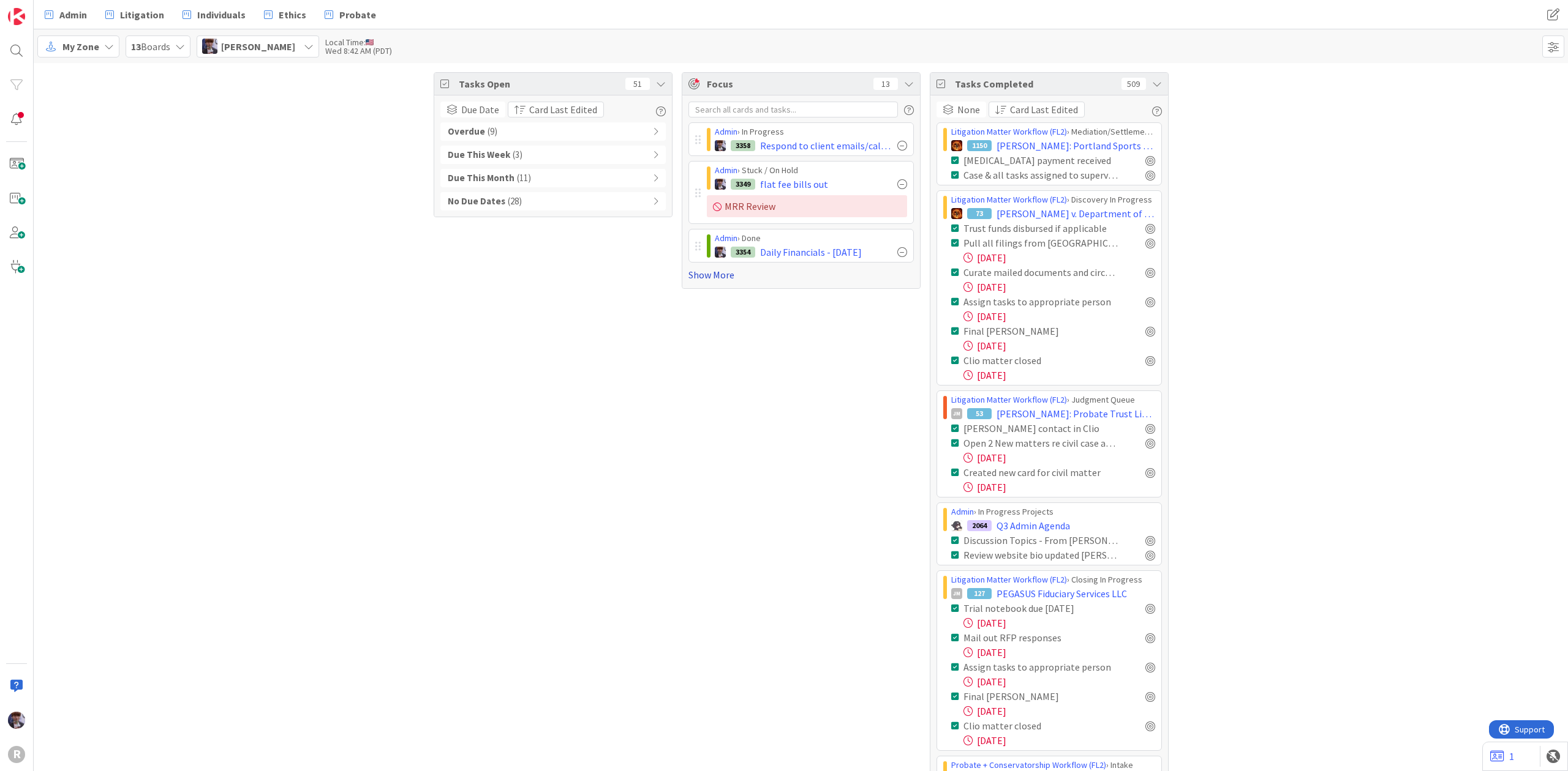
click at [730, 276] on link "Show More" at bounding box center [801, 275] width 226 height 15
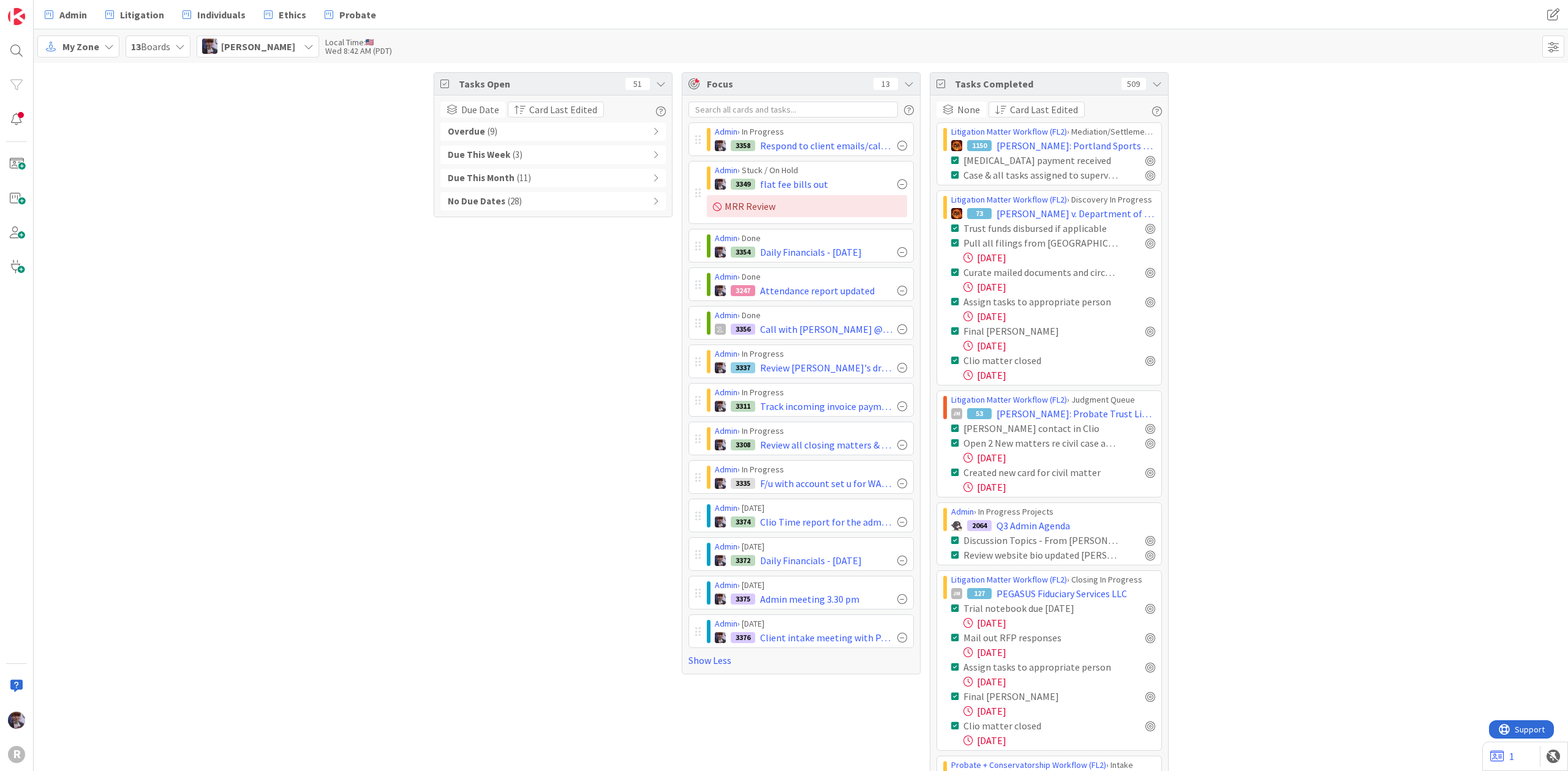
drag, startPoint x: 687, startPoint y: 327, endPoint x: 687, endPoint y: 320, distance: 7.0
click at [688, 320] on div "Admin › Done 3356 Call with [PERSON_NAME] @2pm - decide on date to visit in per…" at bounding box center [801, 322] width 226 height 34
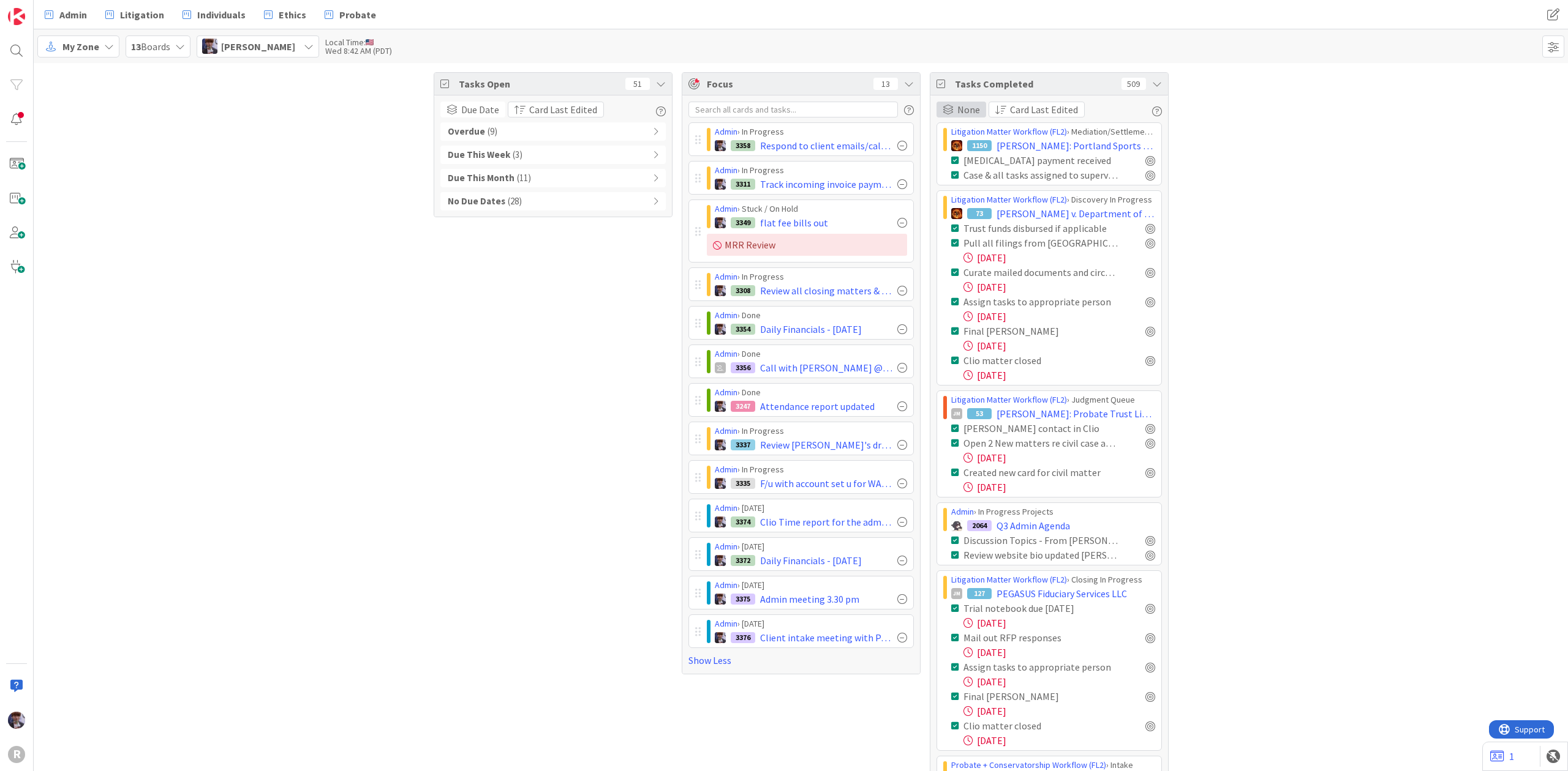
click at [971, 109] on span "None" at bounding box center [969, 110] width 23 height 15
click at [1017, 216] on span "Completed Date" at bounding box center [1015, 215] width 112 height 18
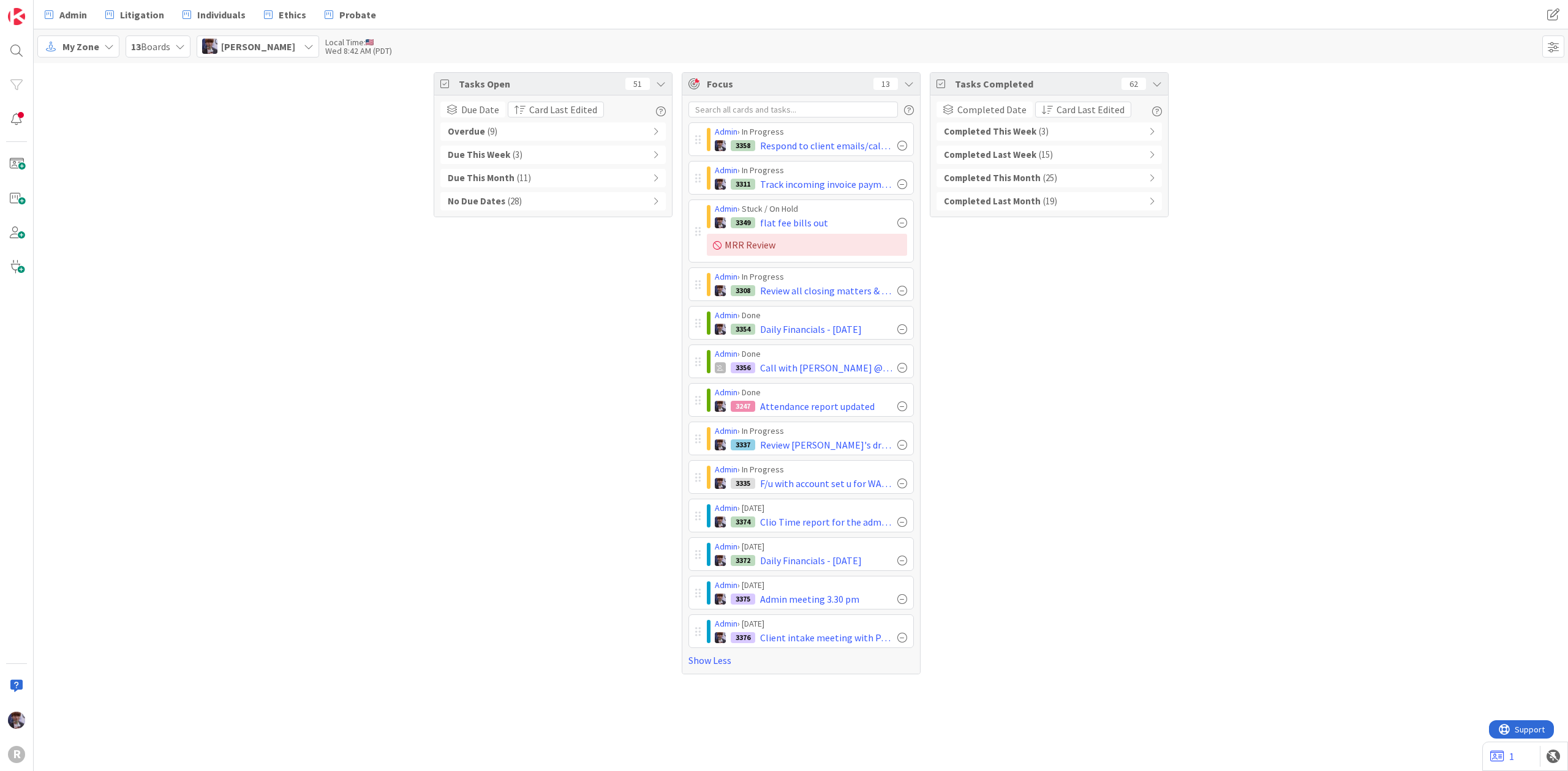
click at [1081, 139] on div "Completed This Week ( 3 )" at bounding box center [1049, 131] width 226 height 18
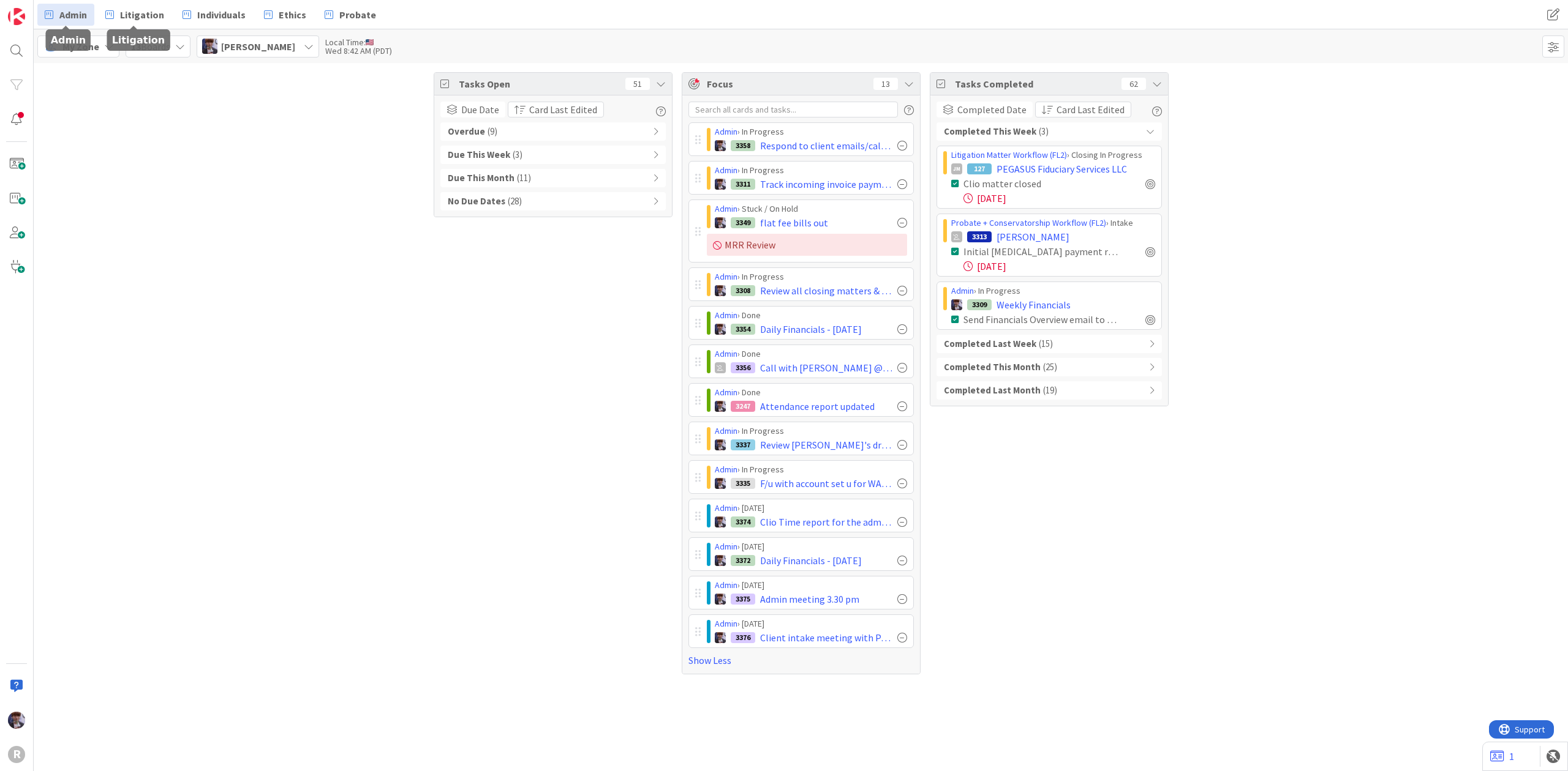
click at [81, 12] on span "Admin" at bounding box center [73, 15] width 28 height 15
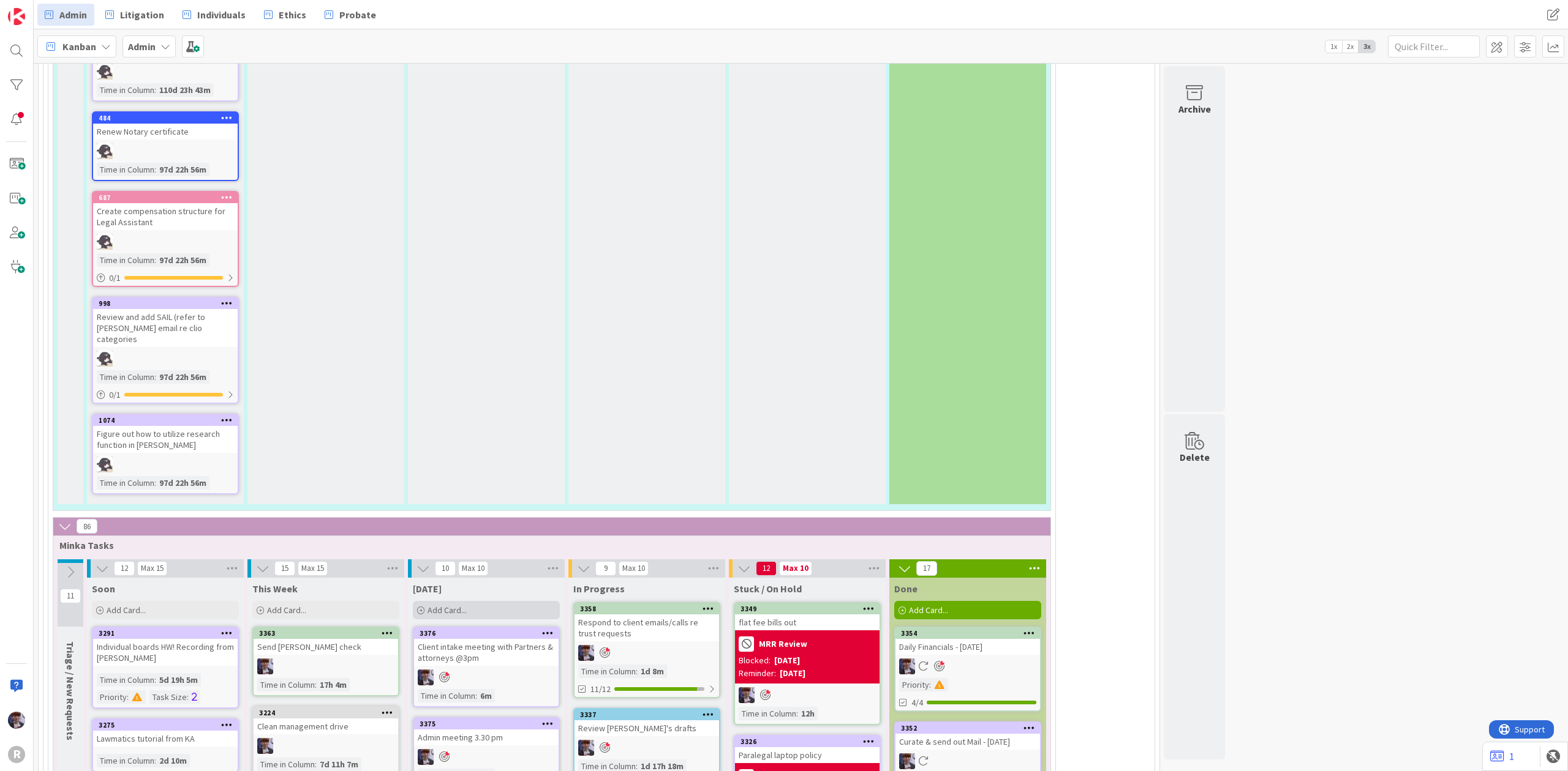
scroll to position [2658, 0]
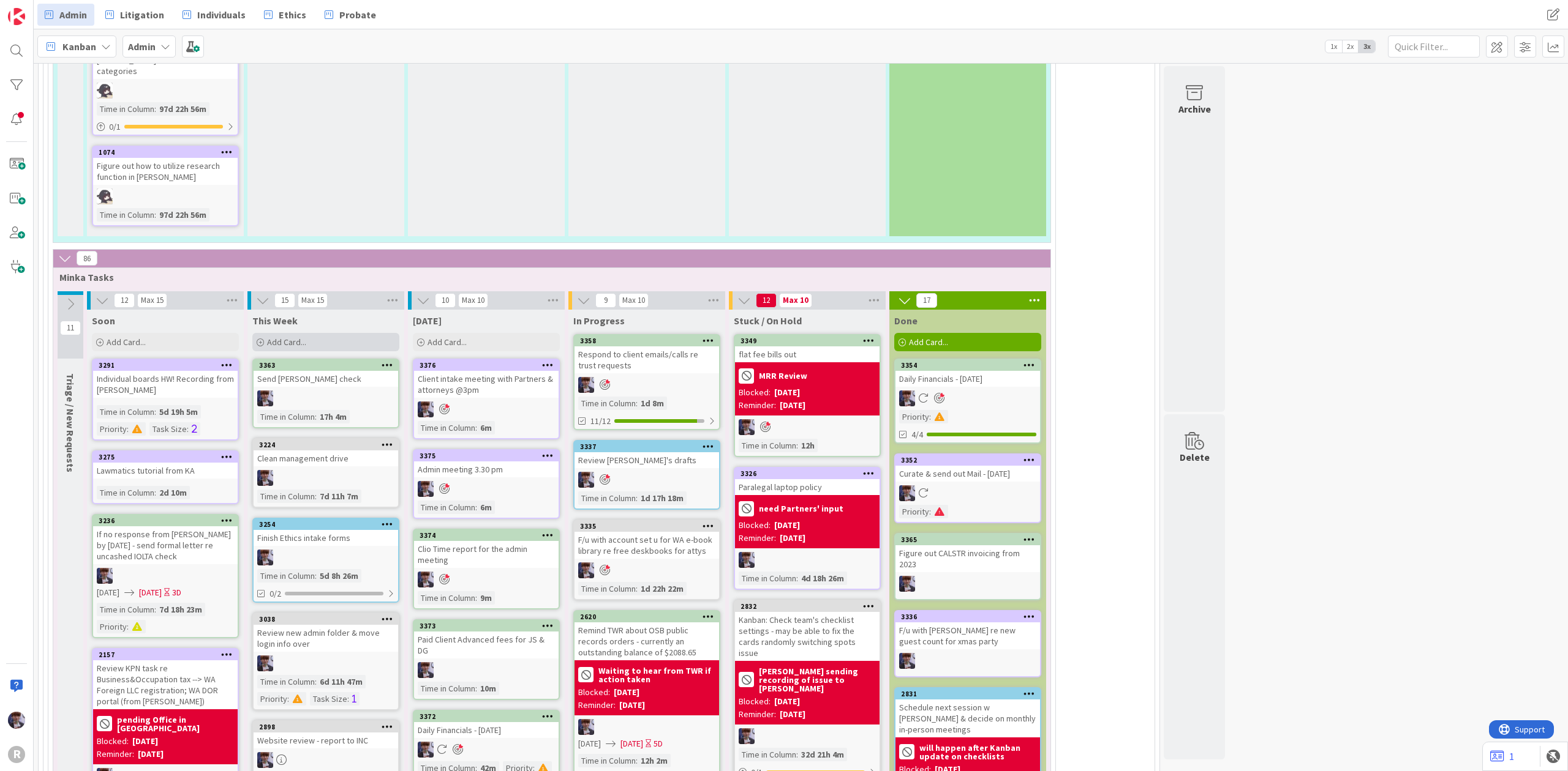
click at [397, 333] on div "Add Card..." at bounding box center [325, 342] width 147 height 18
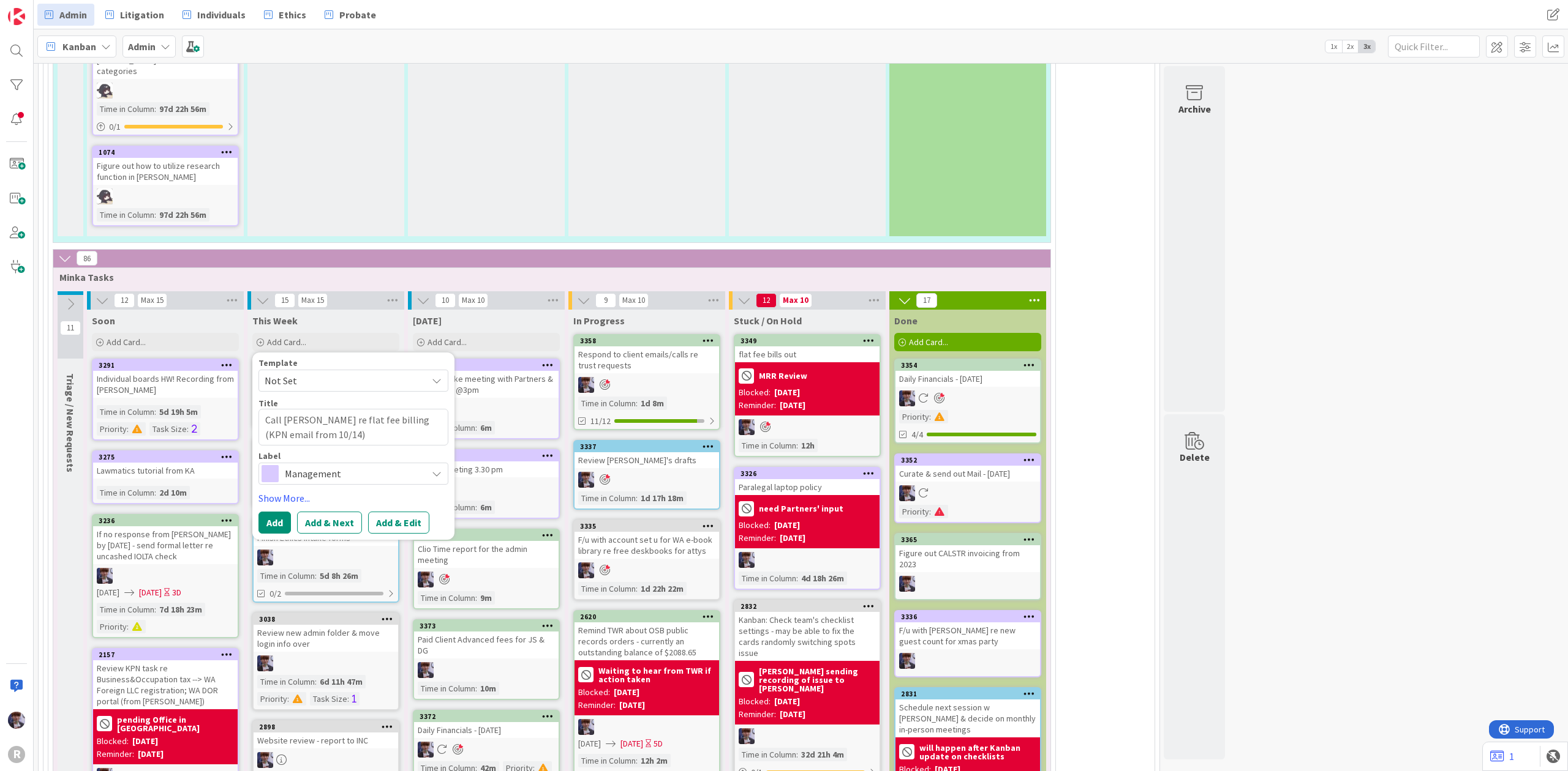
click at [329, 465] on span "Management" at bounding box center [353, 473] width 136 height 17
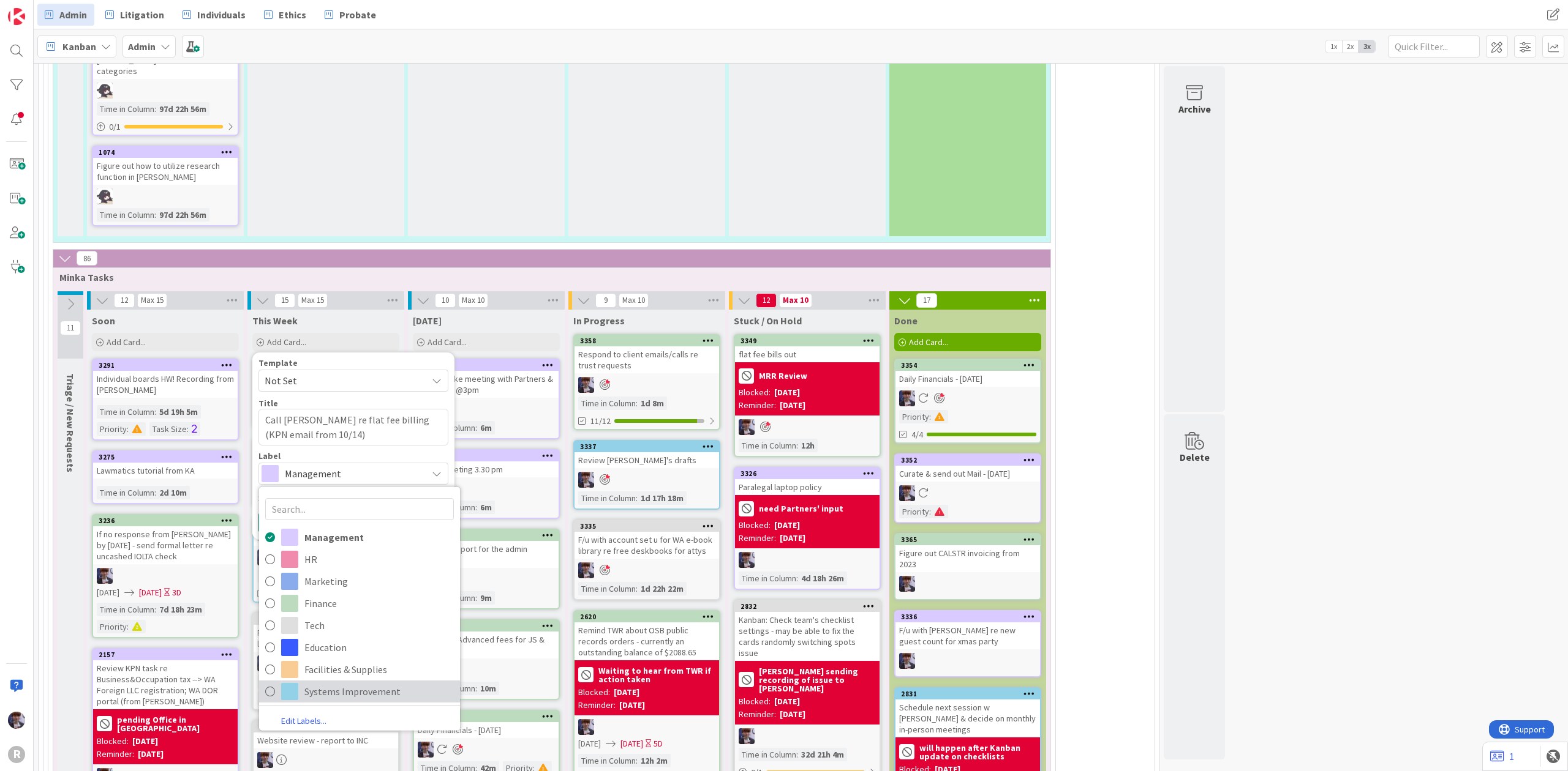
click at [336, 682] on span "Systems Improvement" at bounding box center [379, 691] width 149 height 18
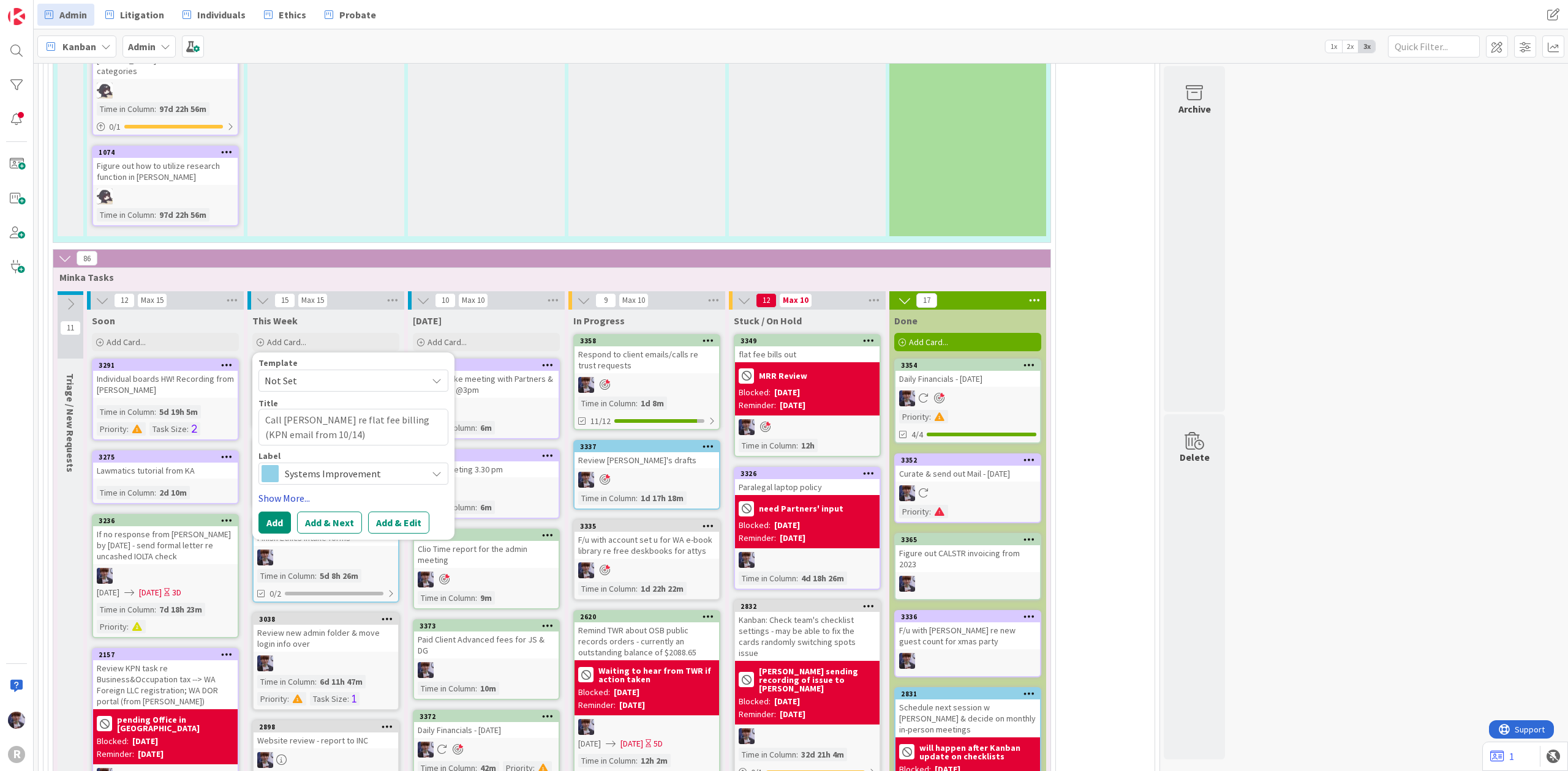
click at [299, 491] on link "Show More..." at bounding box center [353, 499] width 190 height 15
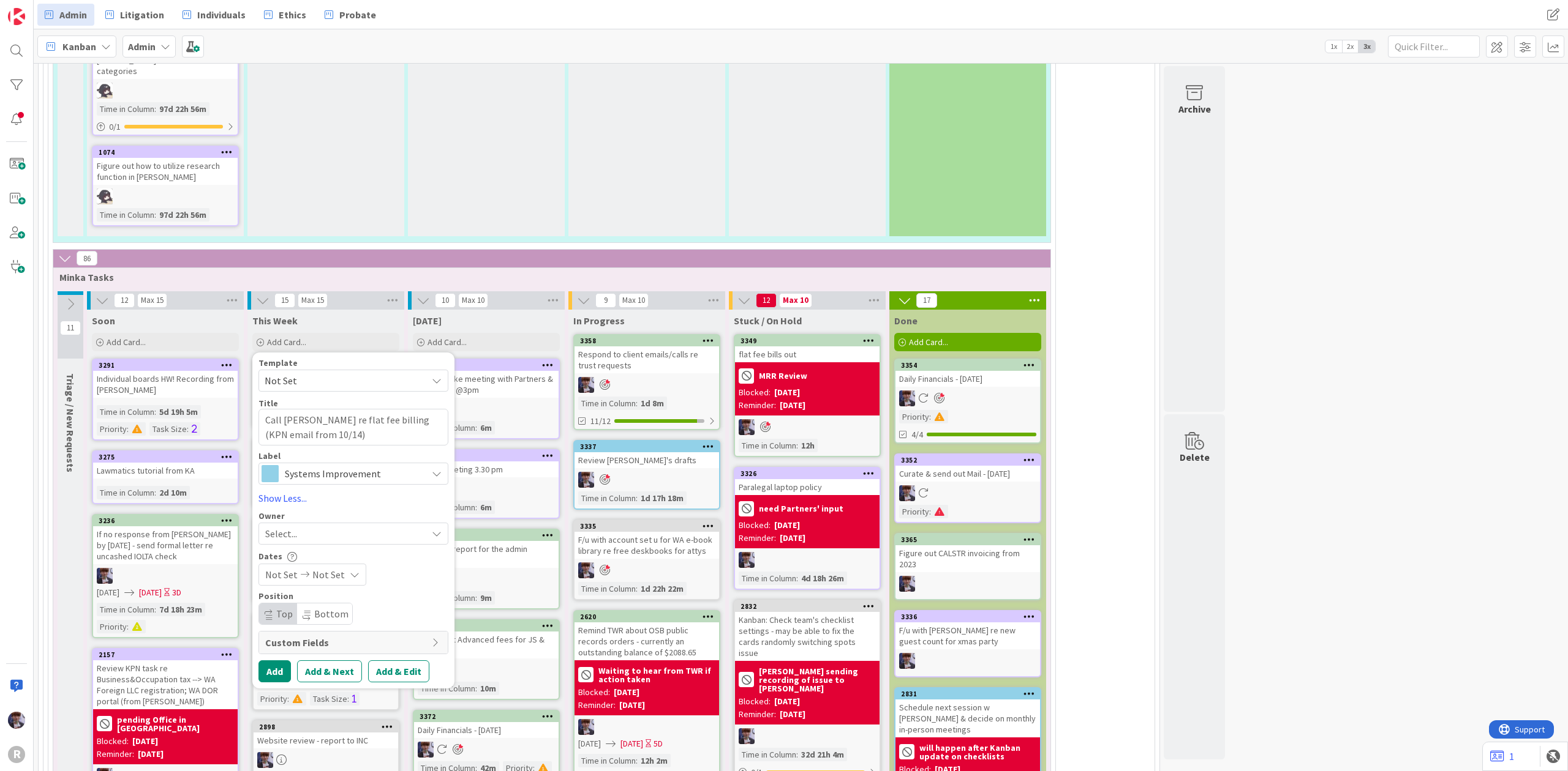
click at [309, 527] on div "Select..." at bounding box center [345, 534] width 162 height 15
click at [299, 628] on img at bounding box center [290, 637] width 18 height 18
click at [271, 660] on button "Add" at bounding box center [275, 671] width 33 height 22
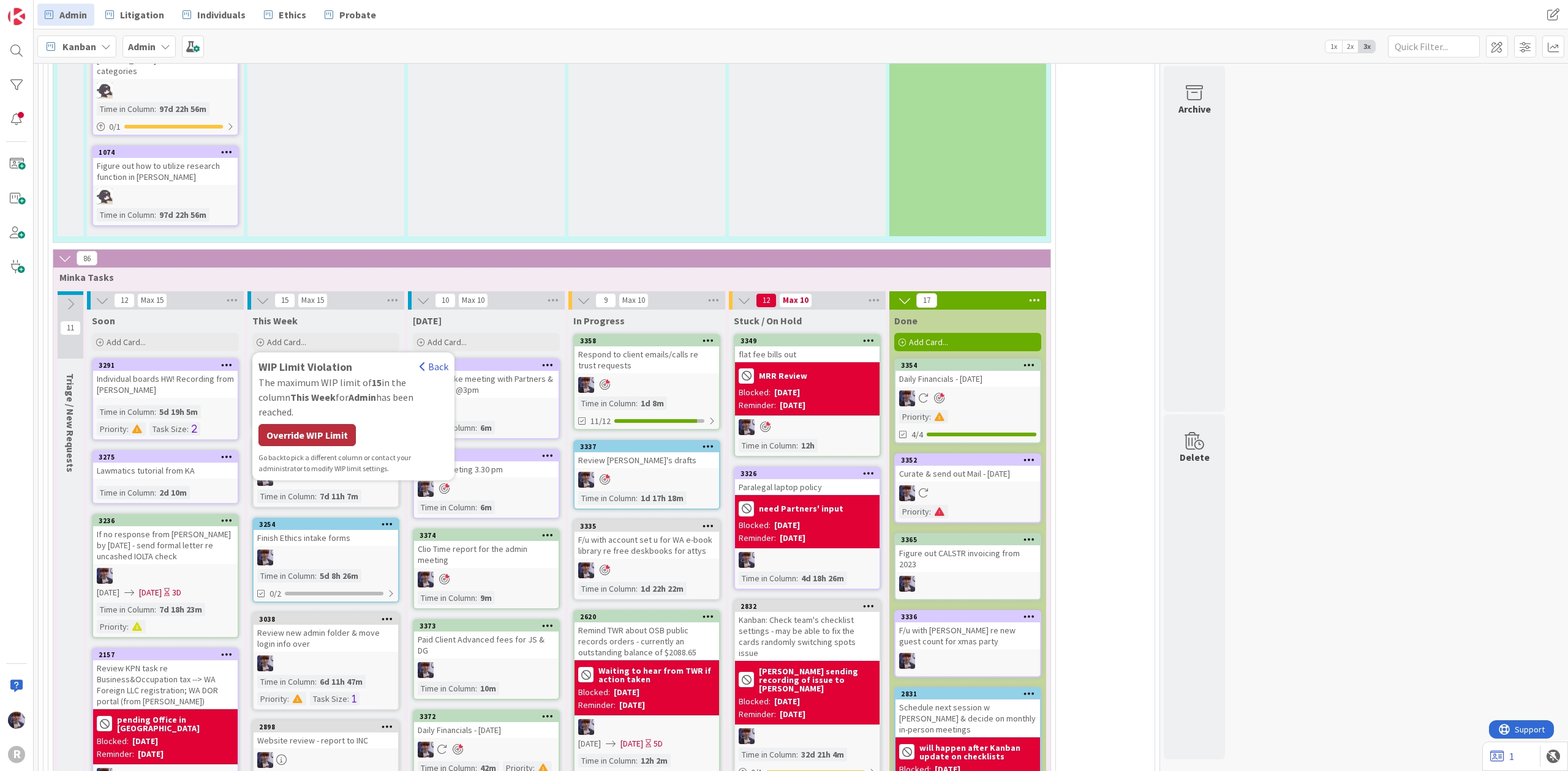
click at [313, 424] on div "Override WIP Limit" at bounding box center [307, 435] width 98 height 22
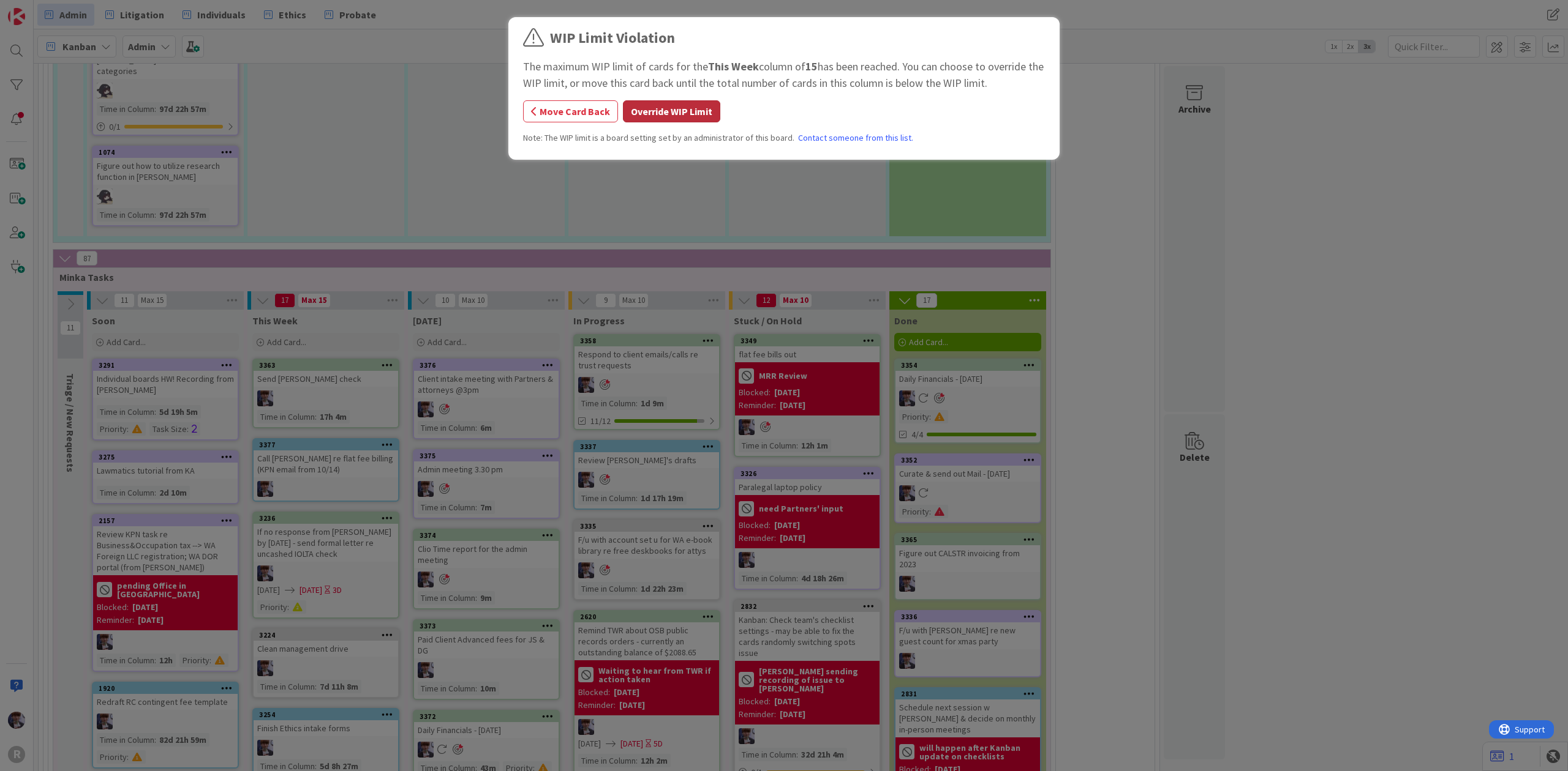
click at [689, 107] on button "Override WIP Limit" at bounding box center [671, 111] width 98 height 22
